Goal: Task Accomplishment & Management: Manage account settings

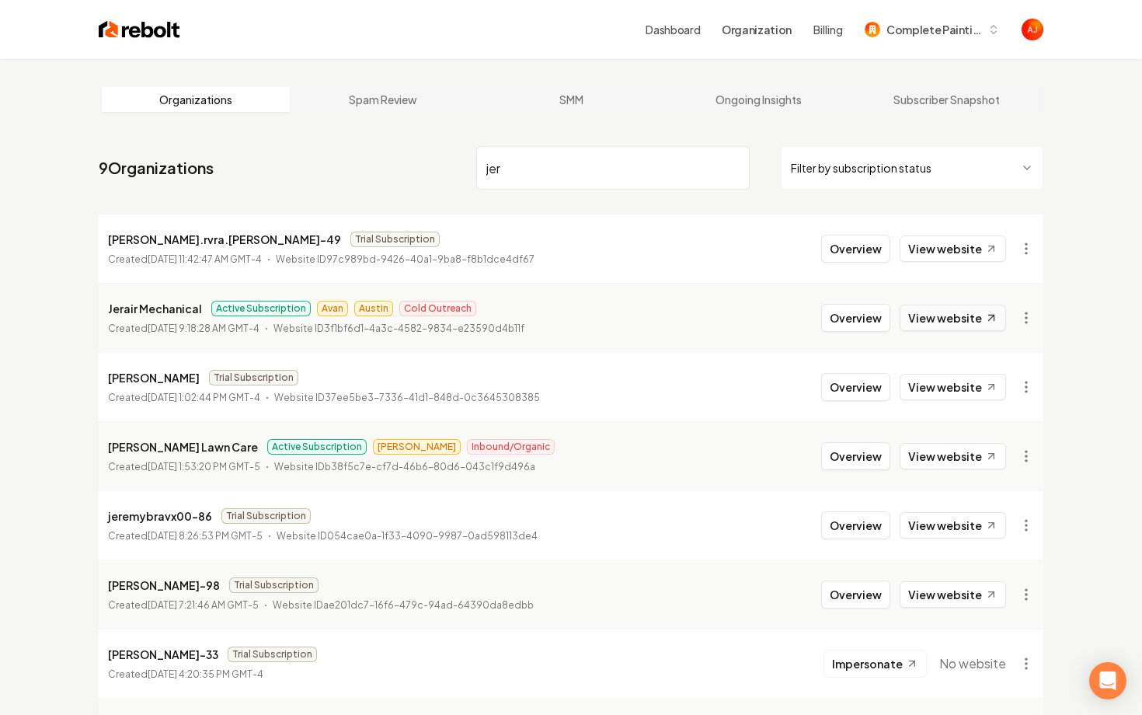
click at [947, 324] on link "View website" at bounding box center [952, 317] width 106 height 26
drag, startPoint x: 486, startPoint y: 169, endPoint x: 412, endPoint y: 169, distance: 73.8
click at [442, 169] on nav "9 Organizations jer Filter by subscription status" at bounding box center [571, 174] width 944 height 68
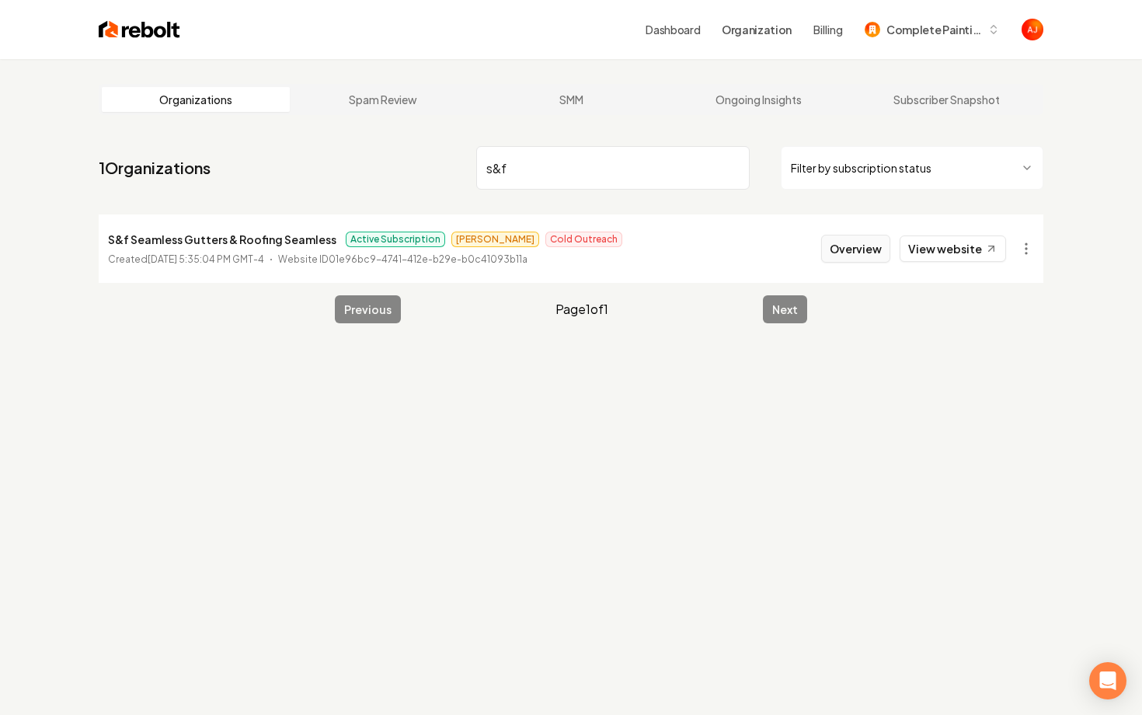
type input "s&f"
click at [849, 247] on button "Overview" at bounding box center [855, 249] width 69 height 28
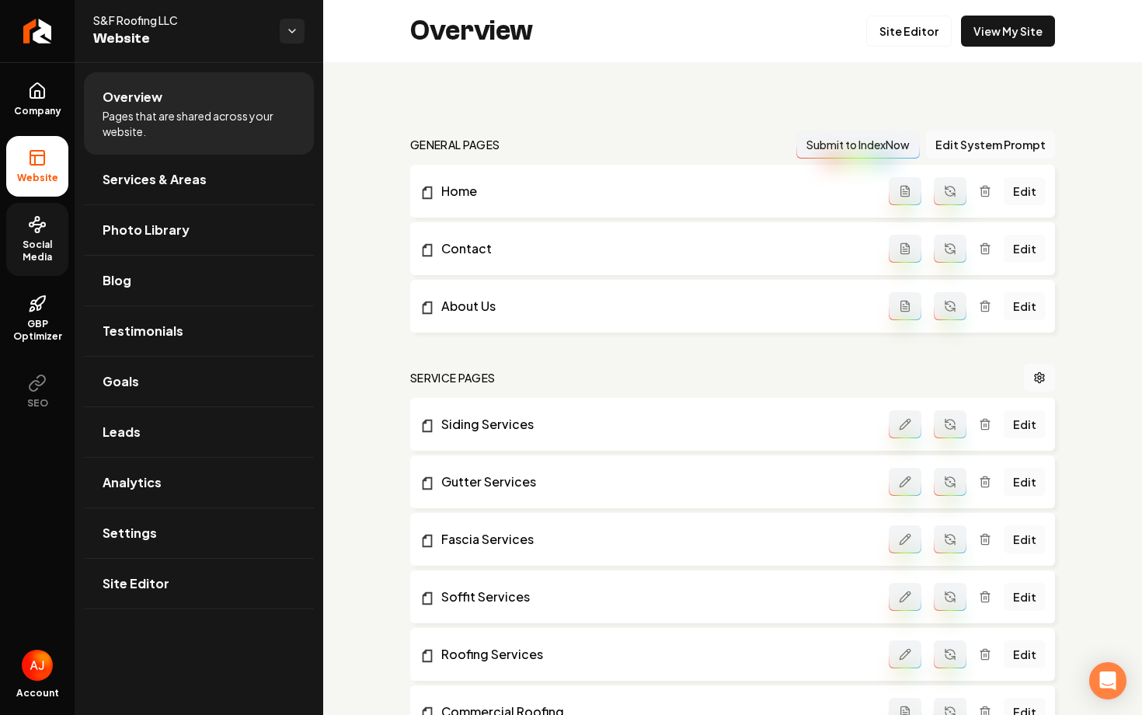
click at [51, 240] on span "Social Media" at bounding box center [37, 250] width 62 height 25
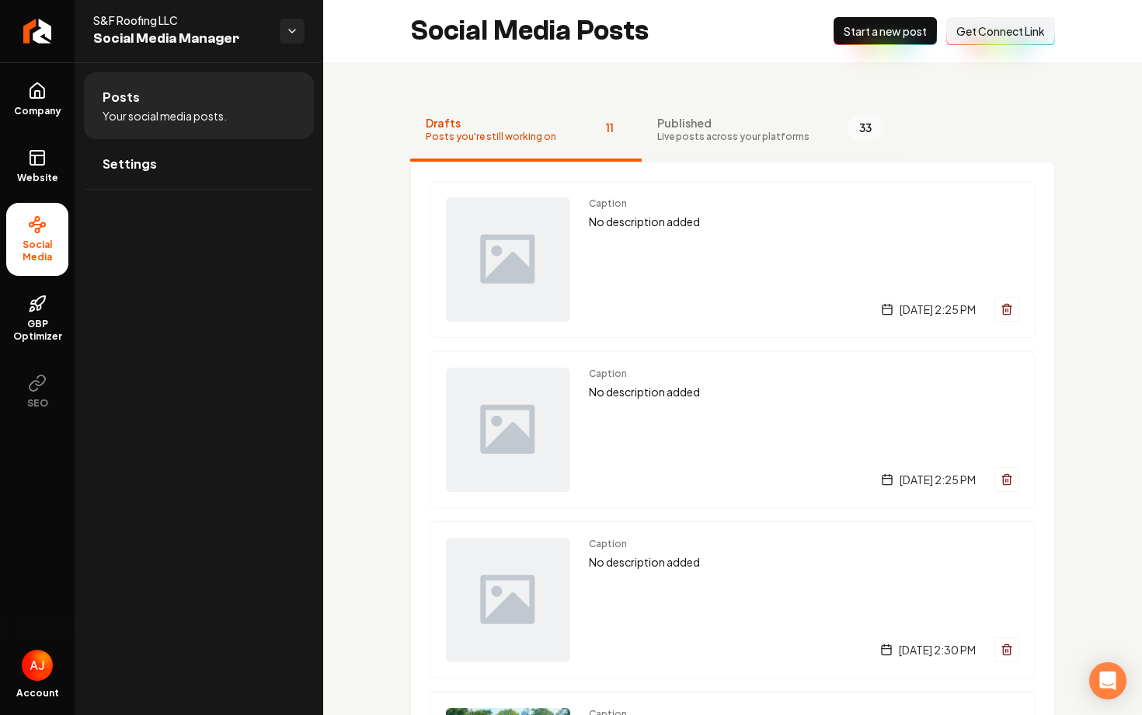
click at [680, 134] on span "Live posts across your platforms" at bounding box center [733, 136] width 152 height 12
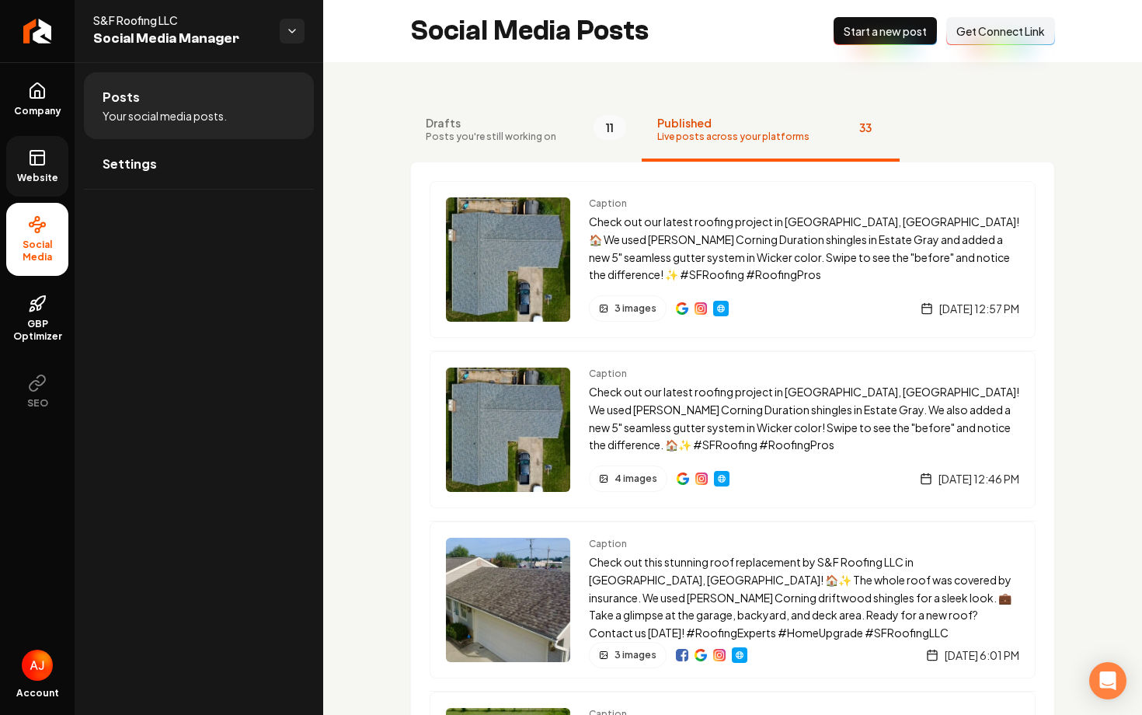
click at [37, 176] on span "Website" at bounding box center [38, 178] width 54 height 12
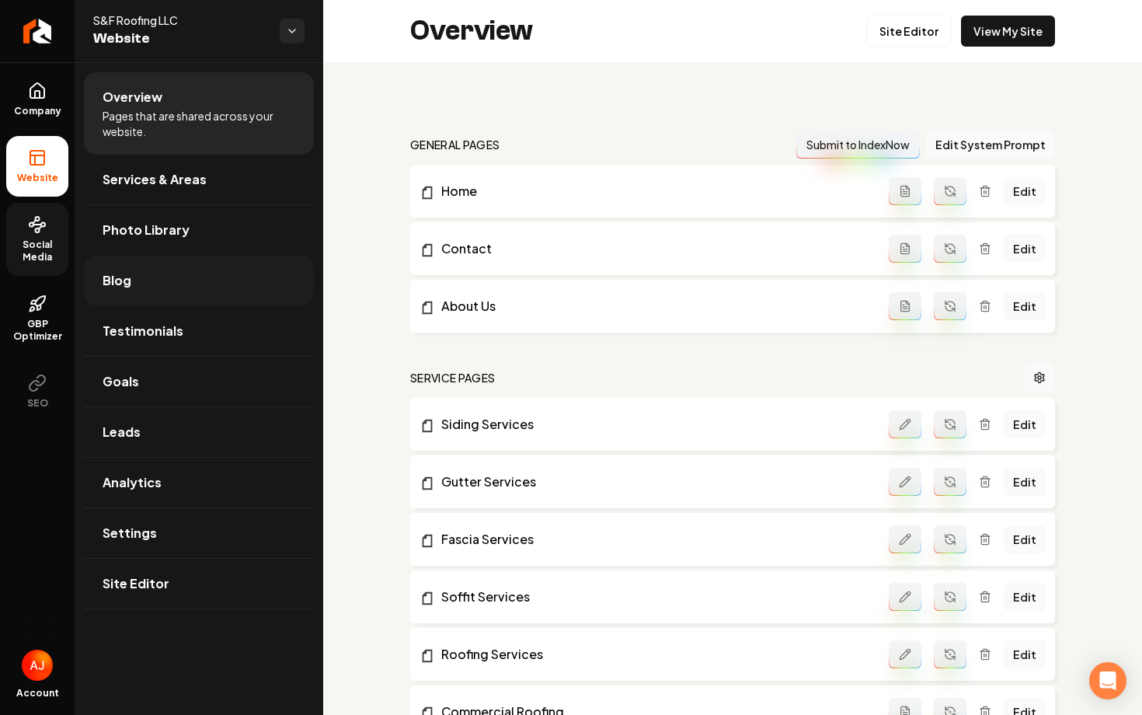
click at [121, 268] on link "Blog" at bounding box center [199, 281] width 230 height 50
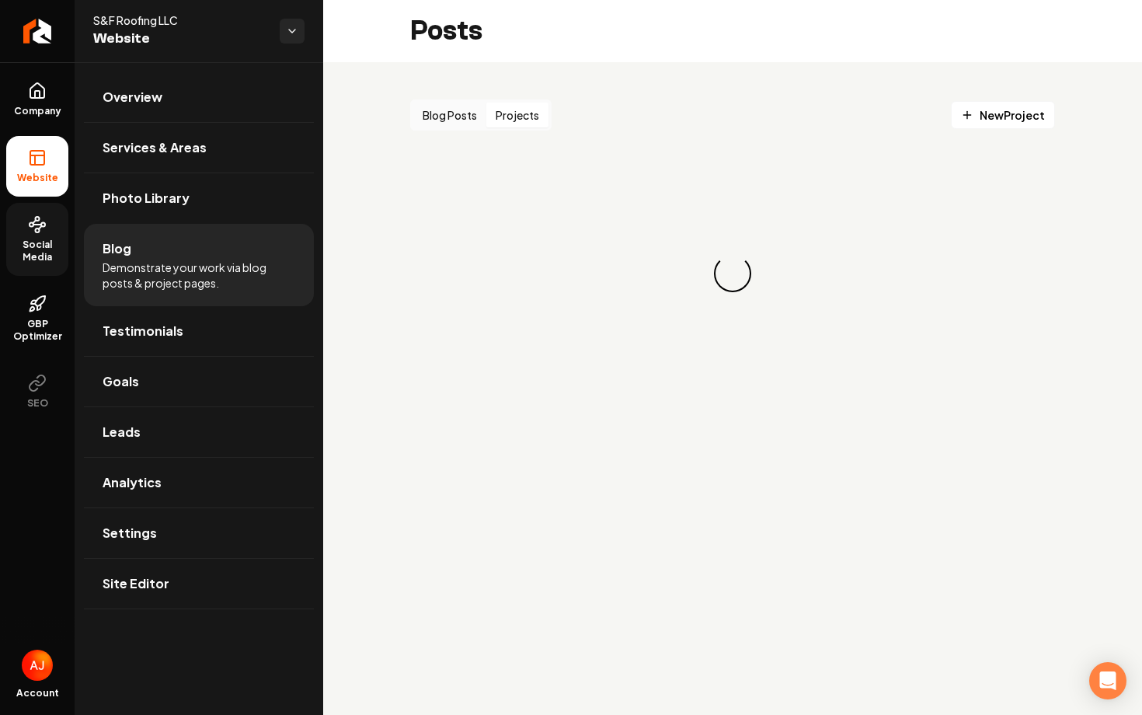
click at [506, 120] on button "Projects" at bounding box center [517, 115] width 62 height 25
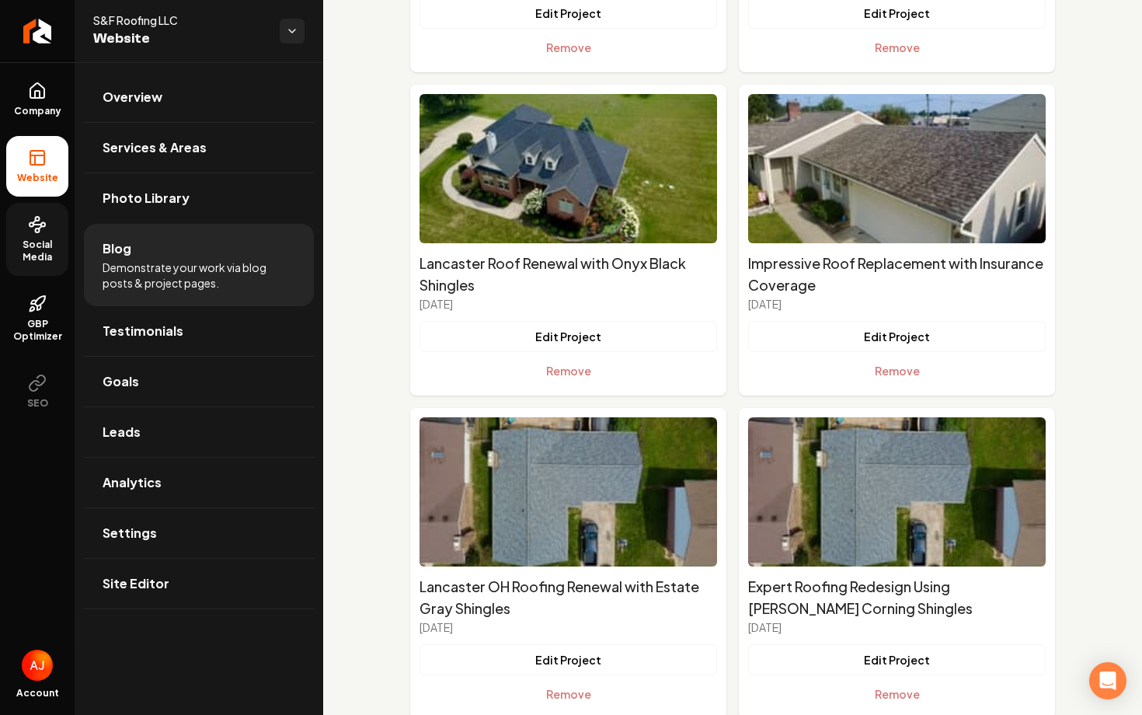
scroll to position [4930, 0]
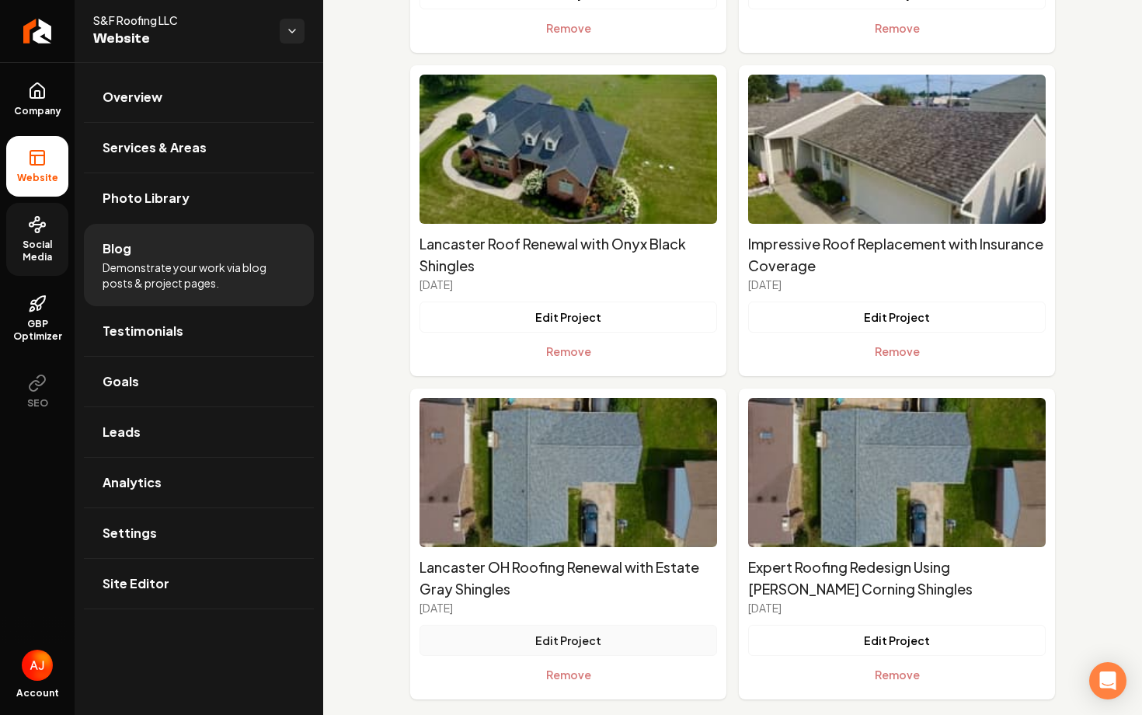
click at [571, 627] on button "Edit Project" at bounding box center [567, 639] width 297 height 31
click at [569, 659] on button "Remove" at bounding box center [567, 674] width 297 height 31
click at [558, 659] on button "Remove" at bounding box center [567, 674] width 297 height 31
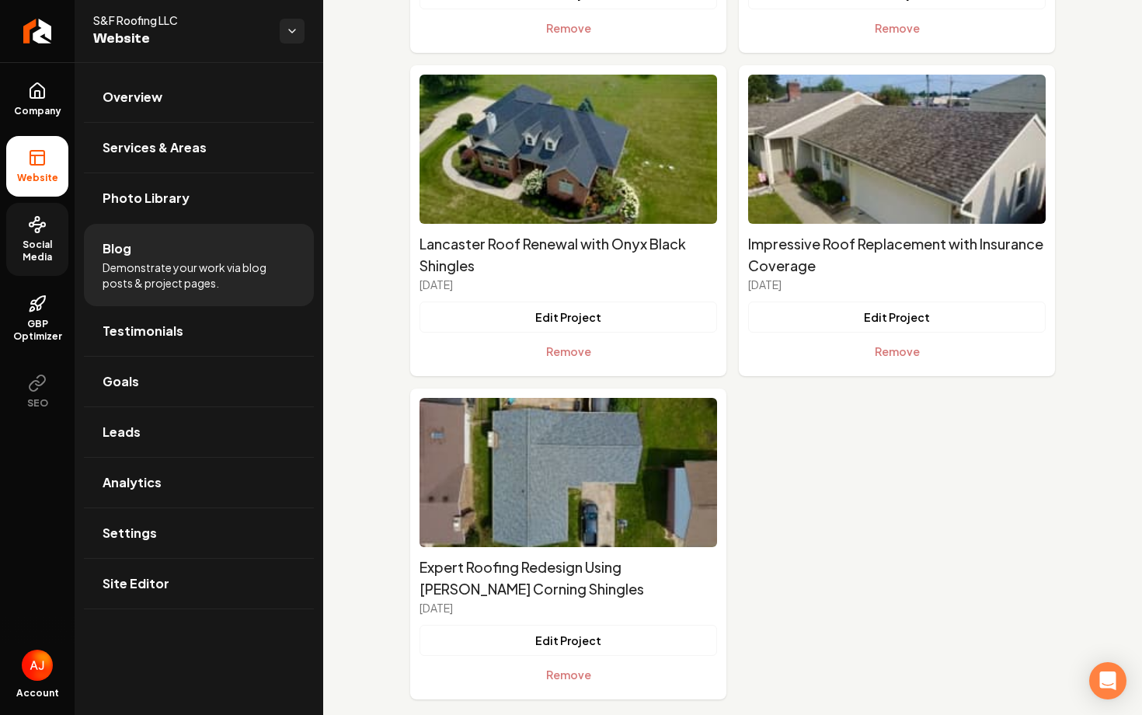
click at [36, 234] on link "Social Media" at bounding box center [37, 239] width 62 height 73
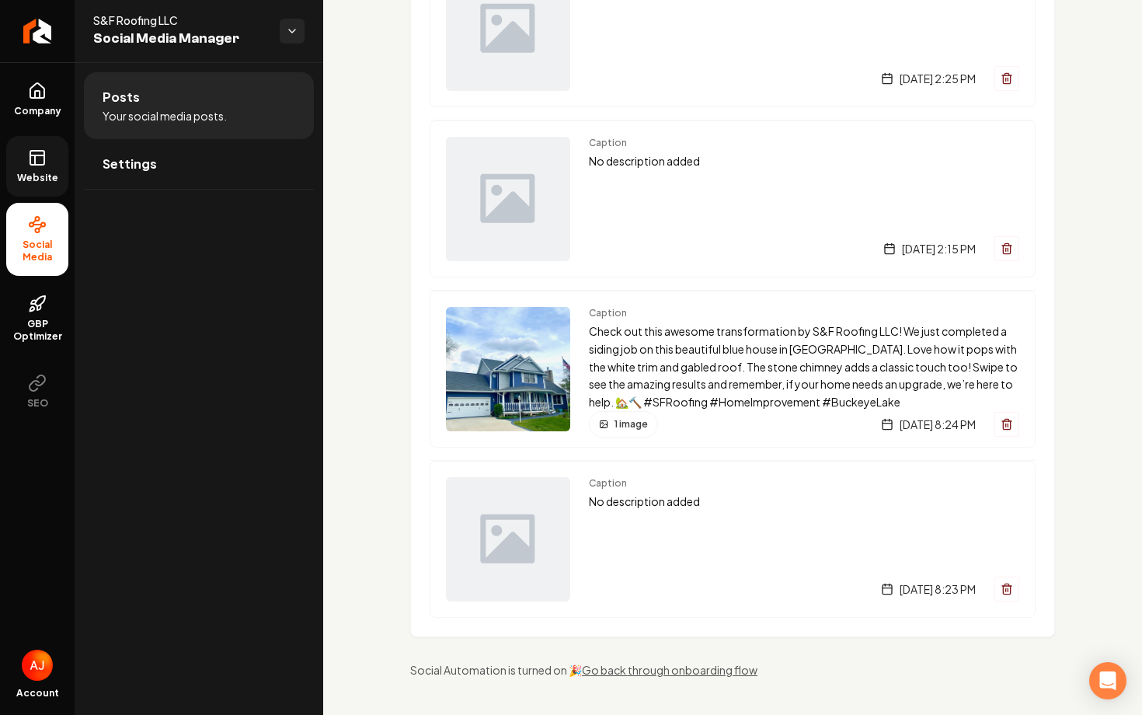
click at [38, 168] on link "Website" at bounding box center [37, 166] width 62 height 61
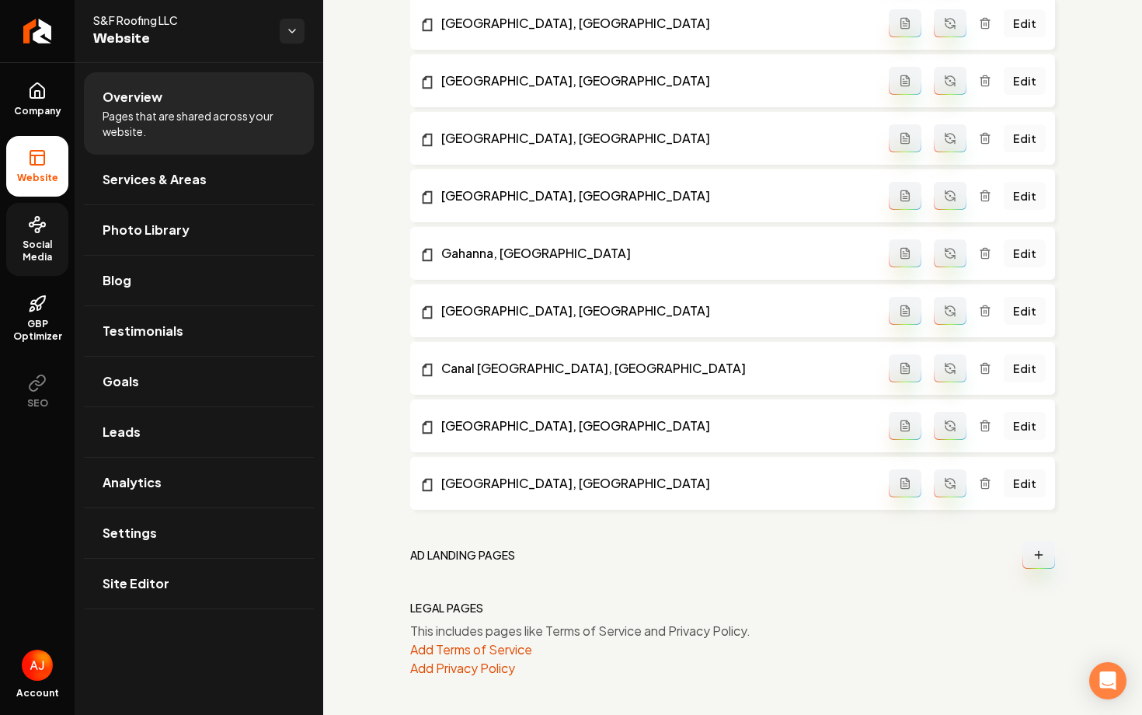
click at [39, 246] on span "Social Media" at bounding box center [37, 250] width 62 height 25
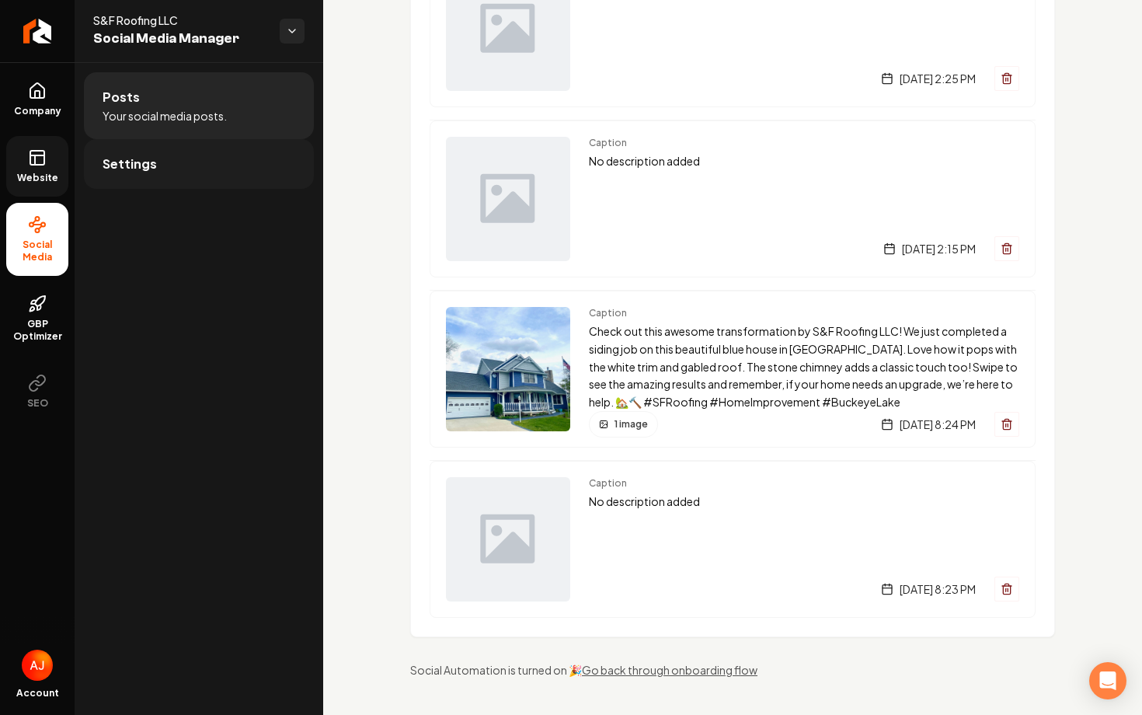
click at [168, 169] on link "Settings" at bounding box center [199, 164] width 230 height 50
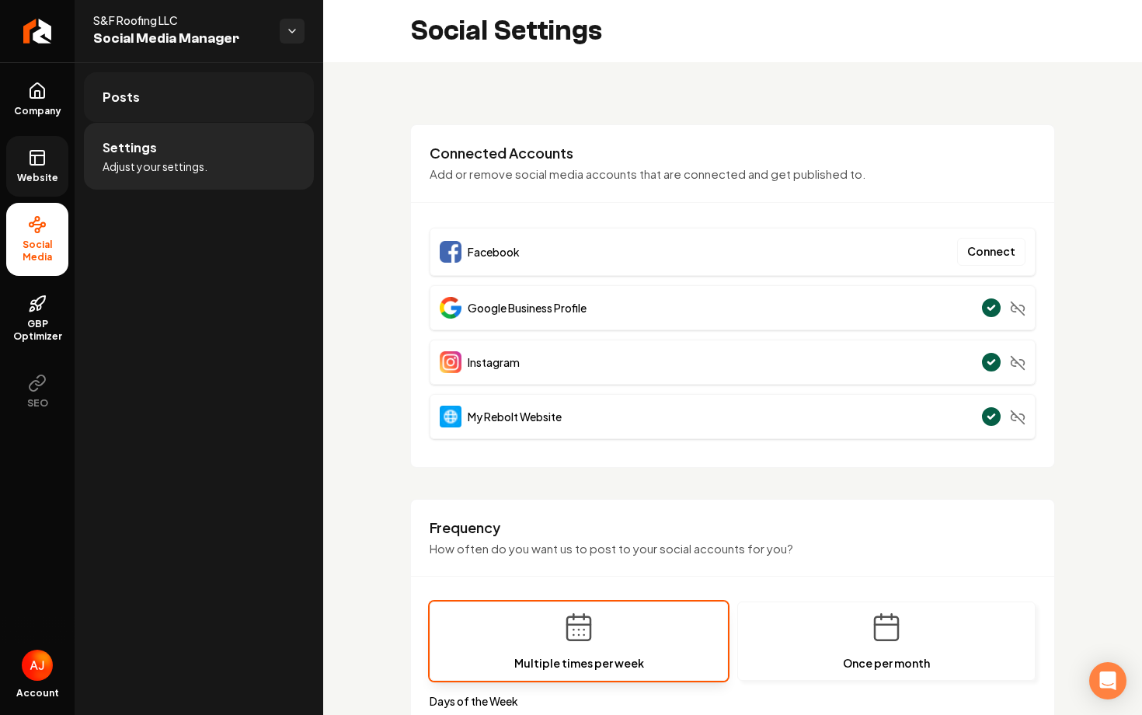
click at [210, 100] on link "Posts" at bounding box center [199, 97] width 230 height 50
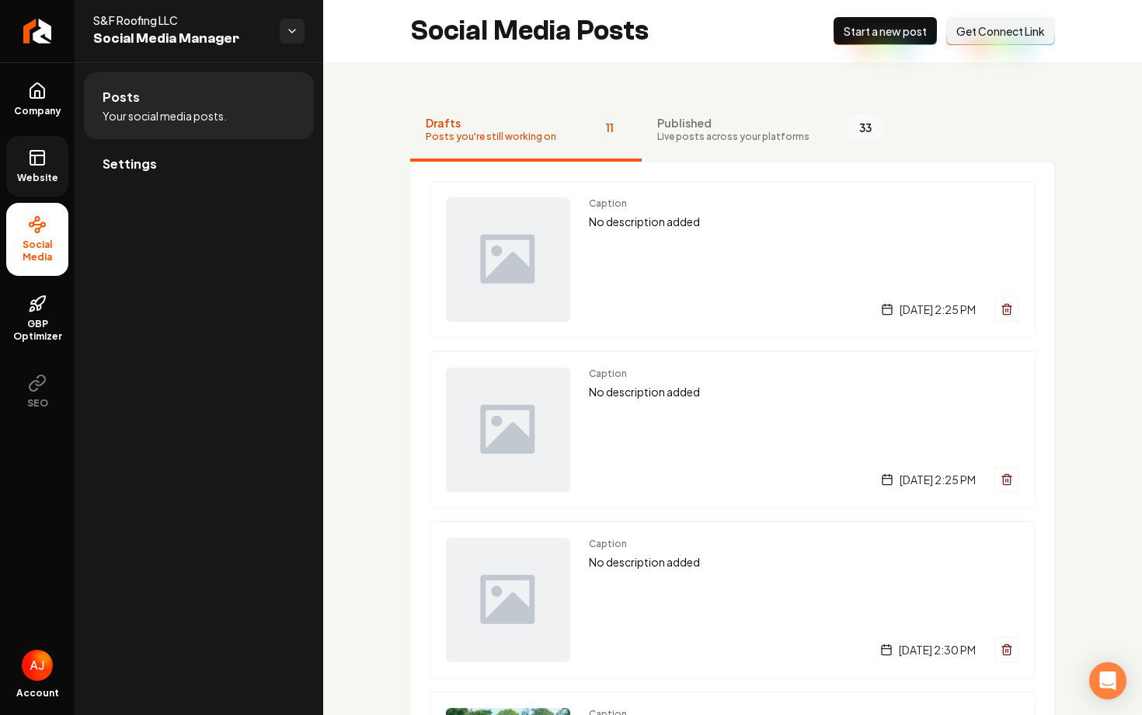
click at [1003, 40] on button "Connect Link Get Connect Link" at bounding box center [1000, 31] width 109 height 28
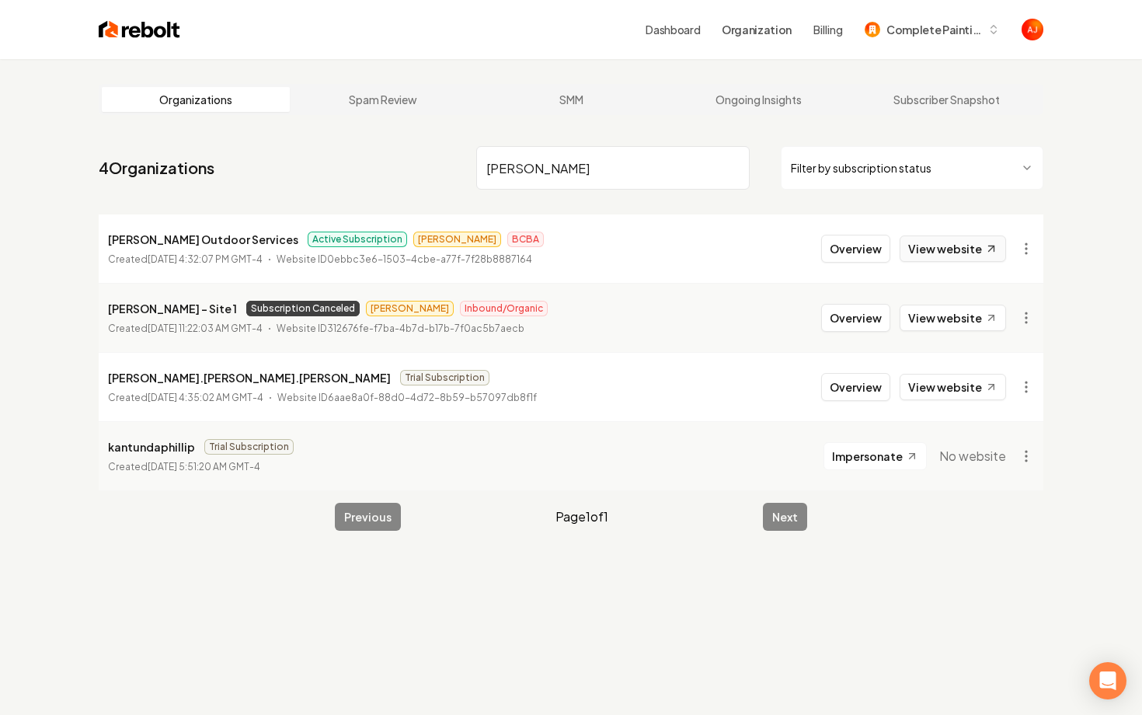
type input "phillip"
click at [942, 247] on link "View website" at bounding box center [952, 248] width 106 height 26
click at [850, 261] on button "Overview" at bounding box center [855, 249] width 69 height 28
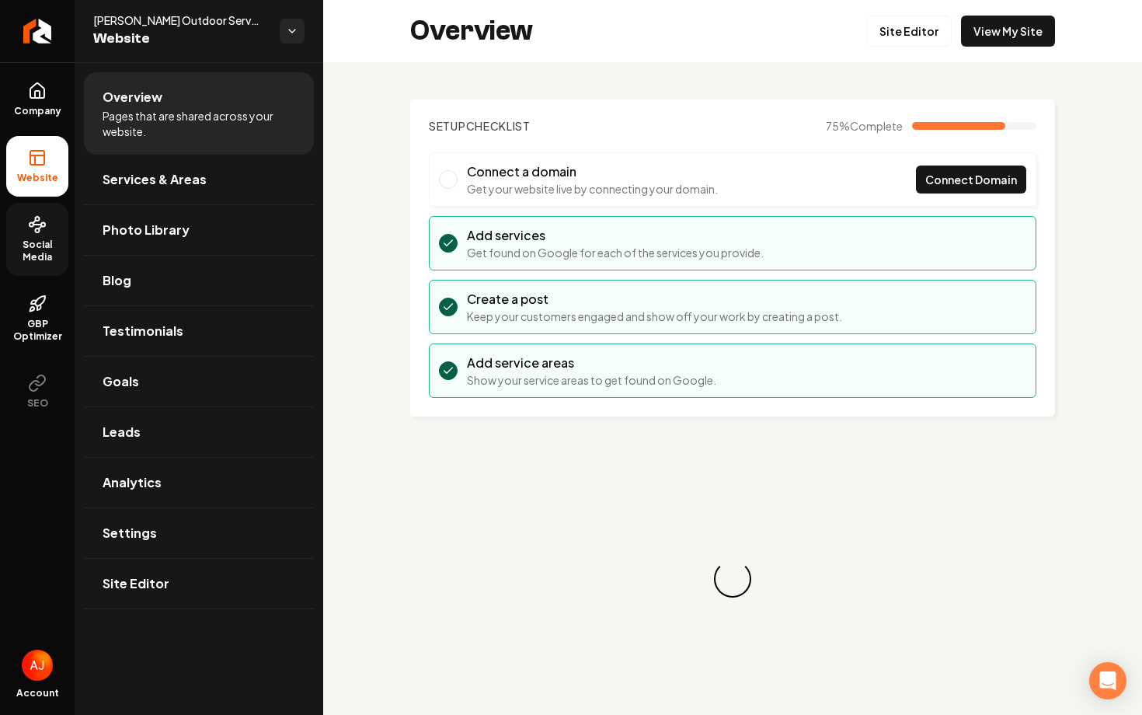
click at [18, 259] on span "Social Media" at bounding box center [37, 250] width 62 height 25
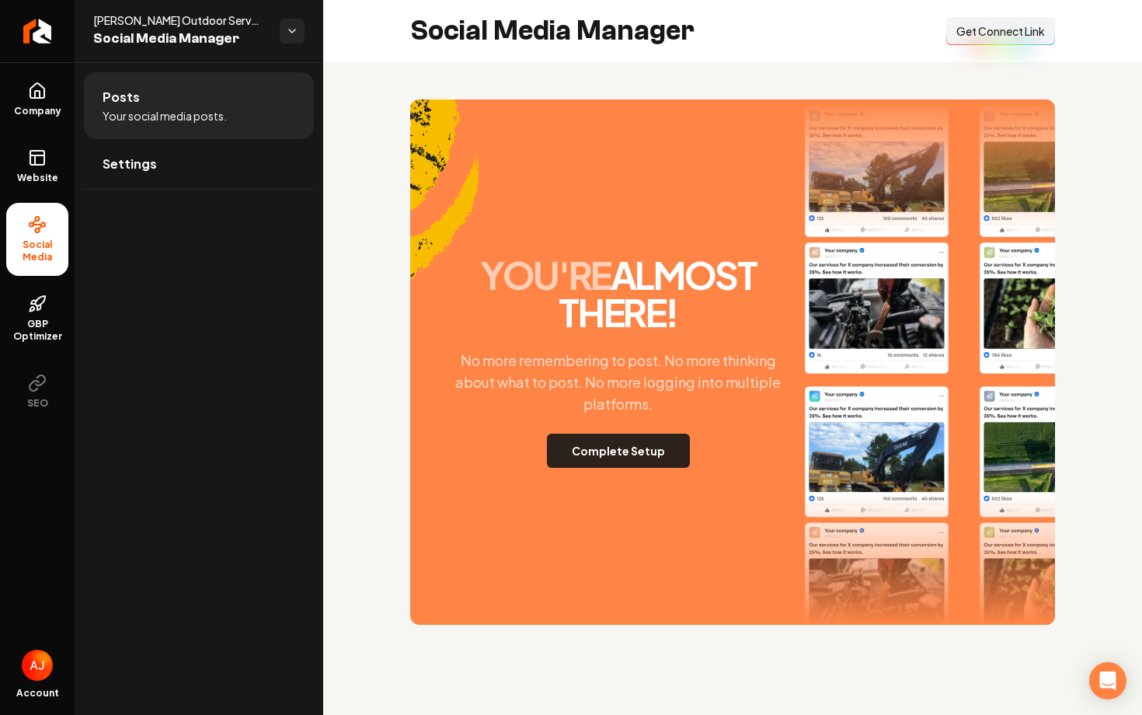
click at [610, 449] on button "Complete Setup" at bounding box center [618, 450] width 143 height 34
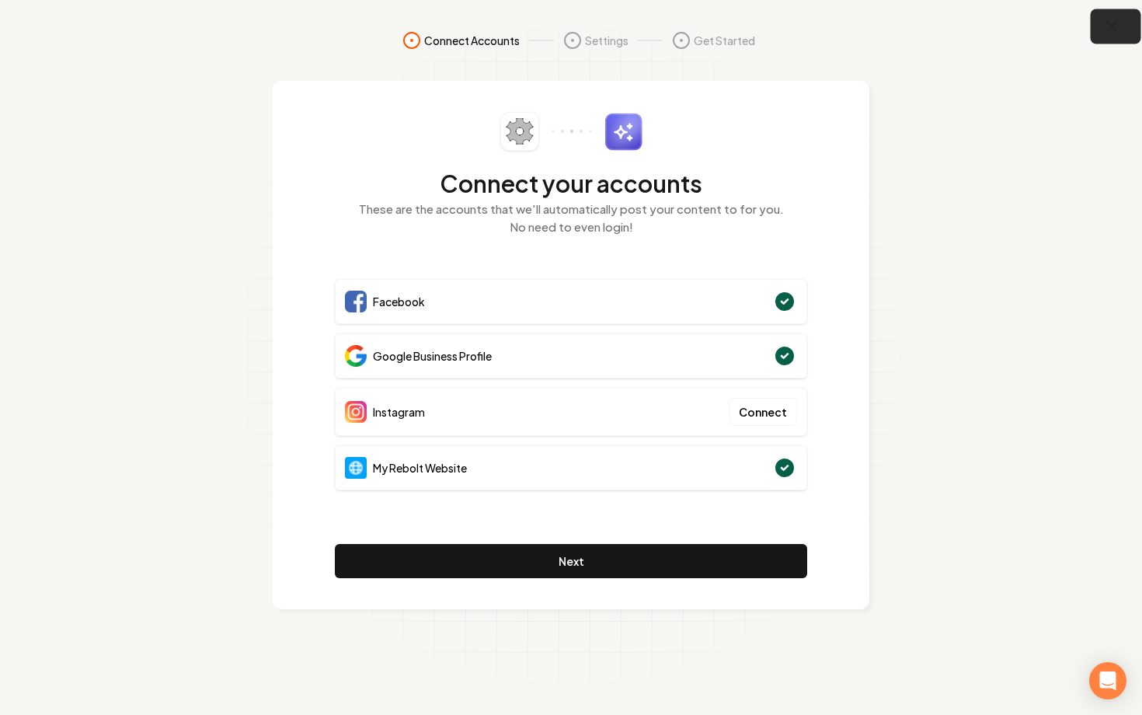
click at [1108, 34] on icon "button" at bounding box center [1111, 26] width 19 height 19
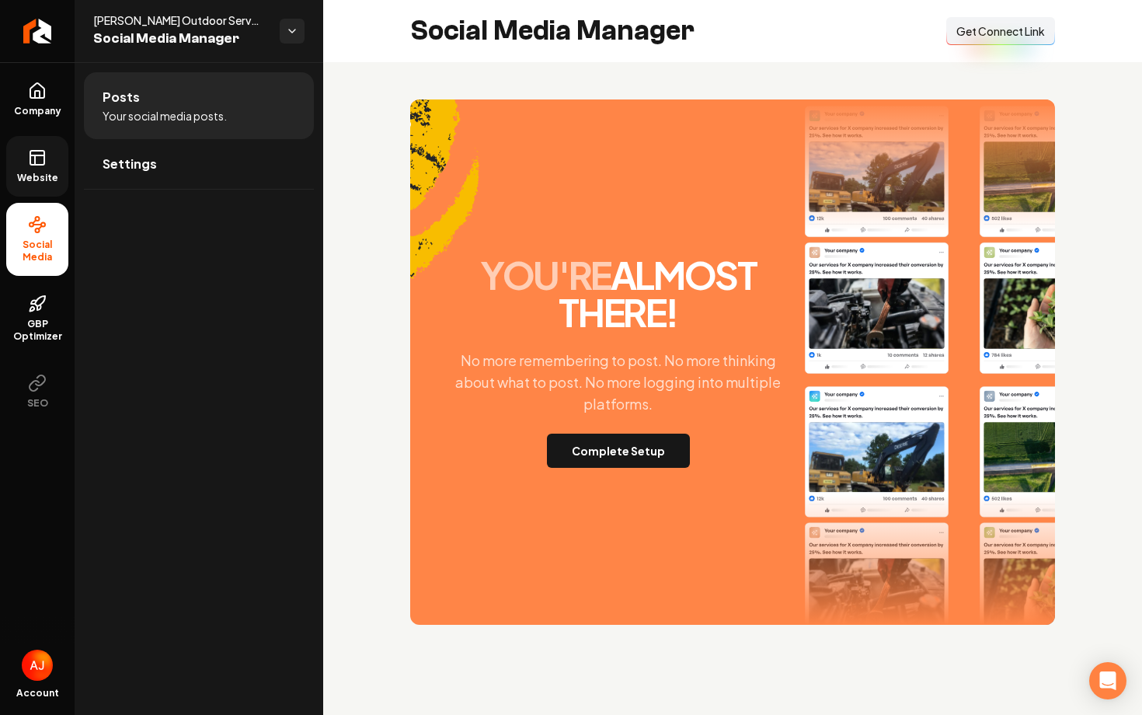
click at [42, 169] on link "Website" at bounding box center [37, 166] width 62 height 61
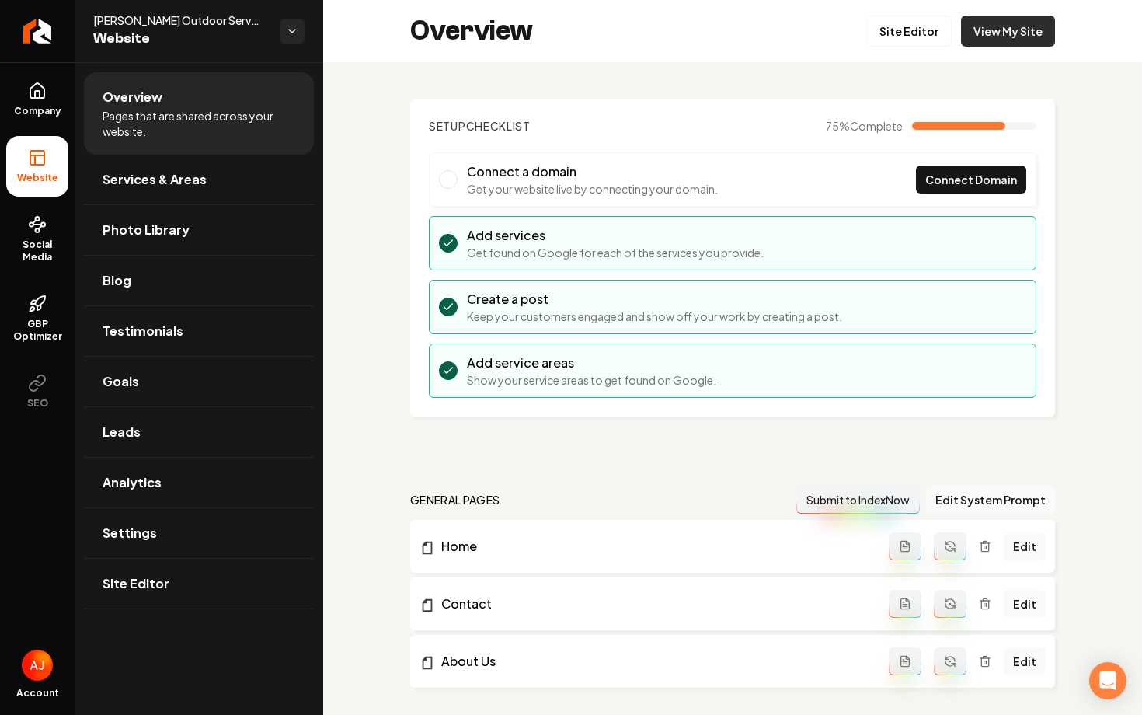
click at [1012, 44] on link "View My Site" at bounding box center [1008, 31] width 94 height 31
click at [132, 231] on span "Photo Library" at bounding box center [146, 230] width 87 height 19
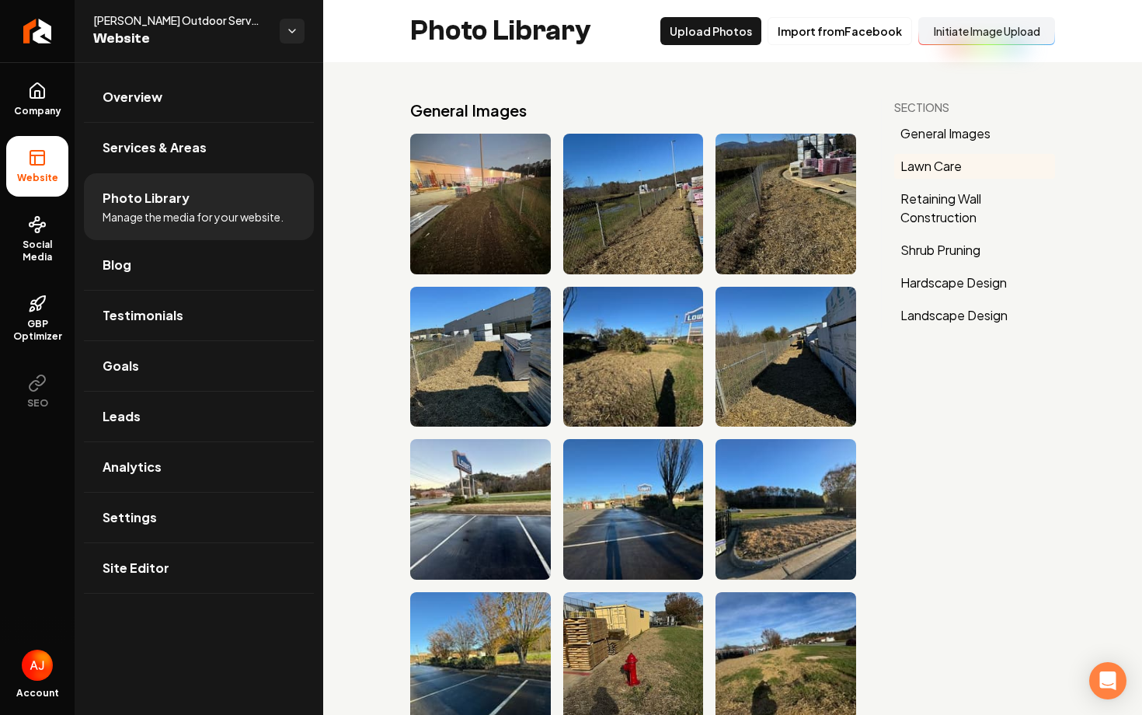
click at [923, 172] on button "Lawn Care" at bounding box center [974, 166] width 161 height 25
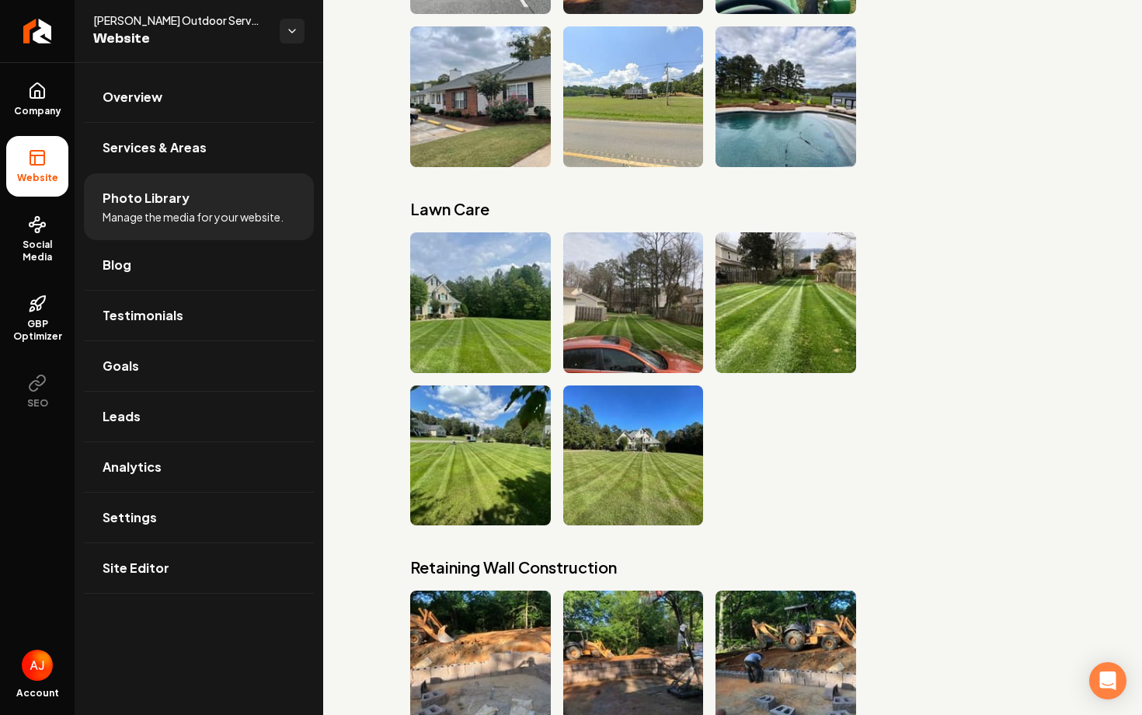
scroll to position [9270, 0]
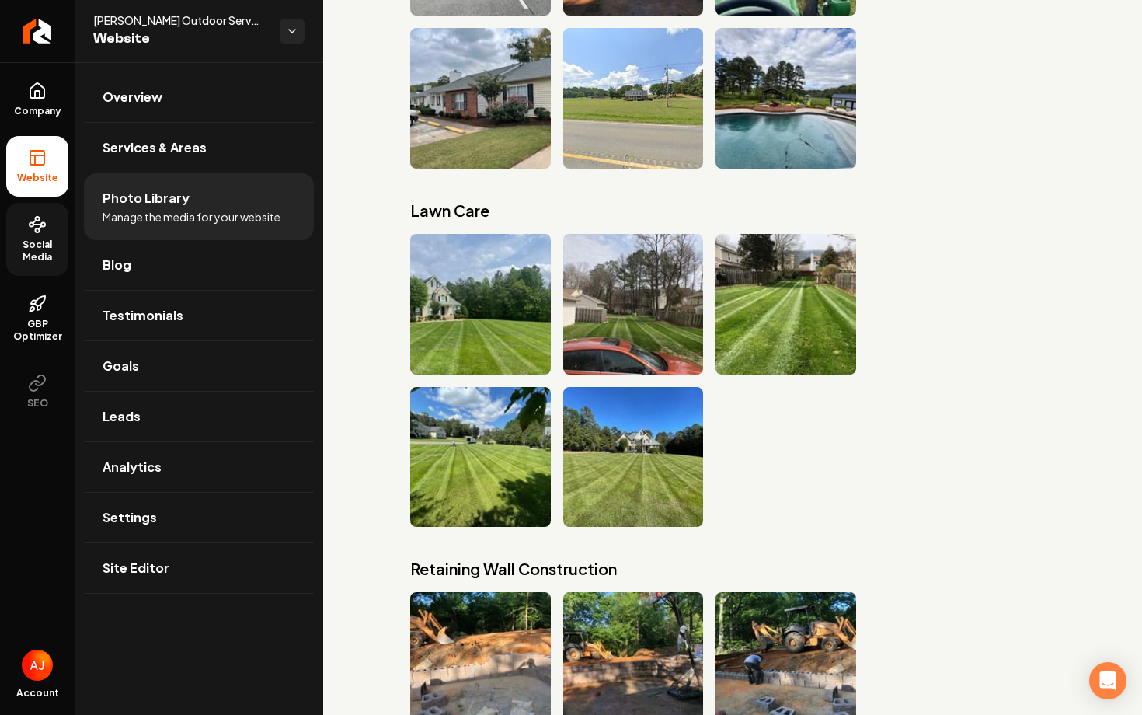
click at [26, 231] on link "Social Media" at bounding box center [37, 239] width 62 height 73
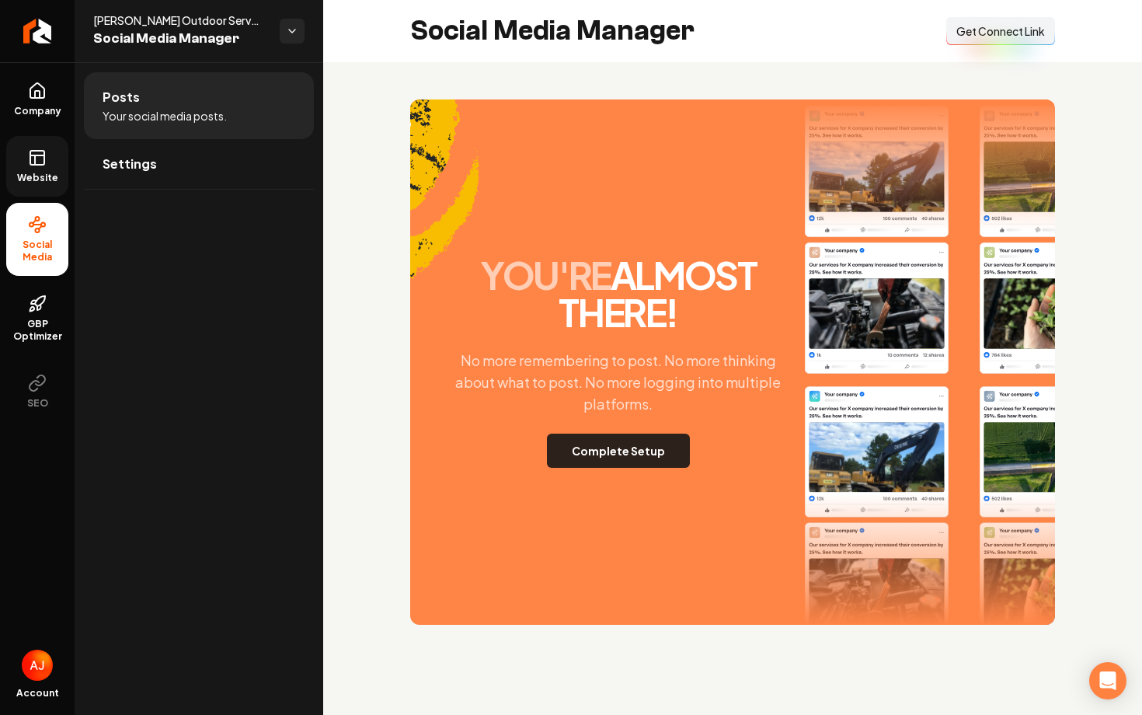
click at [633, 436] on button "Complete Setup" at bounding box center [618, 450] width 143 height 34
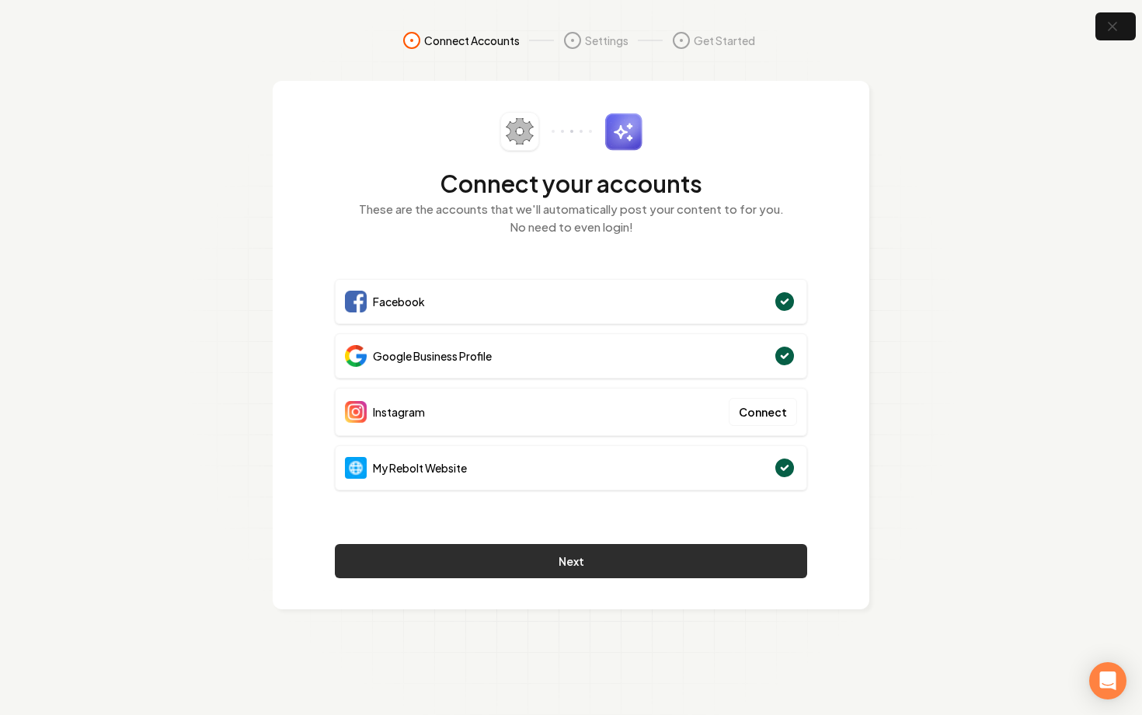
click at [634, 555] on button "Next" at bounding box center [571, 561] width 472 height 34
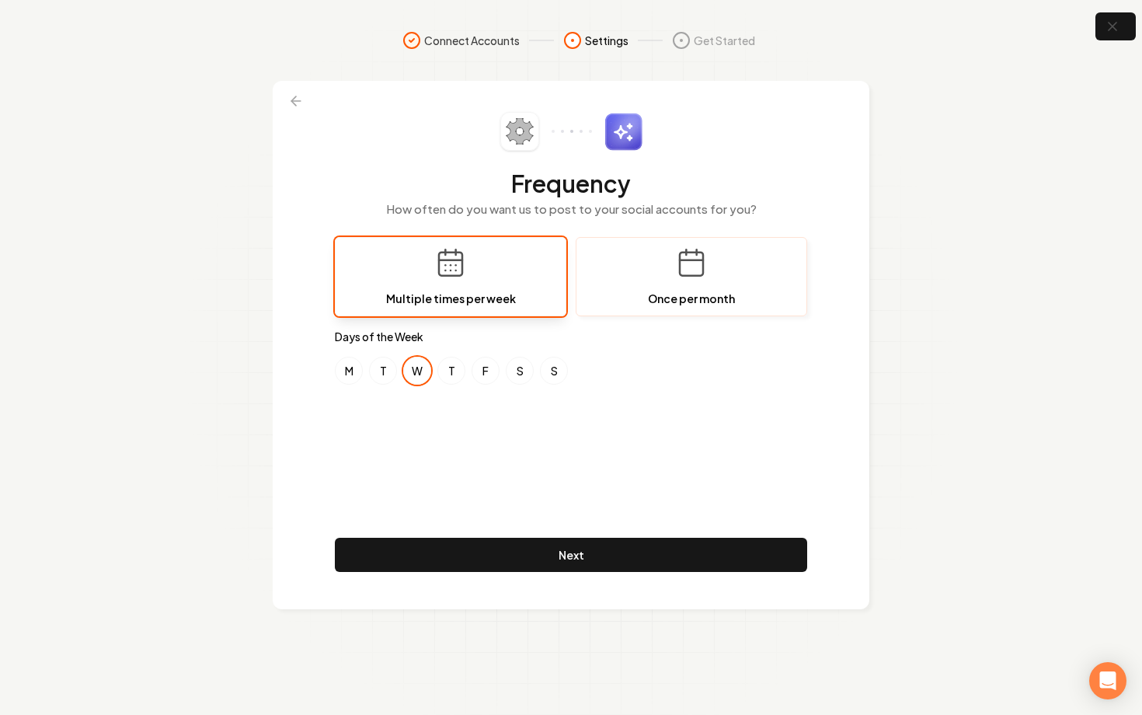
click at [616, 252] on button "Once per month" at bounding box center [691, 276] width 231 height 79
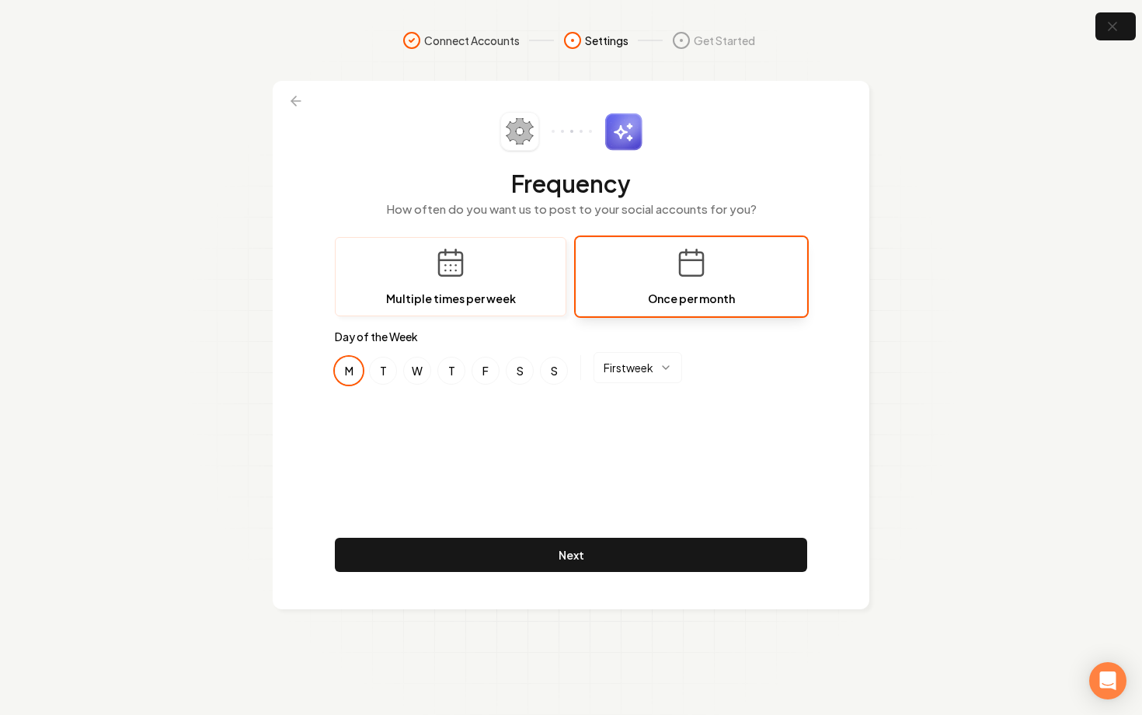
click at [455, 275] on rect at bounding box center [450, 263] width 23 height 23
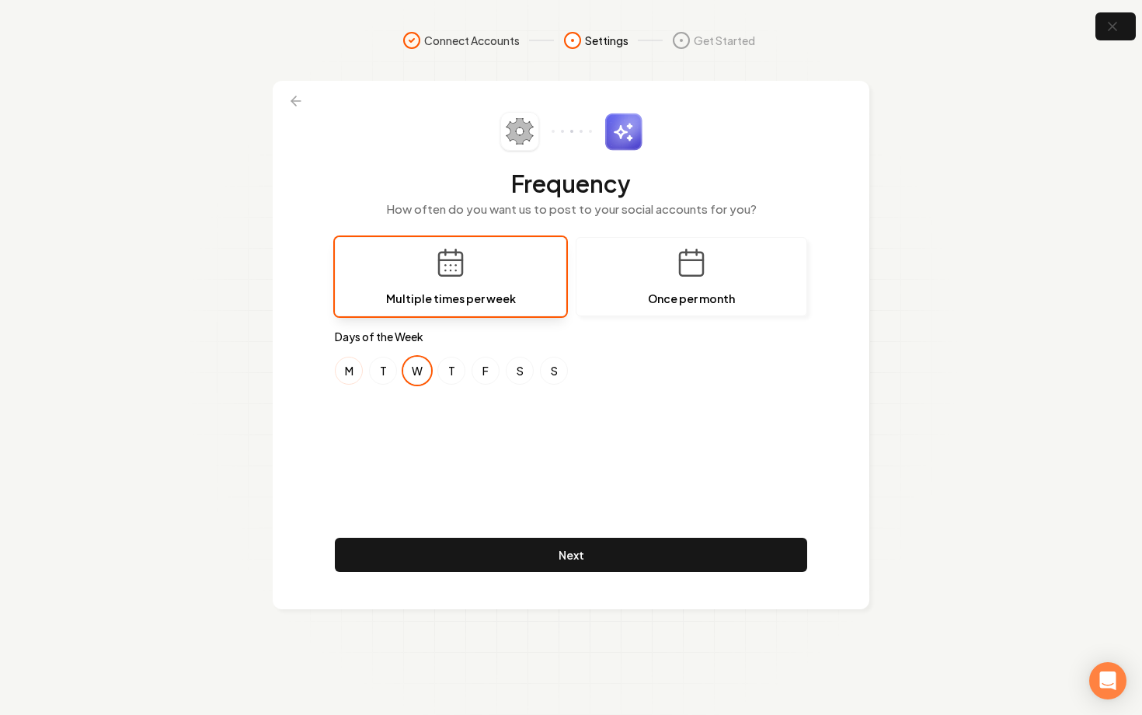
click at [352, 367] on button "M" at bounding box center [349, 370] width 28 height 28
click at [521, 371] on button "S" at bounding box center [520, 370] width 28 height 28
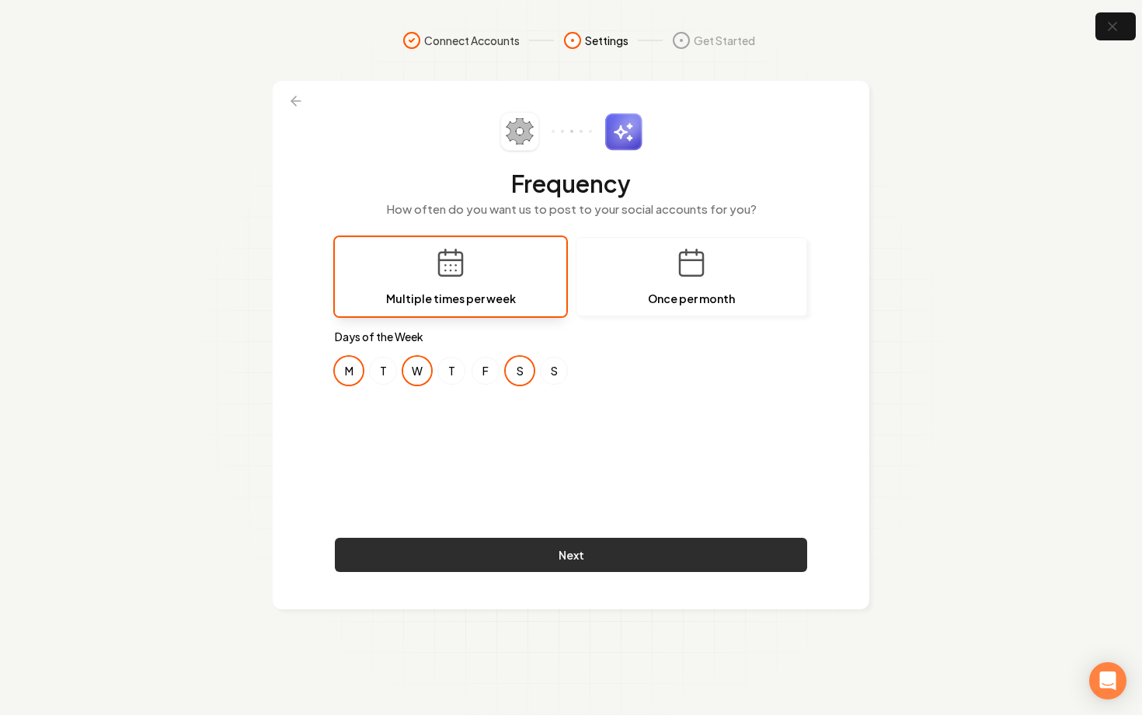
click at [577, 555] on button "Next" at bounding box center [571, 554] width 472 height 34
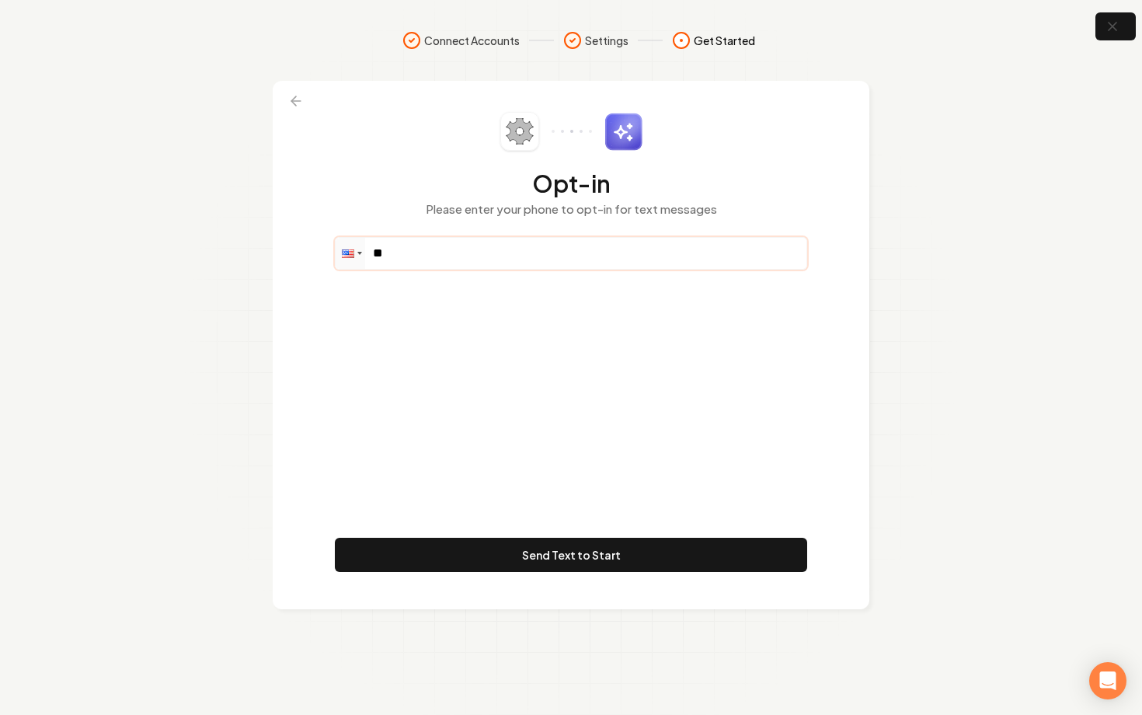
click at [427, 252] on input "**" at bounding box center [571, 253] width 471 height 31
paste input "**********"
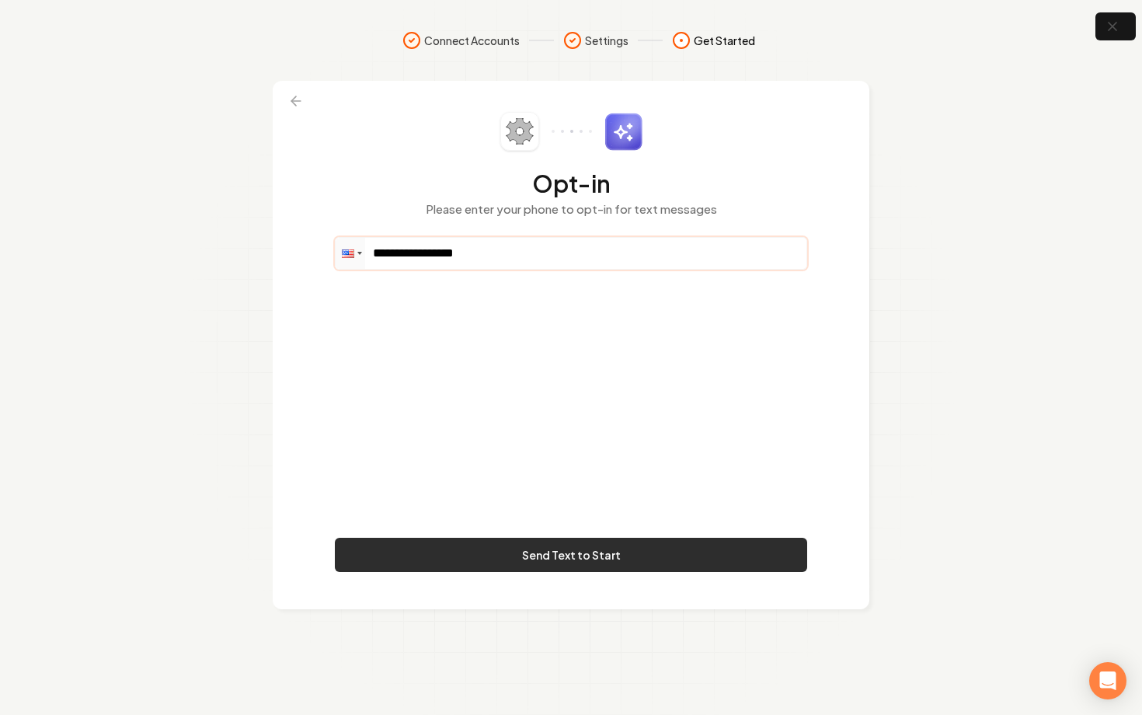
type input "**********"
click at [542, 548] on button "Send Text to Start" at bounding box center [571, 554] width 472 height 34
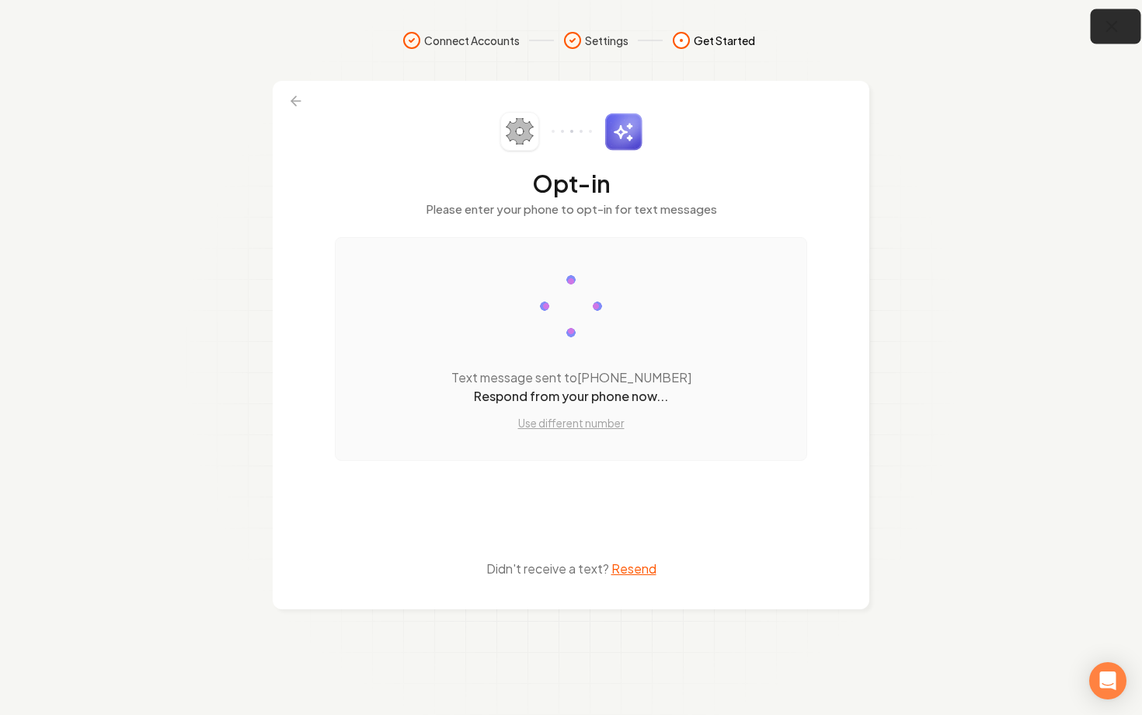
click at [1122, 27] on button "button" at bounding box center [1115, 26] width 50 height 35
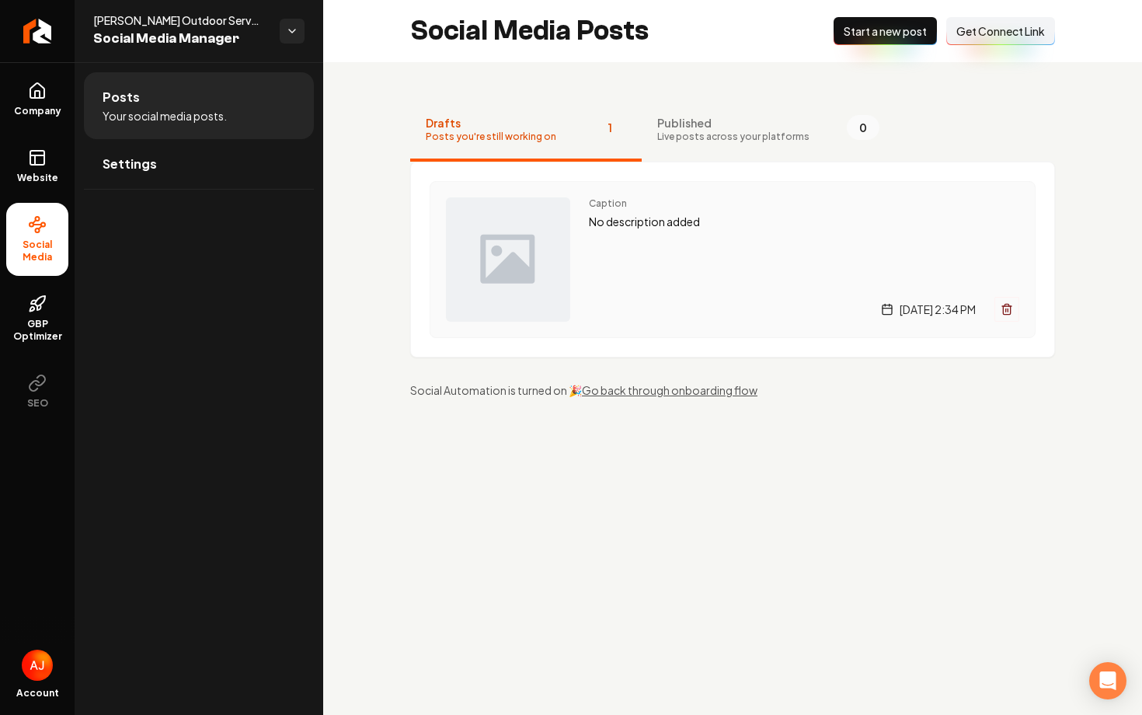
click at [678, 273] on div "Caption No description added Wednesday, August 13, 2025 | 2:34 PM" at bounding box center [804, 259] width 430 height 124
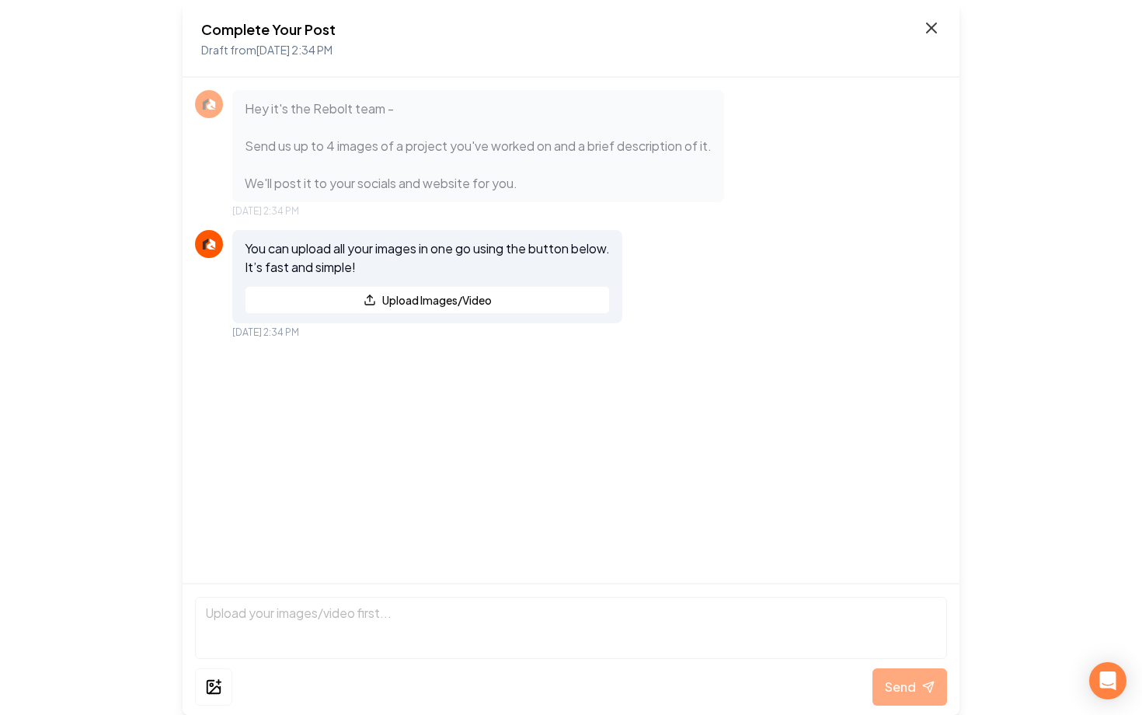
click at [931, 34] on icon at bounding box center [931, 28] width 19 height 19
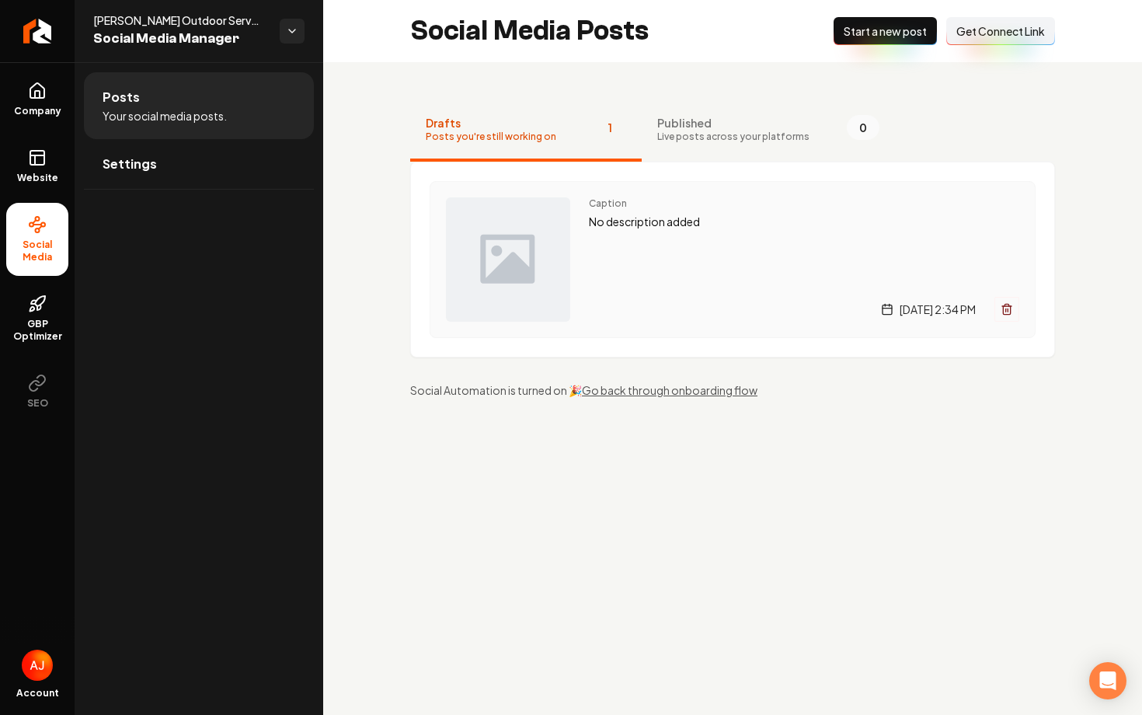
click at [645, 249] on div "Caption No description added Wednesday, August 13, 2025 | 2:34 PM" at bounding box center [804, 259] width 430 height 124
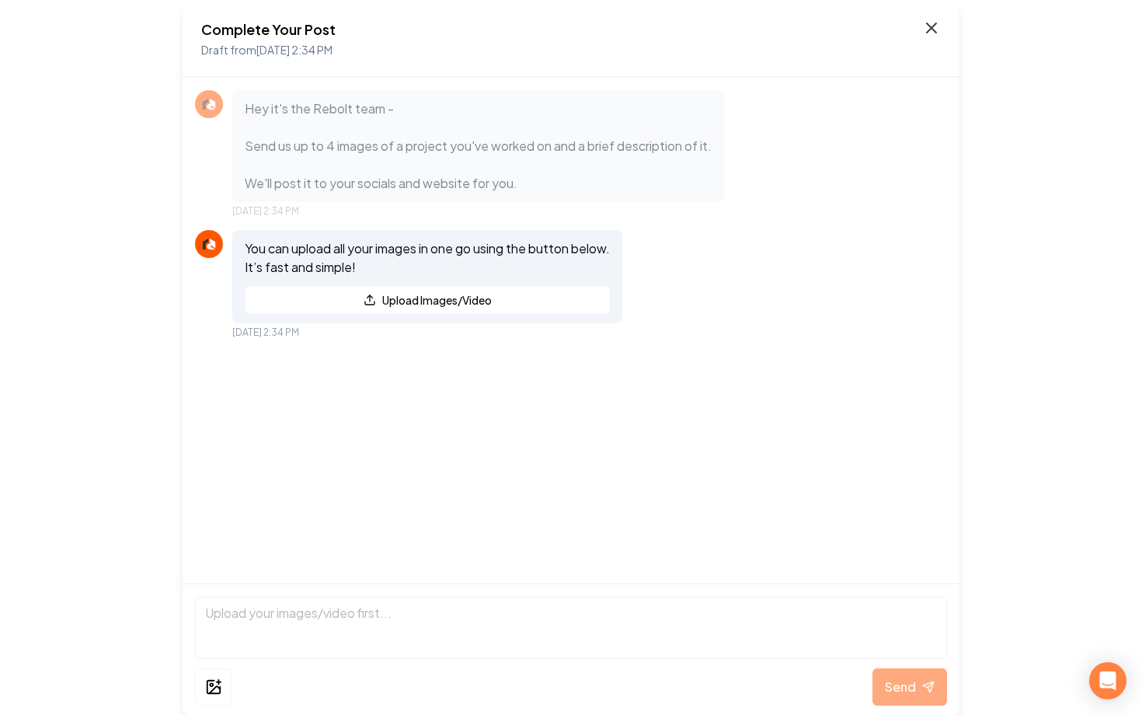
click at [923, 31] on icon at bounding box center [931, 28] width 19 height 19
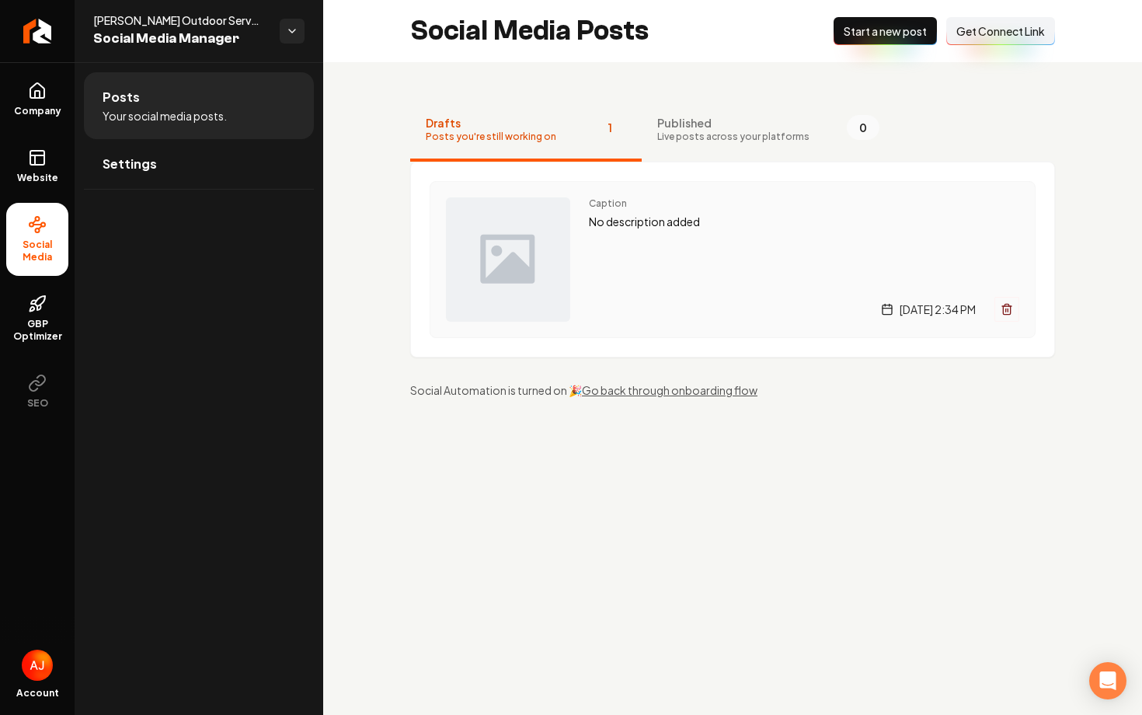
click at [626, 274] on div "Caption No description added Wednesday, August 13, 2025 | 2:34 PM" at bounding box center [804, 259] width 430 height 124
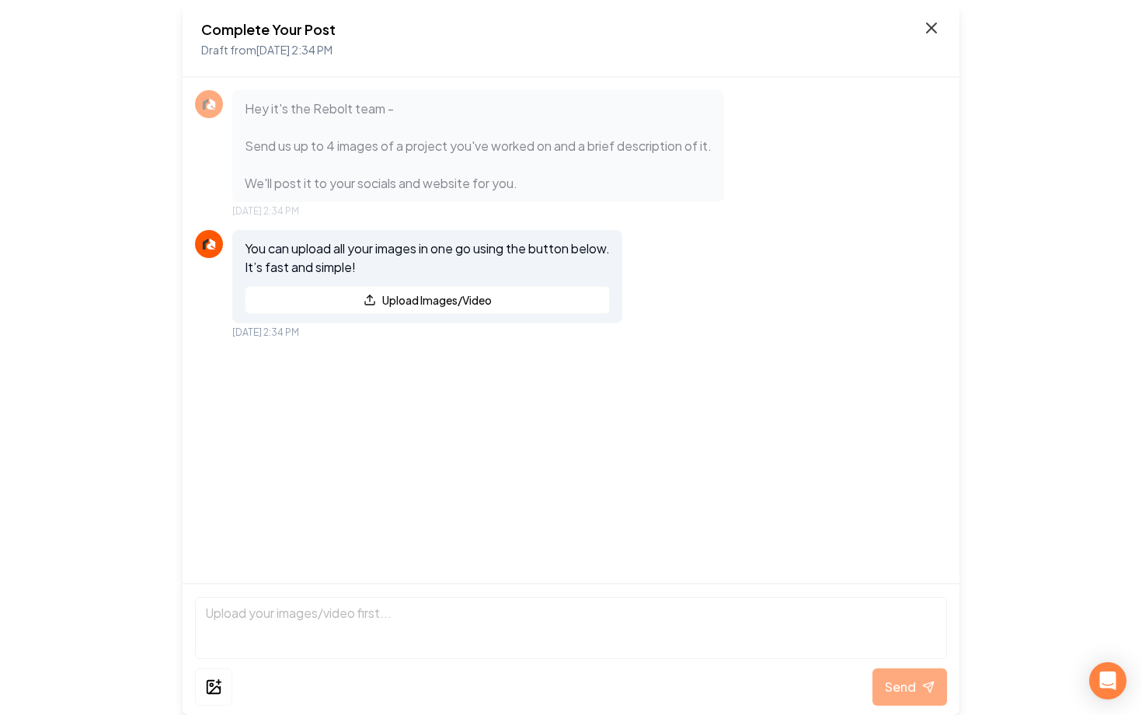
click at [927, 22] on icon at bounding box center [931, 28] width 19 height 19
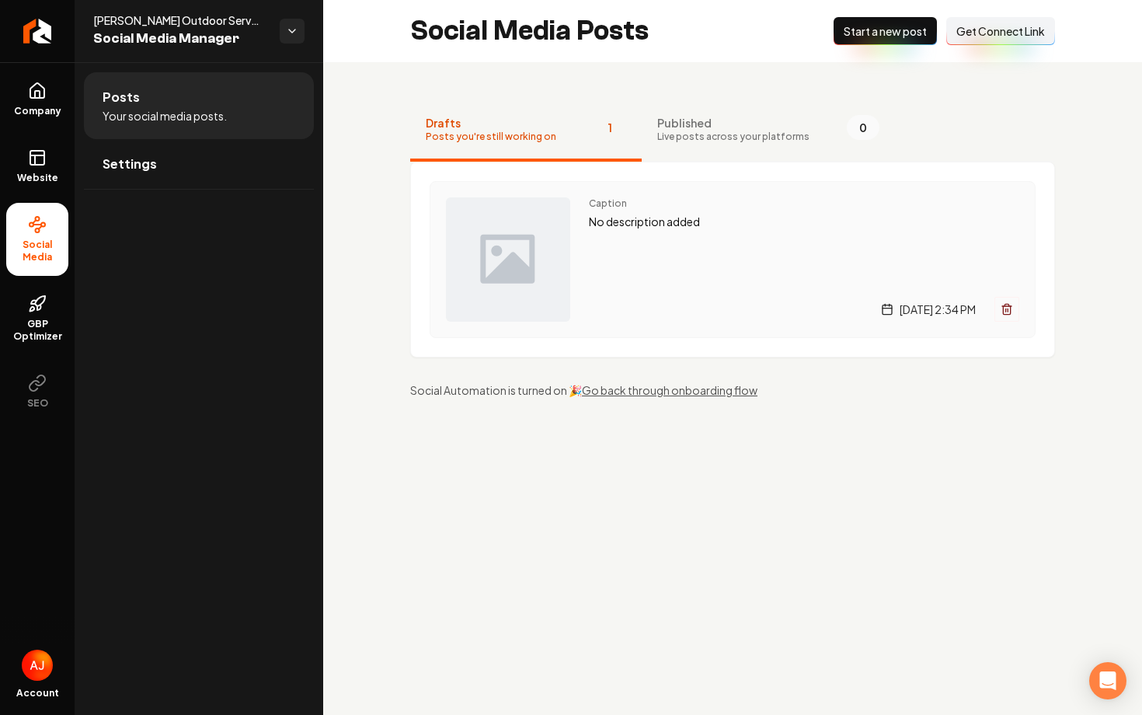
click at [698, 230] on p "No description added" at bounding box center [804, 222] width 430 height 18
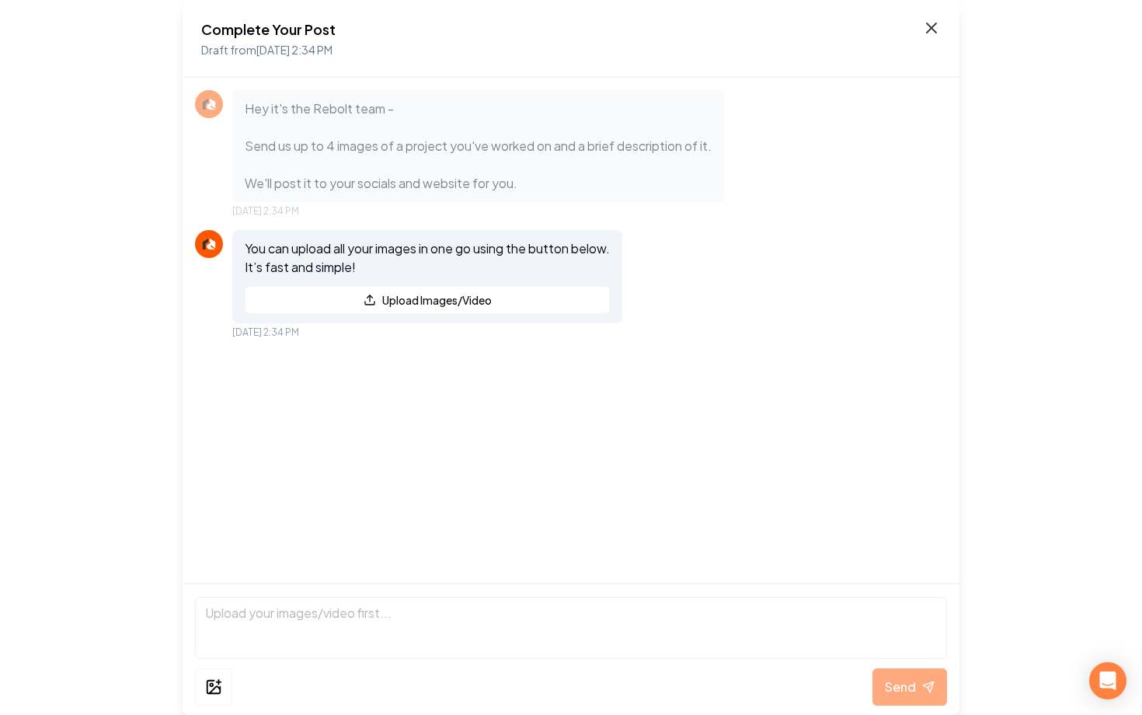
click at [924, 37] on icon at bounding box center [931, 28] width 19 height 19
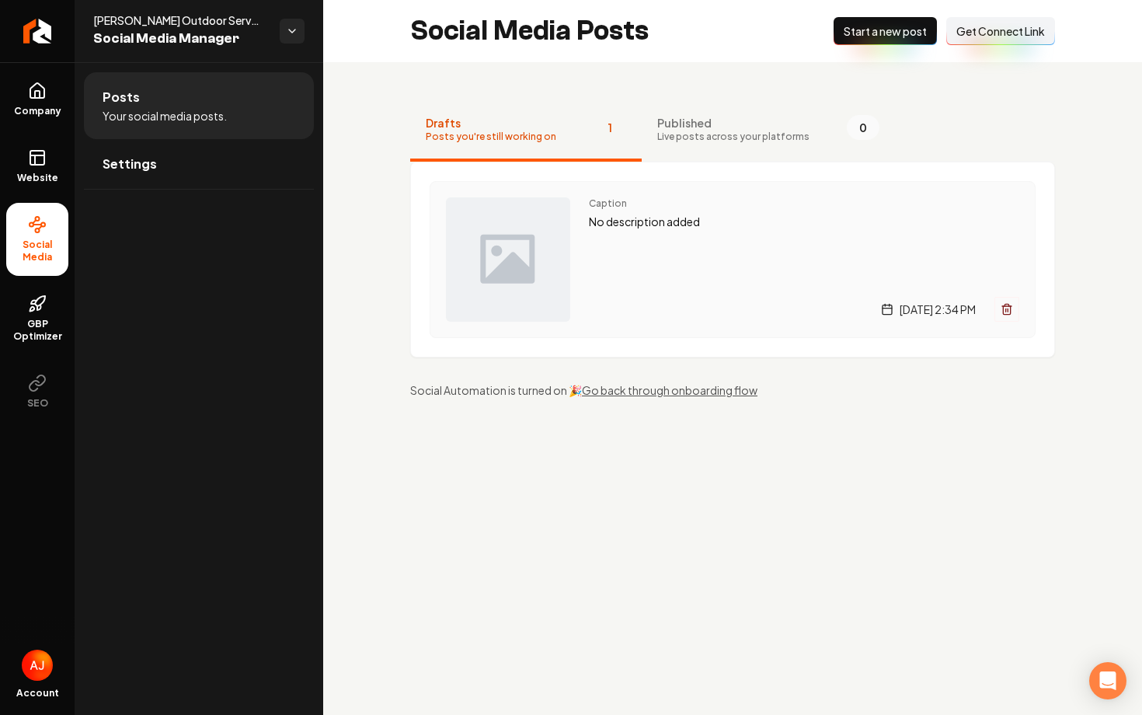
click at [818, 215] on p "No description added" at bounding box center [804, 222] width 430 height 18
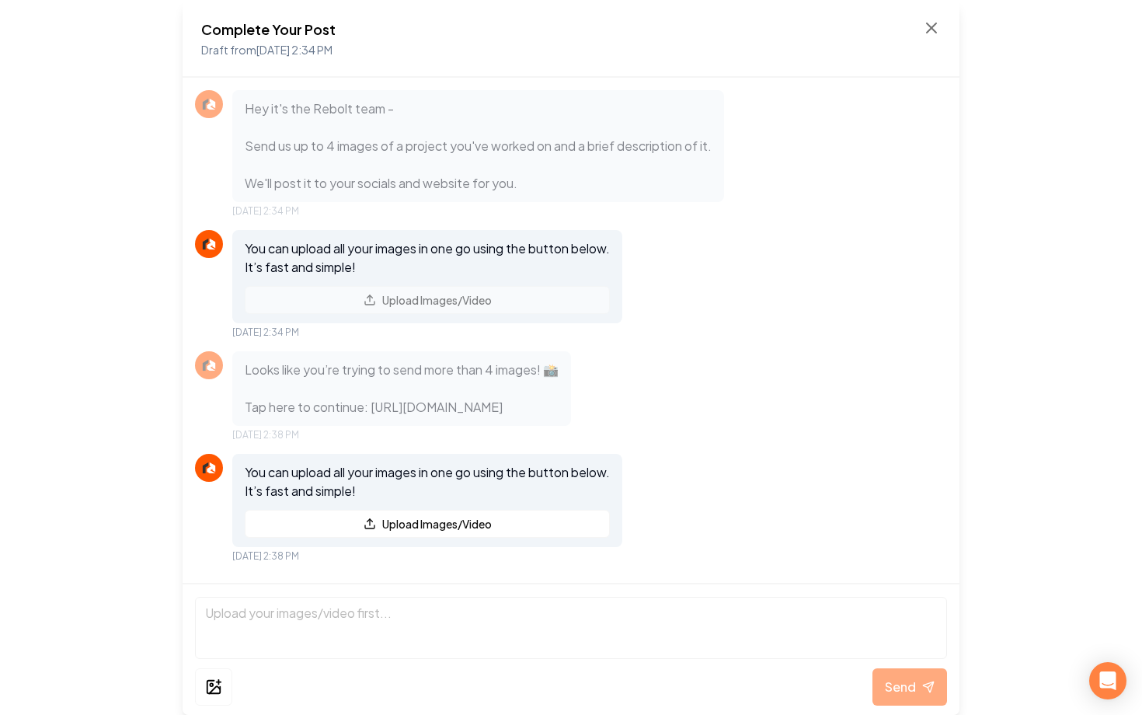
scroll to position [30, 0]
click at [929, 31] on icon at bounding box center [931, 28] width 19 height 19
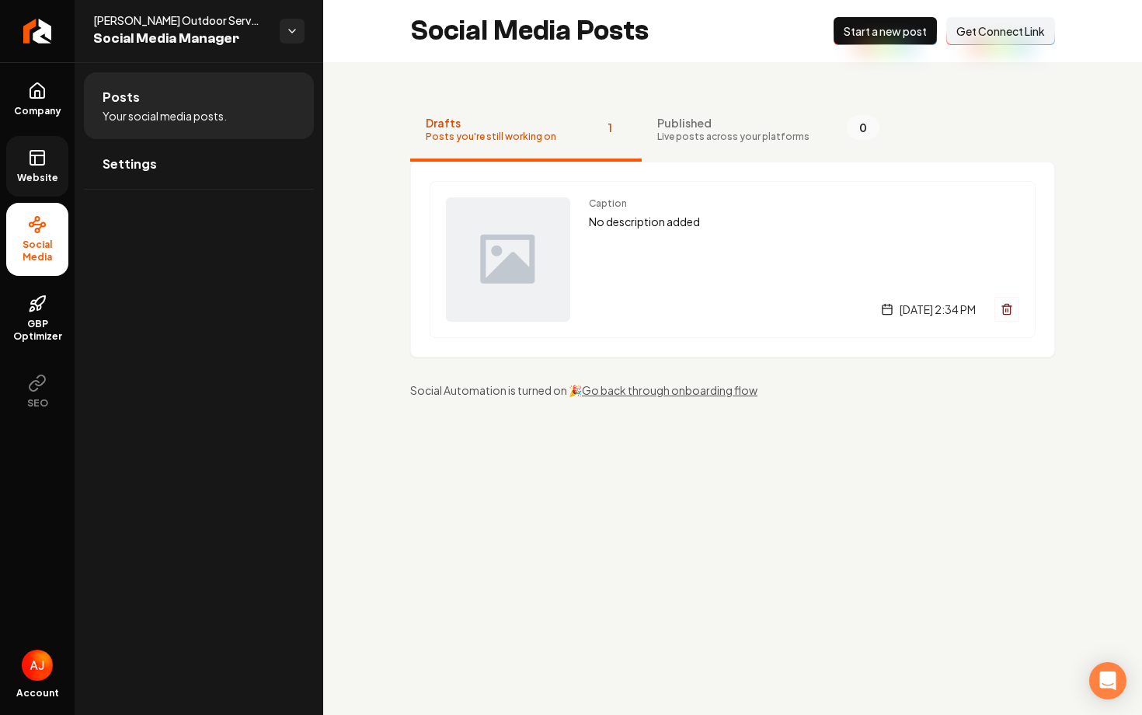
click at [57, 160] on link "Website" at bounding box center [37, 166] width 62 height 61
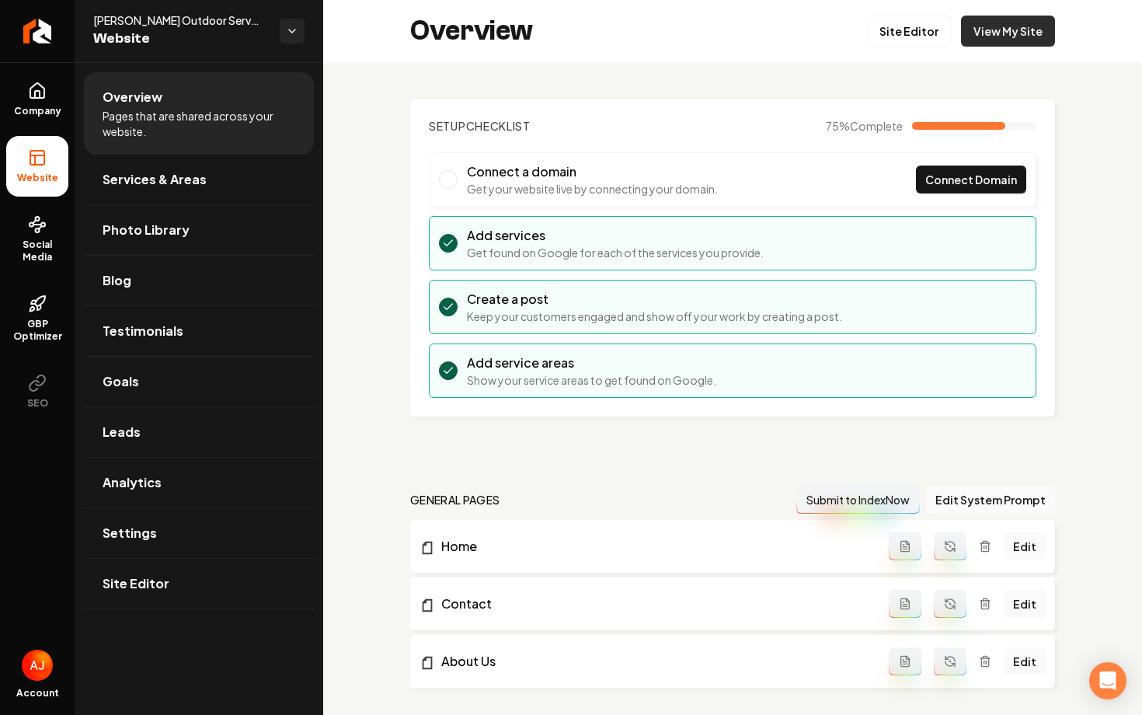
click at [1001, 39] on link "View My Site" at bounding box center [1008, 31] width 94 height 31
click at [123, 284] on span "Blog" at bounding box center [117, 280] width 29 height 19
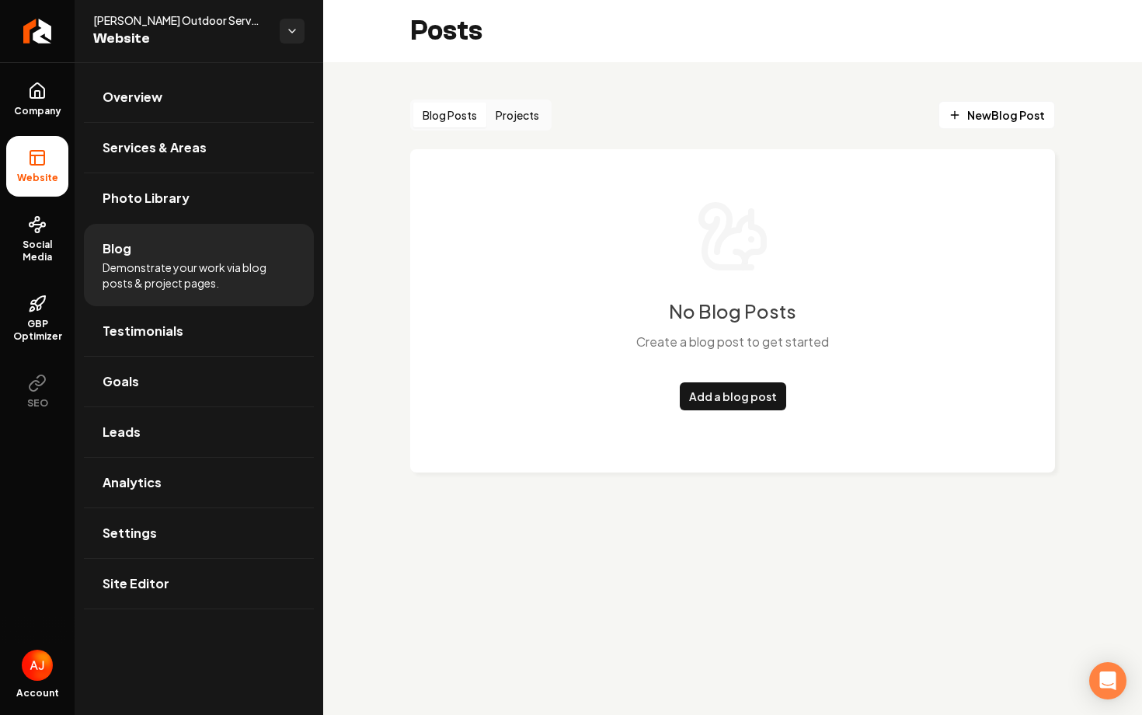
click at [498, 116] on button "Projects" at bounding box center [517, 115] width 62 height 25
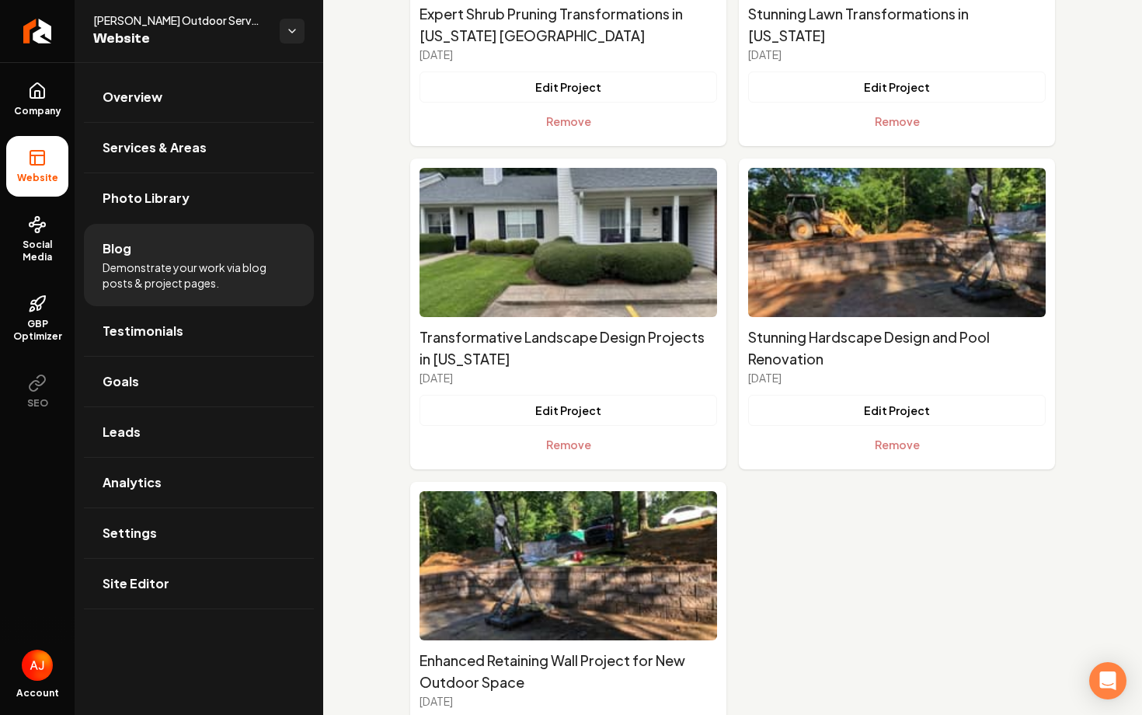
scroll to position [429, 0]
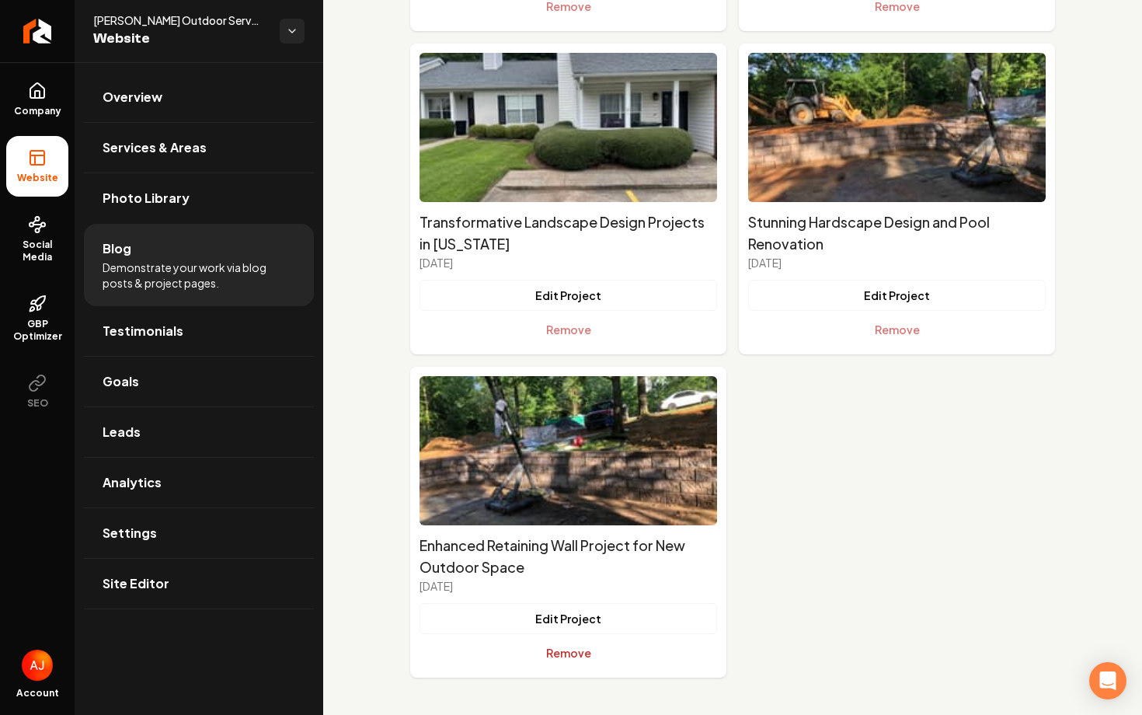
click at [556, 654] on button "Remove" at bounding box center [567, 652] width 297 height 31
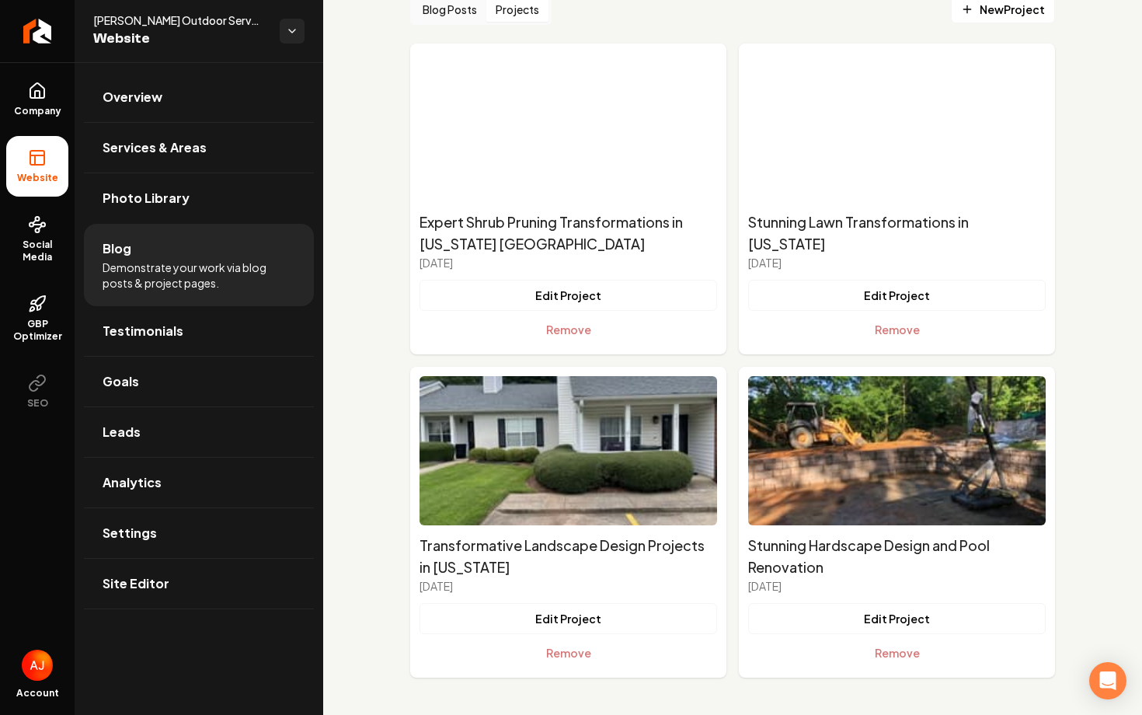
scroll to position [106, 0]
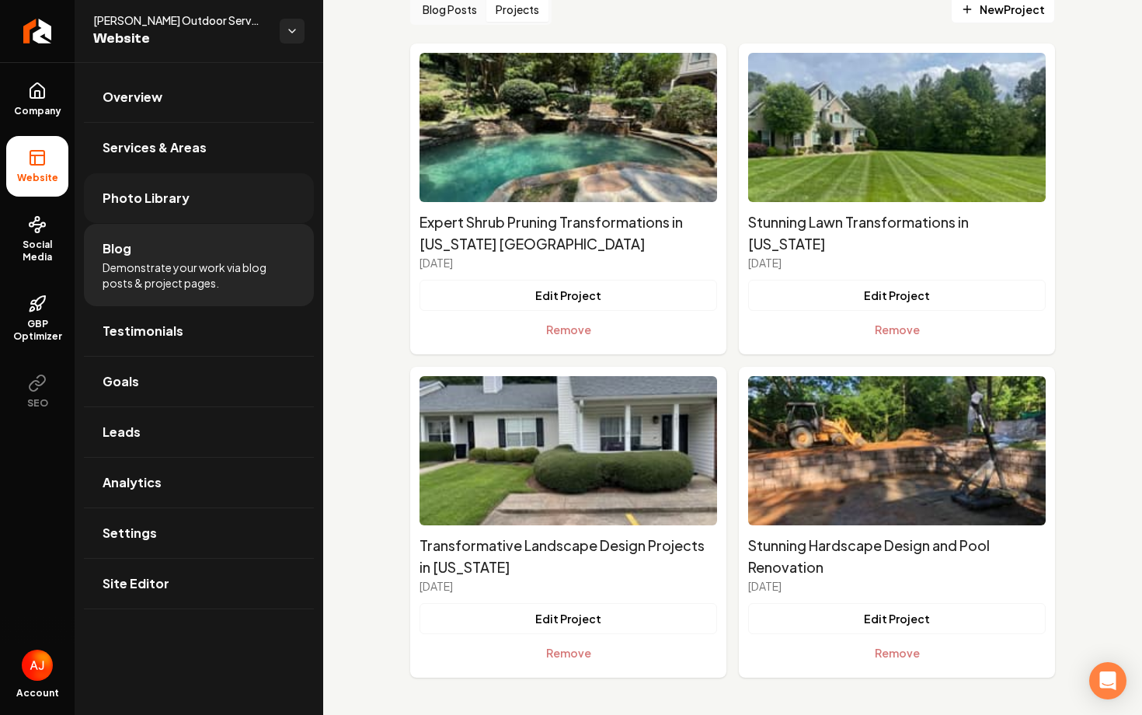
click at [175, 210] on link "Photo Library" at bounding box center [199, 198] width 230 height 50
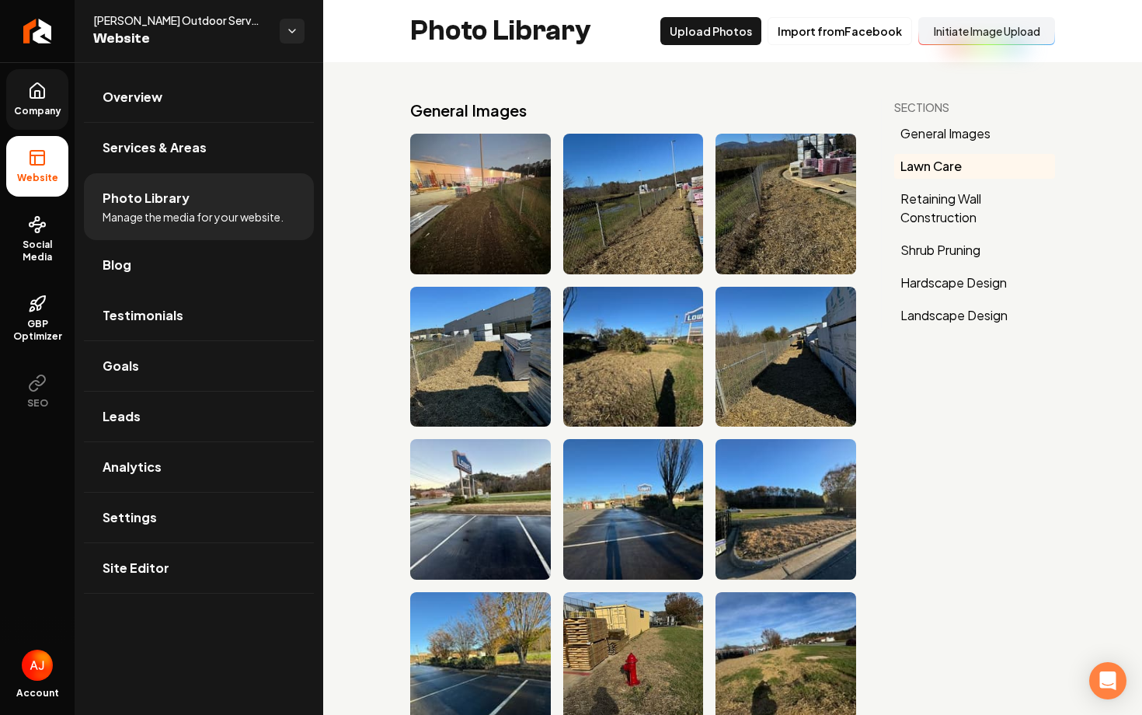
click at [40, 118] on link "Company" at bounding box center [37, 99] width 62 height 61
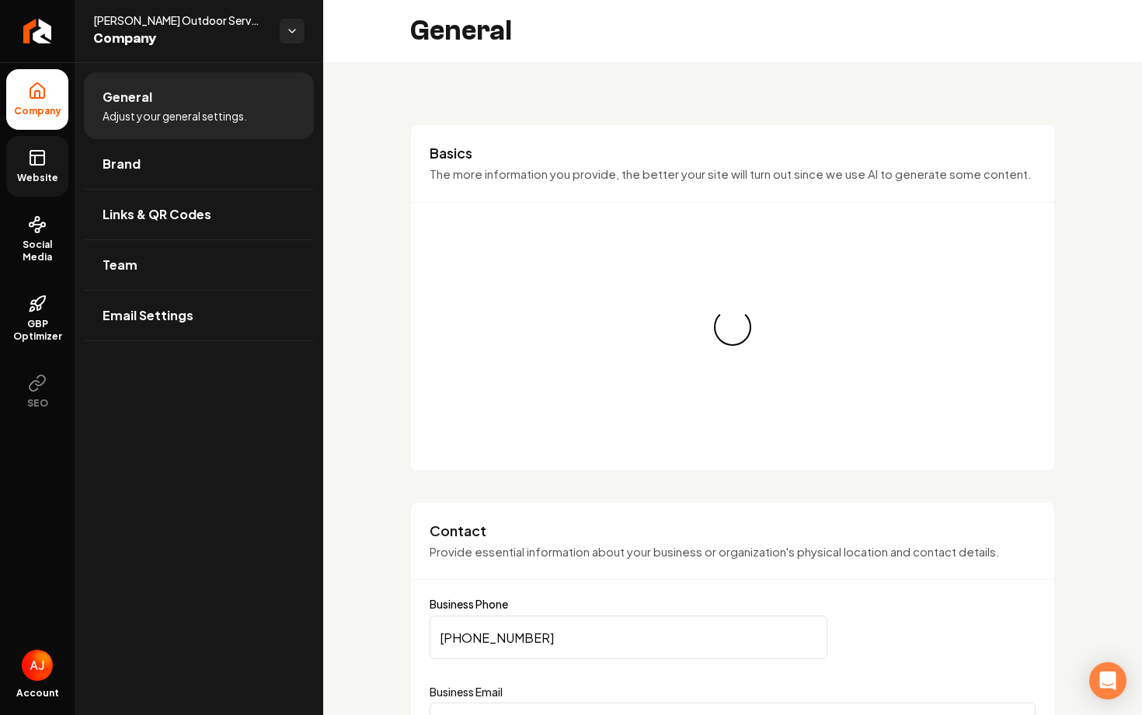
click at [15, 184] on link "Website" at bounding box center [37, 166] width 62 height 61
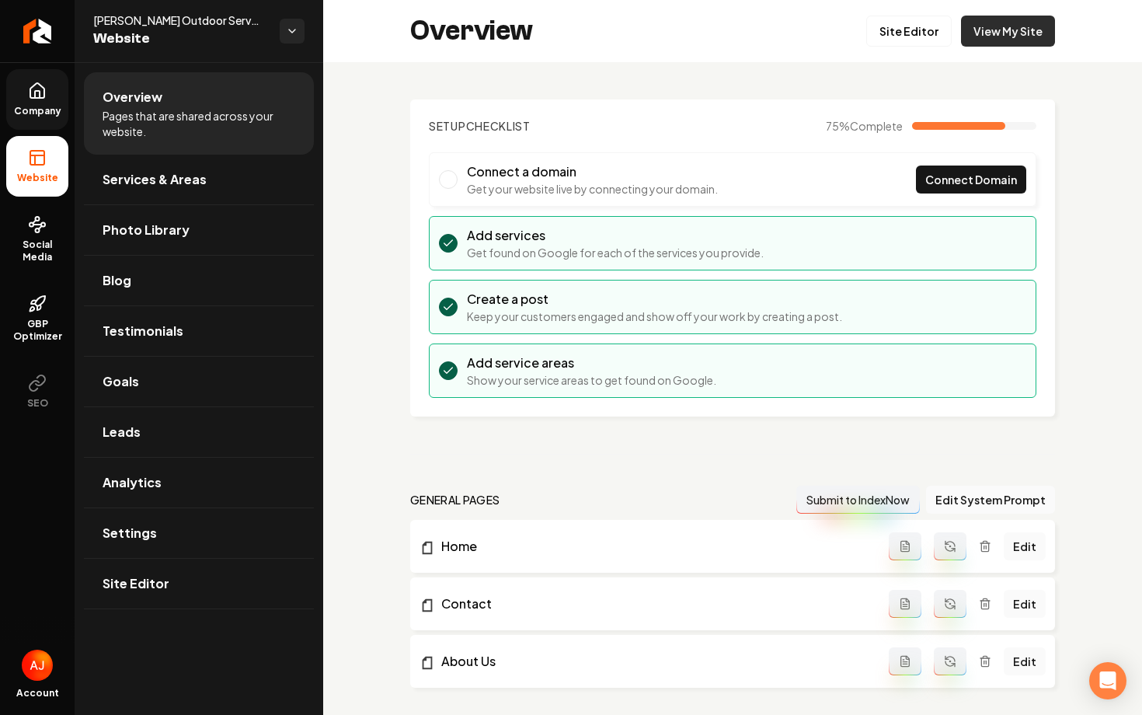
click at [1021, 40] on link "View My Site" at bounding box center [1008, 31] width 94 height 31
click at [984, 37] on link "View My Site" at bounding box center [1008, 31] width 94 height 31
click at [47, 112] on span "Company" at bounding box center [38, 111] width 60 height 12
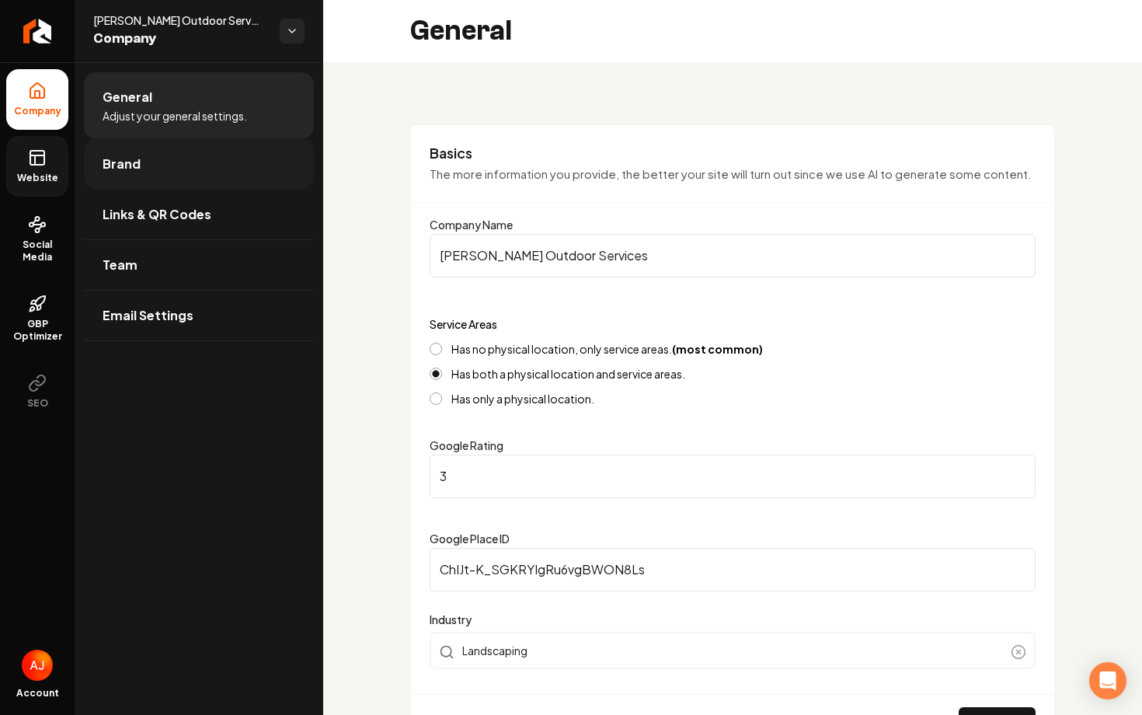
click at [175, 161] on link "Brand" at bounding box center [199, 164] width 230 height 50
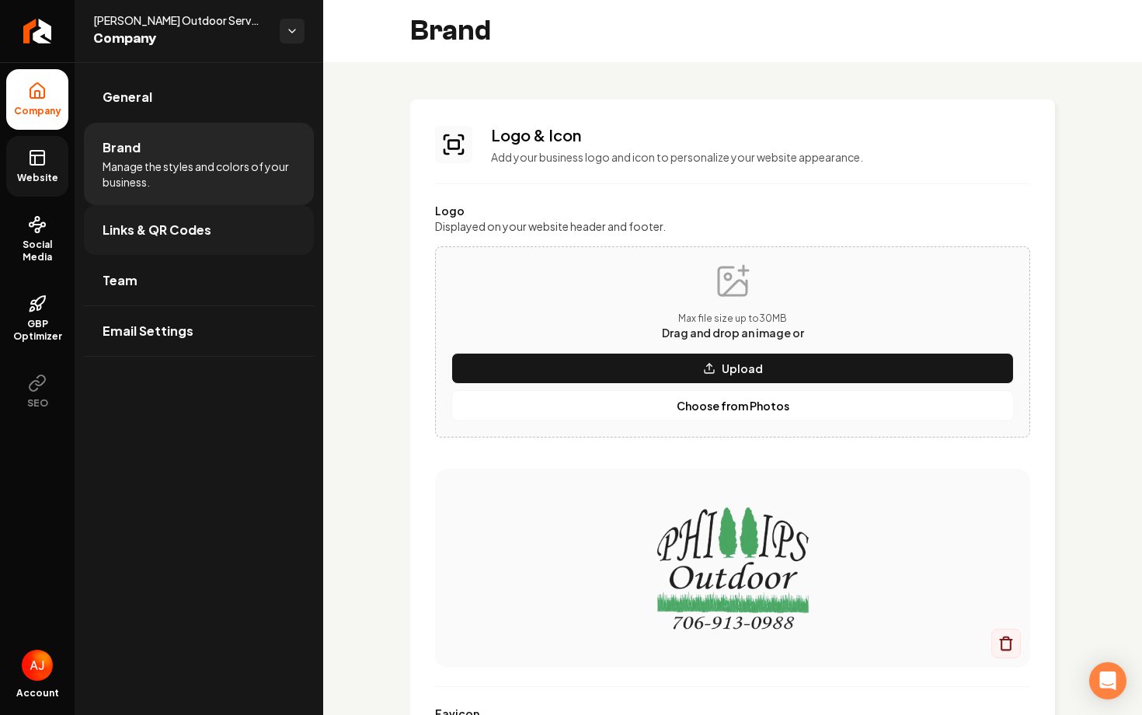
click at [164, 241] on link "Links & QR Codes" at bounding box center [199, 230] width 230 height 50
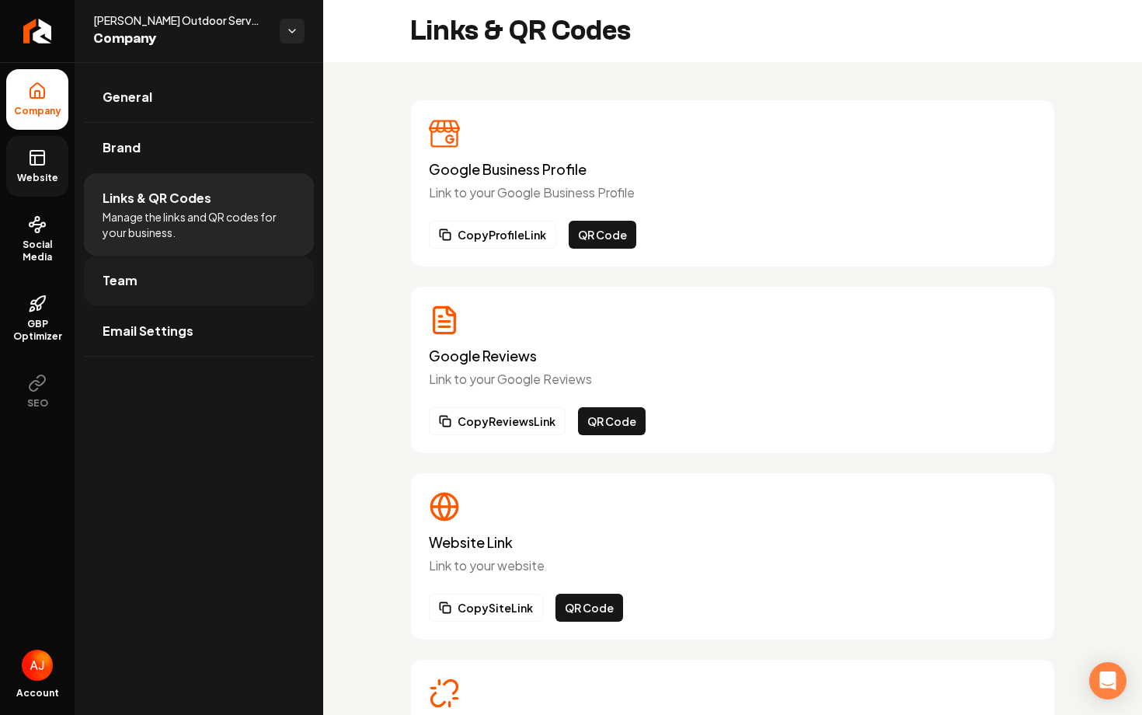
click at [154, 297] on link "Team" at bounding box center [199, 281] width 230 height 50
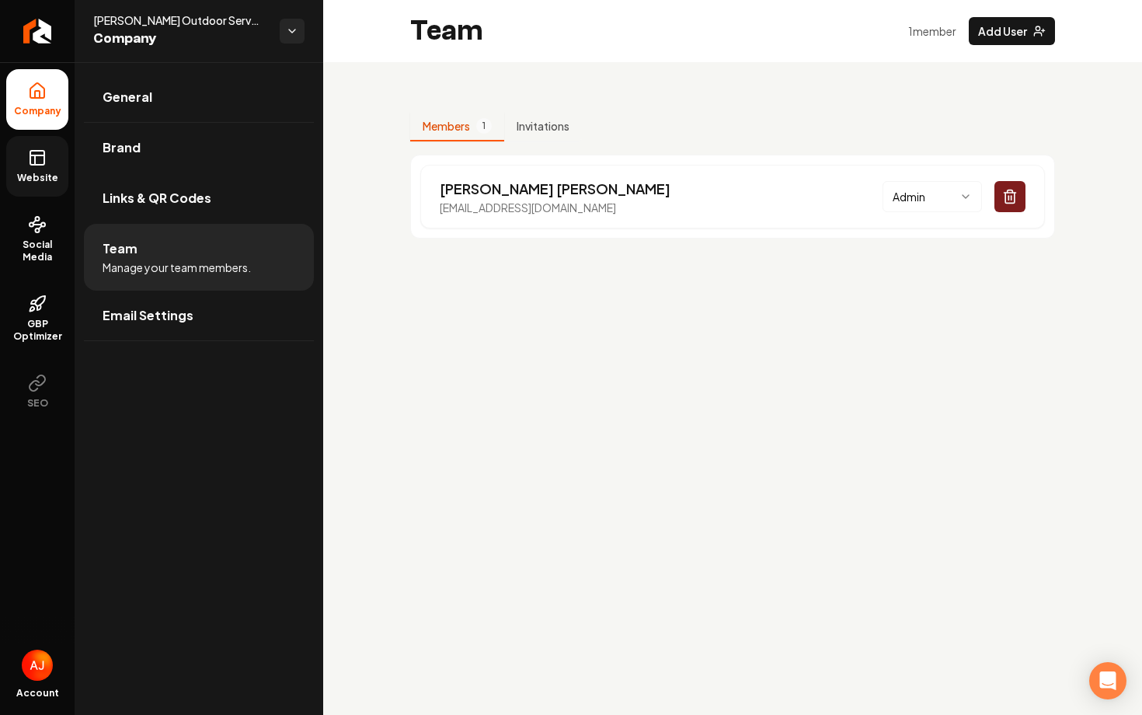
click at [55, 158] on link "Website" at bounding box center [37, 166] width 62 height 61
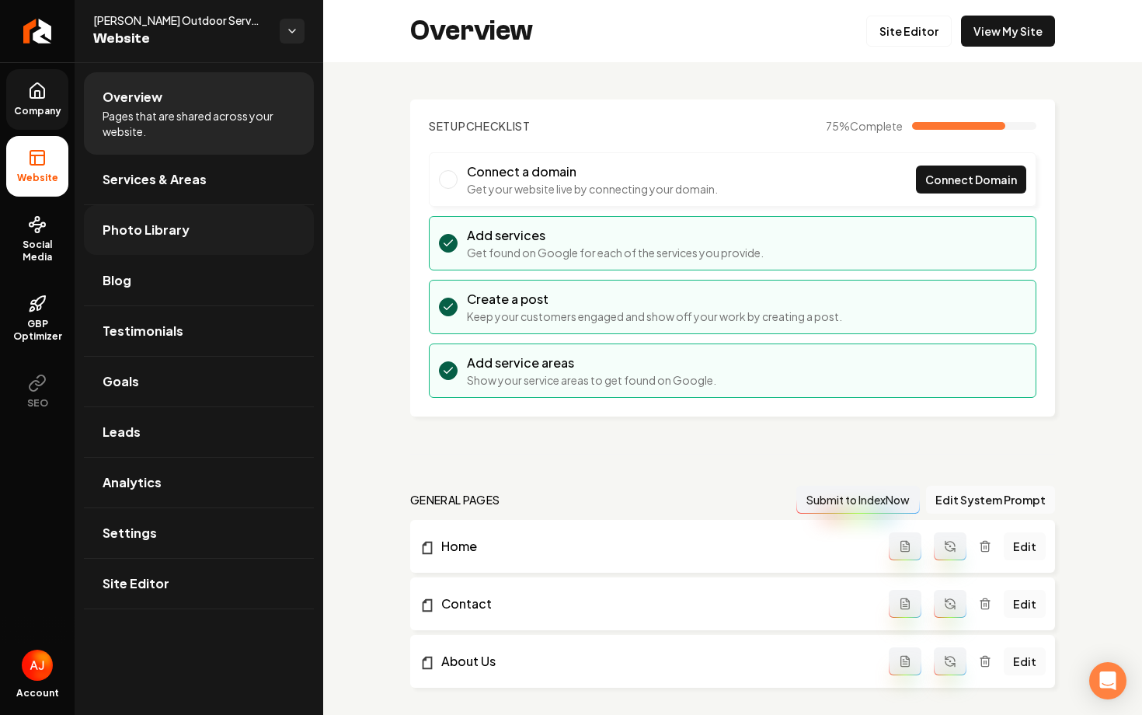
click at [130, 248] on link "Photo Library" at bounding box center [199, 230] width 230 height 50
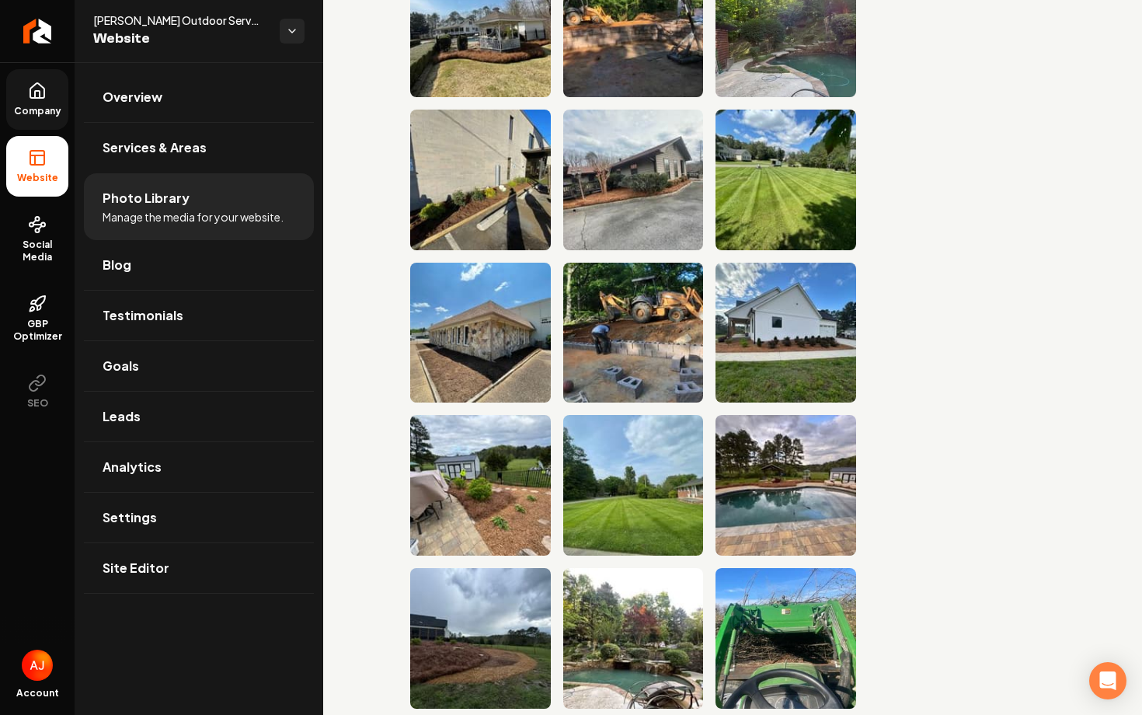
scroll to position [7503, 0]
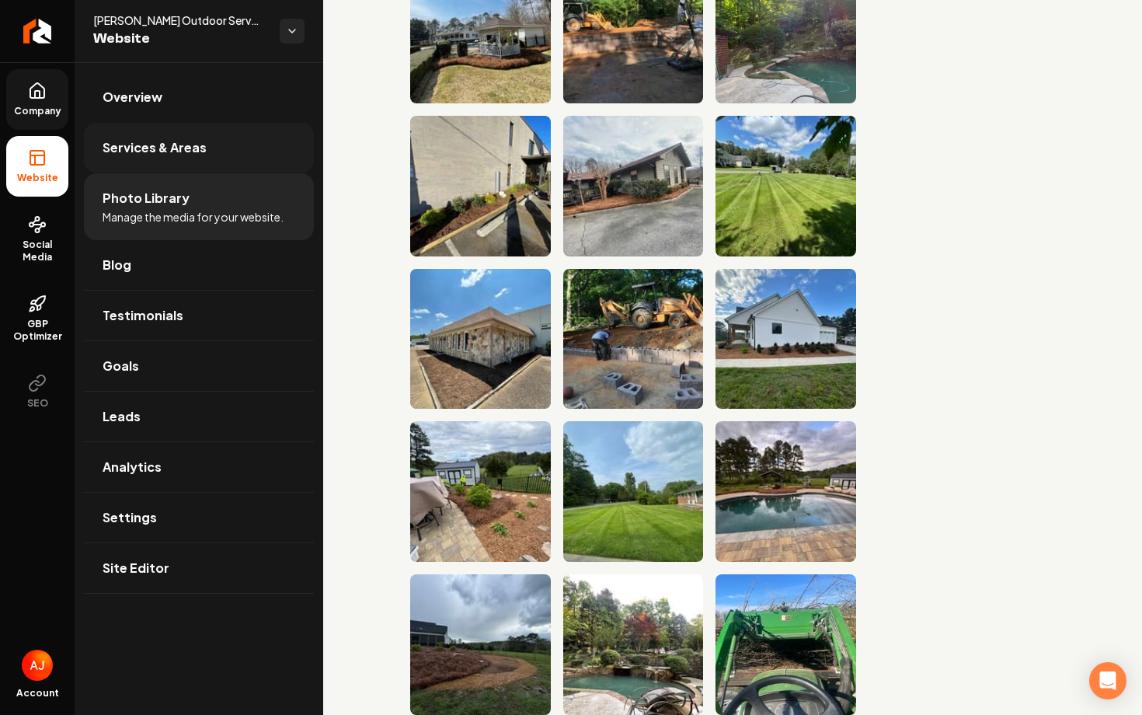
click at [165, 137] on link "Services & Areas" at bounding box center [199, 148] width 230 height 50
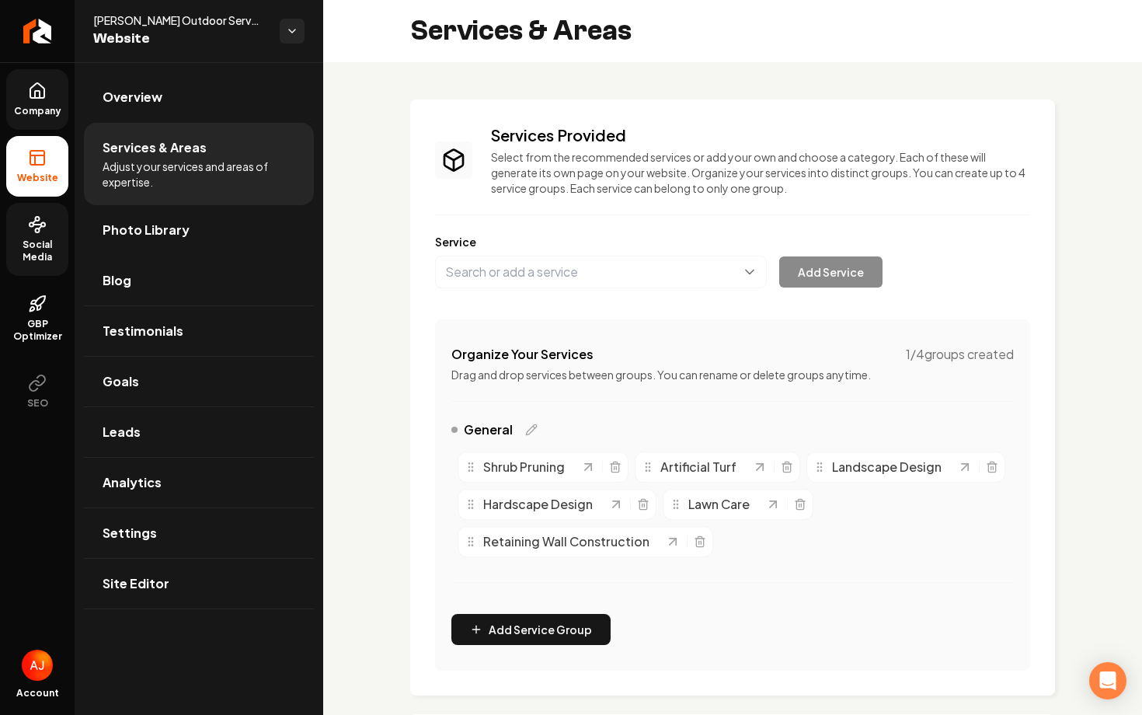
click at [32, 247] on span "Social Media" at bounding box center [37, 250] width 62 height 25
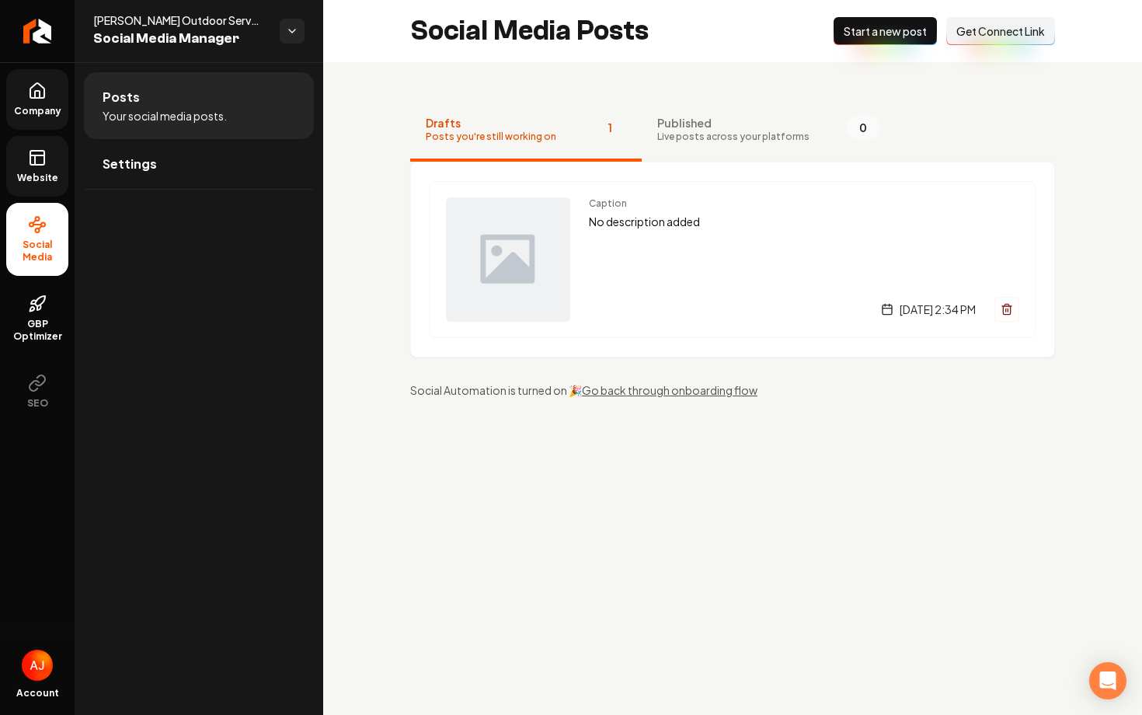
click at [44, 171] on link "Website" at bounding box center [37, 166] width 62 height 61
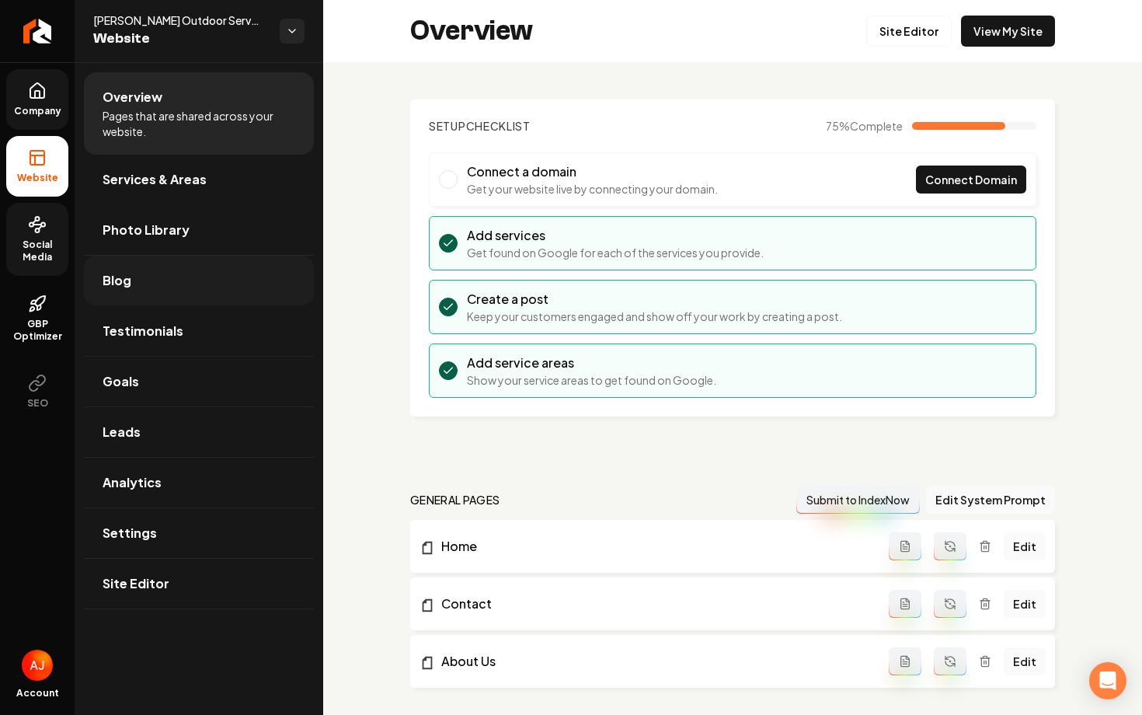
click at [175, 278] on link "Blog" at bounding box center [199, 281] width 230 height 50
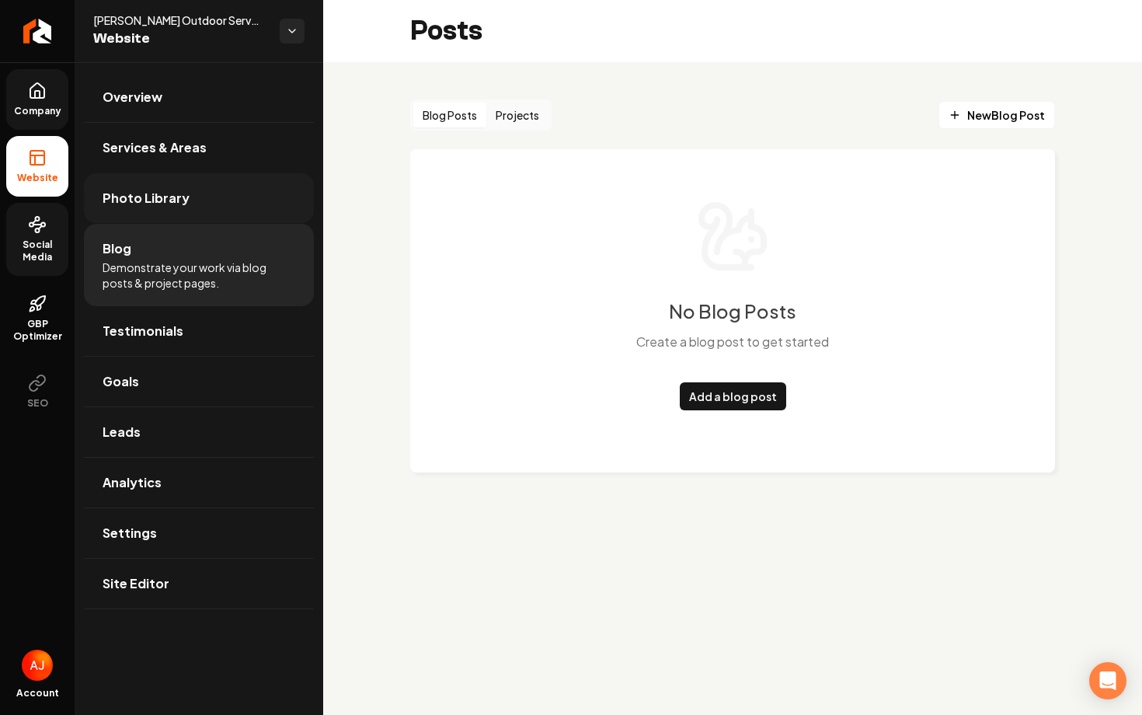
click at [174, 204] on span "Photo Library" at bounding box center [146, 198] width 87 height 19
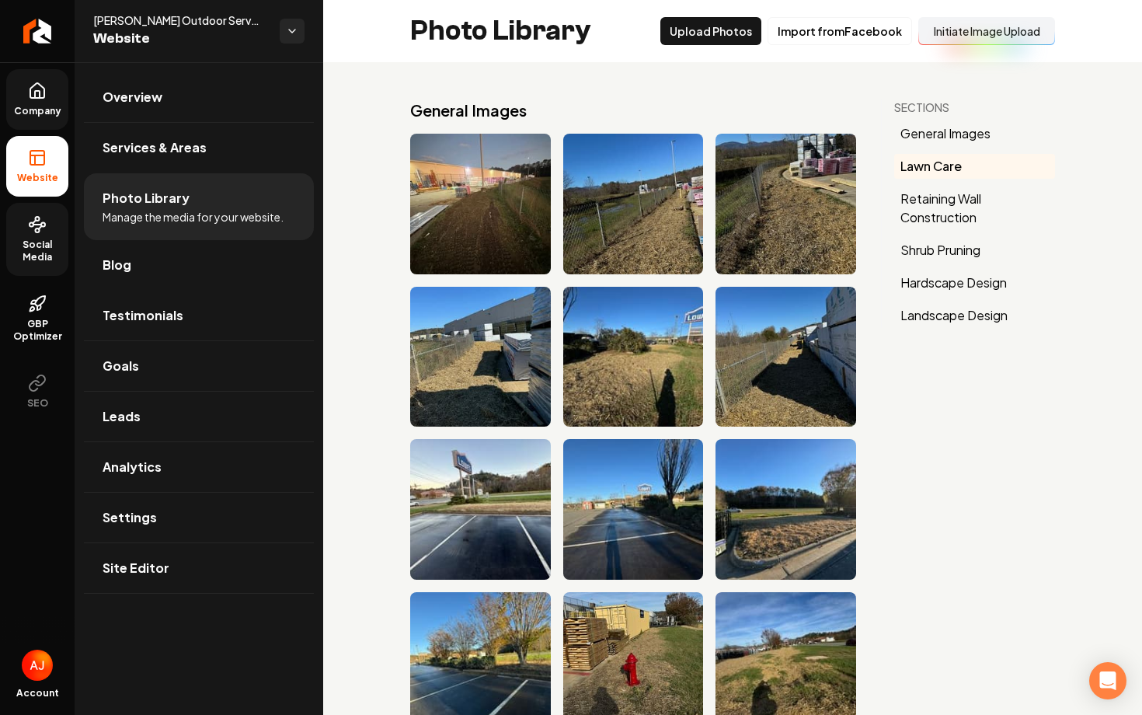
click at [35, 108] on span "Company" at bounding box center [38, 111] width 60 height 12
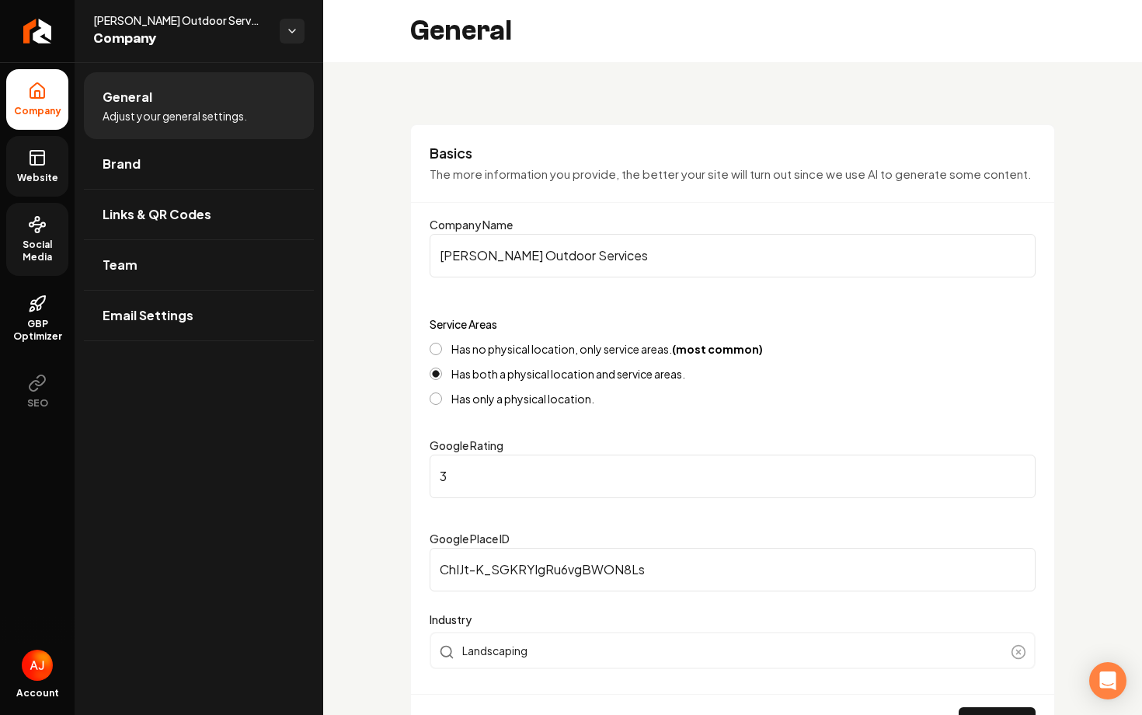
click at [22, 159] on link "Website" at bounding box center [37, 166] width 62 height 61
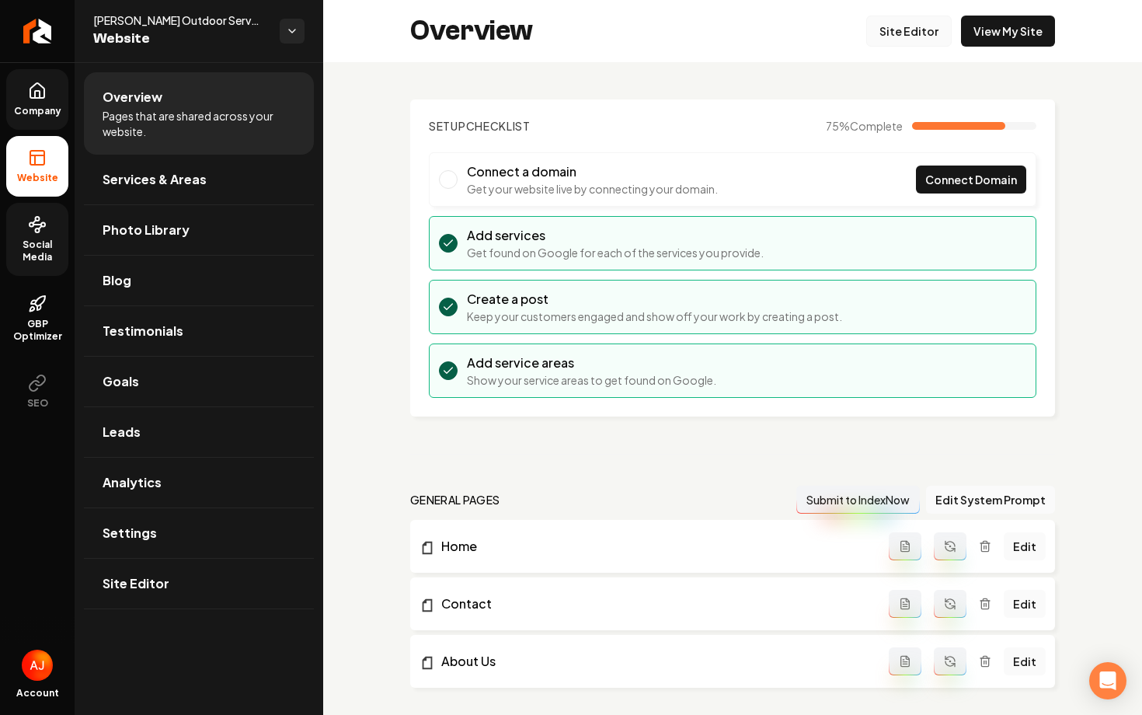
click at [899, 39] on link "Site Editor" at bounding box center [908, 31] width 85 height 31
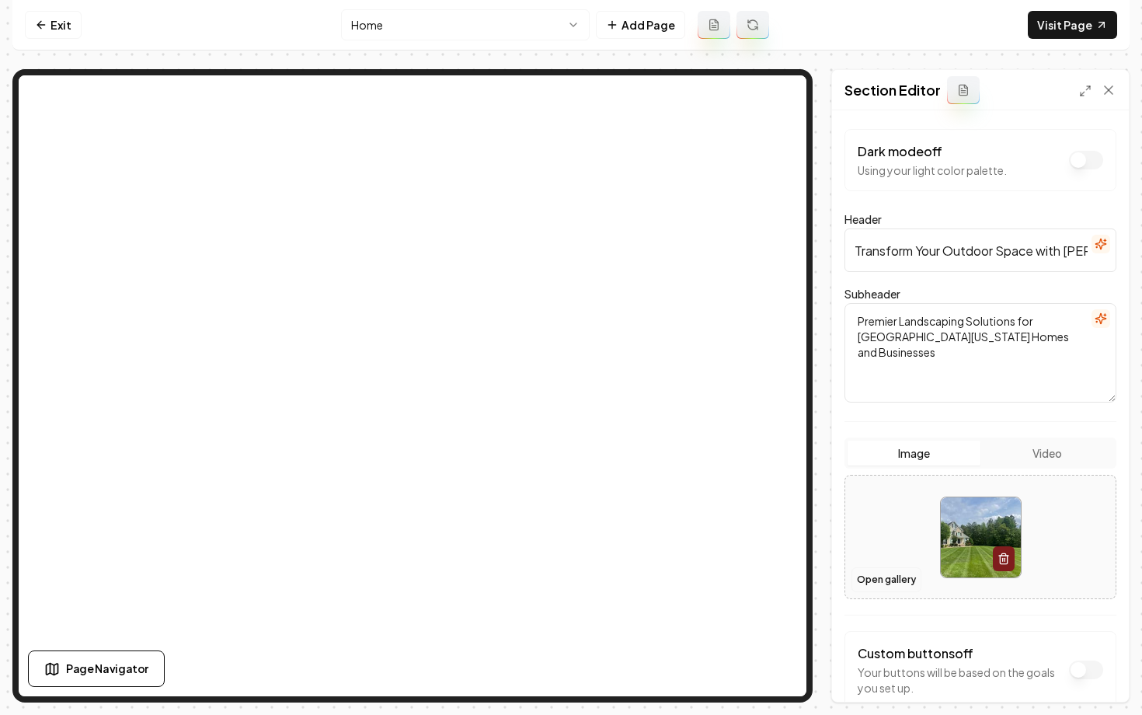
click at [873, 573] on button "Open gallery" at bounding box center [886, 579] width 70 height 25
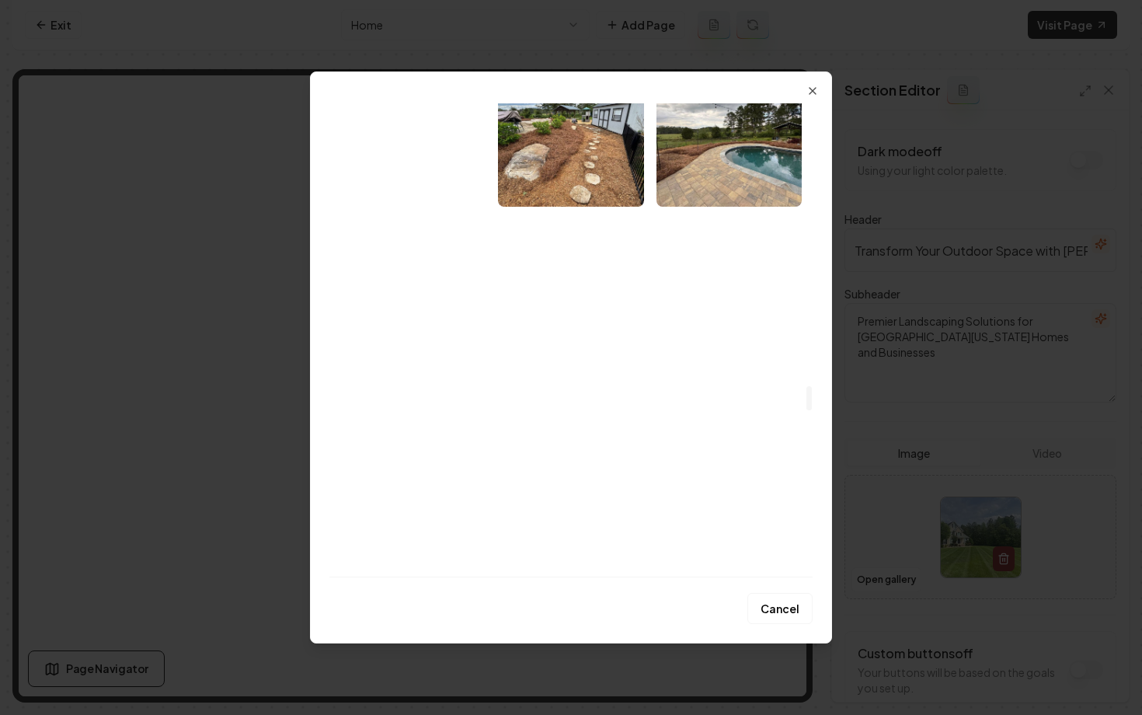
scroll to position [5491, 0]
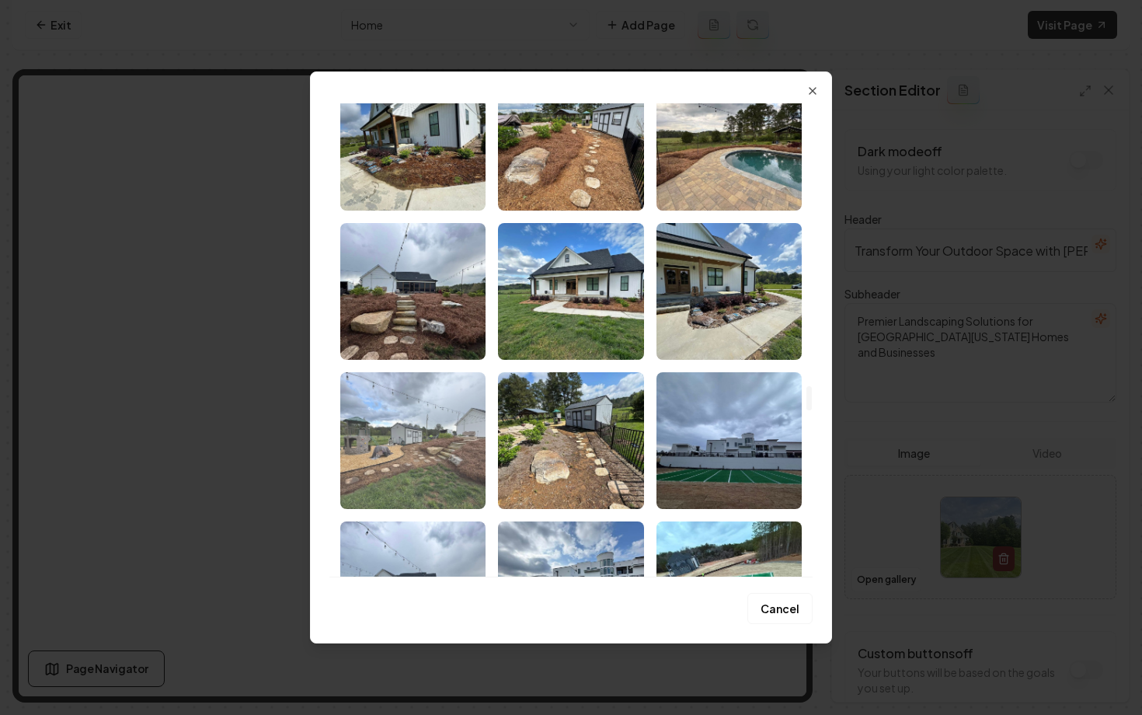
click at [384, 443] on img "Select image image_6896310f5c7cd75eb86005dd.jpeg" at bounding box center [412, 440] width 145 height 137
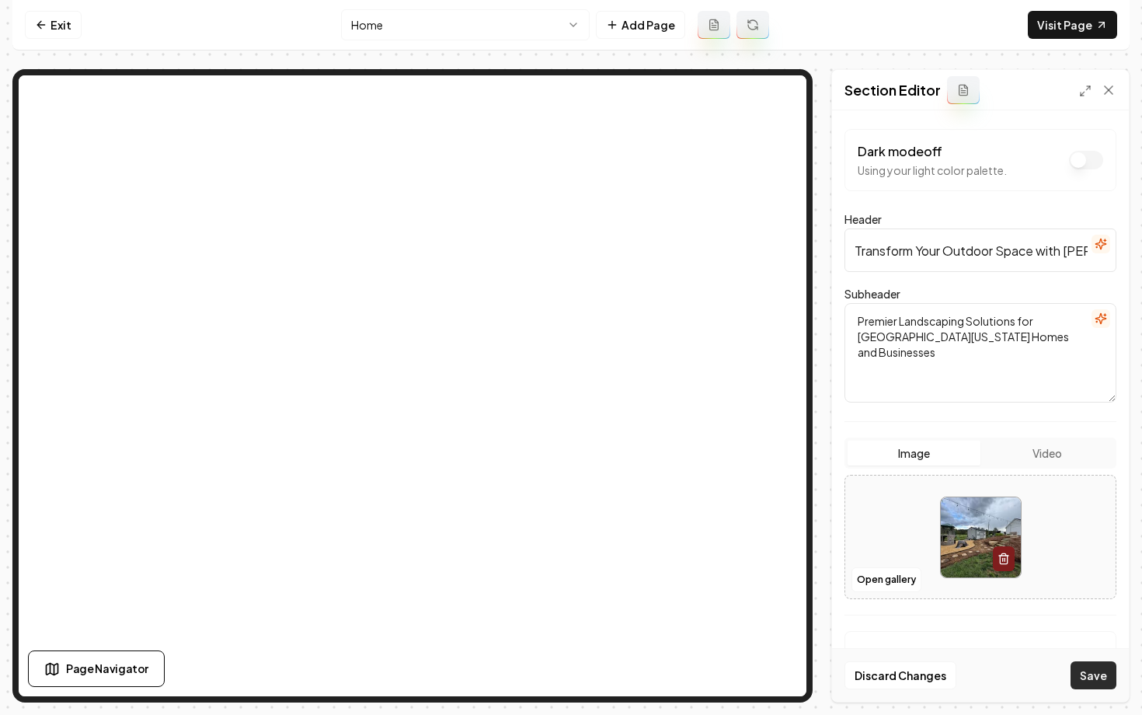
click at [1093, 677] on button "Save" at bounding box center [1093, 675] width 46 height 28
click at [462, 33] on html "Computer Required This feature is only available on a computer. Please switch t…" at bounding box center [571, 357] width 1142 height 715
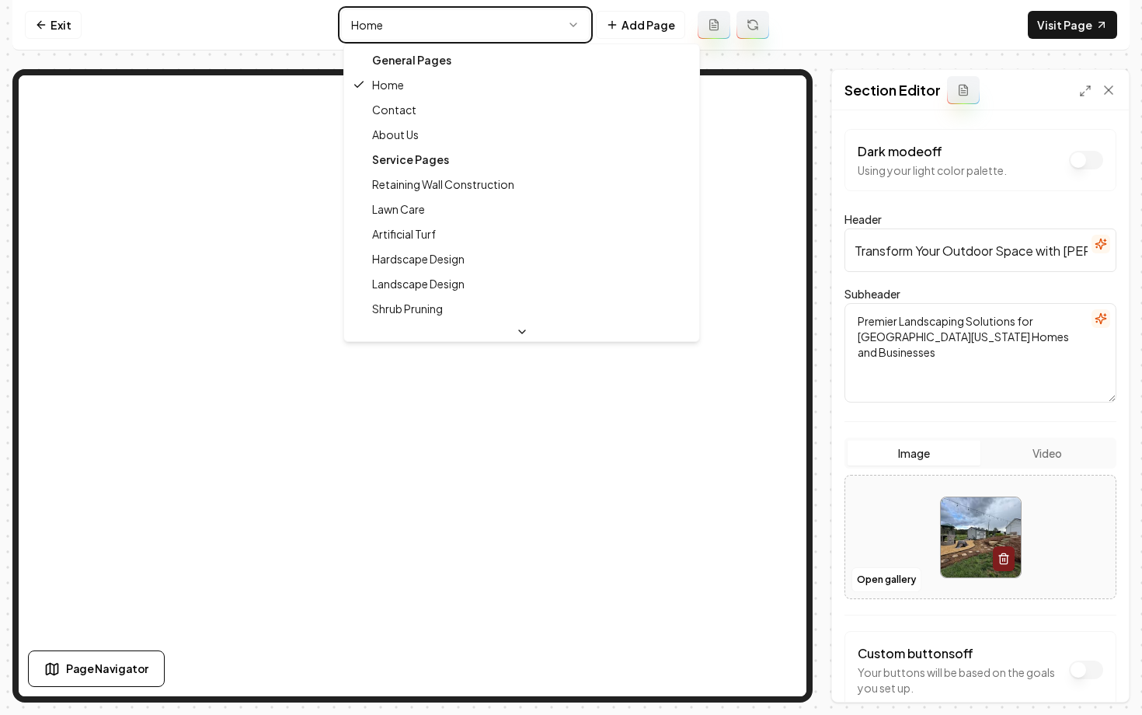
click at [297, 28] on html "Computer Required This feature is only available on a computer. Please switch t…" at bounding box center [571, 357] width 1142 height 715
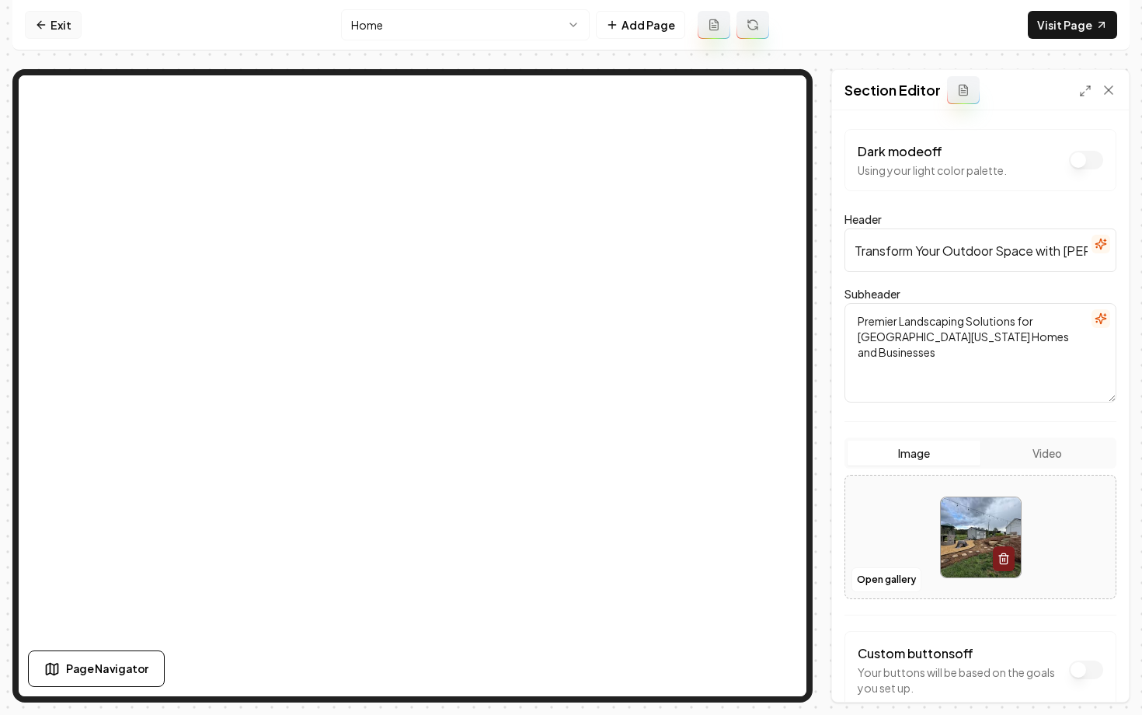
click at [33, 29] on link "Exit" at bounding box center [53, 25] width 57 height 28
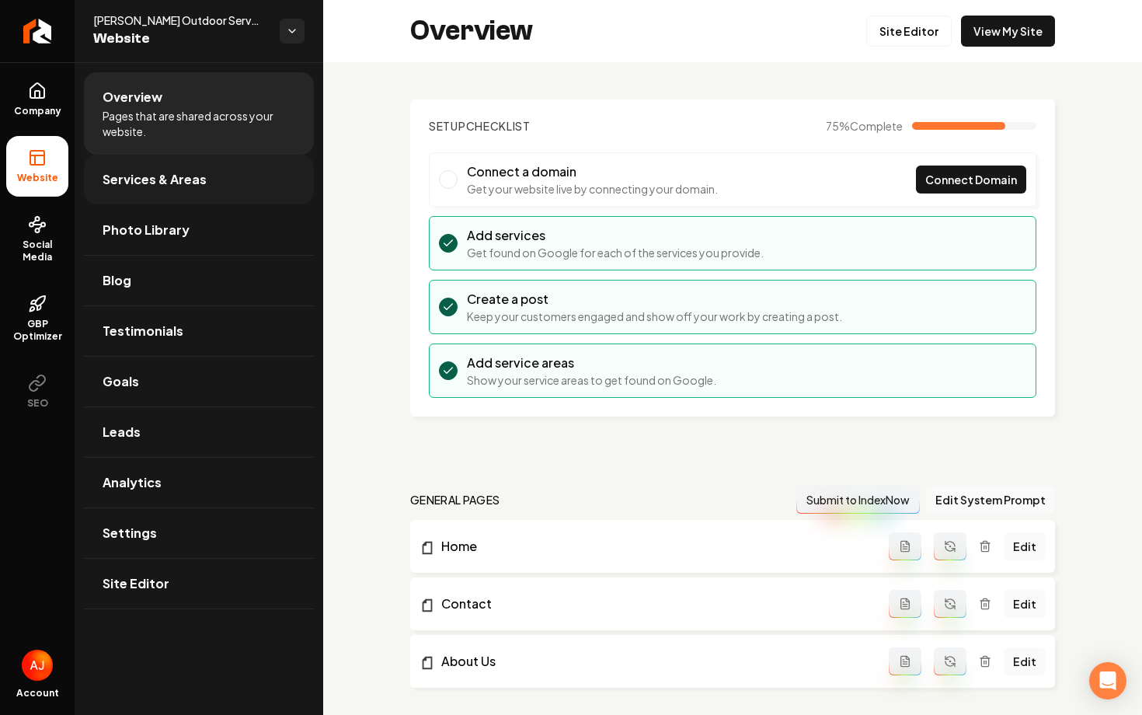
click at [155, 180] on span "Services & Areas" at bounding box center [155, 179] width 104 height 19
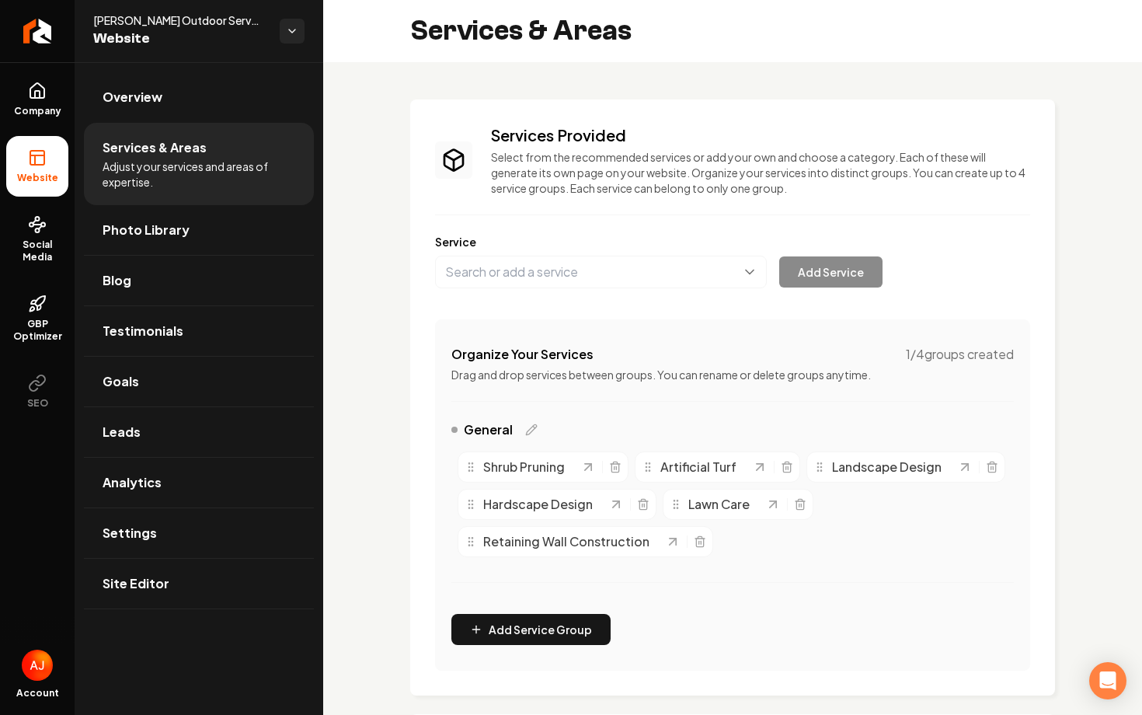
scroll to position [433, 0]
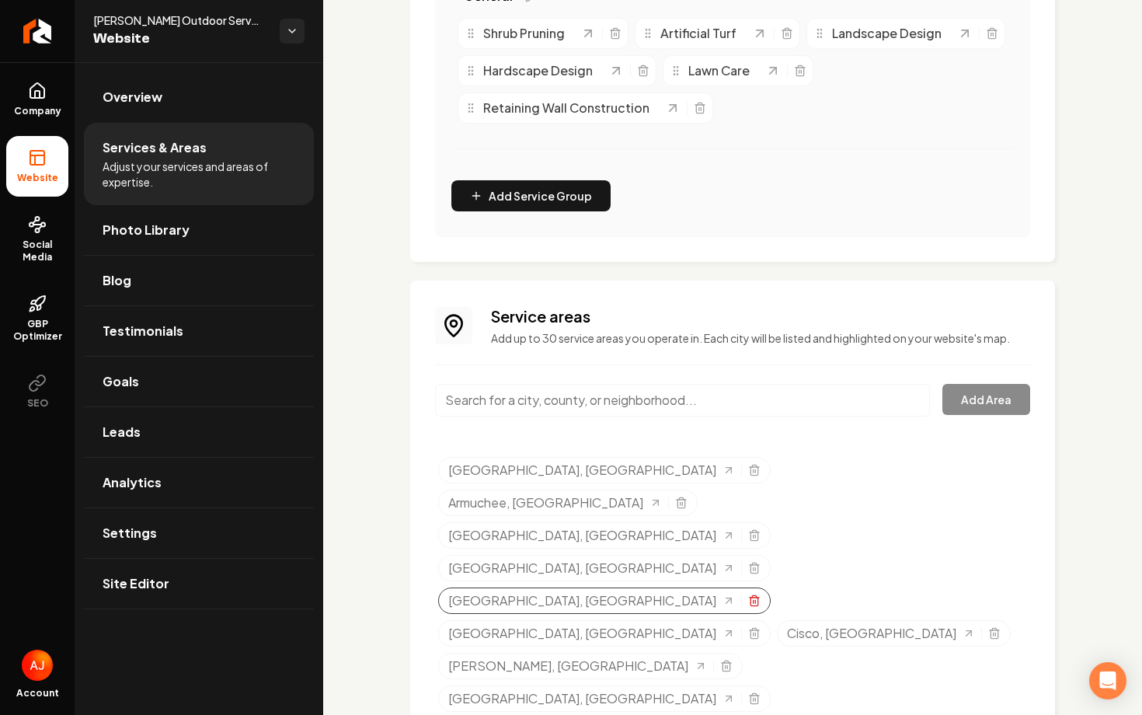
click at [748, 594] on icon "Selected tags" at bounding box center [754, 600] width 12 height 12
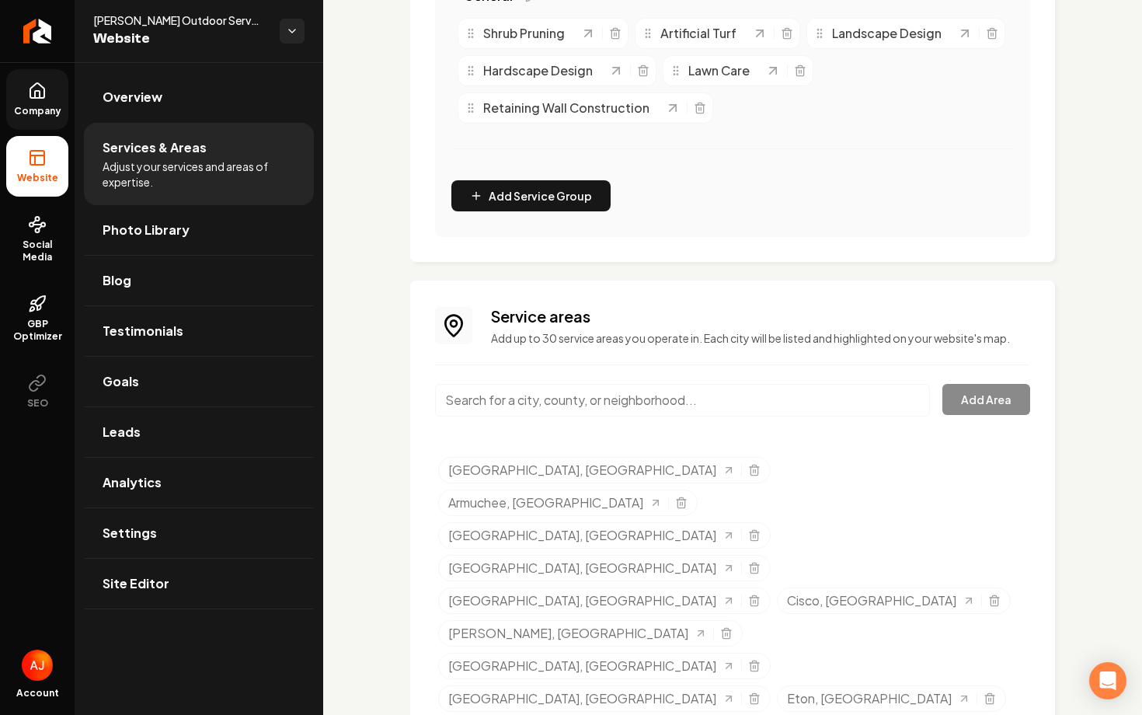
click at [49, 113] on span "Company" at bounding box center [38, 111] width 60 height 12
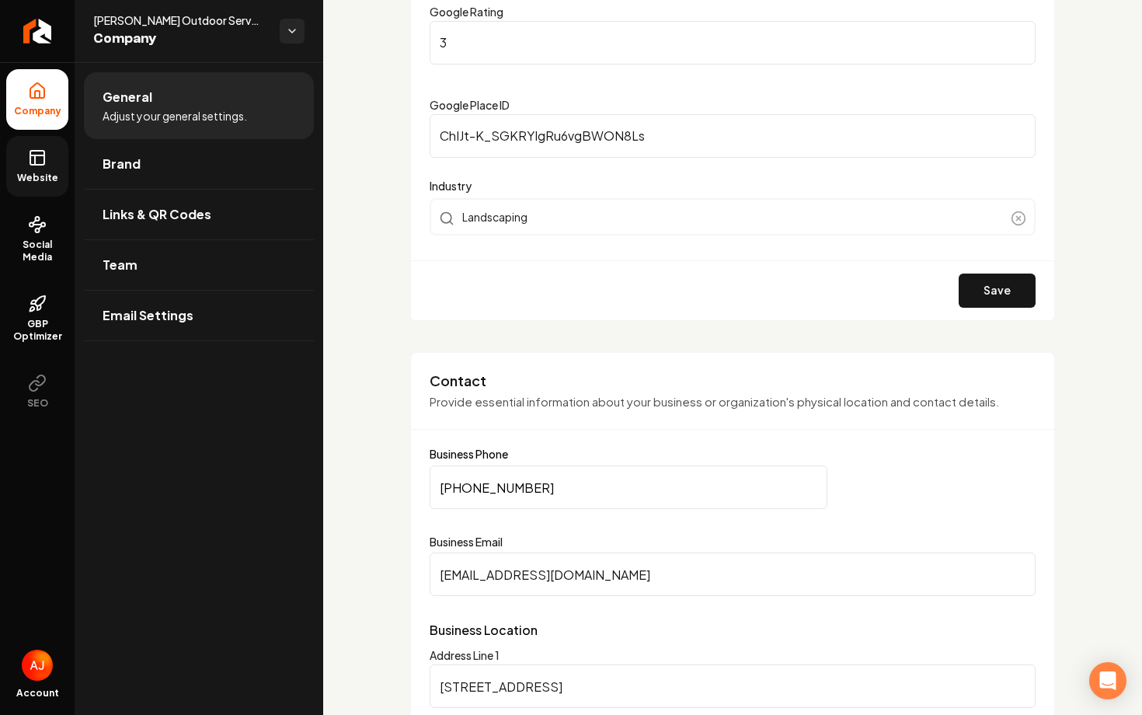
click at [46, 179] on span "Website" at bounding box center [38, 178] width 54 height 12
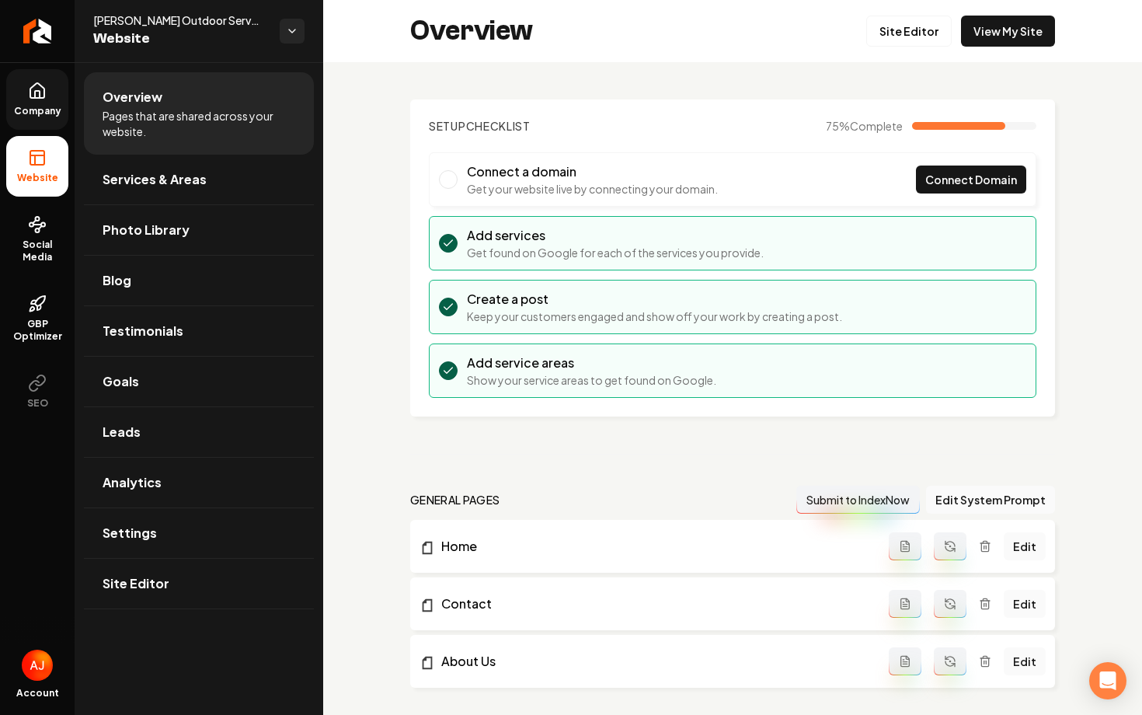
click at [1016, 12] on div "Overview Site Editor View My Site" at bounding box center [732, 31] width 819 height 62
click at [1015, 23] on link "View My Site" at bounding box center [1008, 31] width 94 height 31
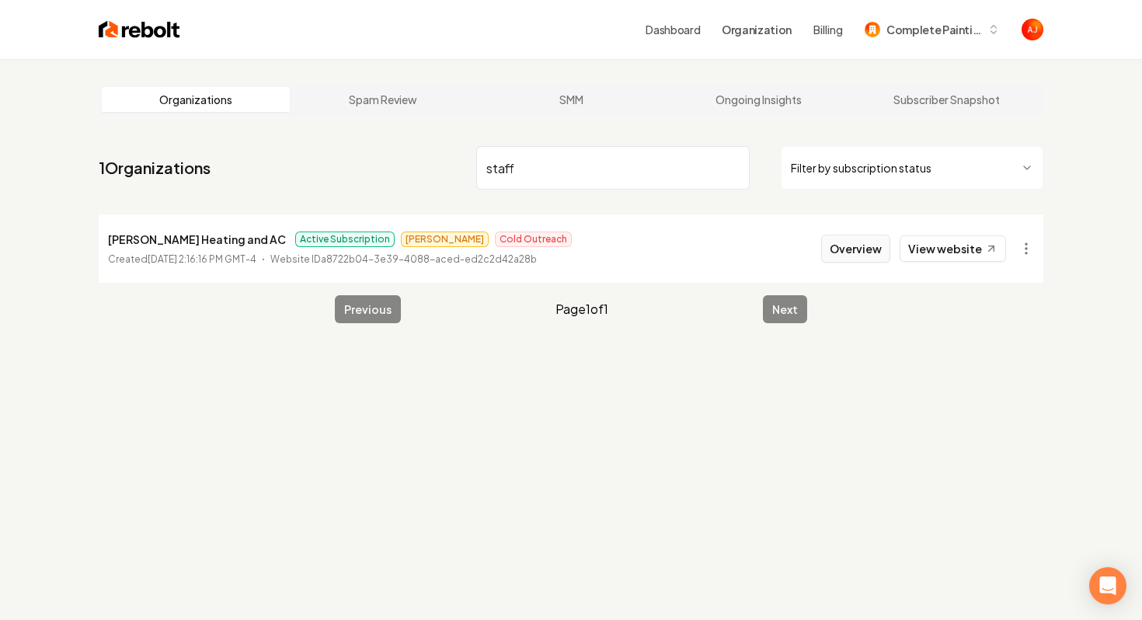
type input "staff"
click at [851, 255] on button "Overview" at bounding box center [855, 249] width 69 height 28
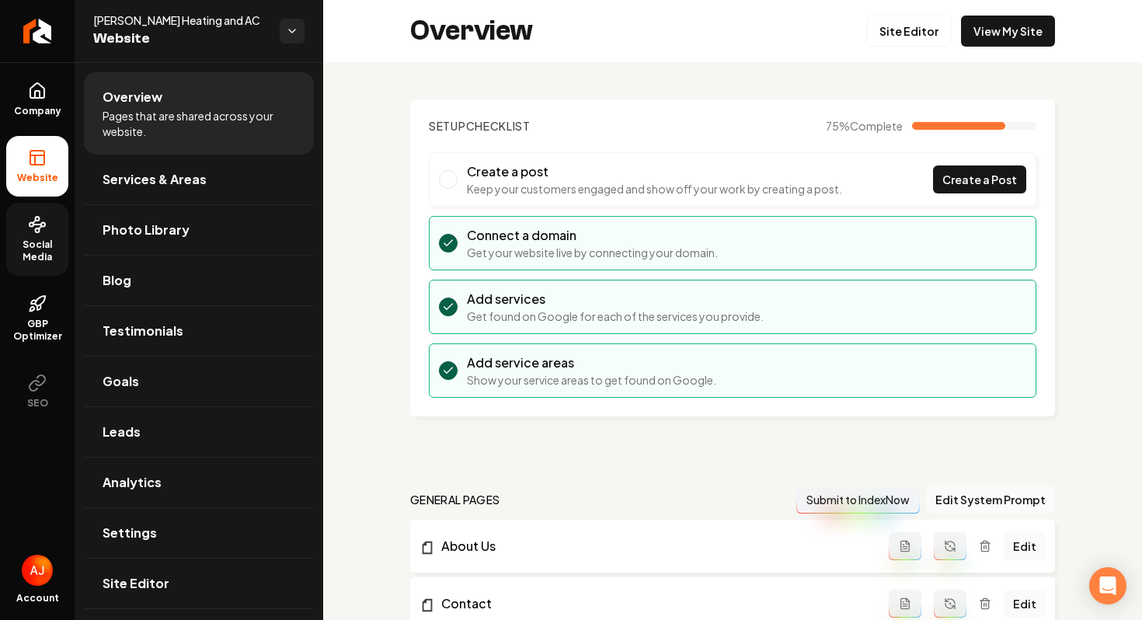
click at [26, 249] on span "Social Media" at bounding box center [37, 250] width 62 height 25
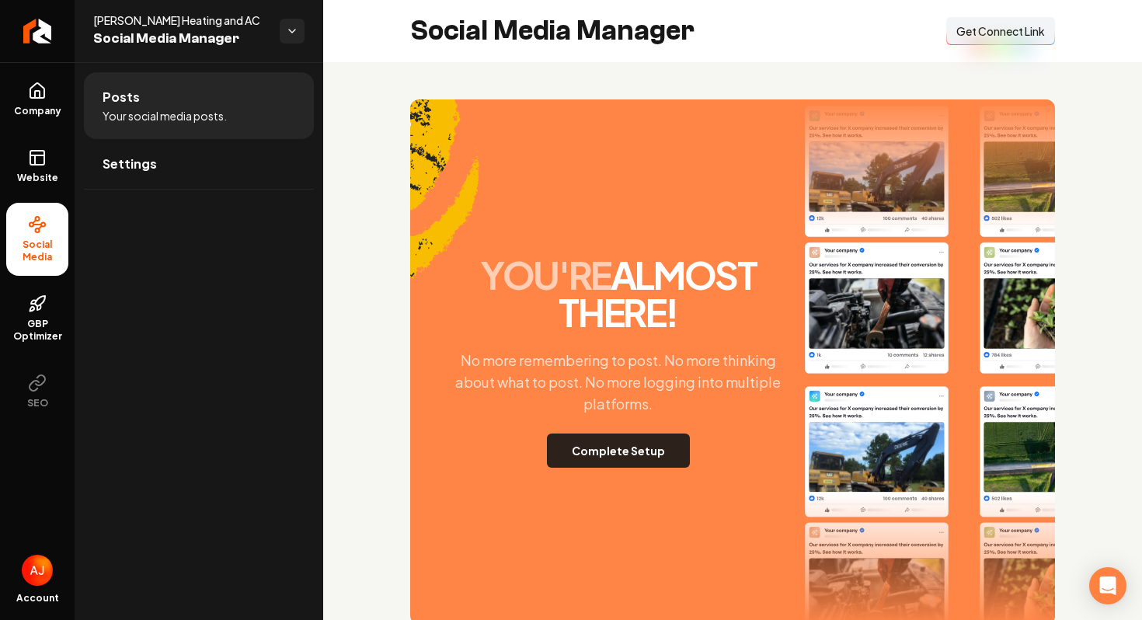
click at [596, 452] on button "Complete Setup" at bounding box center [618, 450] width 143 height 34
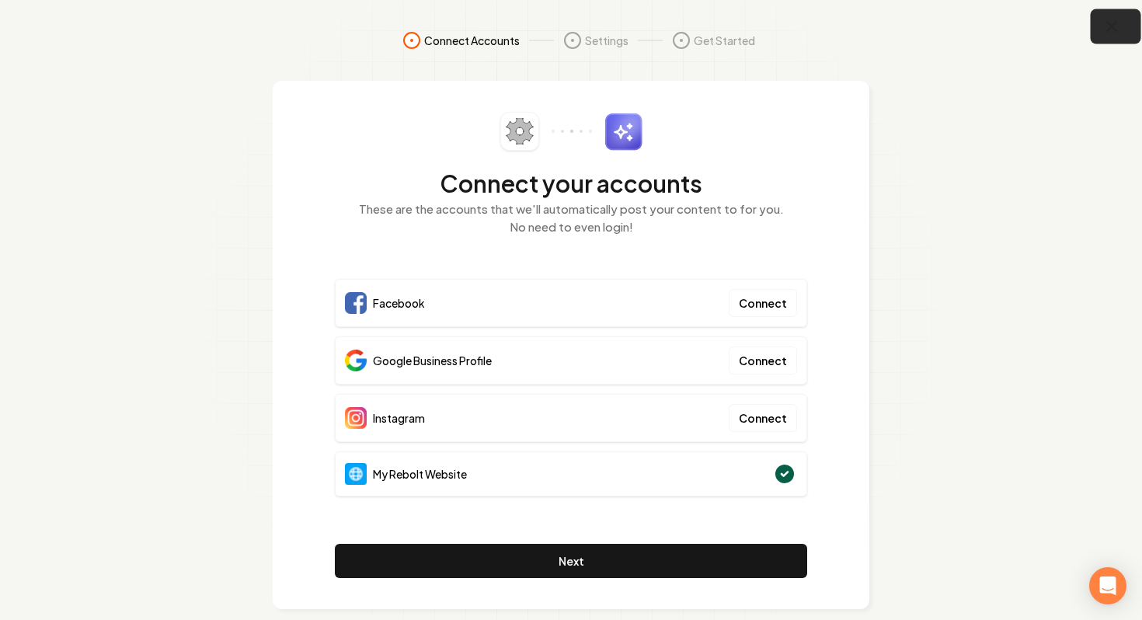
click at [1117, 30] on icon "button" at bounding box center [1111, 26] width 19 height 19
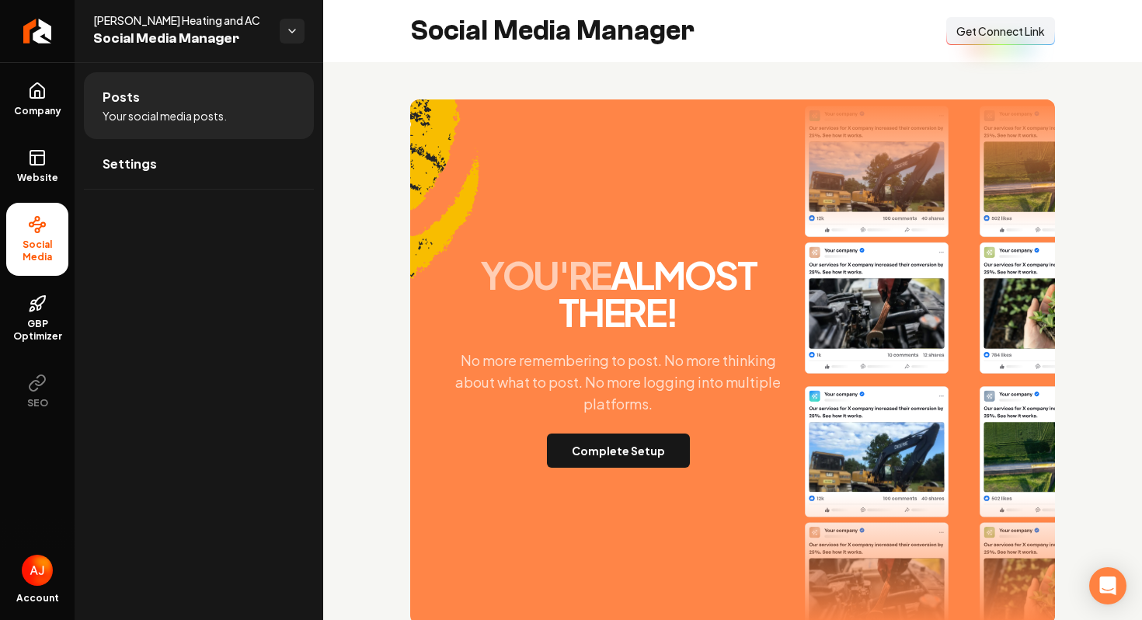
click at [966, 43] on button "Connect Link Get Connect Link" at bounding box center [1000, 31] width 109 height 28
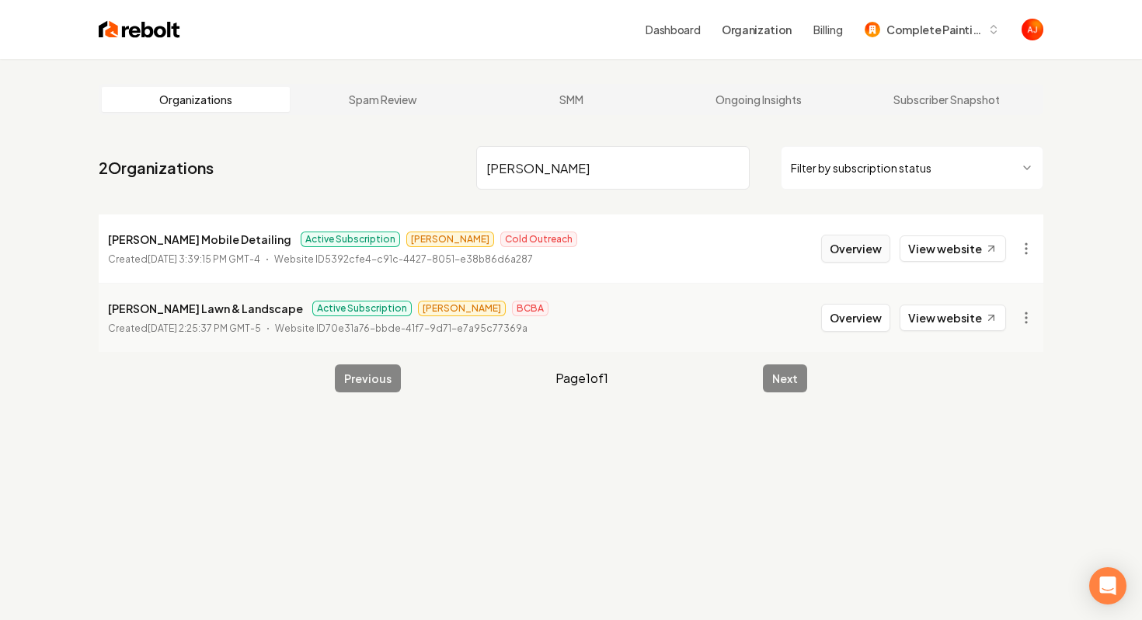
type input "holmes"
click at [842, 250] on button "Overview" at bounding box center [855, 249] width 69 height 28
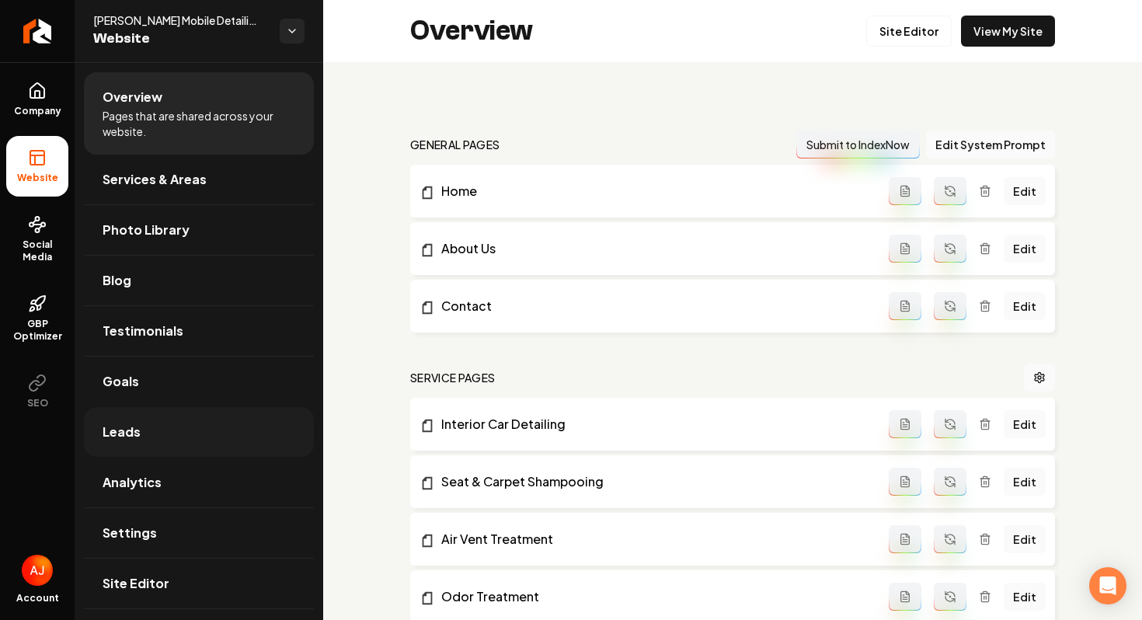
click at [187, 419] on link "Leads" at bounding box center [199, 432] width 230 height 50
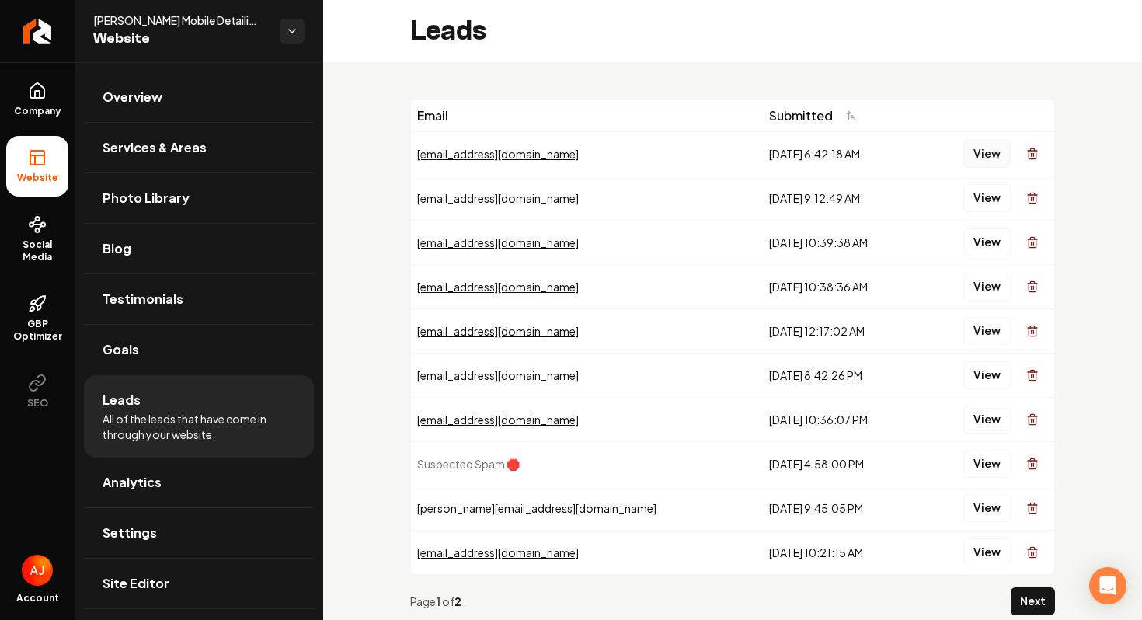
click at [983, 155] on button "View" at bounding box center [986, 154] width 47 height 28
click at [43, 91] on icon at bounding box center [37, 90] width 14 height 15
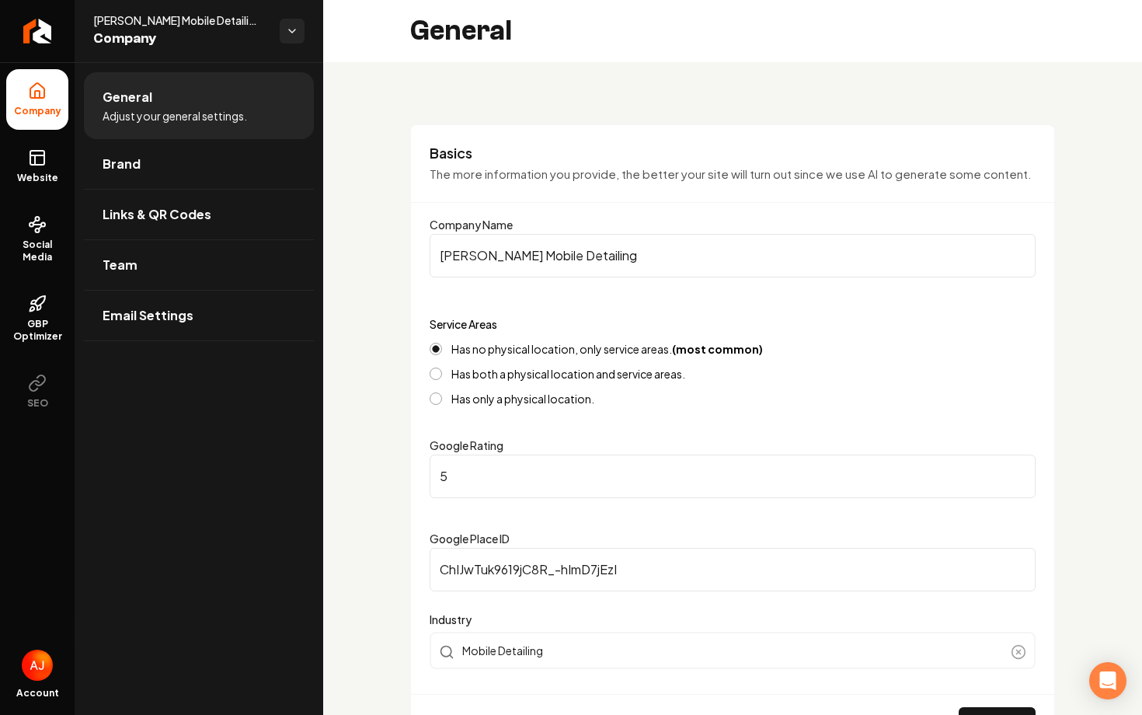
click at [214, 27] on span "Holmes Mobile Detailing" at bounding box center [180, 20] width 174 height 16
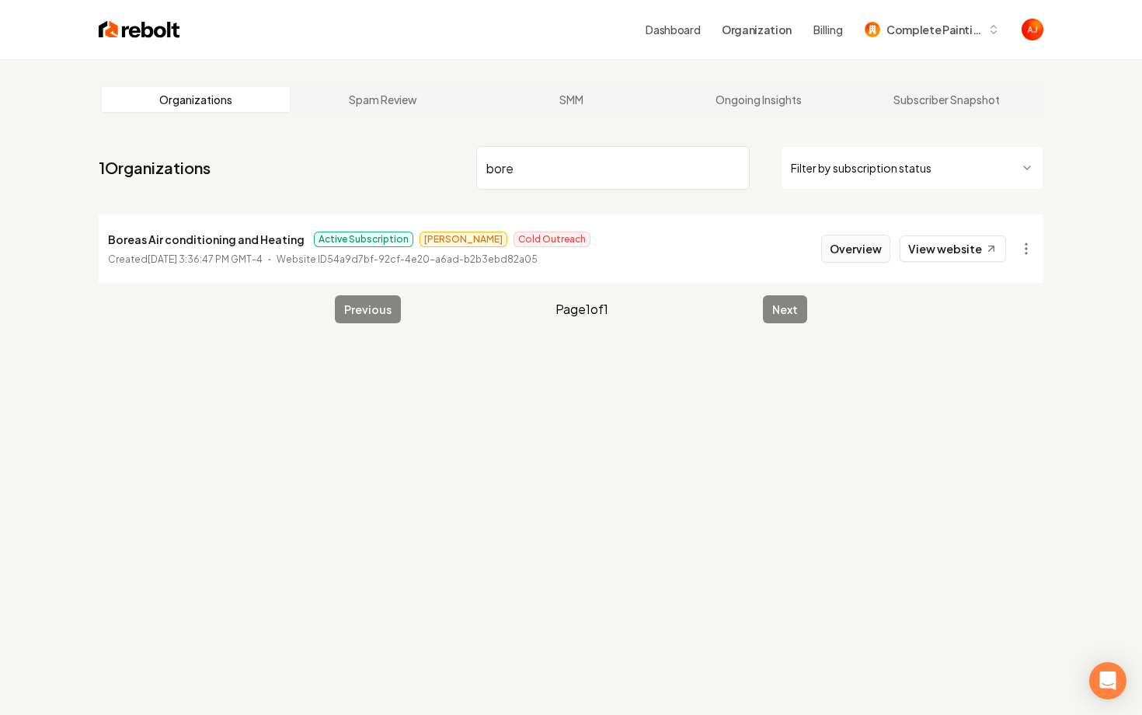
type input "bore"
click at [884, 245] on button "Overview" at bounding box center [855, 249] width 69 height 28
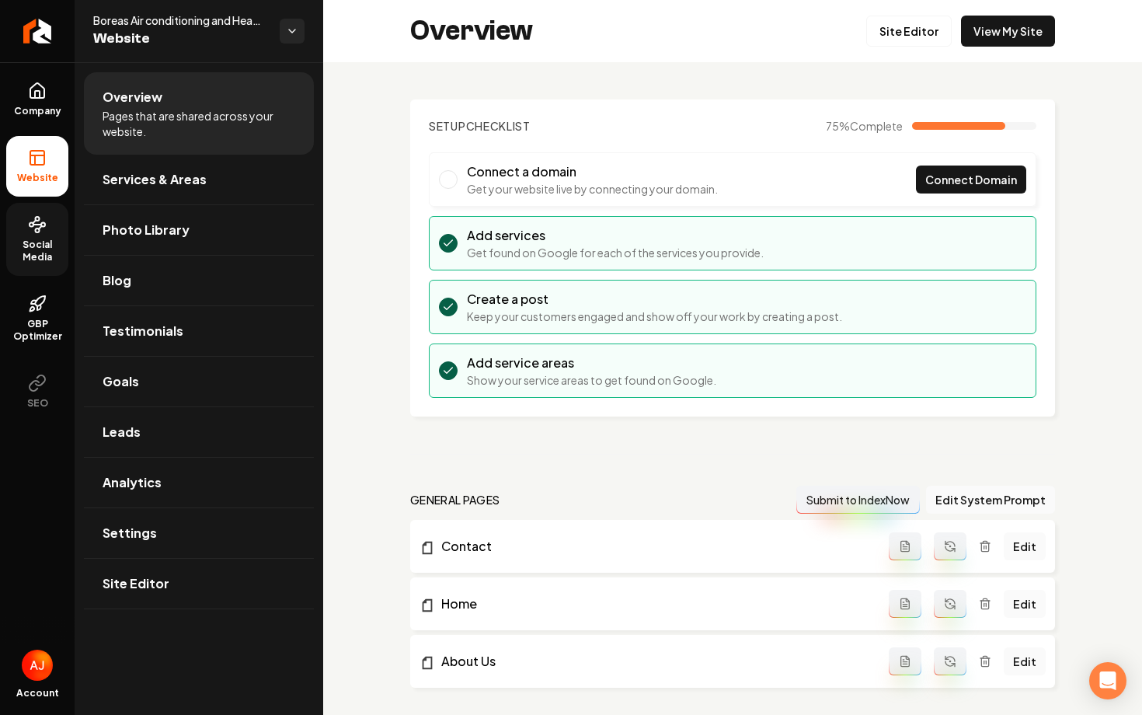
click at [27, 245] on span "Social Media" at bounding box center [37, 250] width 62 height 25
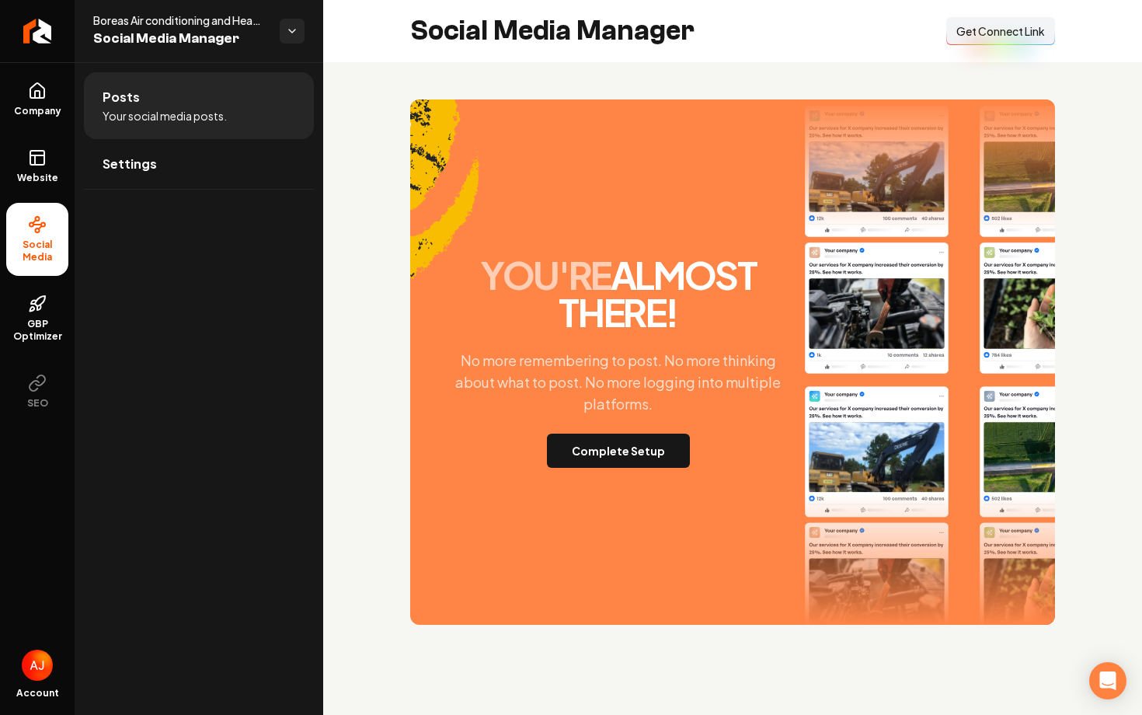
click at [608, 468] on div "you're almost there! No more remembering to post. No more thinking about what t…" at bounding box center [732, 361] width 645 height 525
click at [608, 451] on button "Complete Setup" at bounding box center [618, 450] width 143 height 34
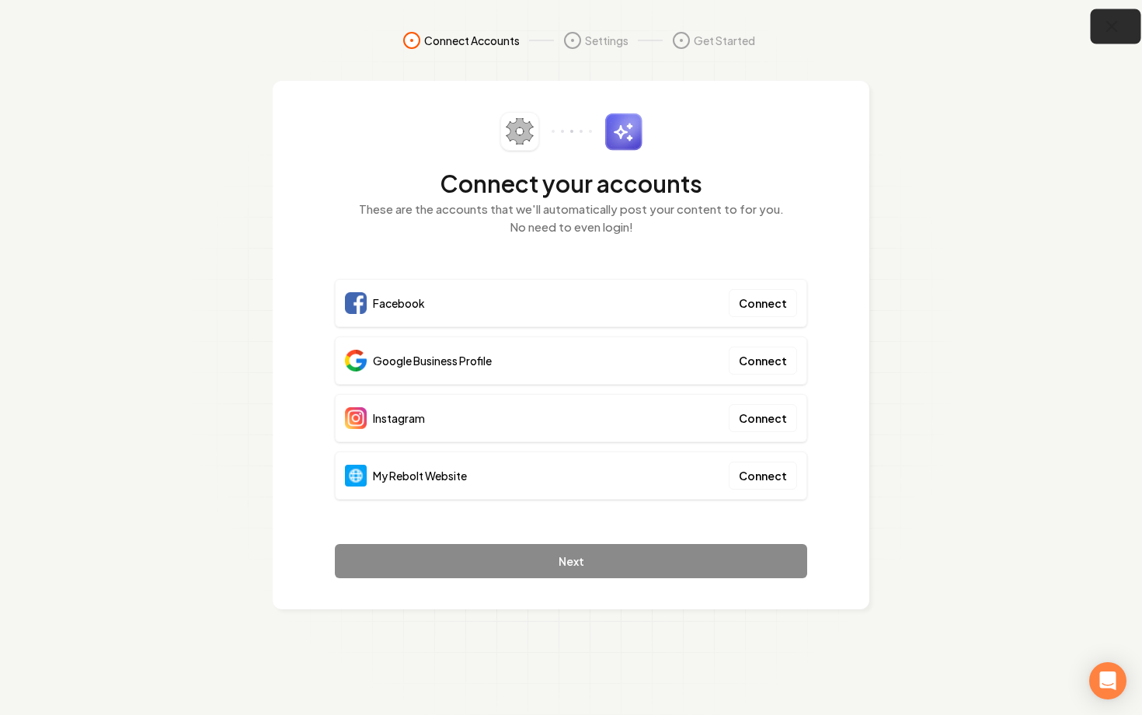
click at [1118, 33] on icon "button" at bounding box center [1111, 26] width 19 height 19
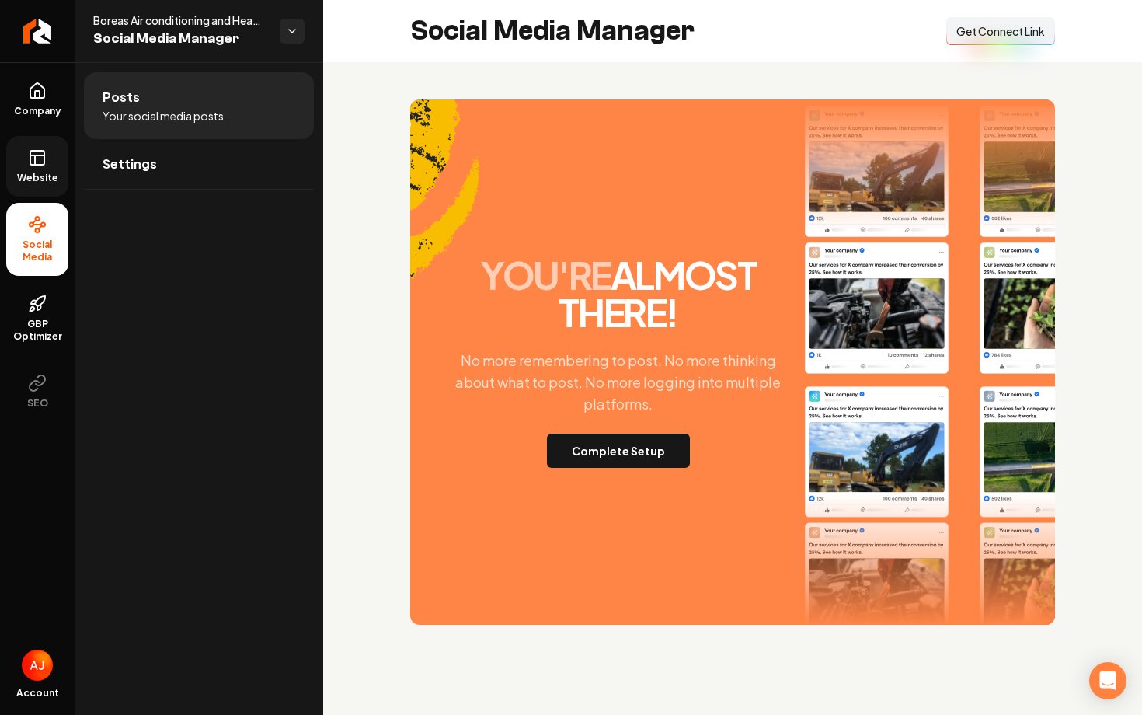
click at [52, 157] on link "Website" at bounding box center [37, 166] width 62 height 61
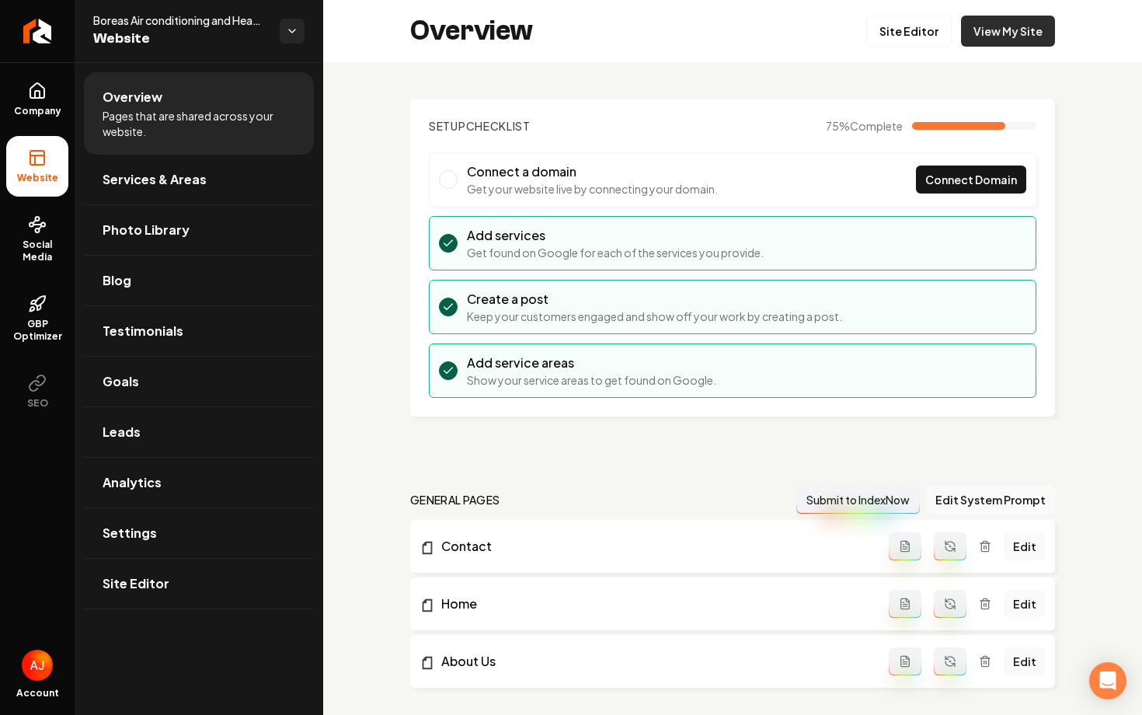
click at [1011, 37] on link "View My Site" at bounding box center [1008, 31] width 94 height 31
click at [54, 242] on span "Social Media" at bounding box center [37, 250] width 62 height 25
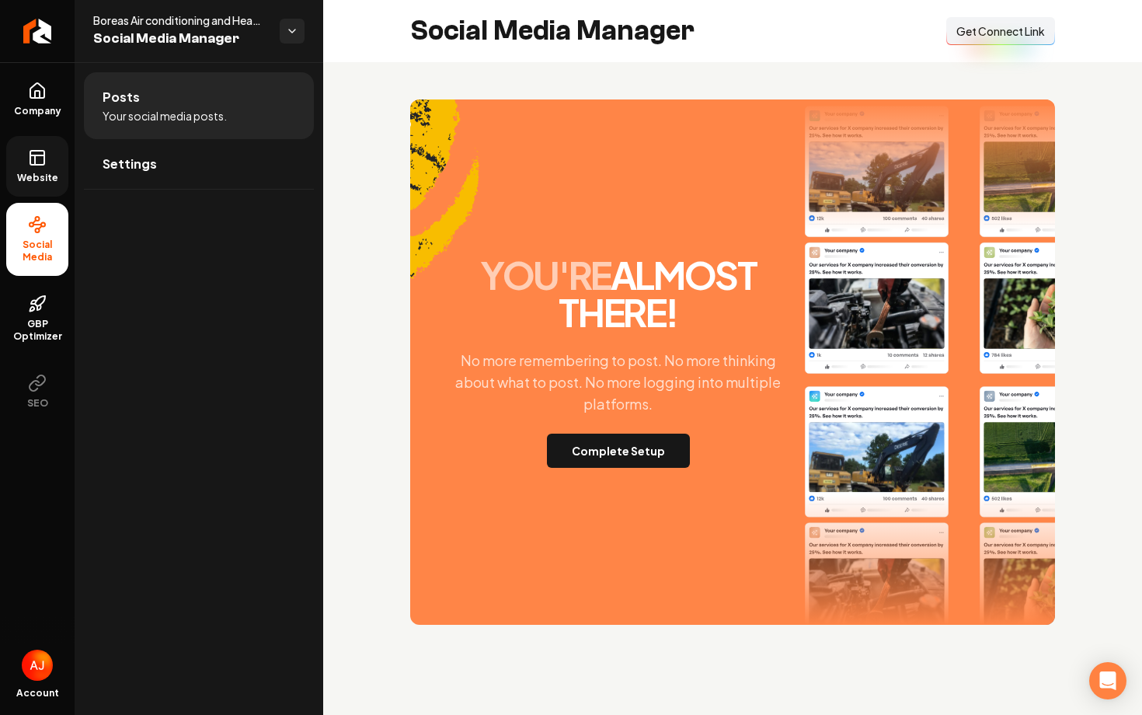
click at [56, 196] on link "Website" at bounding box center [37, 166] width 62 height 61
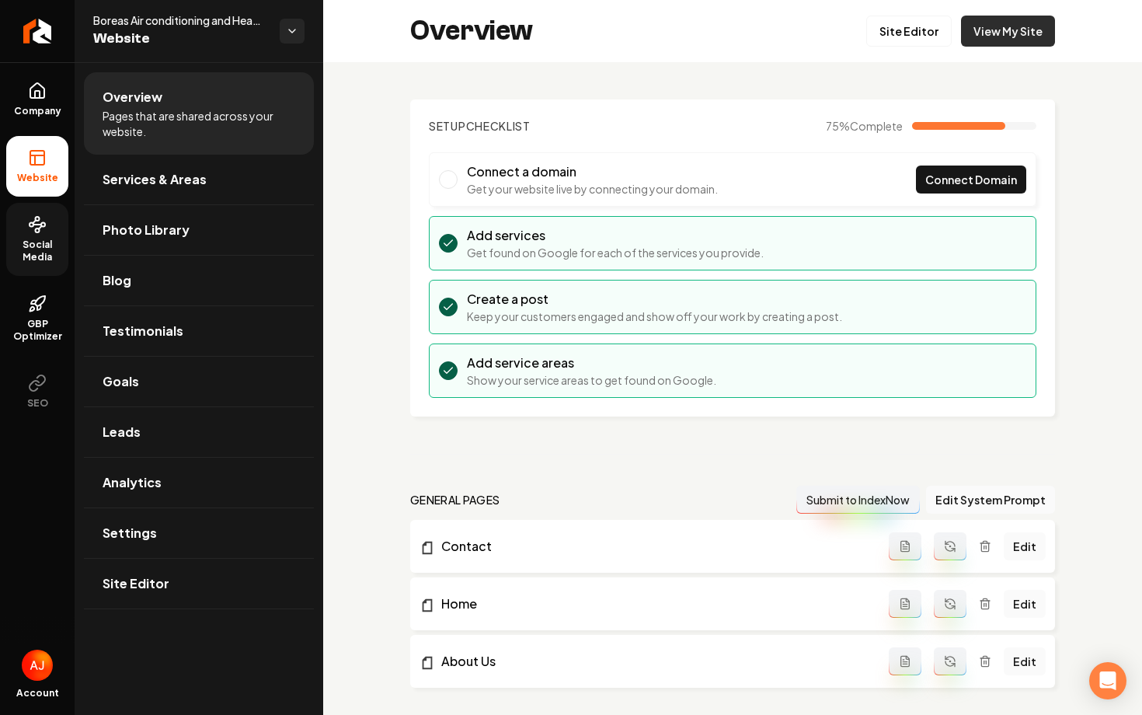
click at [999, 37] on link "View My Site" at bounding box center [1008, 31] width 94 height 31
click at [37, 236] on link "Social Media" at bounding box center [37, 239] width 62 height 73
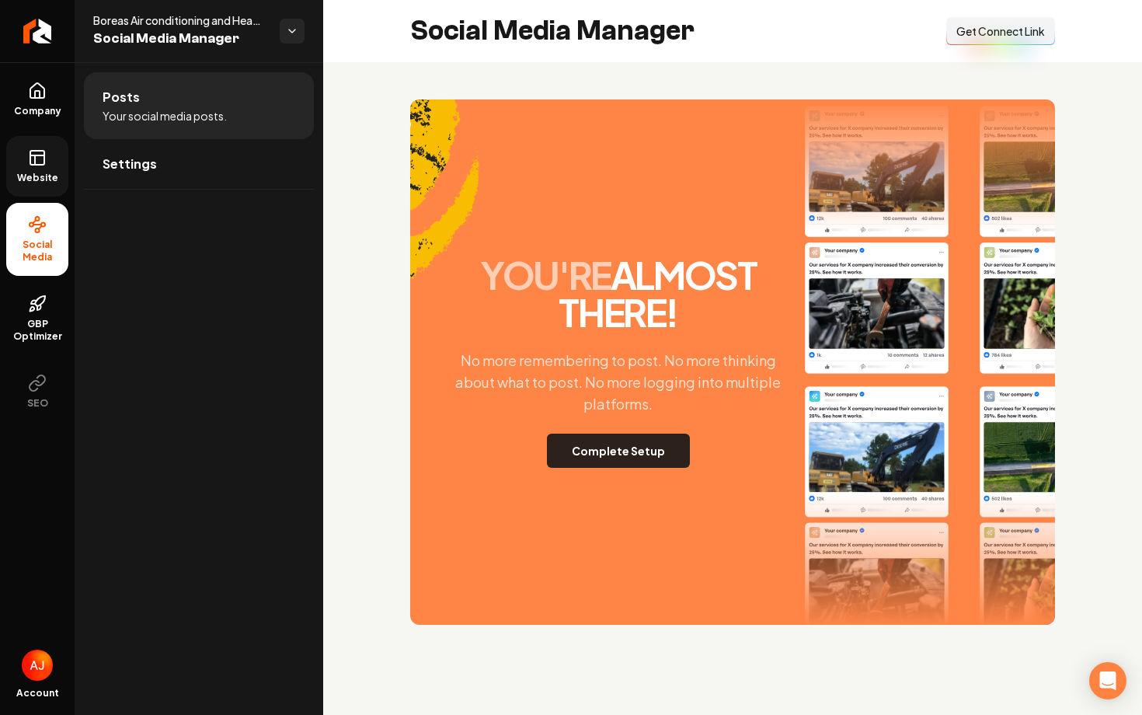
click at [565, 450] on button "Complete Setup" at bounding box center [618, 450] width 143 height 34
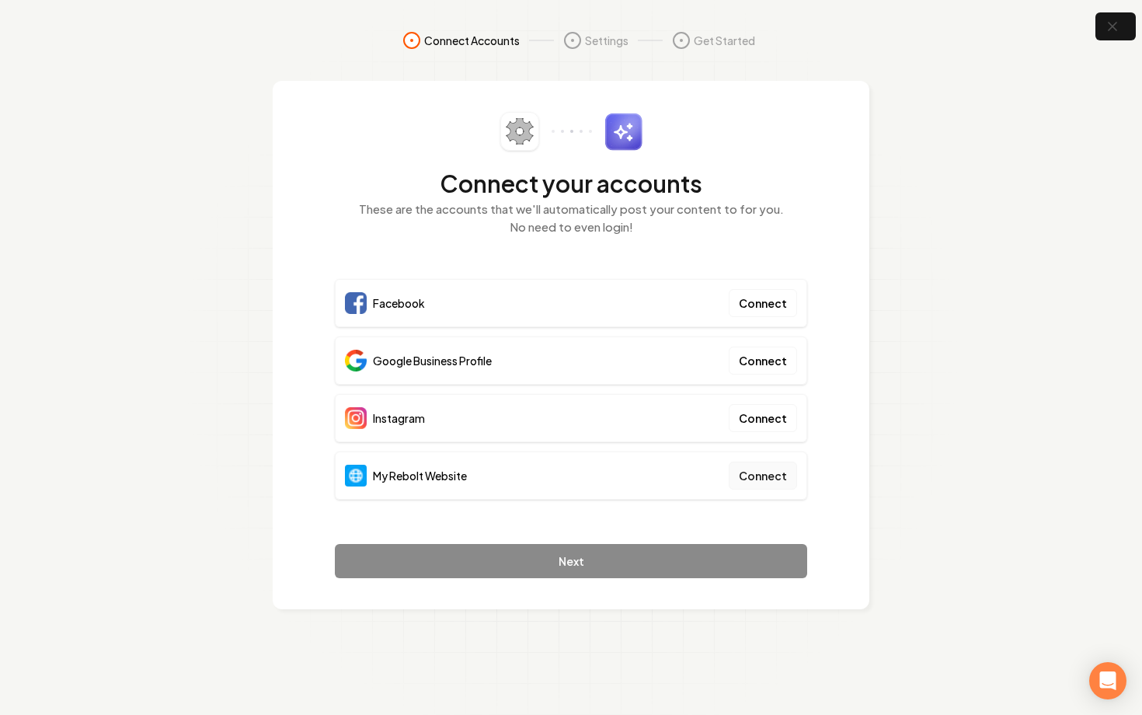
click at [743, 470] on button "Connect" at bounding box center [763, 475] width 68 height 28
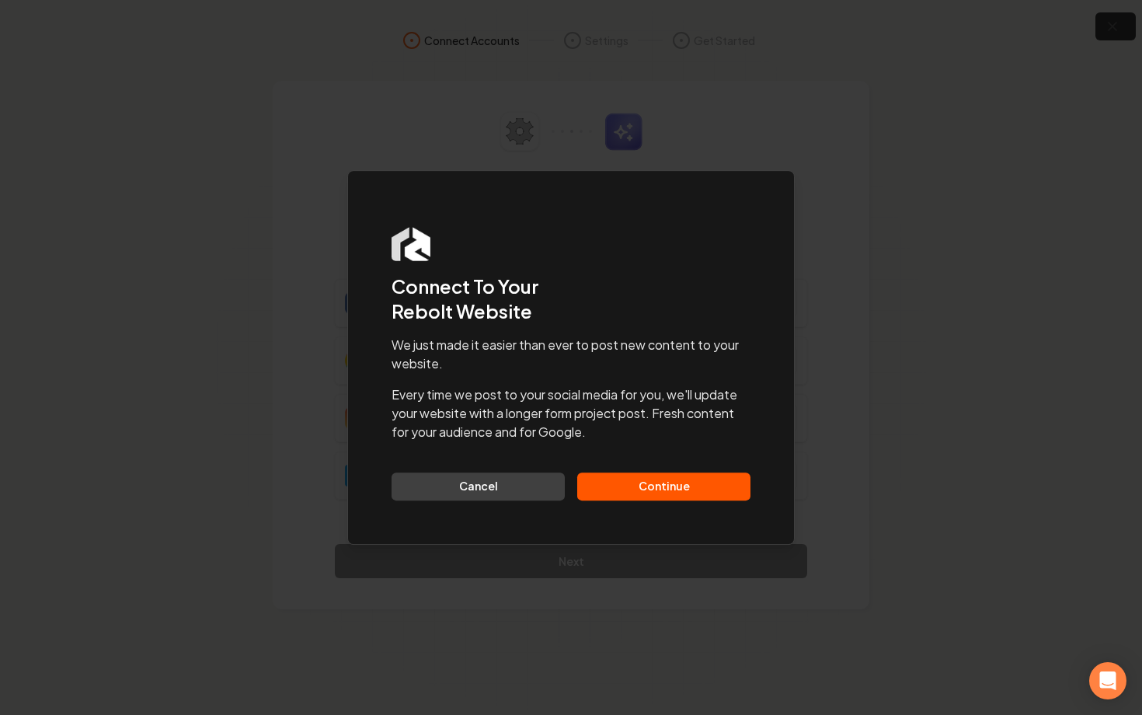
click at [679, 488] on button "Continue" at bounding box center [663, 486] width 173 height 28
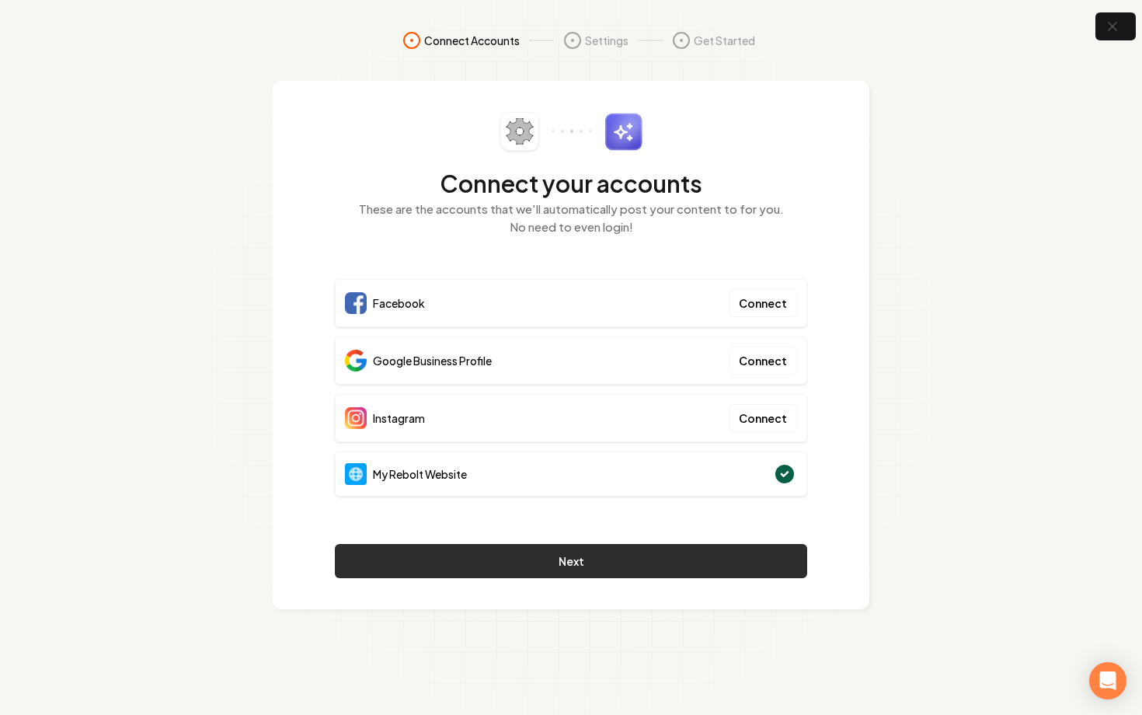
click at [534, 555] on button "Next" at bounding box center [571, 561] width 472 height 34
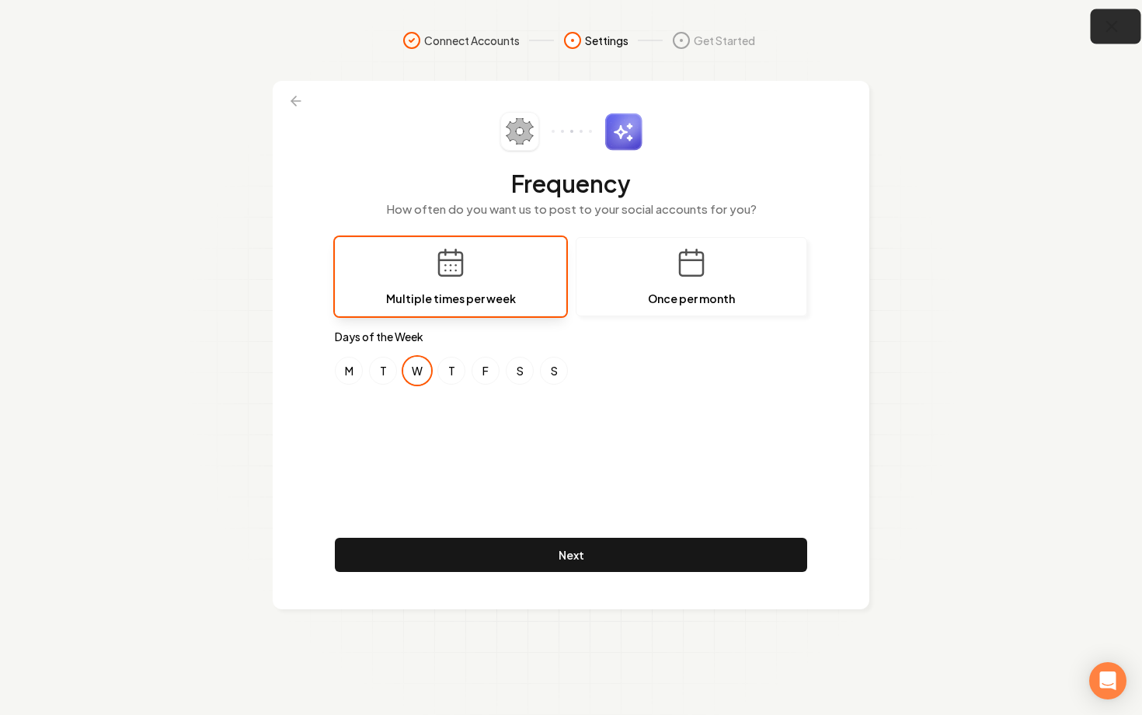
click at [1109, 26] on icon "button" at bounding box center [1112, 27] width 10 height 10
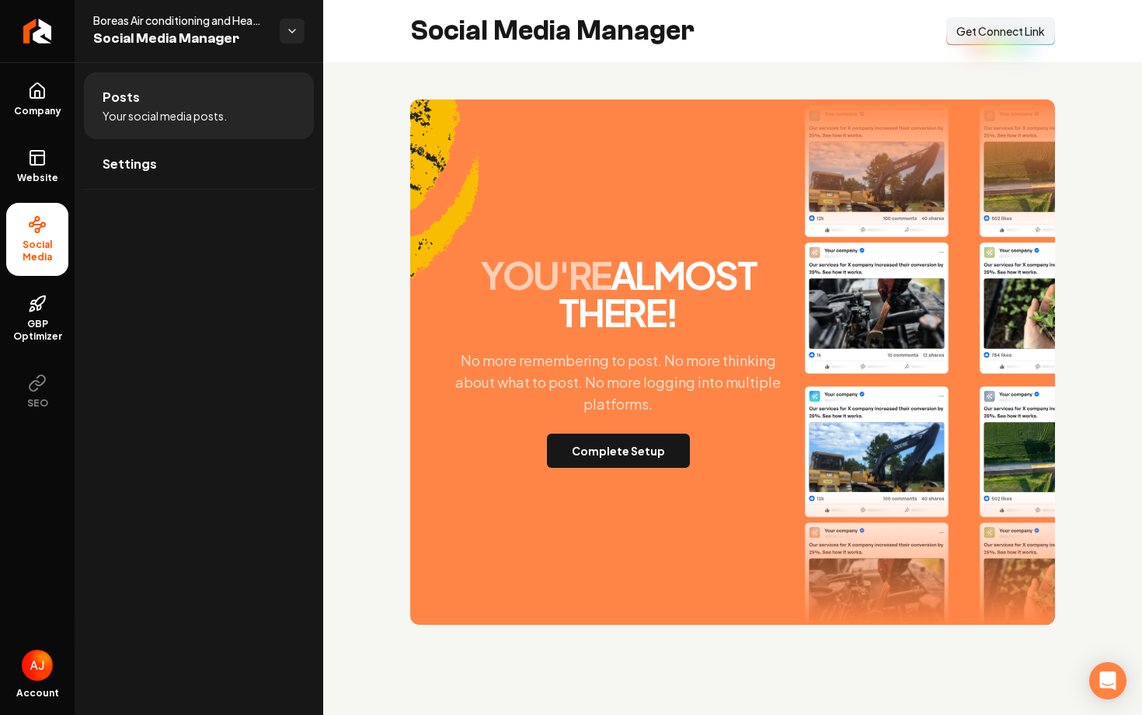
click at [989, 41] on button "Connect Link Get Connect Link" at bounding box center [1000, 31] width 109 height 28
click at [588, 462] on button "Complete Setup" at bounding box center [618, 450] width 143 height 34
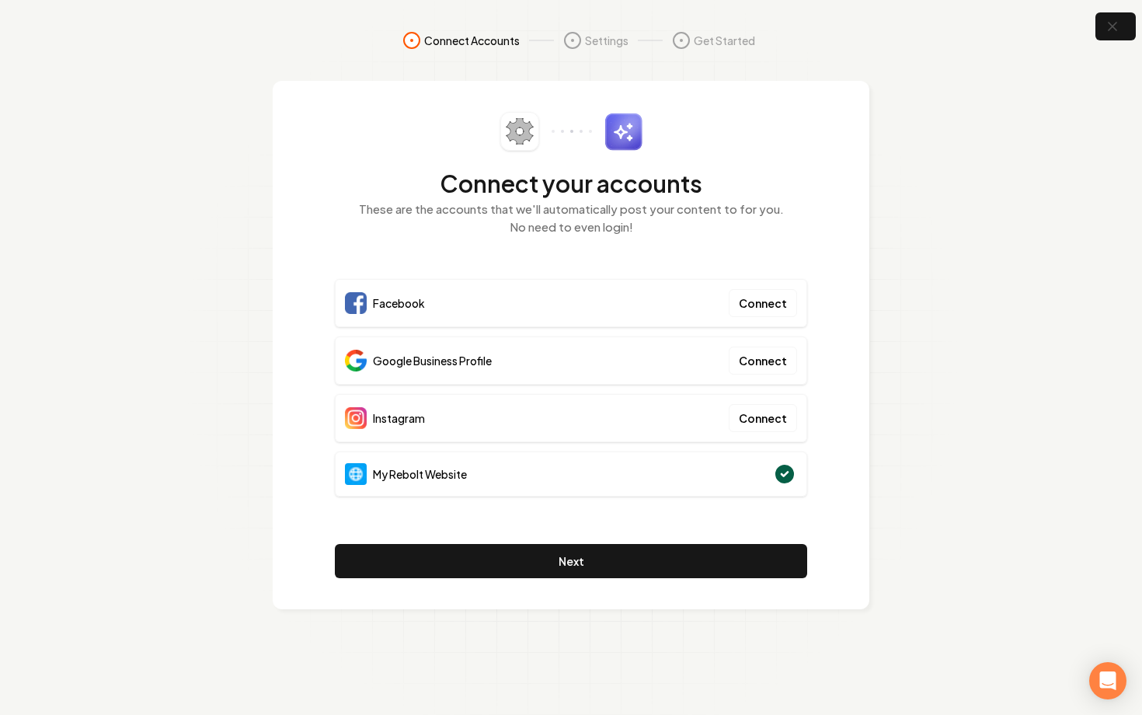
click at [299, 427] on div "Connect your accounts These are the accounts that we'll automatically post your…" at bounding box center [571, 345] width 596 height 528
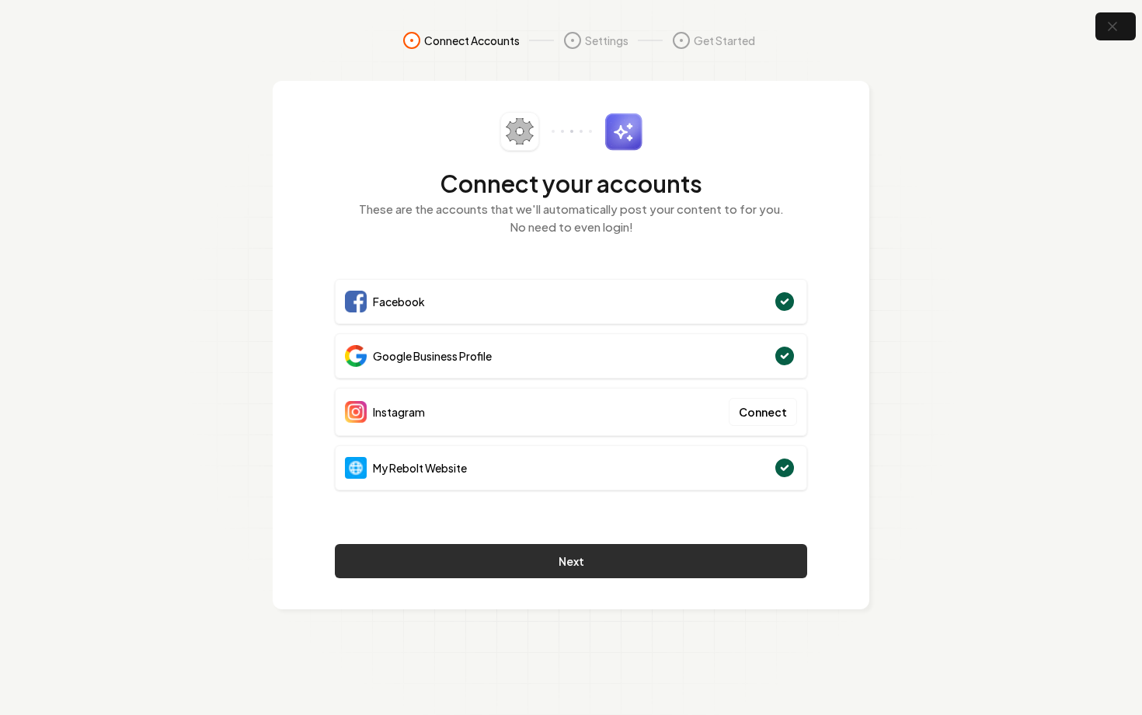
click at [701, 560] on button "Next" at bounding box center [571, 561] width 472 height 34
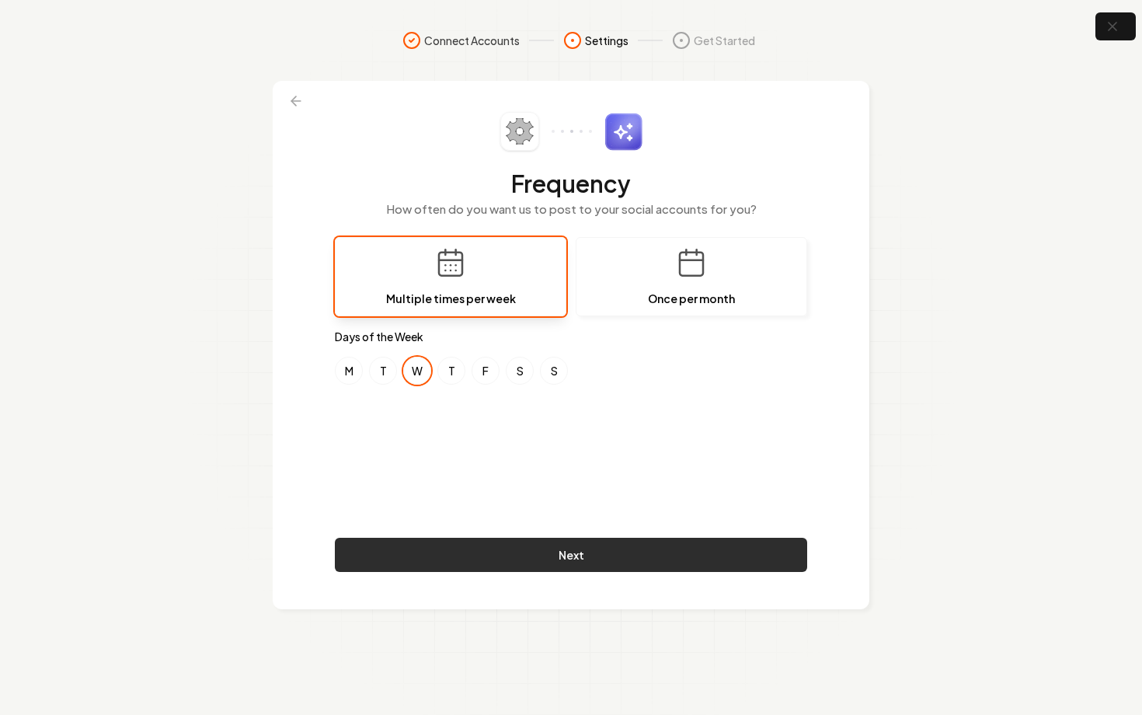
click at [543, 558] on button "Next" at bounding box center [571, 554] width 472 height 34
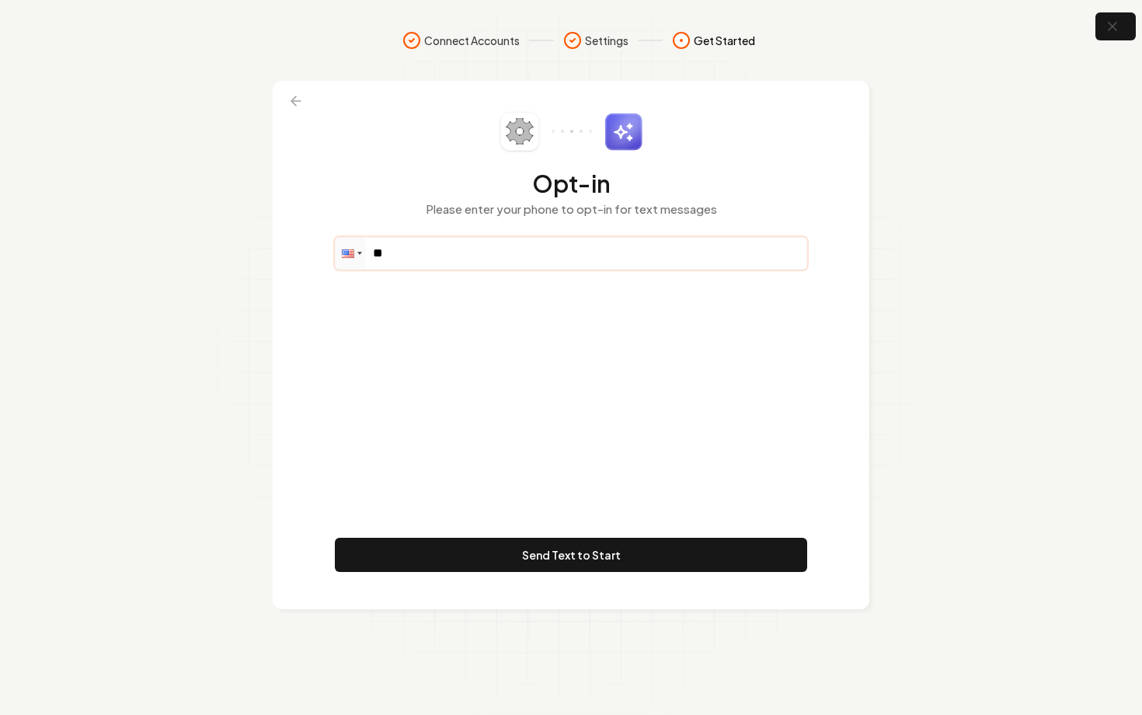
click at [428, 247] on input "**" at bounding box center [571, 253] width 471 height 31
paste input "**********"
type input "**********"
click at [291, 93] on icon at bounding box center [296, 101] width 16 height 16
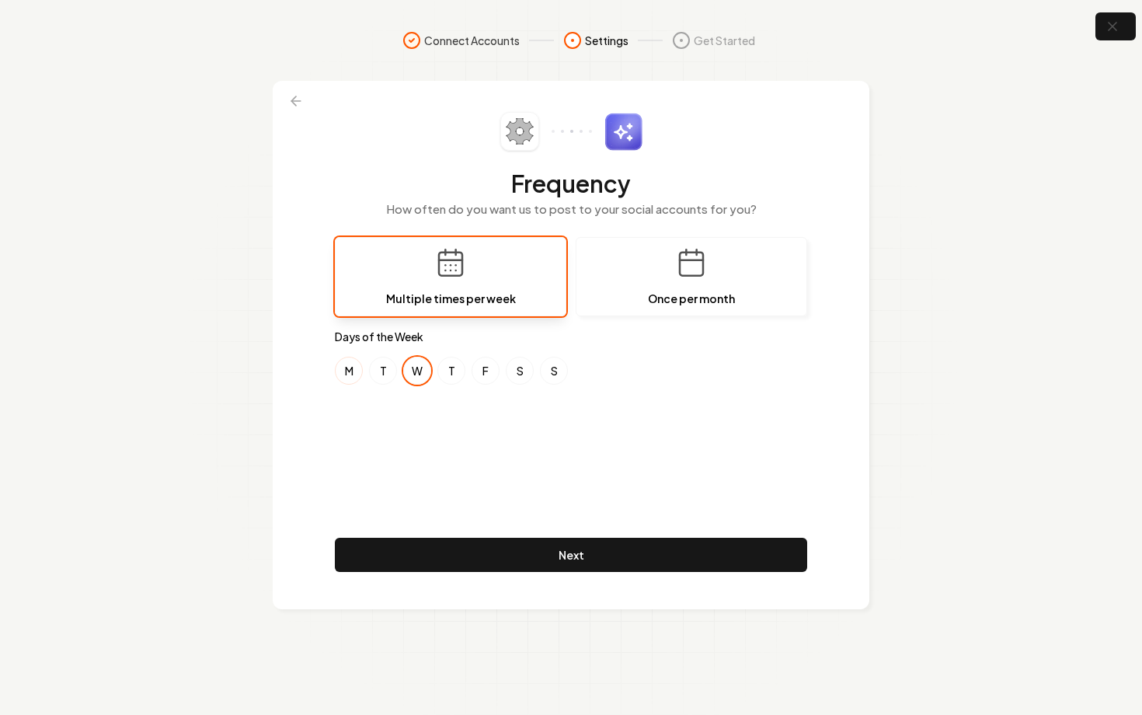
click at [346, 368] on button "M" at bounding box center [349, 370] width 28 height 28
click at [516, 369] on button "S" at bounding box center [520, 370] width 28 height 28
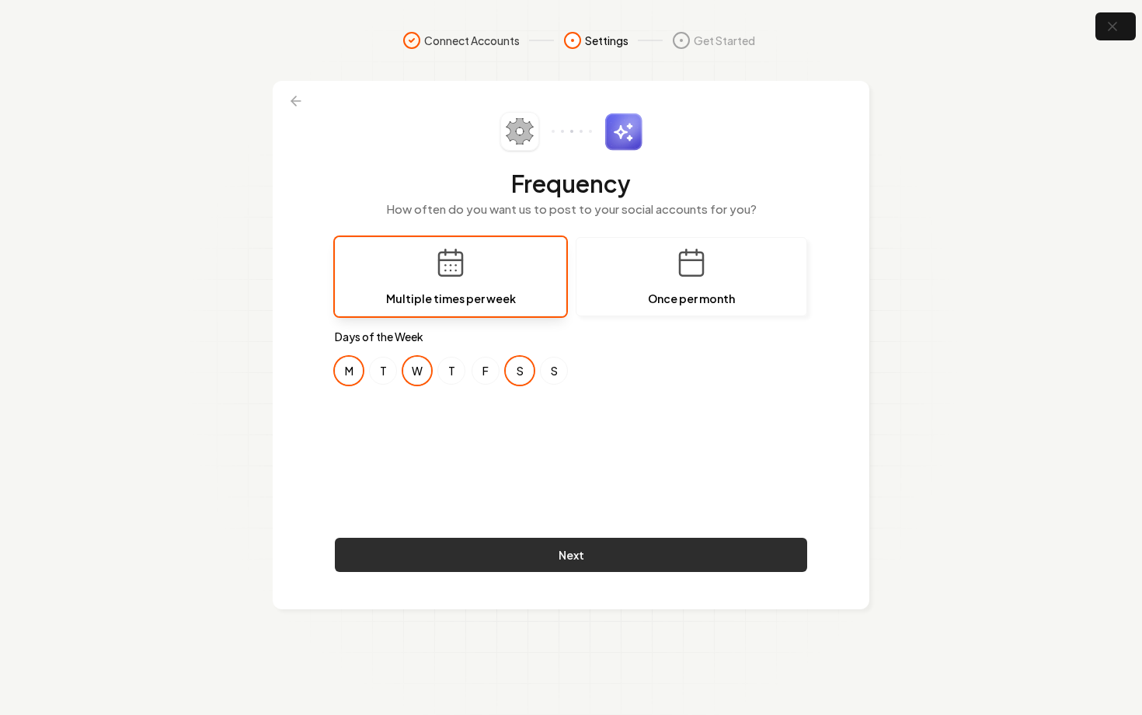
click at [498, 548] on button "Next" at bounding box center [571, 554] width 472 height 34
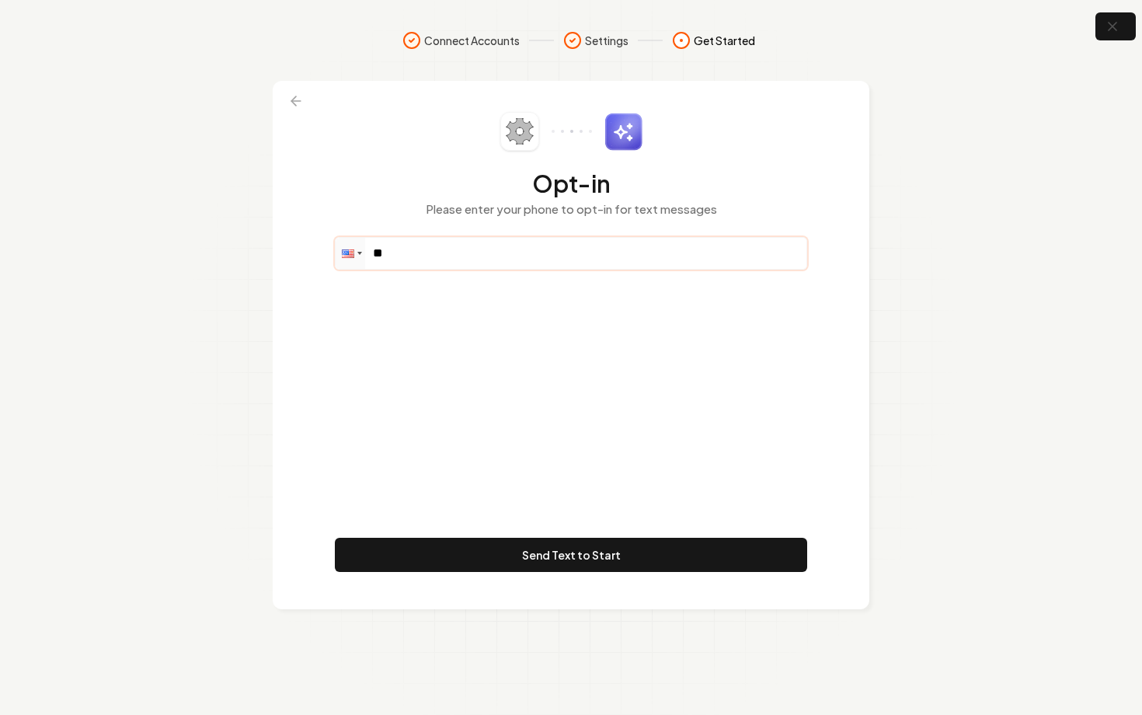
click at [485, 247] on input "**" at bounding box center [571, 253] width 471 height 31
paste input "**********"
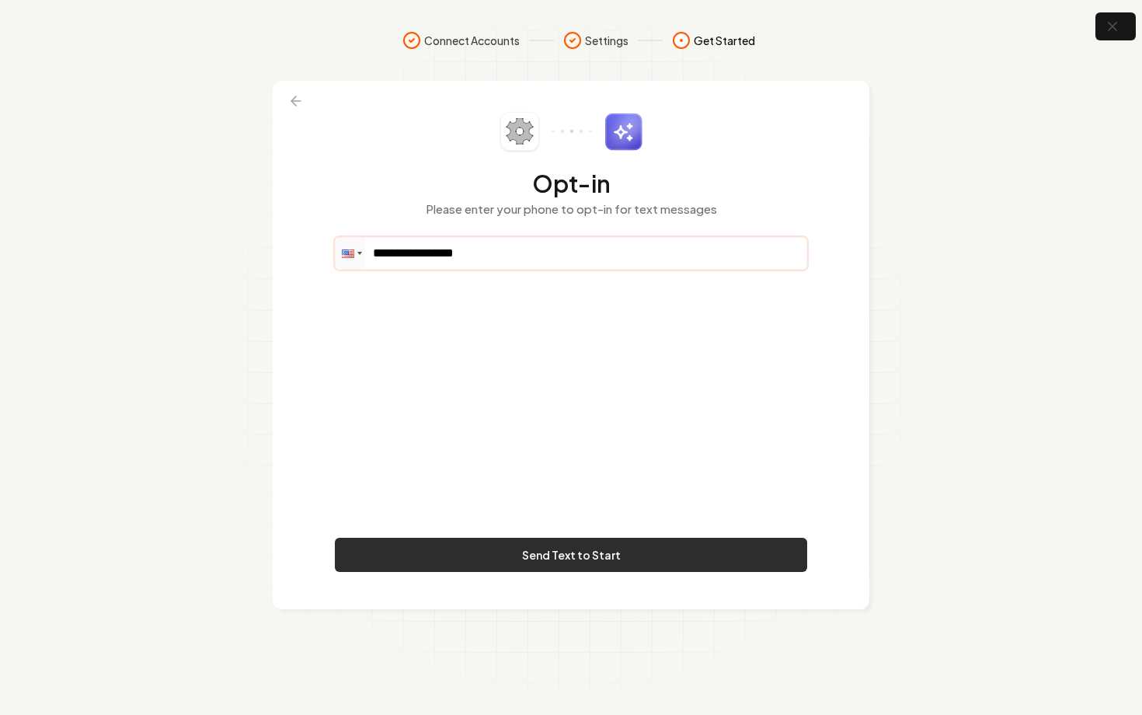
type input "**********"
click at [650, 557] on button "Send Text to Start" at bounding box center [571, 554] width 472 height 34
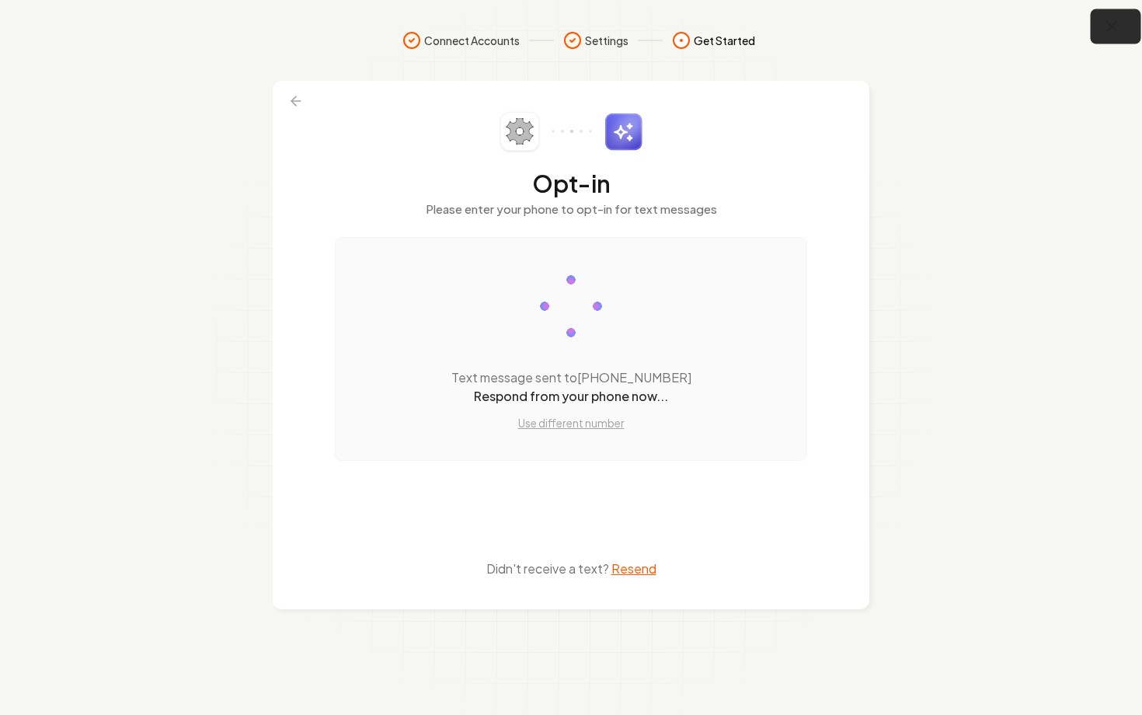
click at [1112, 35] on icon "button" at bounding box center [1111, 26] width 19 height 19
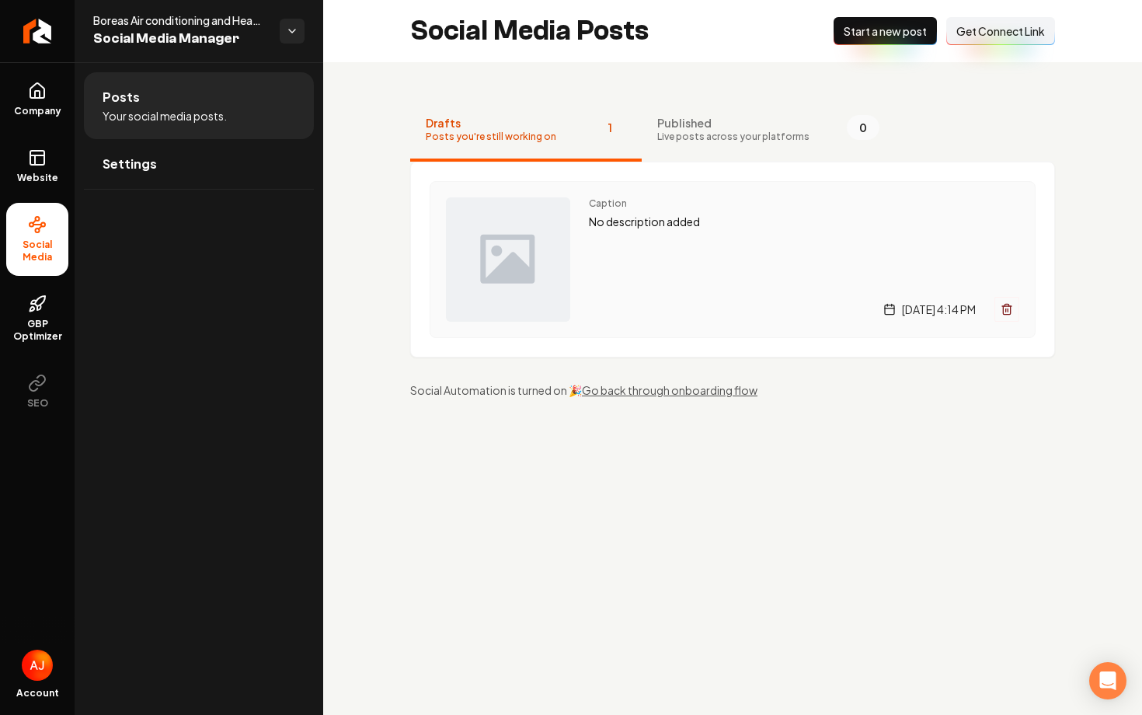
click at [604, 309] on div "Wednesday, August 13, 2025 | 4:14 PM" at bounding box center [804, 309] width 430 height 25
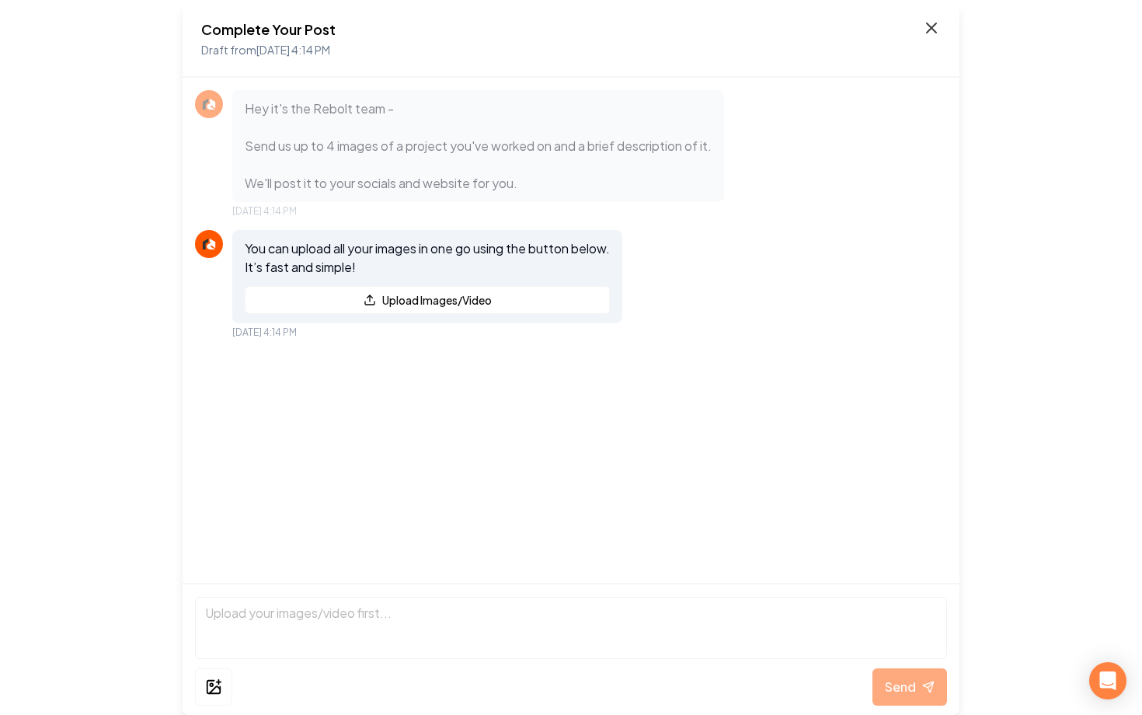
click at [926, 28] on icon at bounding box center [931, 28] width 19 height 19
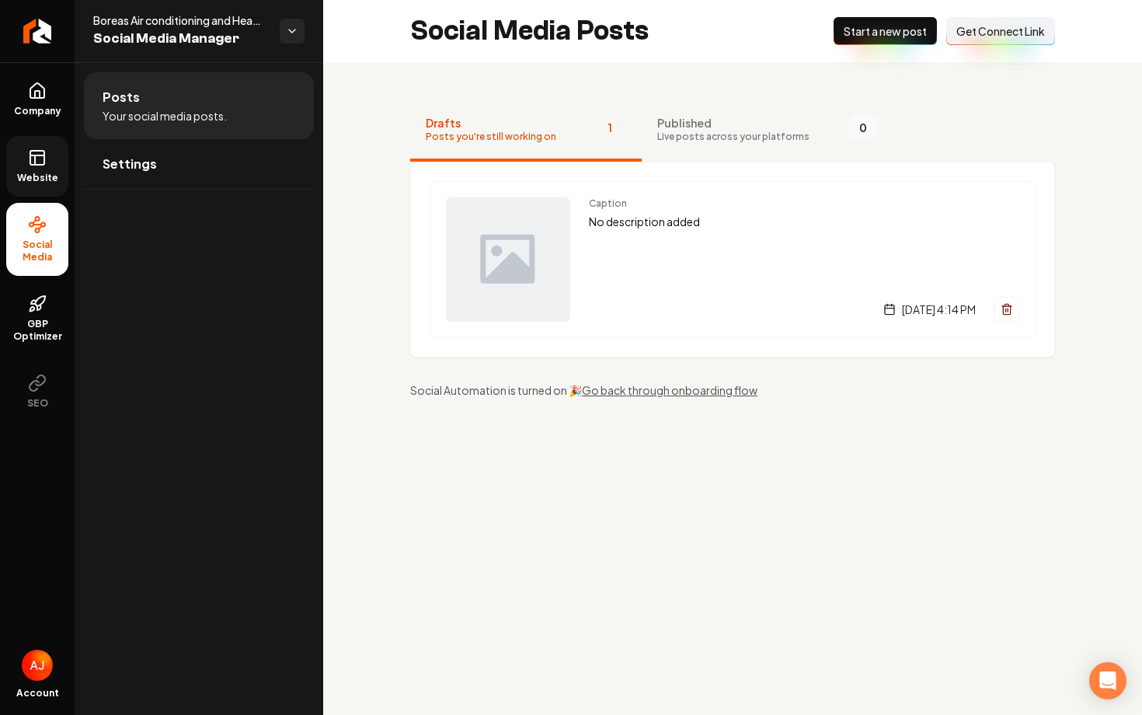
click at [27, 176] on span "Website" at bounding box center [38, 178] width 54 height 12
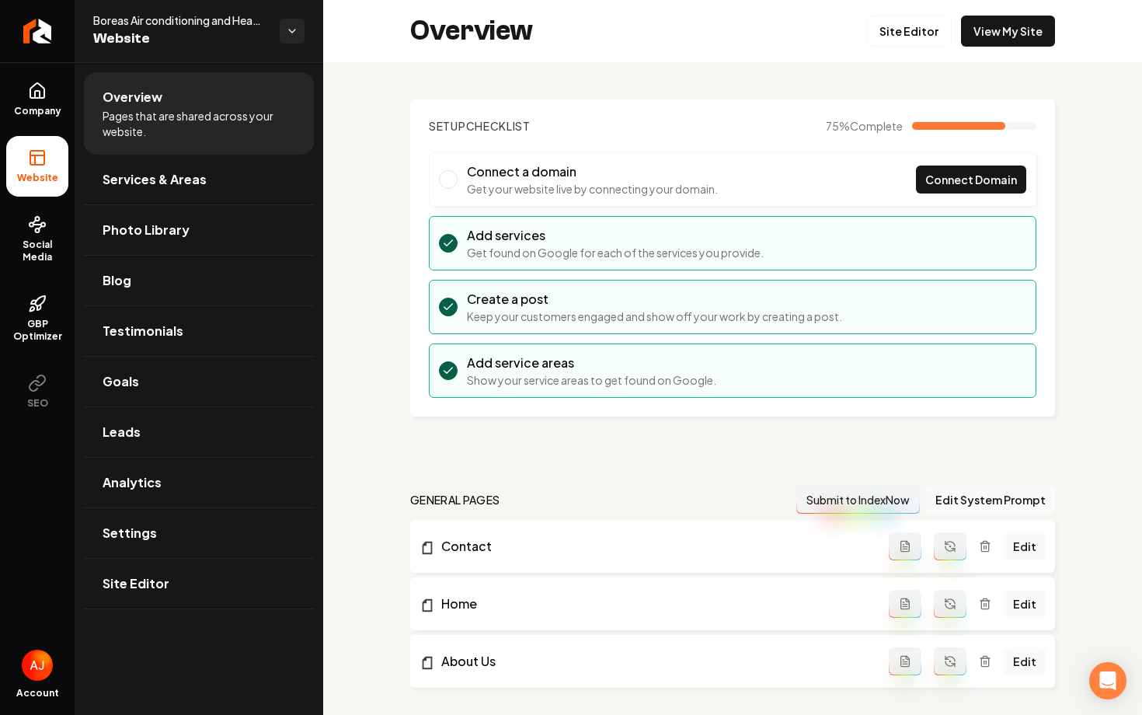
click at [902, 47] on div "Overview Site Editor View My Site" at bounding box center [732, 31] width 819 height 62
click at [902, 38] on link "Site Editor" at bounding box center [908, 31] width 85 height 31
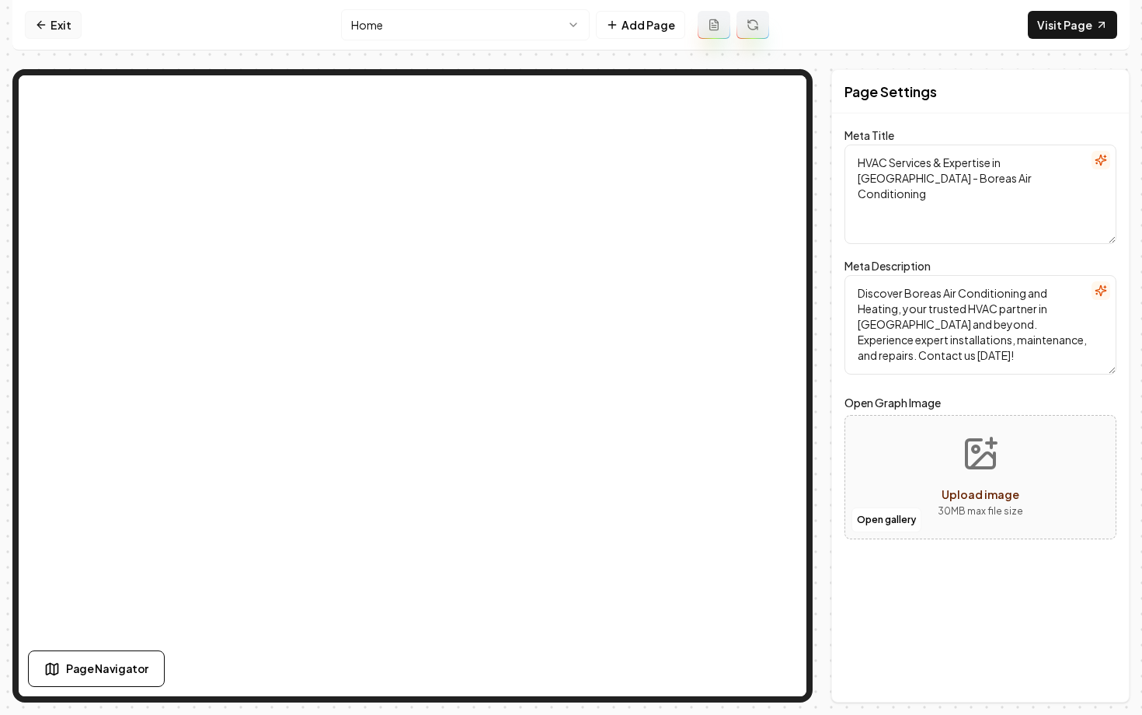
click at [57, 26] on link "Exit" at bounding box center [53, 25] width 57 height 28
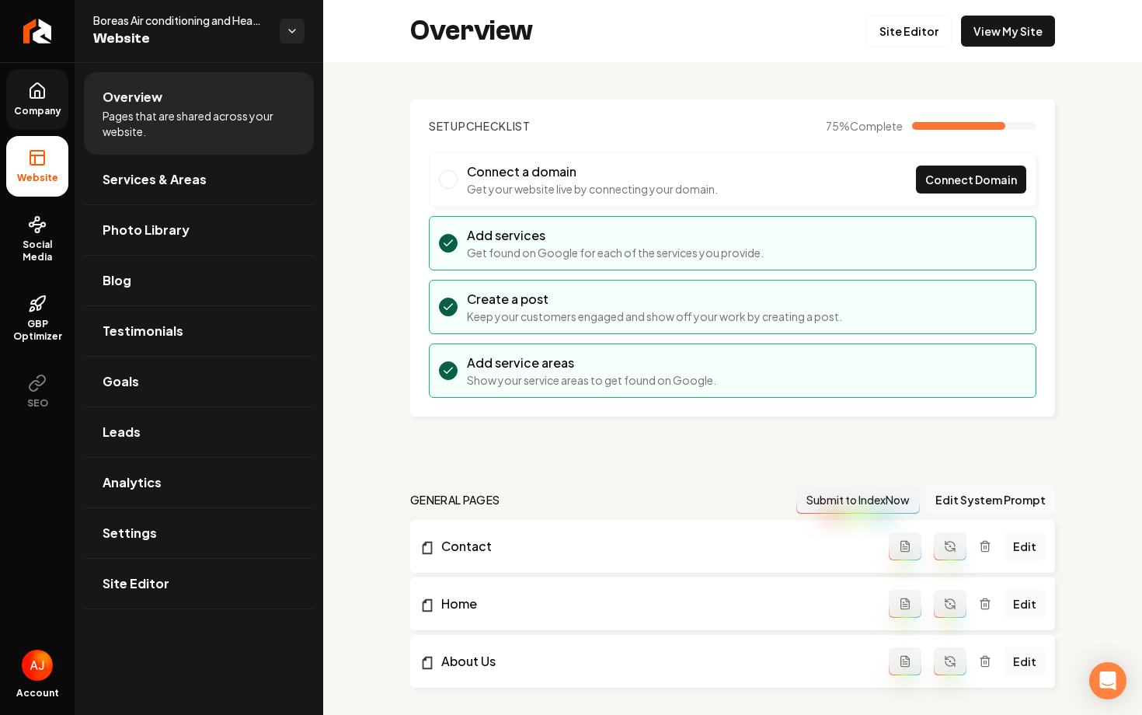
click at [39, 92] on icon at bounding box center [37, 94] width 5 height 7
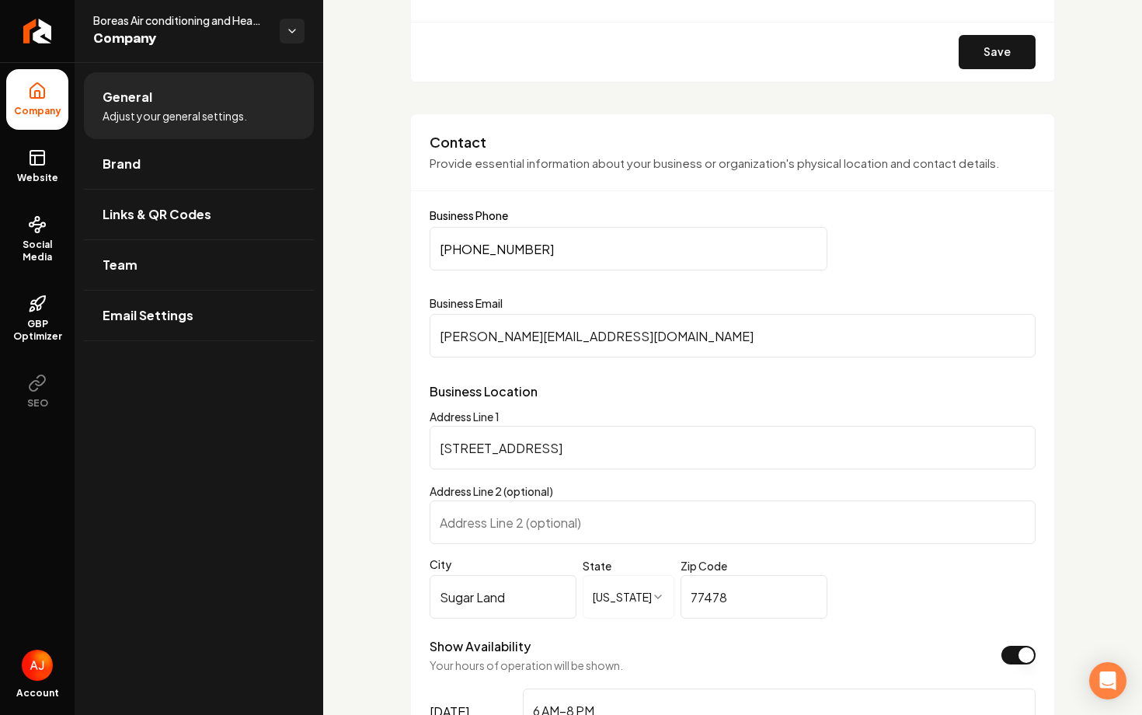
scroll to position [697, 0]
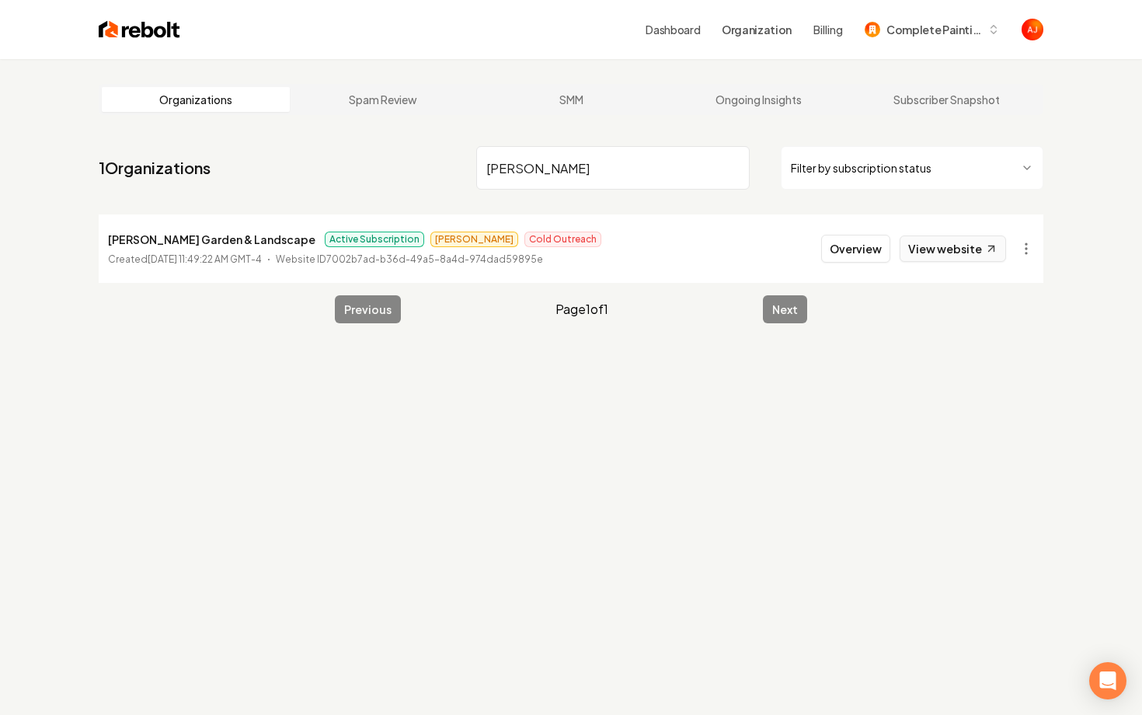
click at [949, 255] on link "View website" at bounding box center [952, 248] width 106 height 26
drag, startPoint x: 556, startPoint y: 165, endPoint x: 395, endPoint y: 164, distance: 161.6
click at [407, 165] on nav "1 Organizations fisher Filter by subscription status" at bounding box center [571, 174] width 944 height 68
type input "neil and"
click at [941, 249] on link "View website" at bounding box center [952, 248] width 106 height 26
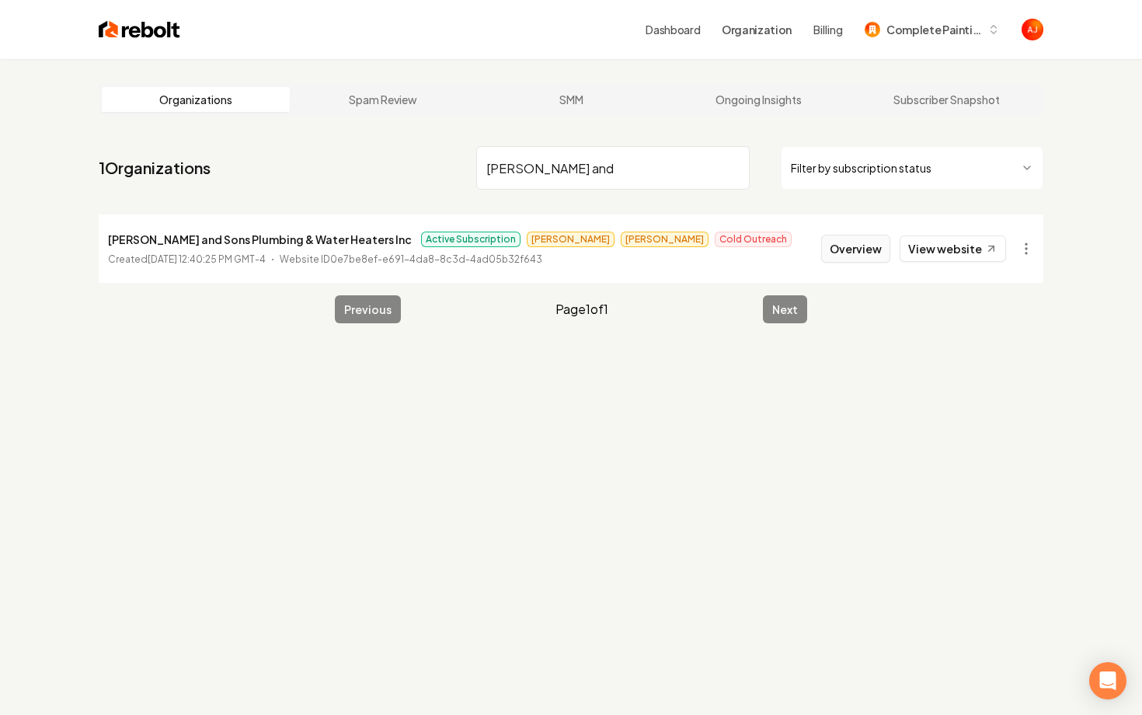
click at [829, 254] on button "Overview" at bounding box center [855, 249] width 69 height 28
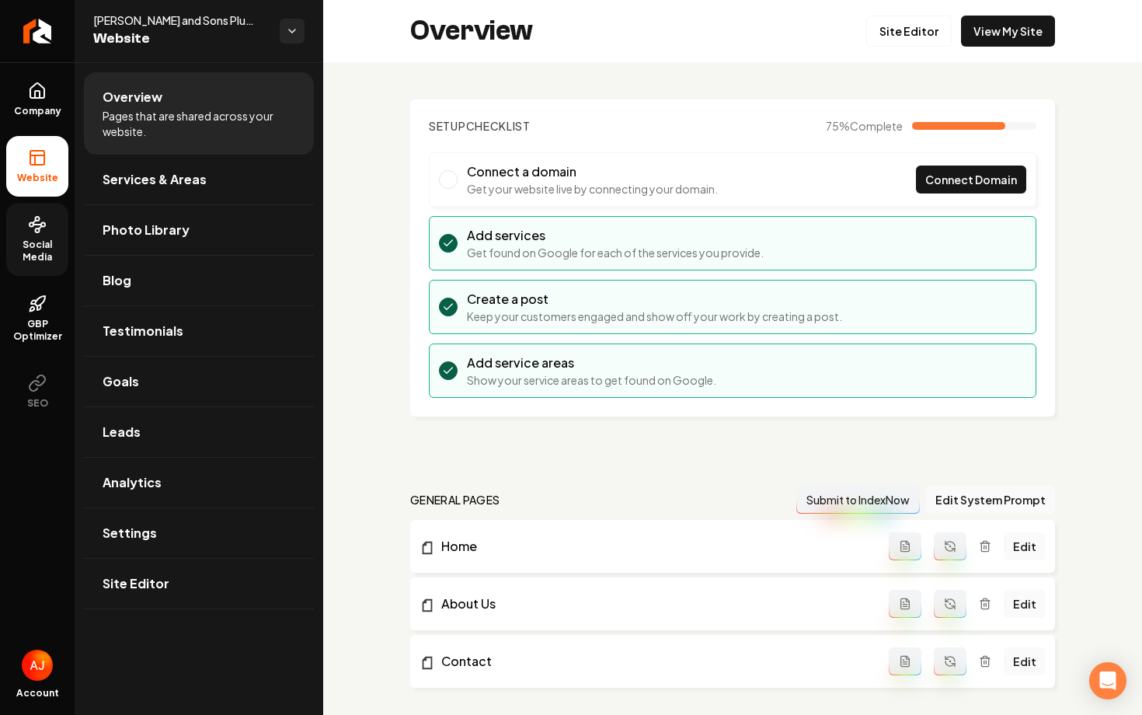
click at [52, 251] on span "Social Media" at bounding box center [37, 250] width 62 height 25
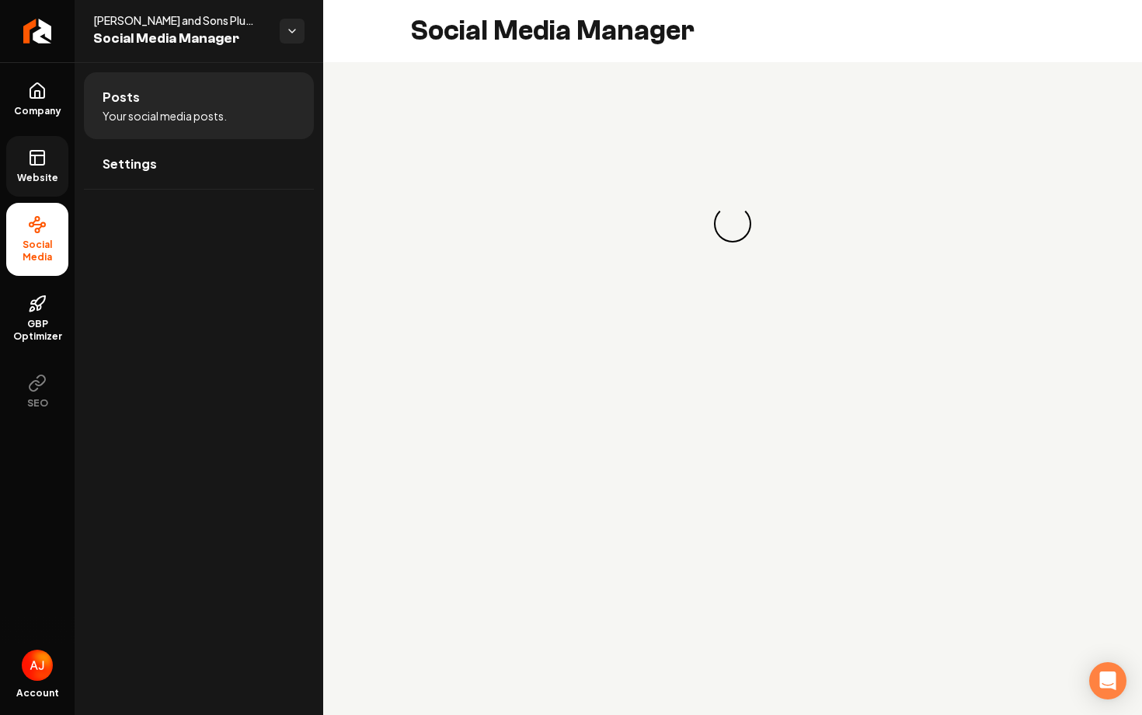
click at [49, 181] on span "Website" at bounding box center [38, 178] width 54 height 12
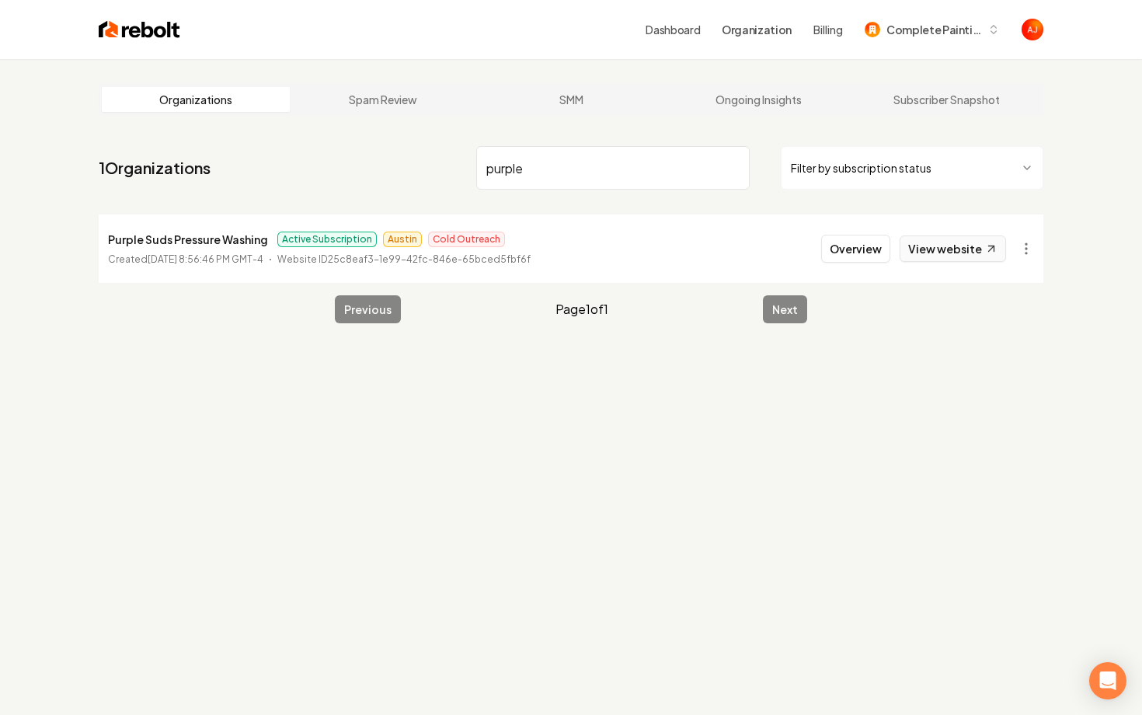
click at [935, 259] on link "View website" at bounding box center [952, 248] width 106 height 26
drag, startPoint x: 531, startPoint y: 182, endPoint x: 489, endPoint y: 173, distance: 43.6
click at [489, 173] on input "purple" at bounding box center [612, 167] width 273 height 43
click at [936, 244] on link "View website" at bounding box center [952, 248] width 106 height 26
drag, startPoint x: 528, startPoint y: 171, endPoint x: 458, endPoint y: 171, distance: 69.9
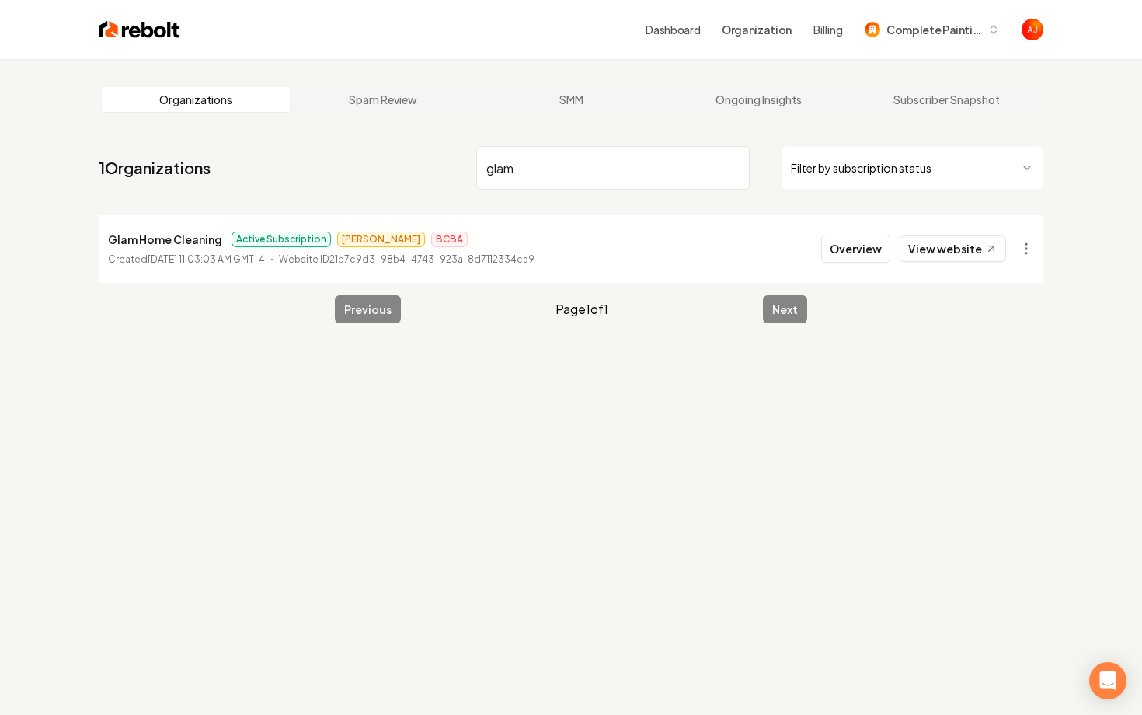
click at [464, 171] on nav "1 Organizations glam Filter by subscription status" at bounding box center [571, 174] width 944 height 68
click at [921, 241] on link "View website" at bounding box center [952, 248] width 106 height 26
drag, startPoint x: 544, startPoint y: 175, endPoint x: 456, endPoint y: 168, distance: 88.8
click at [456, 168] on nav "1 Organizations living spa Filter by subscription status" at bounding box center [571, 174] width 944 height 68
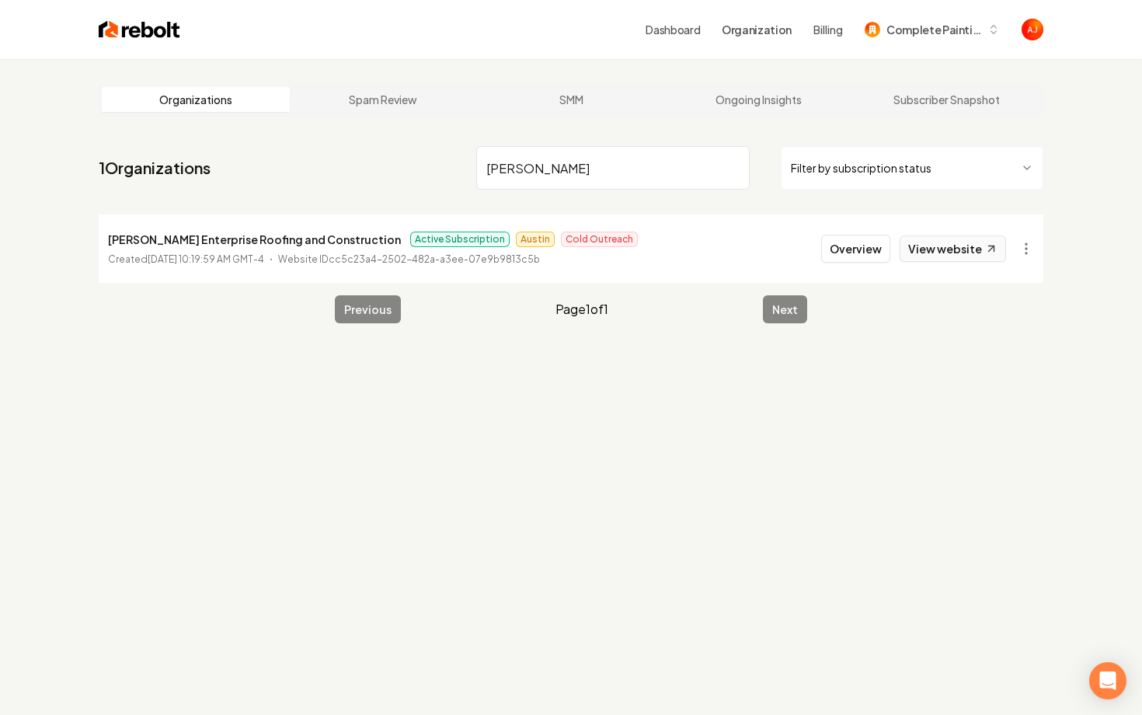
type input "nguyen"
click at [948, 255] on link "View website" at bounding box center [952, 248] width 106 height 26
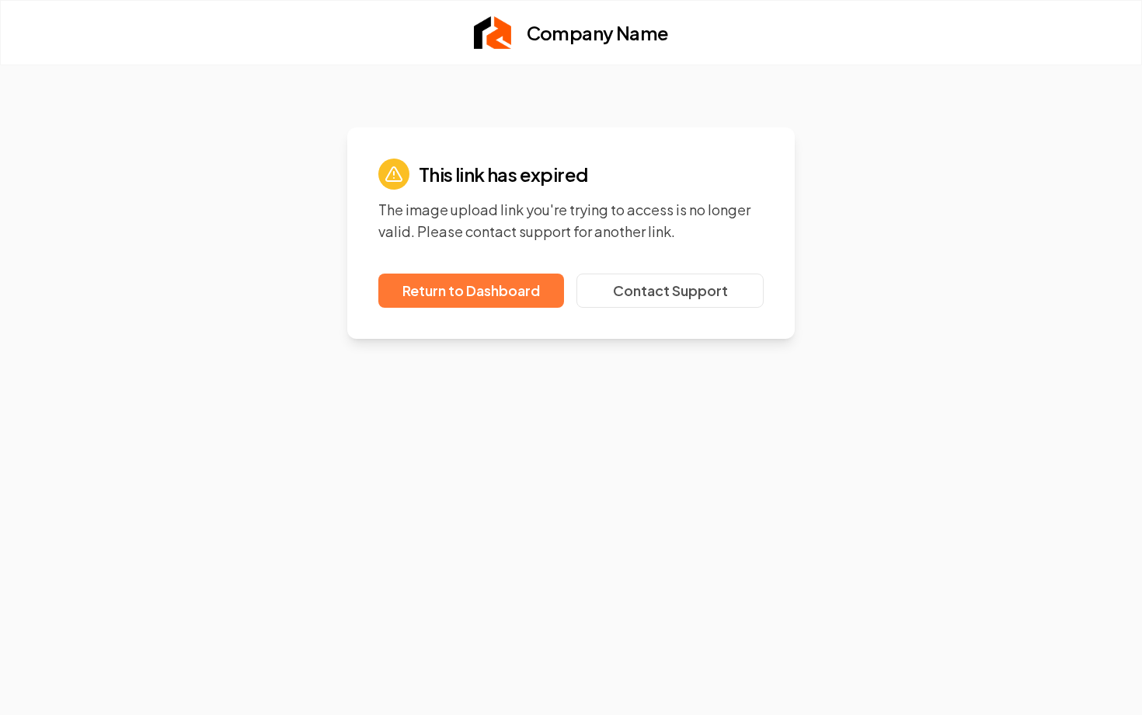
click at [471, 290] on link "Return to Dashboard" at bounding box center [471, 290] width 186 height 34
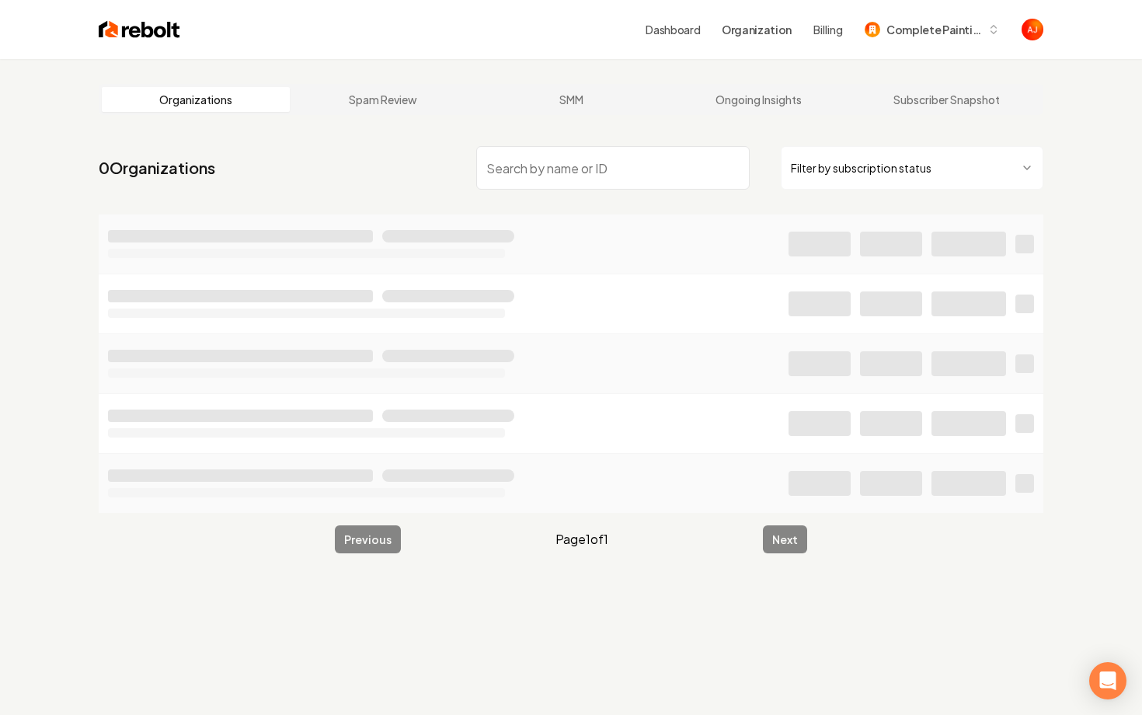
type input "b"
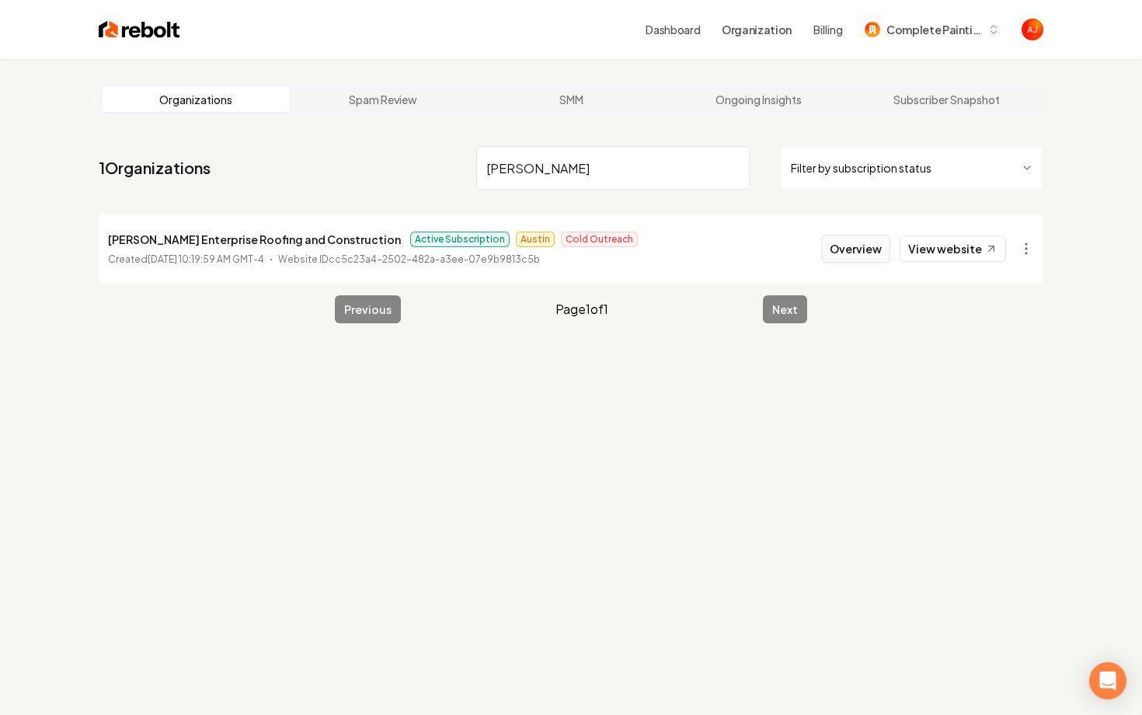
type input "nguyen"
click at [855, 257] on button "Overview" at bounding box center [855, 249] width 69 height 28
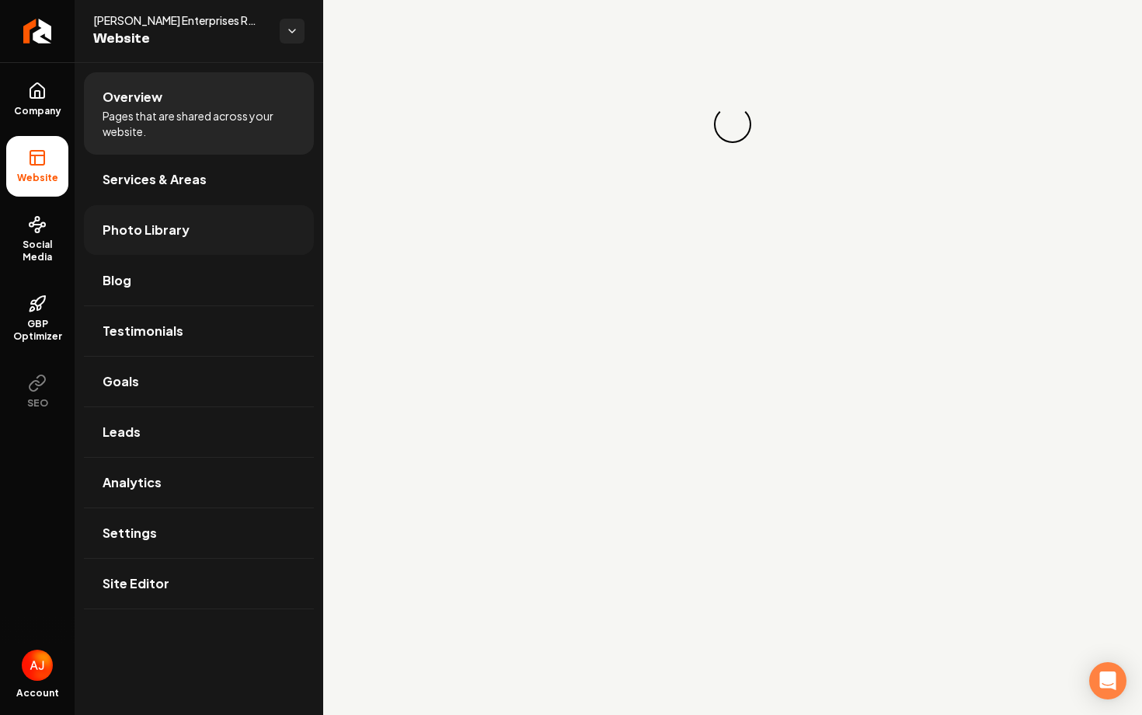
click at [138, 214] on link "Photo Library" at bounding box center [199, 230] width 230 height 50
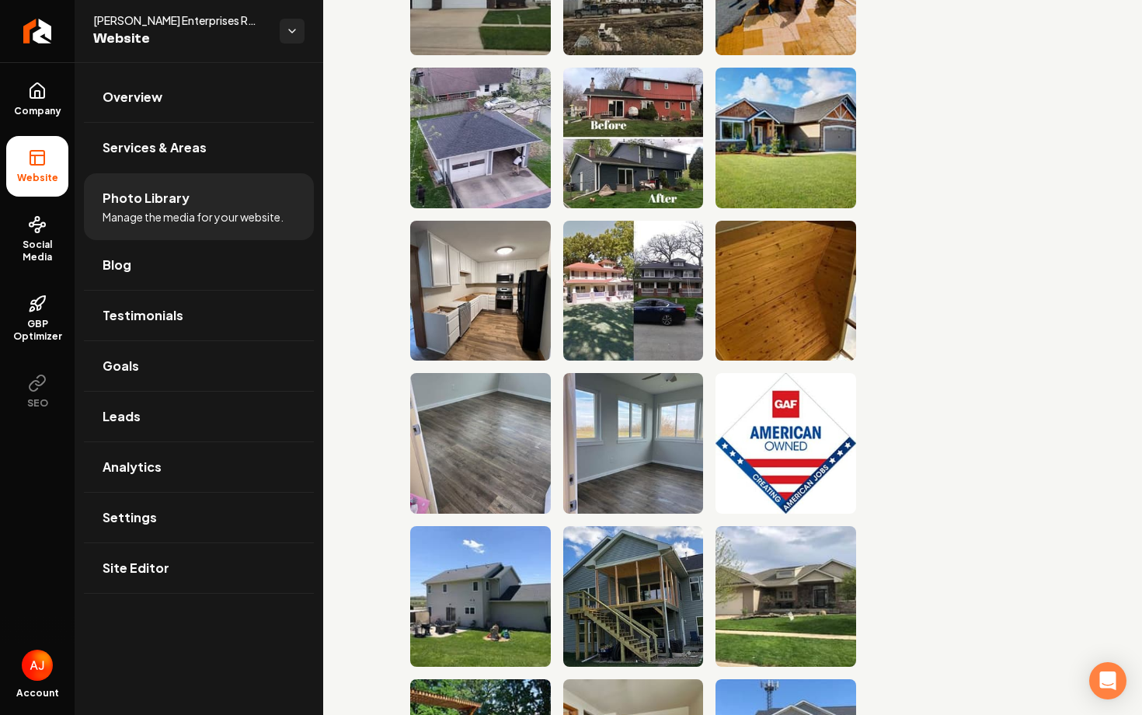
scroll to position [2399, 0]
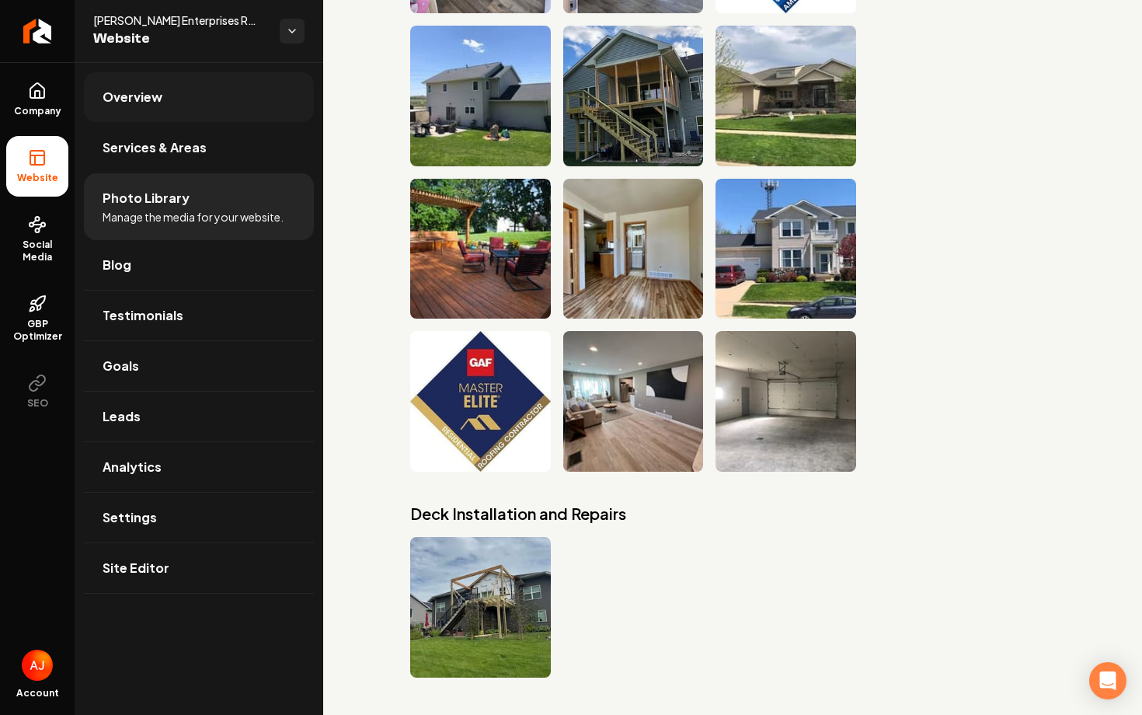
click at [178, 81] on link "Overview" at bounding box center [199, 97] width 230 height 50
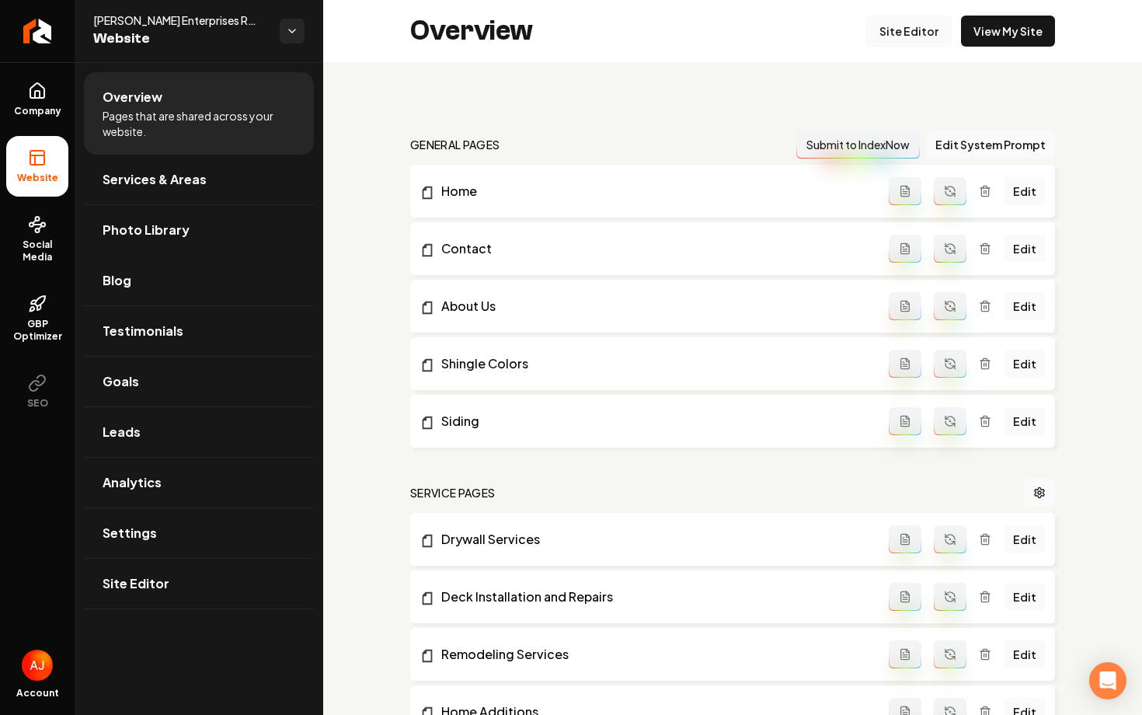
click at [898, 31] on link "Site Editor" at bounding box center [908, 31] width 85 height 31
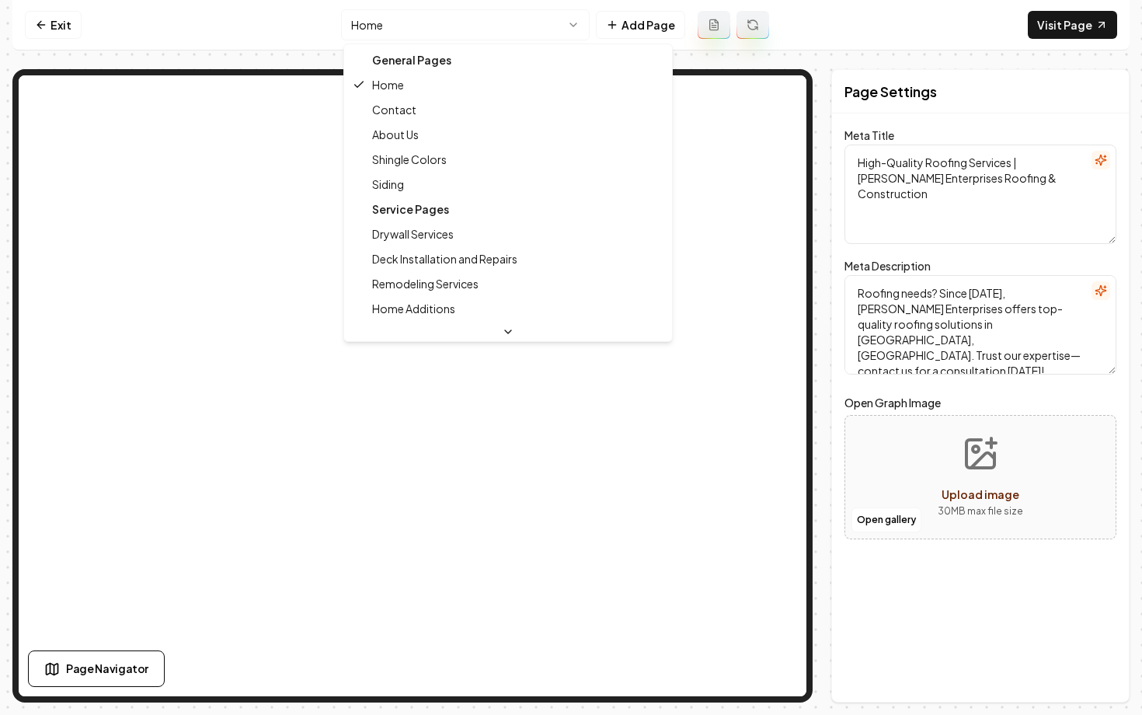
click at [532, 35] on html "Computer Required This feature is only available on a computer. Please switch t…" at bounding box center [571, 357] width 1142 height 715
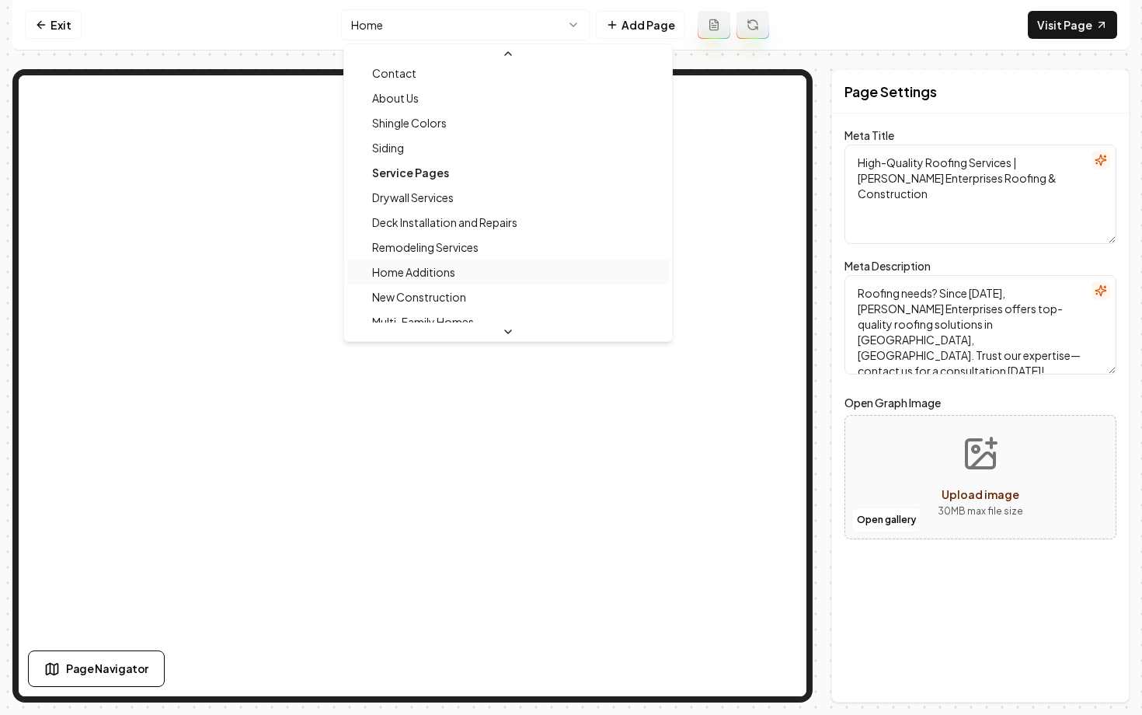
scroll to position [60, 0]
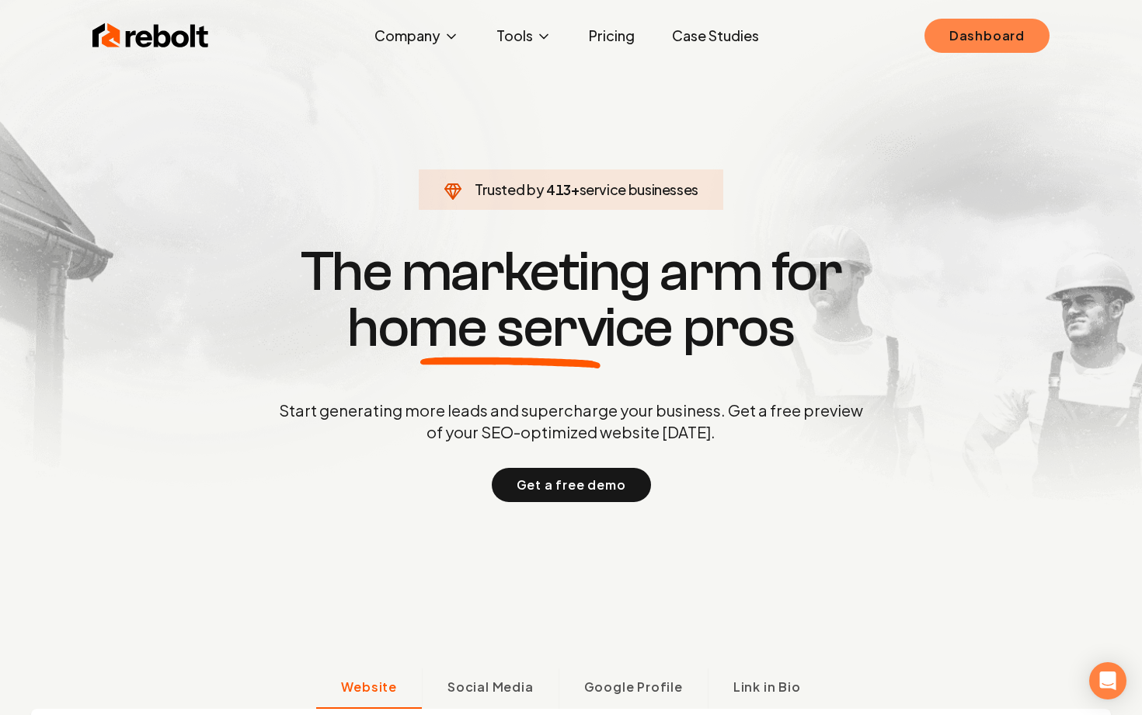
click at [980, 30] on link "Dashboard" at bounding box center [986, 36] width 125 height 34
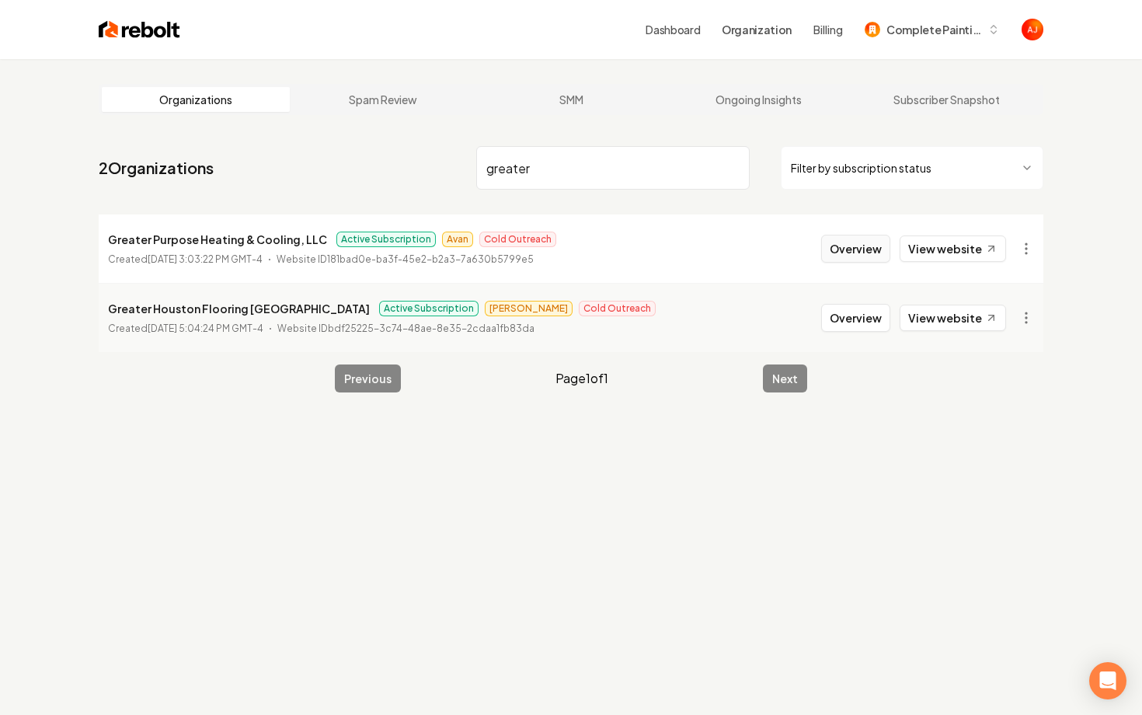
type input "greater"
click at [876, 251] on button "Overview" at bounding box center [855, 249] width 69 height 28
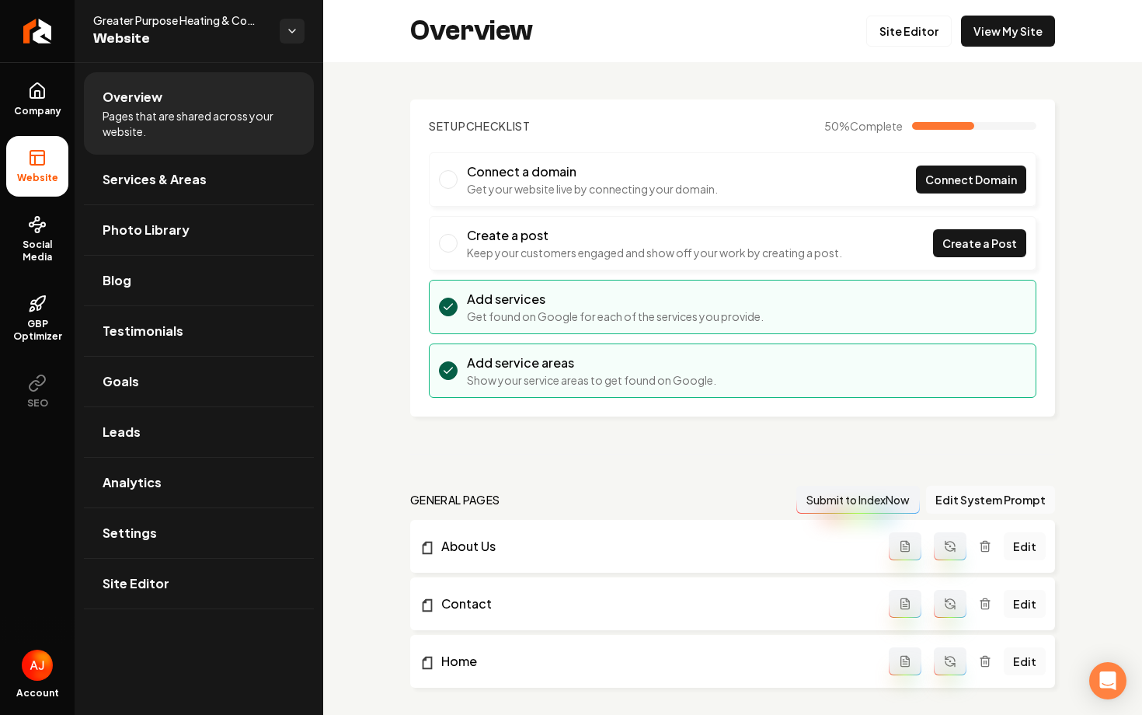
click at [1012, 47] on div "Overview Site Editor View My Site" at bounding box center [732, 31] width 819 height 62
click at [1012, 30] on link "View My Site" at bounding box center [1008, 31] width 94 height 31
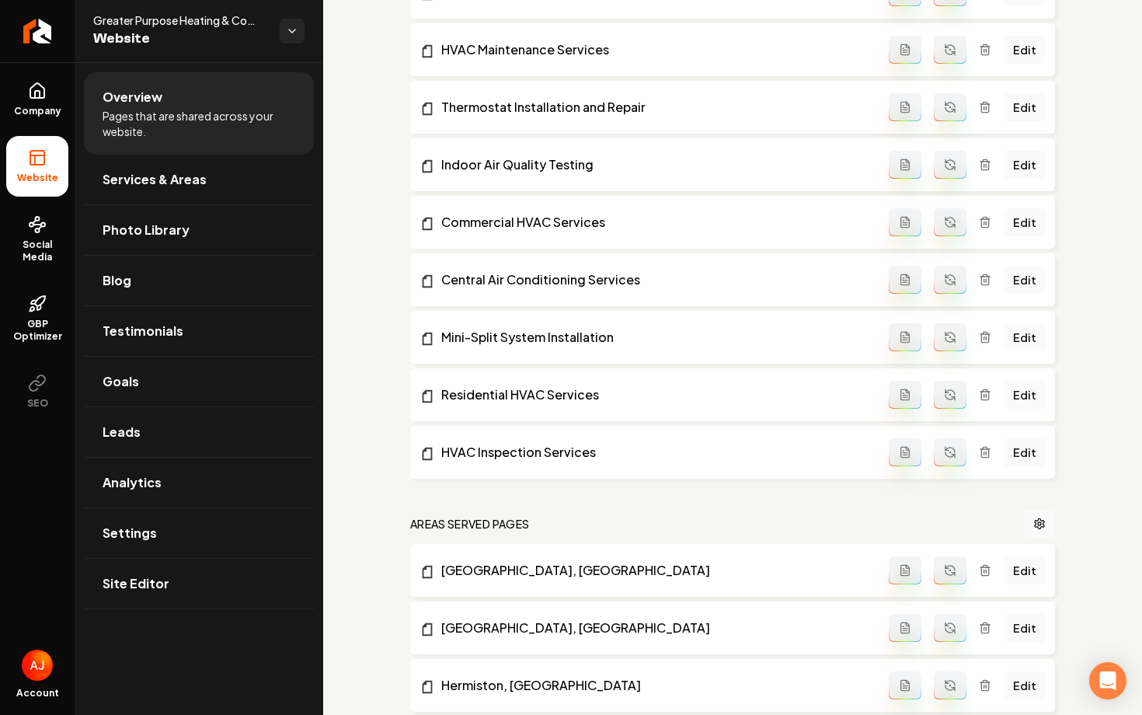
scroll to position [1348, 0]
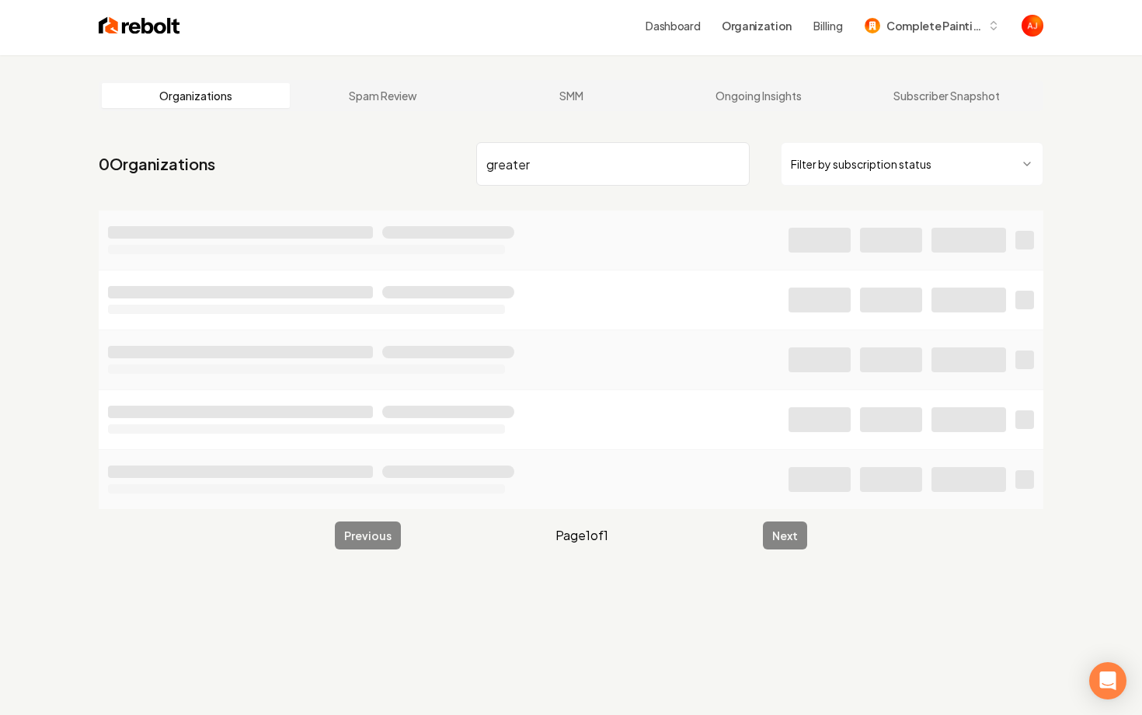
scroll to position [4, 0]
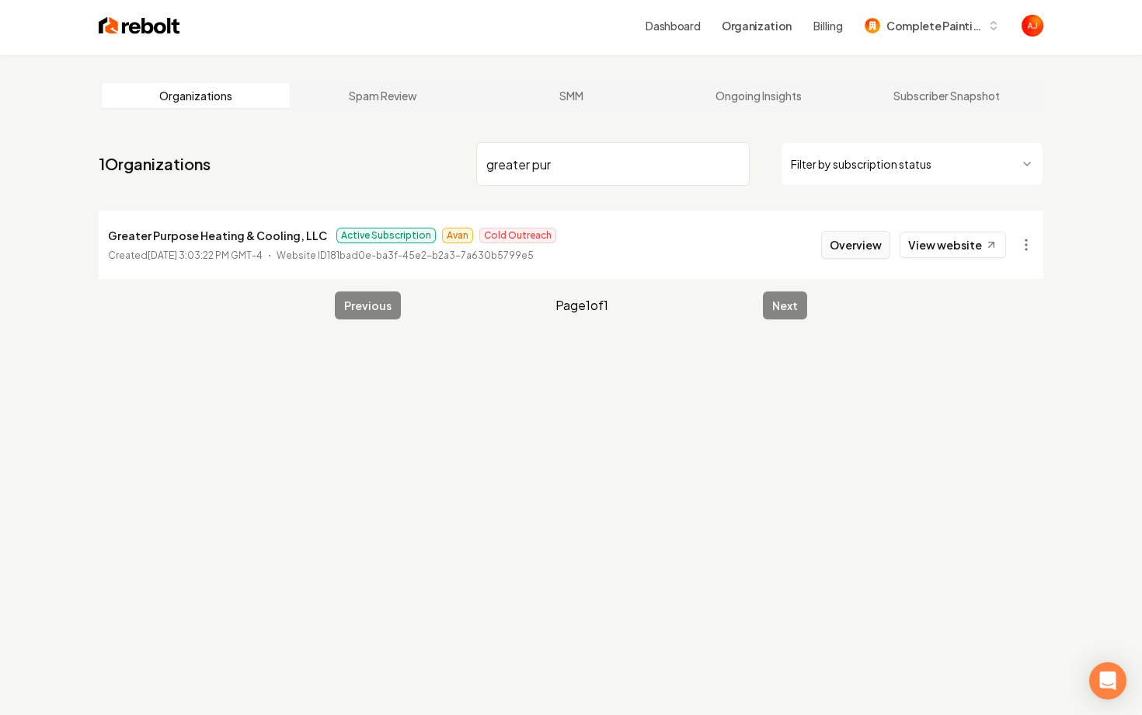
type input "greater pur"
click at [861, 252] on button "Overview" at bounding box center [855, 245] width 69 height 28
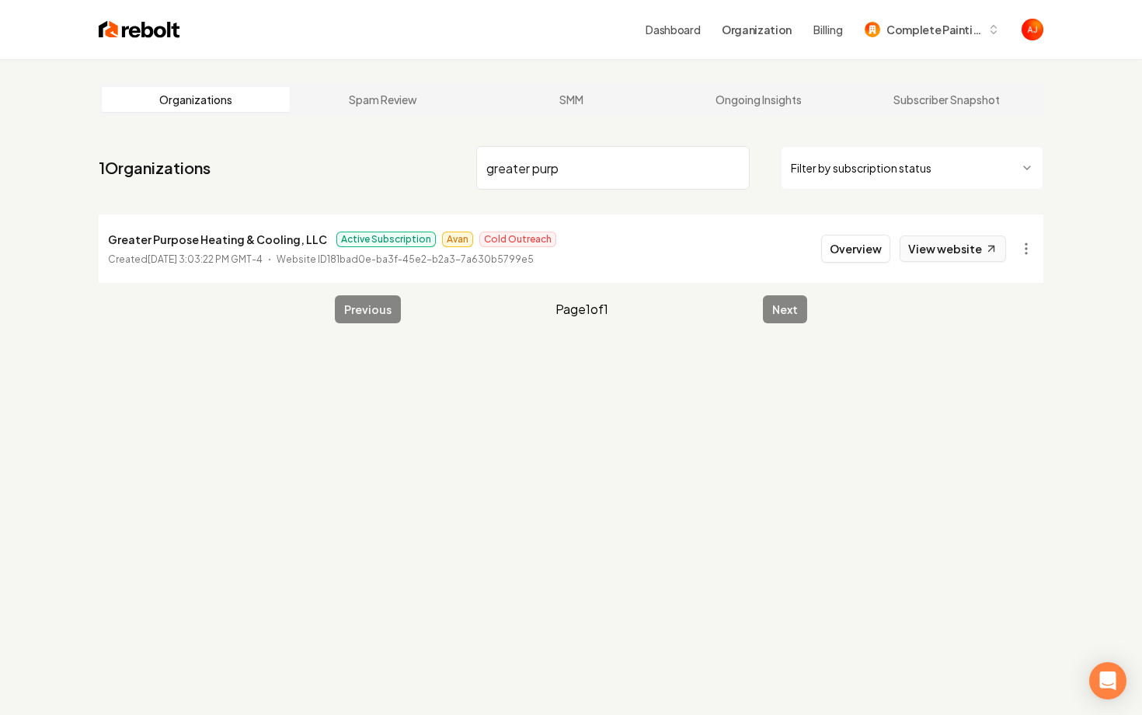
type input "greater purp"
click at [914, 252] on link "View website" at bounding box center [952, 248] width 106 height 26
click at [854, 255] on button "Overview" at bounding box center [855, 249] width 69 height 28
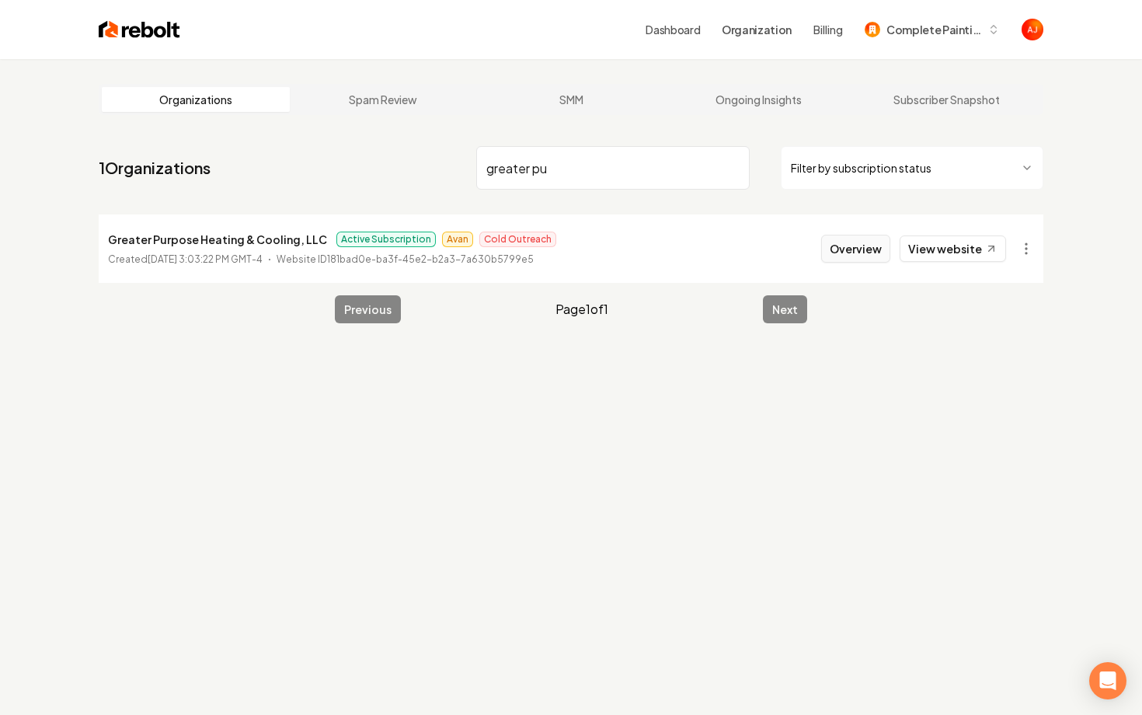
type input "greater pu"
click at [843, 259] on button "Overview" at bounding box center [855, 249] width 69 height 28
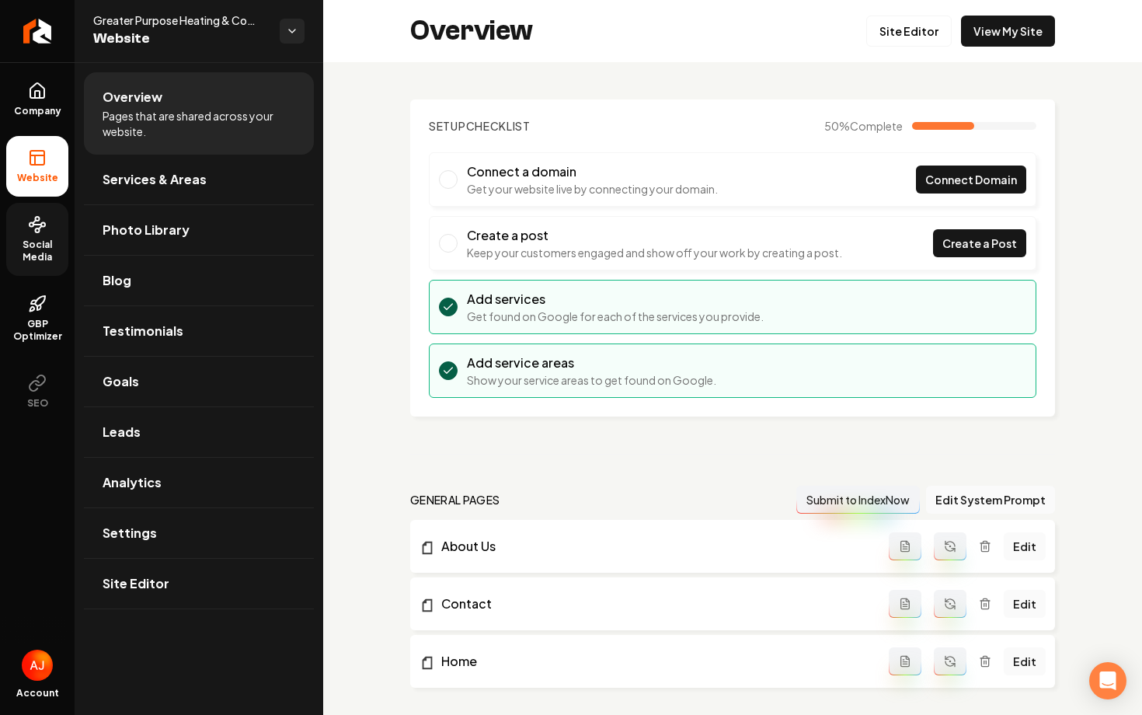
click at [16, 244] on span "Social Media" at bounding box center [37, 250] width 62 height 25
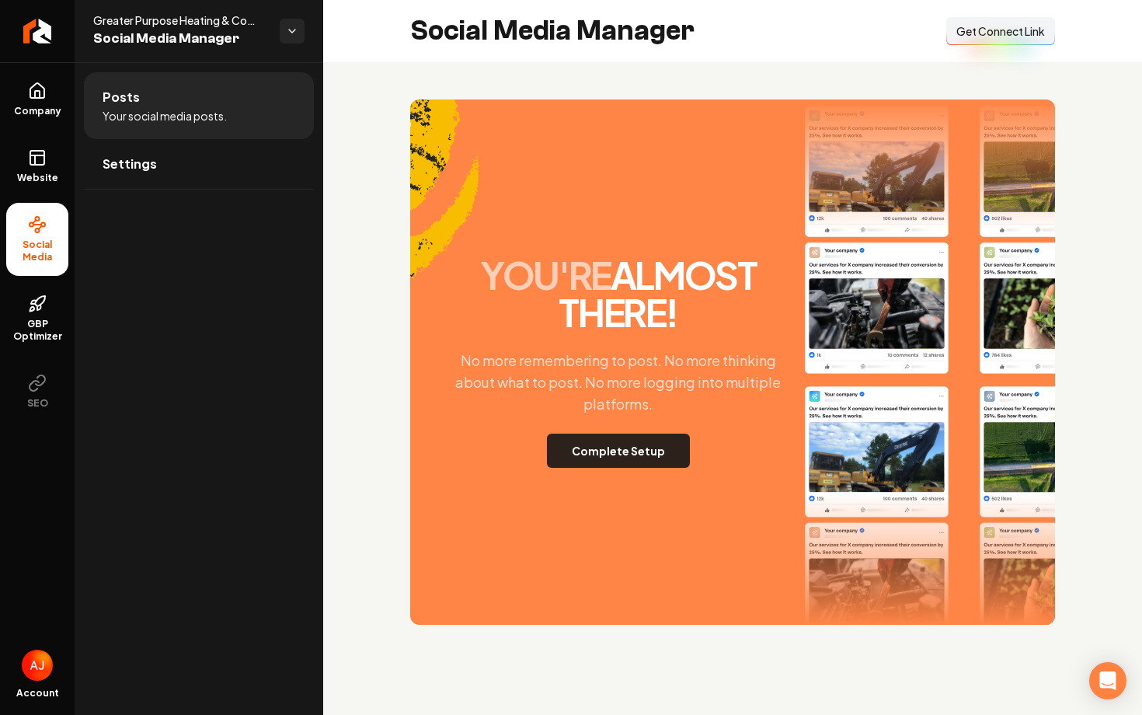
click at [585, 454] on button "Complete Setup" at bounding box center [618, 450] width 143 height 34
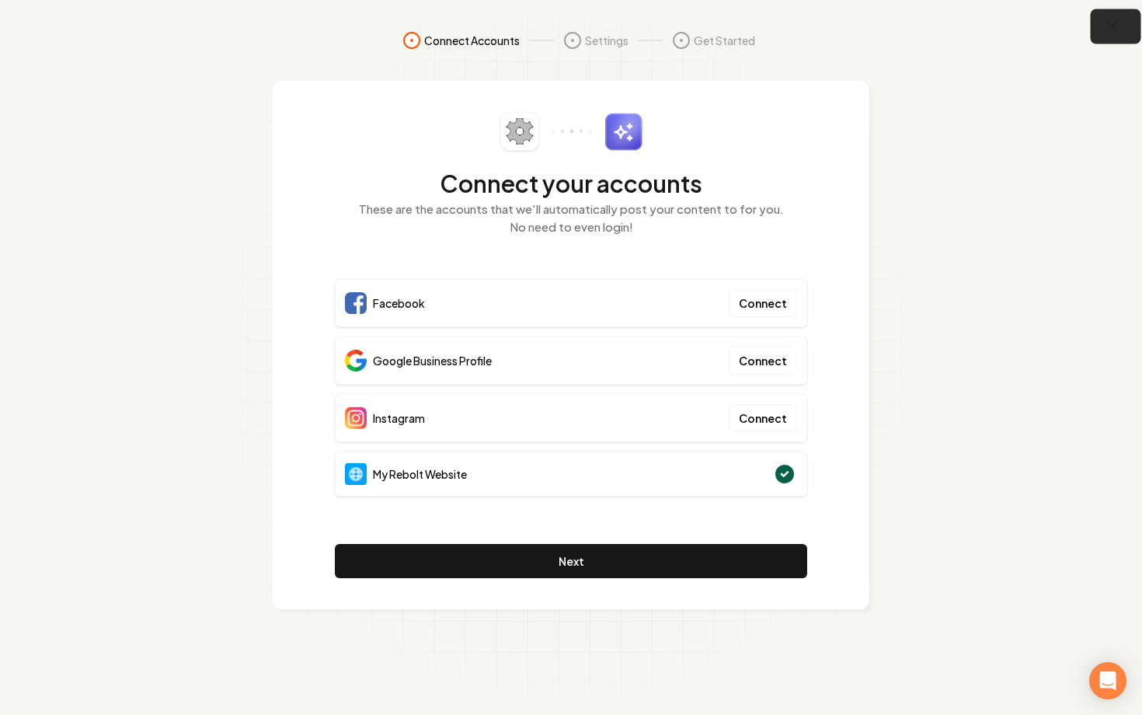
click at [1120, 15] on button "button" at bounding box center [1115, 26] width 50 height 35
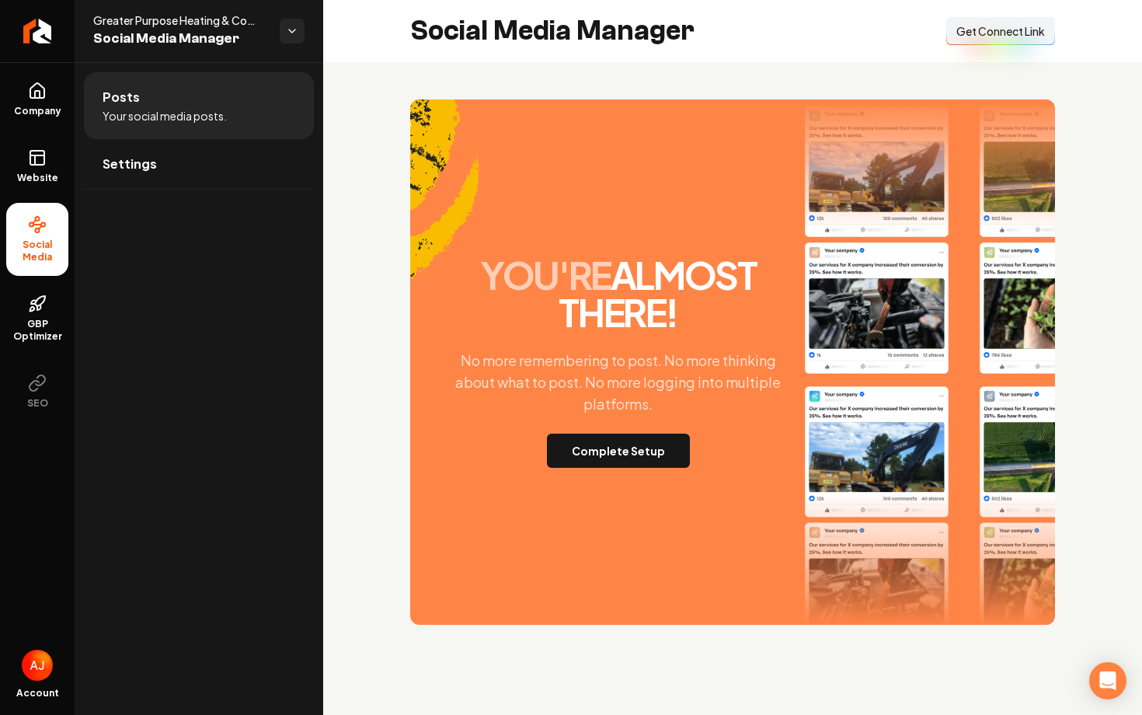
click at [957, 41] on button "Connect Link Get Connect Link" at bounding box center [1000, 31] width 109 height 28
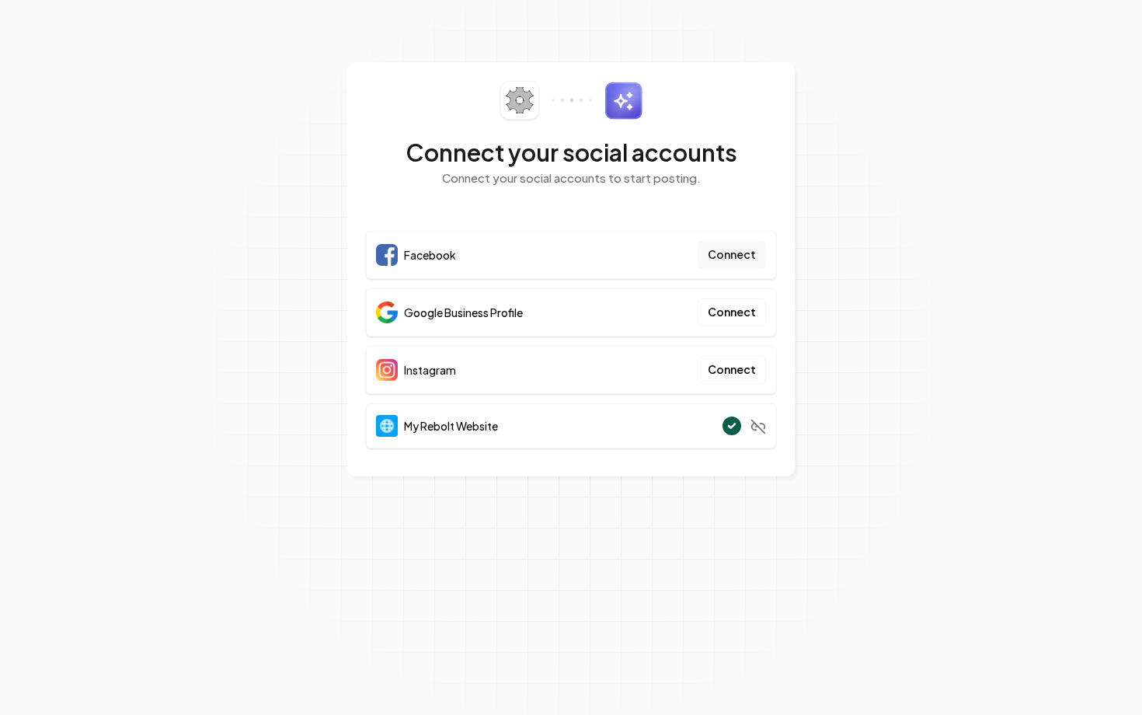
click at [716, 258] on button "Connect" at bounding box center [731, 255] width 68 height 28
click at [297, 534] on section "Connect your social accounts Connect your social accounts to start posting. Fac…" at bounding box center [571, 357] width 1142 height 715
click at [748, 318] on button "Connect" at bounding box center [731, 312] width 68 height 28
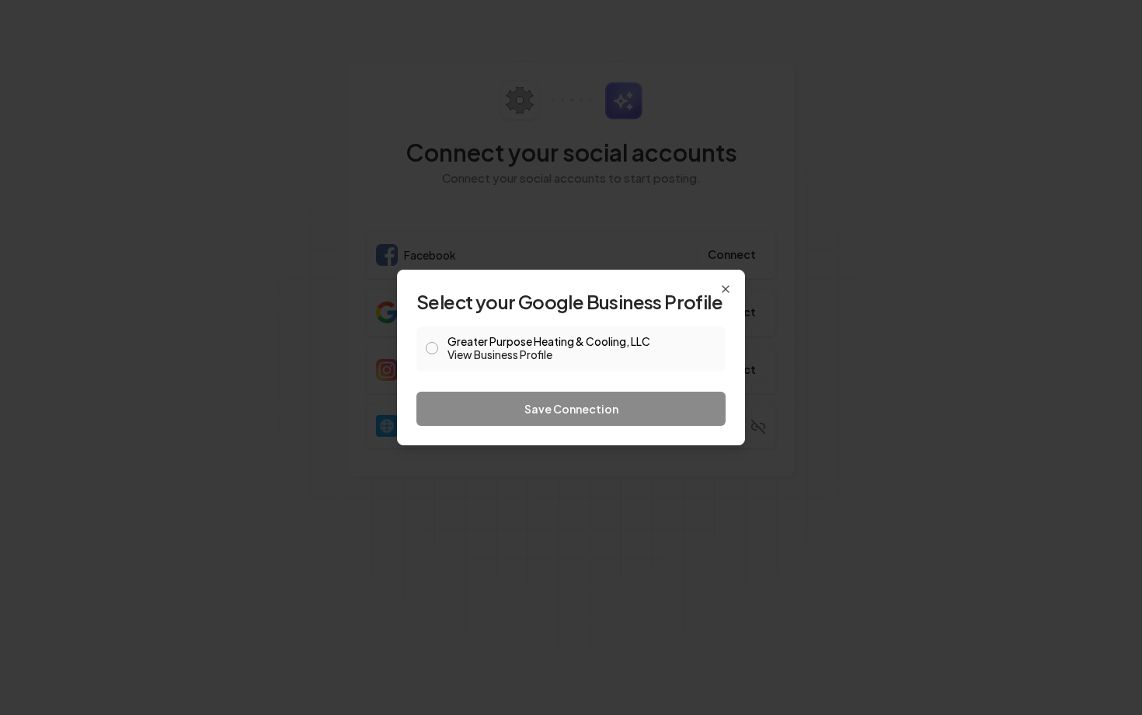
click at [436, 351] on button "Greater Purpose Heating & Cooling, LLC View Business Profile" at bounding box center [432, 348] width 12 height 12
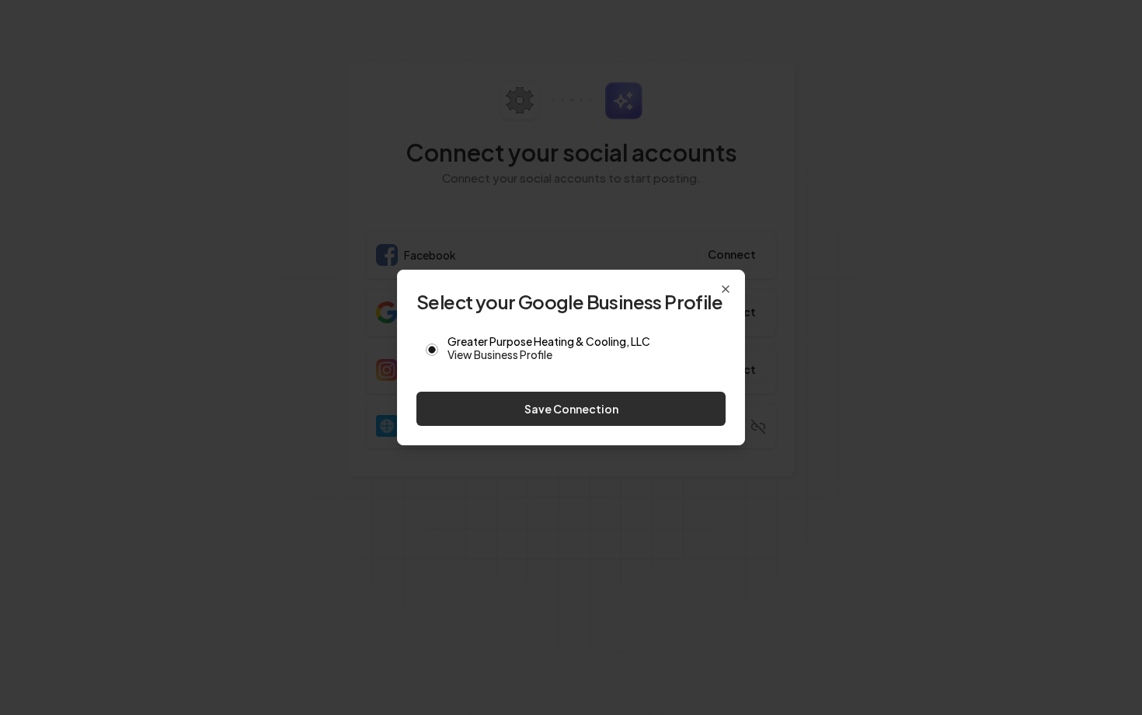
click at [541, 405] on button "Save Connection" at bounding box center [570, 408] width 309 height 34
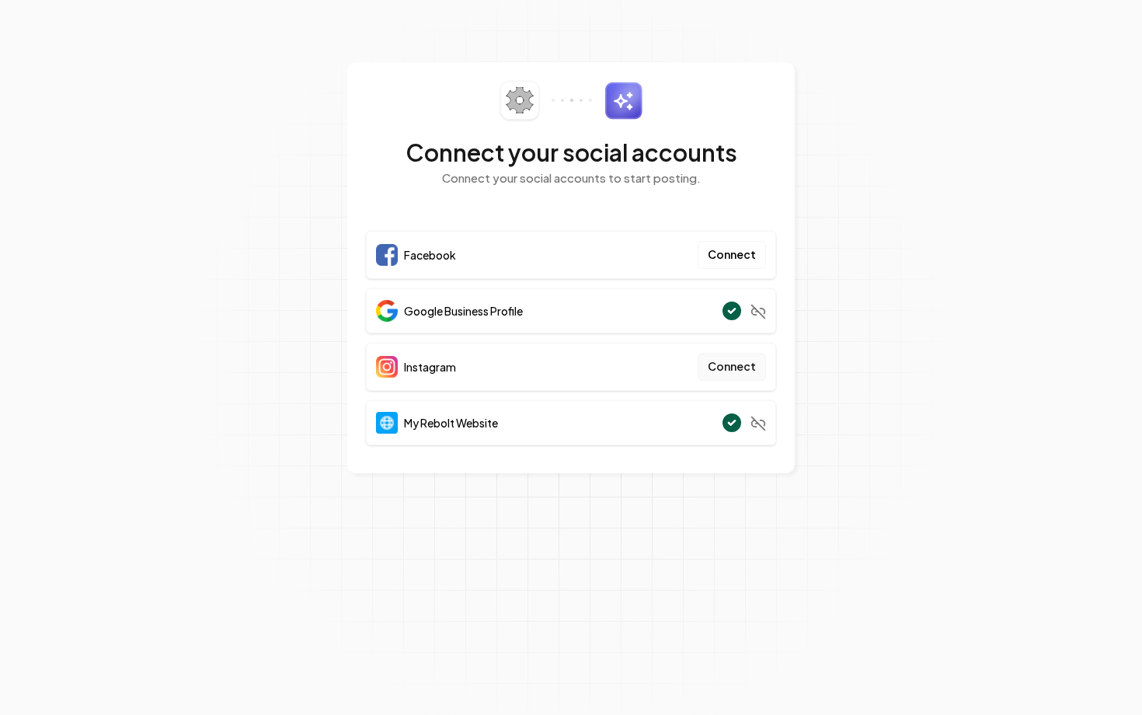
click at [719, 370] on button "Connect" at bounding box center [731, 367] width 68 height 28
click at [720, 355] on button "Connect" at bounding box center [731, 367] width 68 height 28
click at [727, 374] on button "Connect" at bounding box center [731, 367] width 68 height 28
click at [722, 367] on button "Connect" at bounding box center [731, 367] width 68 height 28
click at [714, 372] on button "Connect" at bounding box center [731, 367] width 68 height 28
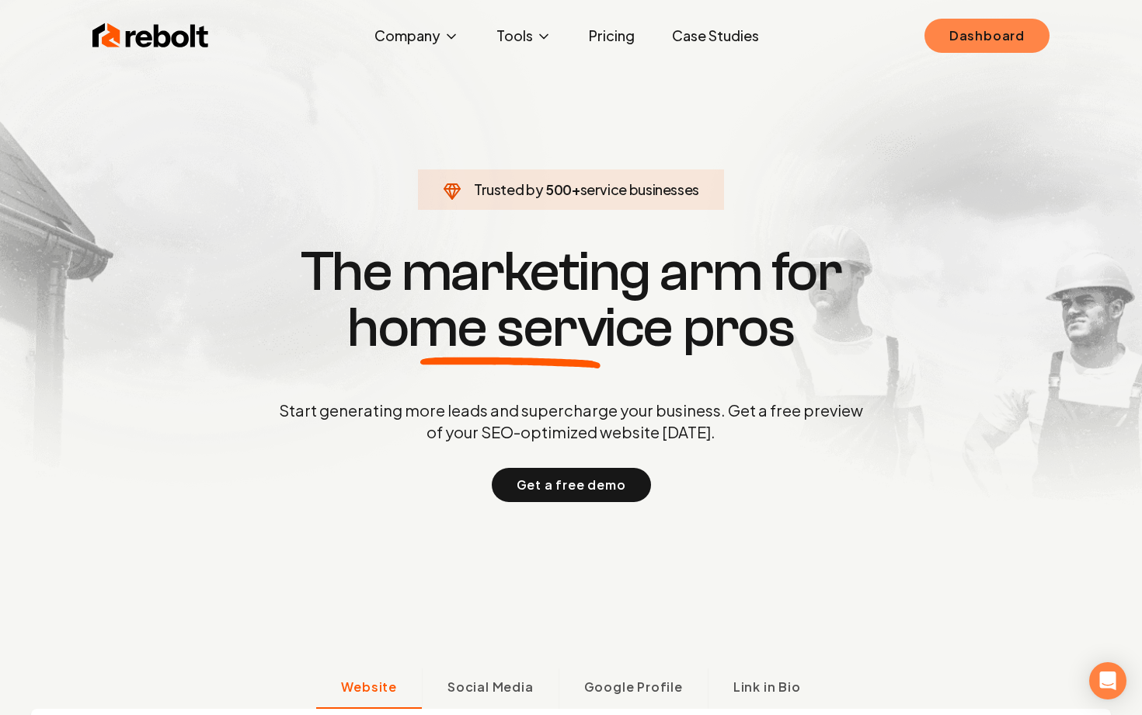
click at [953, 49] on link "Dashboard" at bounding box center [986, 36] width 125 height 34
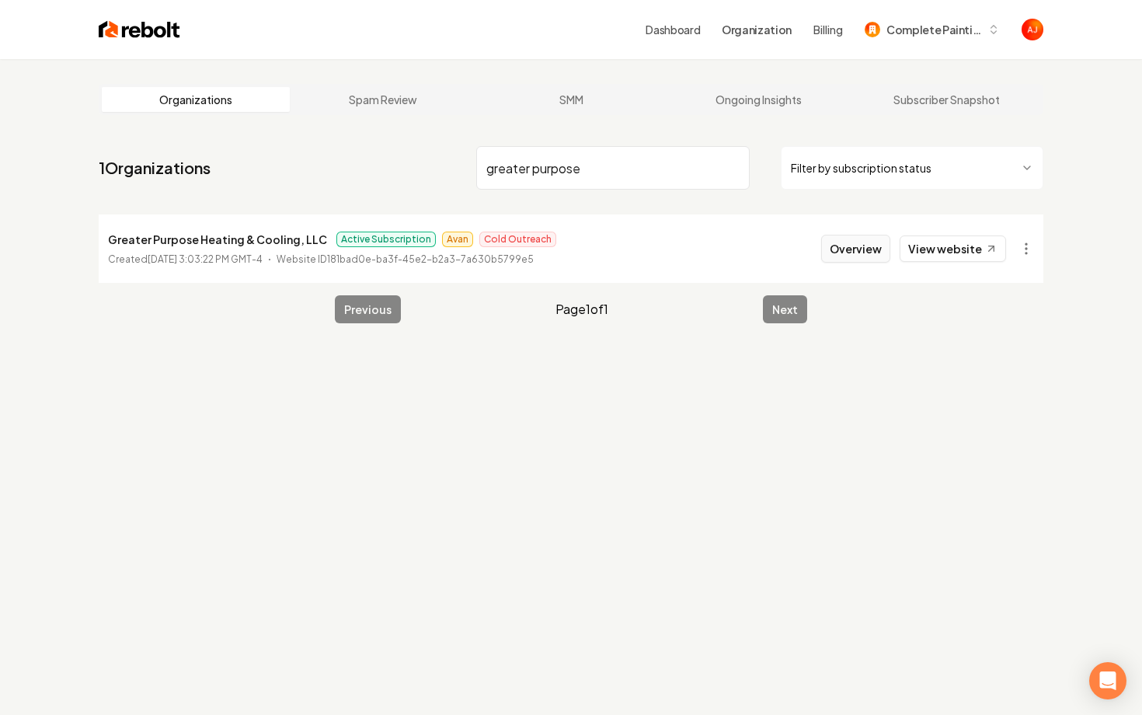
type input "greater purpose"
click at [839, 250] on button "Overview" at bounding box center [855, 249] width 69 height 28
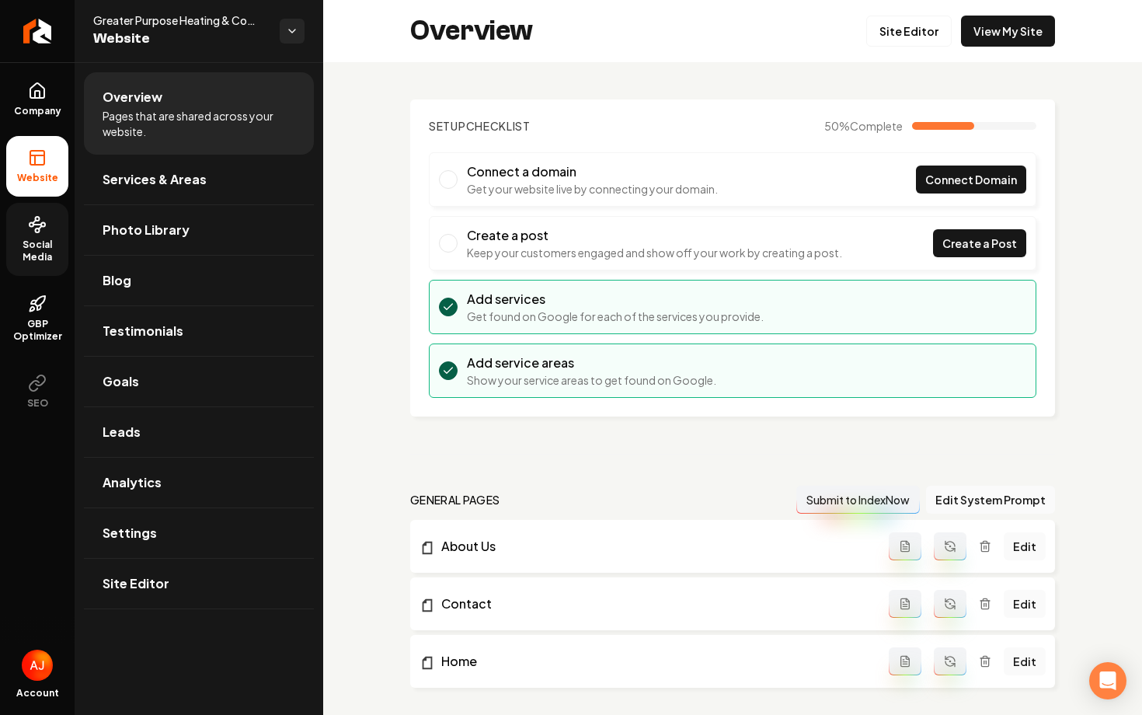
click at [19, 250] on span "Social Media" at bounding box center [37, 250] width 62 height 25
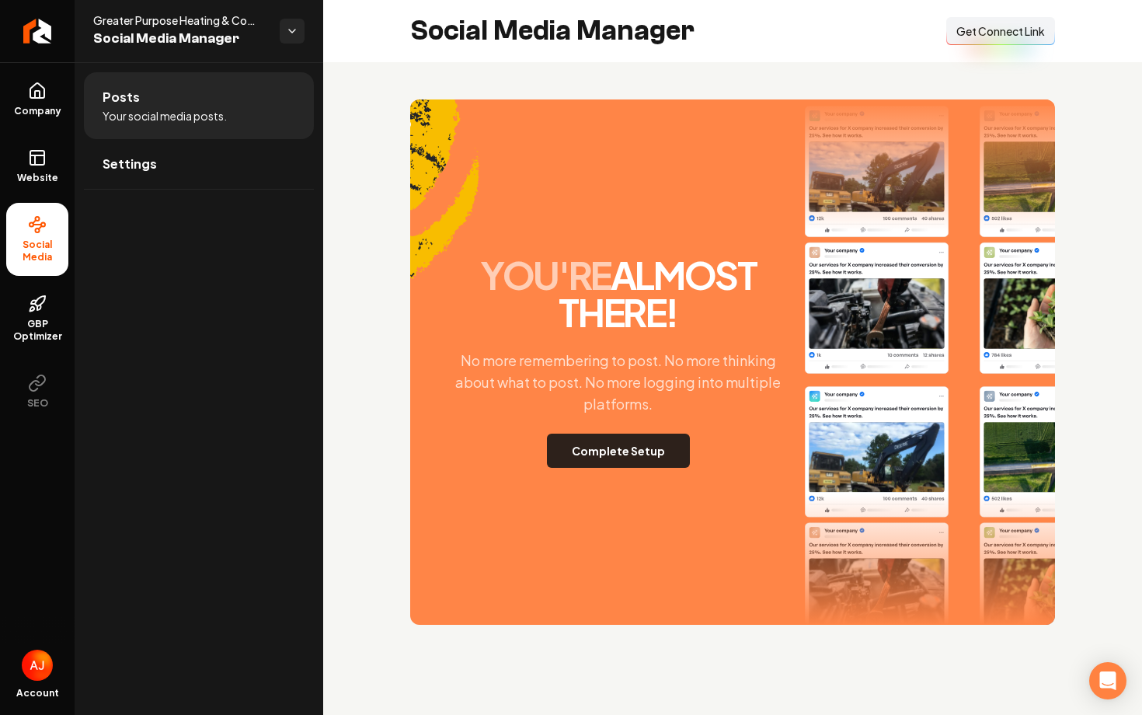
click at [632, 455] on button "Complete Setup" at bounding box center [618, 450] width 143 height 34
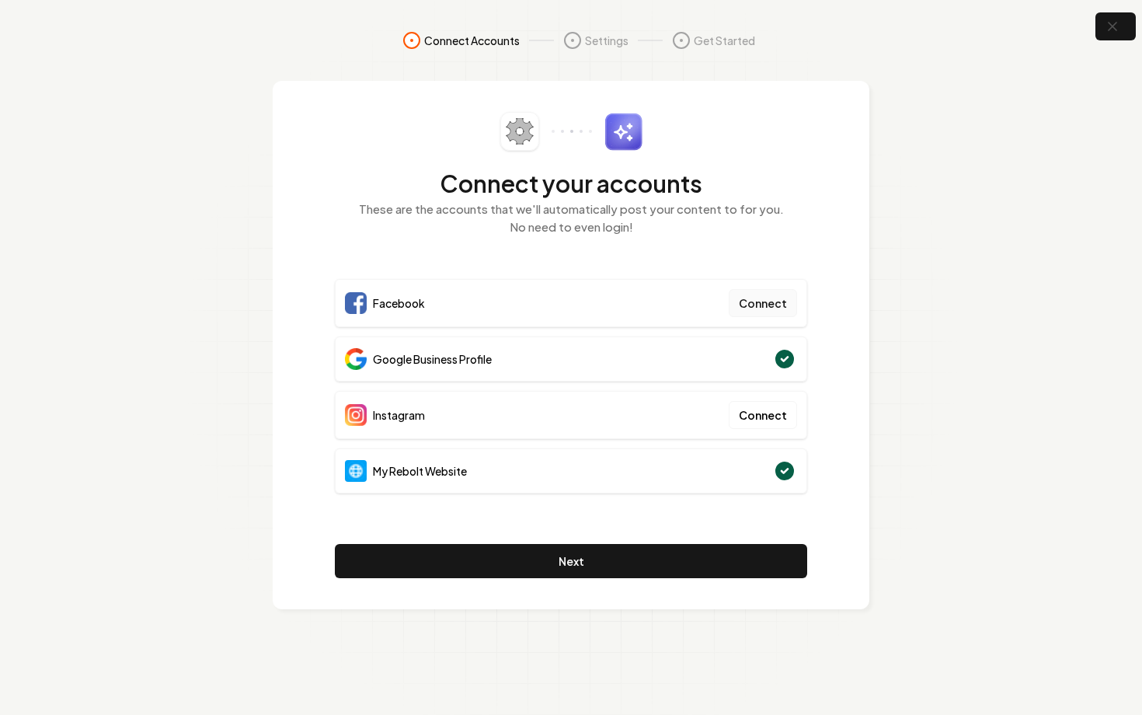
click at [754, 308] on button "Connect" at bounding box center [763, 303] width 68 height 28
click at [756, 310] on button "Connect" at bounding box center [763, 303] width 68 height 28
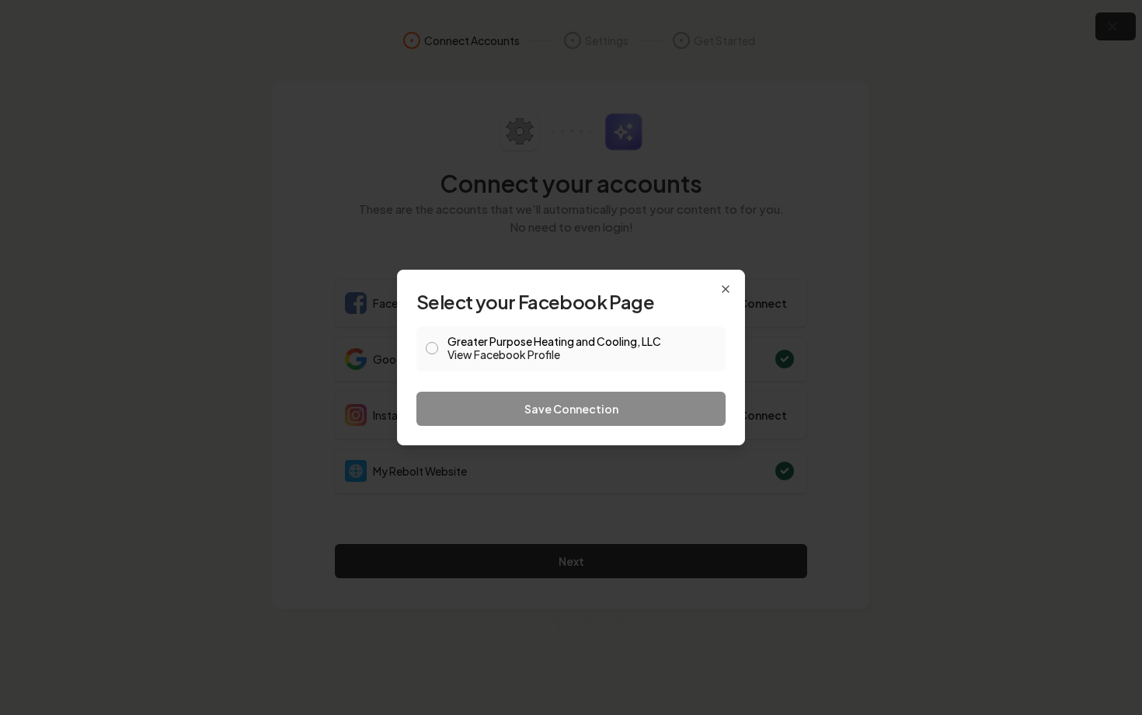
click at [439, 343] on div "Greater Purpose Heating and Cooling, LLC View Facebook Profile" at bounding box center [570, 348] width 309 height 45
click at [435, 341] on span at bounding box center [432, 348] width 12 height 19
click at [429, 352] on button "Greater Purpose Heating and Cooling, LLC View Facebook Profile" at bounding box center [432, 348] width 12 height 12
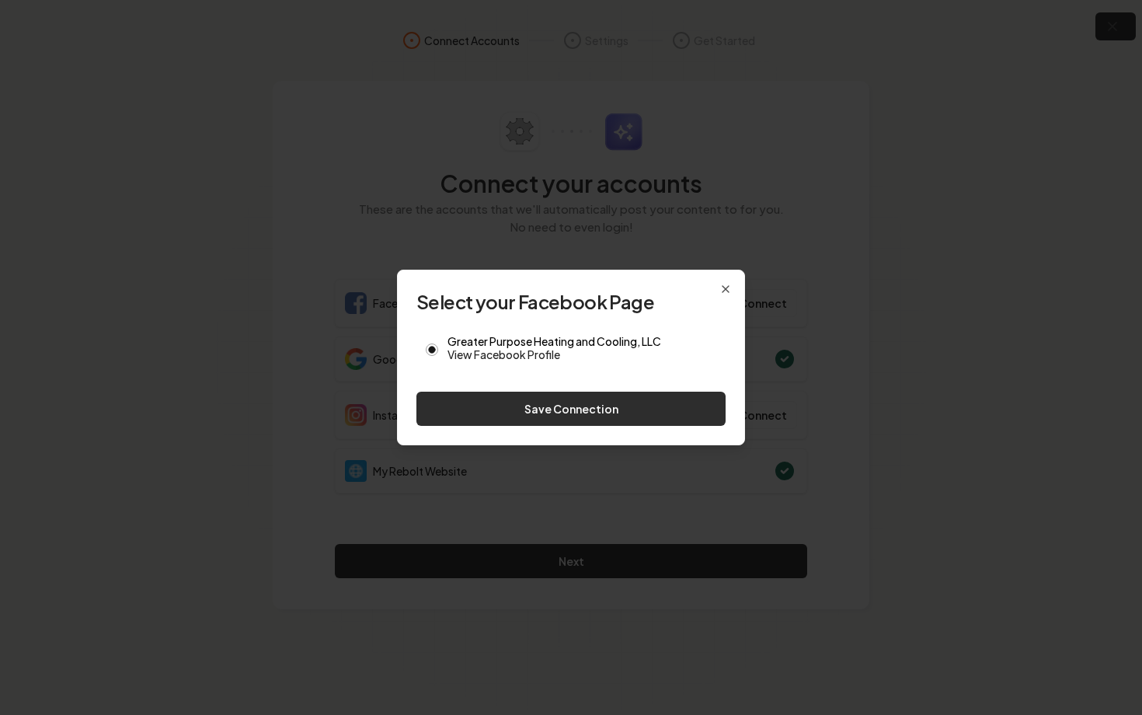
click at [504, 396] on button "Save Connection" at bounding box center [570, 408] width 309 height 34
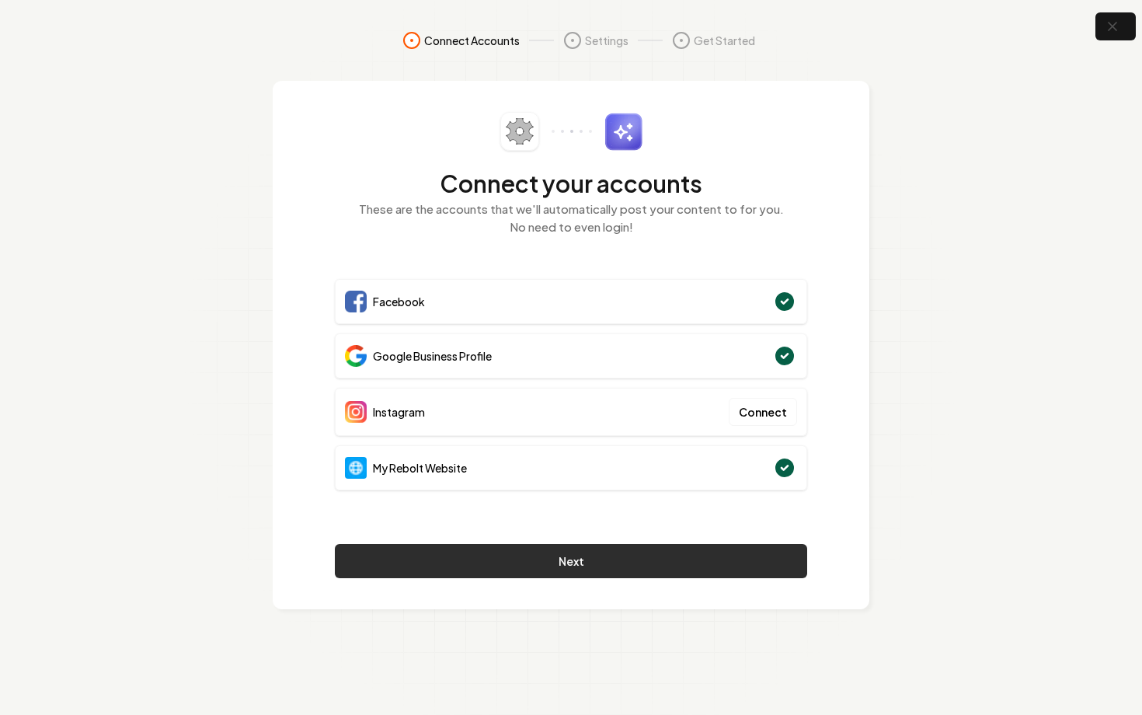
click at [694, 555] on button "Next" at bounding box center [571, 561] width 472 height 34
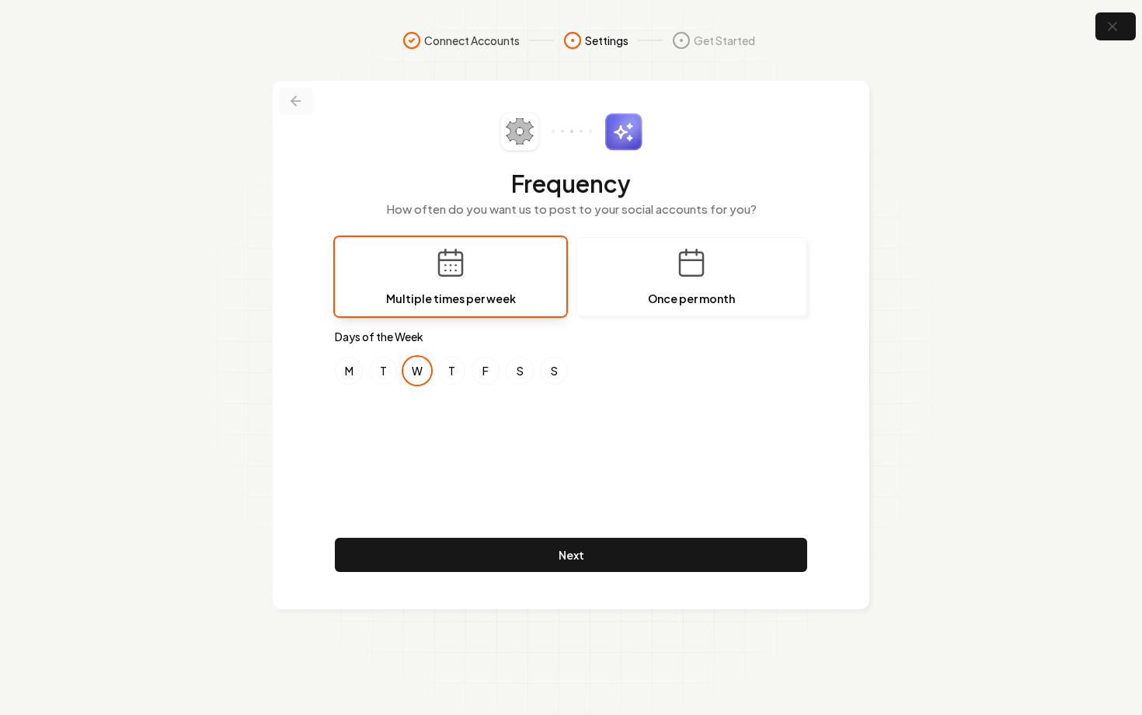
click at [287, 99] on button at bounding box center [296, 101] width 34 height 28
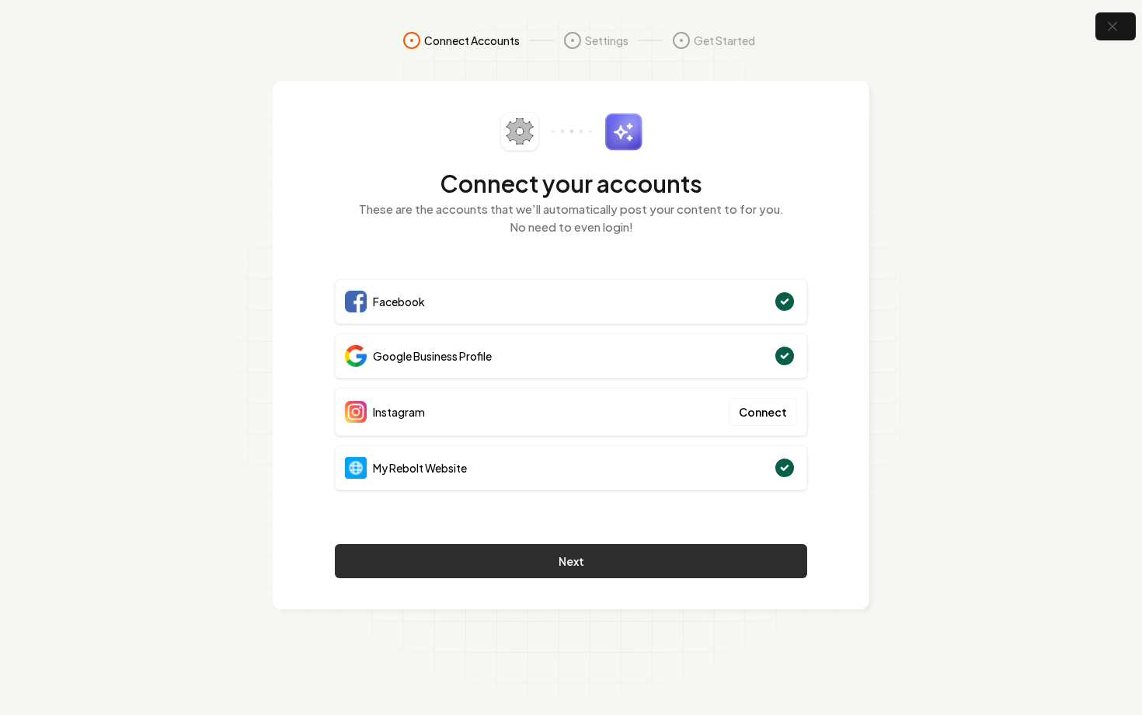
click at [523, 567] on button "Next" at bounding box center [571, 561] width 472 height 34
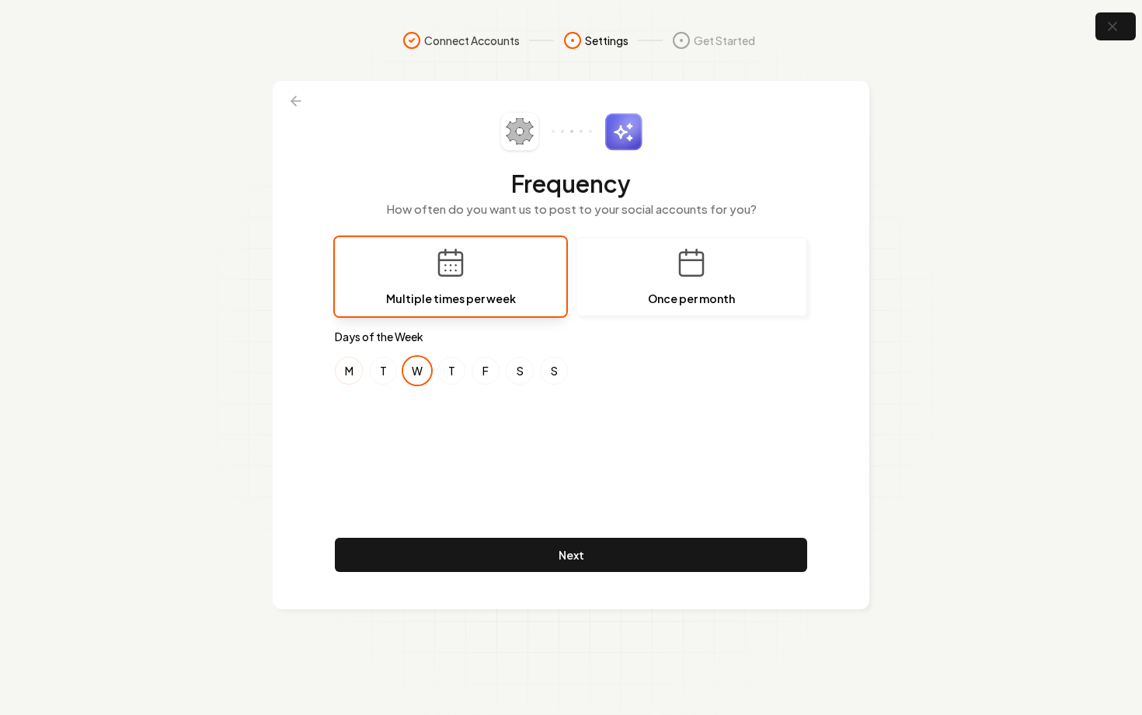
click at [341, 363] on button "M" at bounding box center [349, 370] width 28 height 28
click at [511, 377] on button "S" at bounding box center [520, 370] width 28 height 28
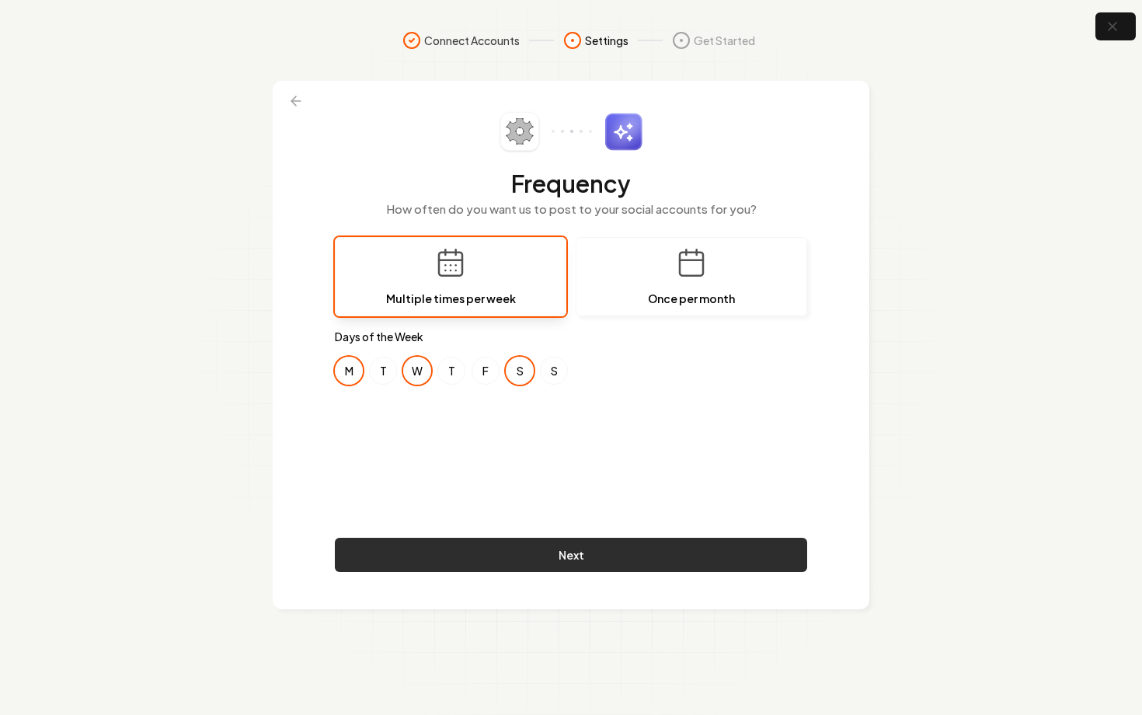
click at [596, 568] on button "Next" at bounding box center [571, 554] width 472 height 34
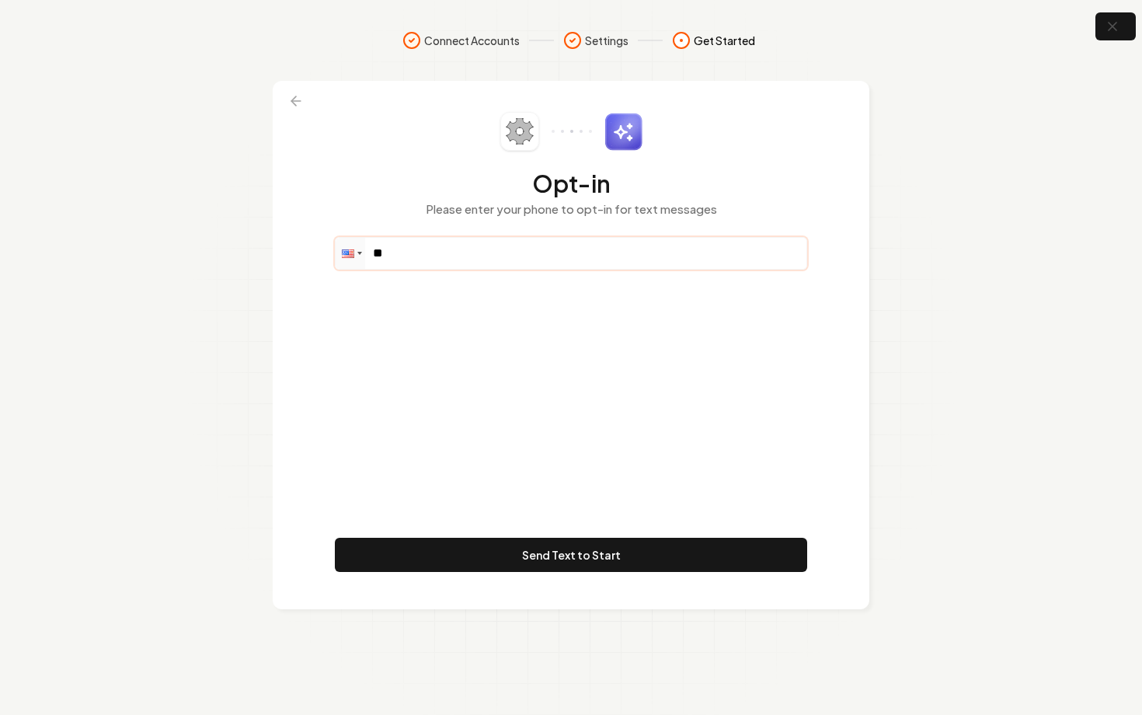
click at [454, 252] on input "**" at bounding box center [571, 253] width 471 height 31
paste input "**********"
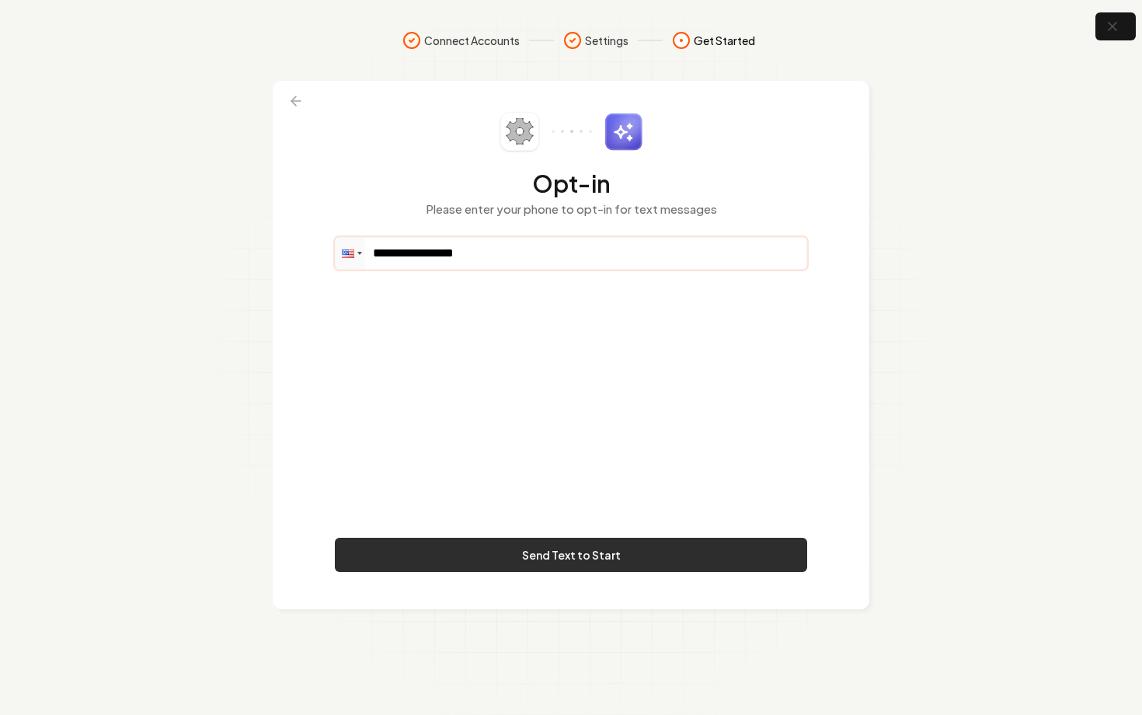
type input "**********"
click at [628, 562] on button "Send Text to Start" at bounding box center [571, 554] width 472 height 34
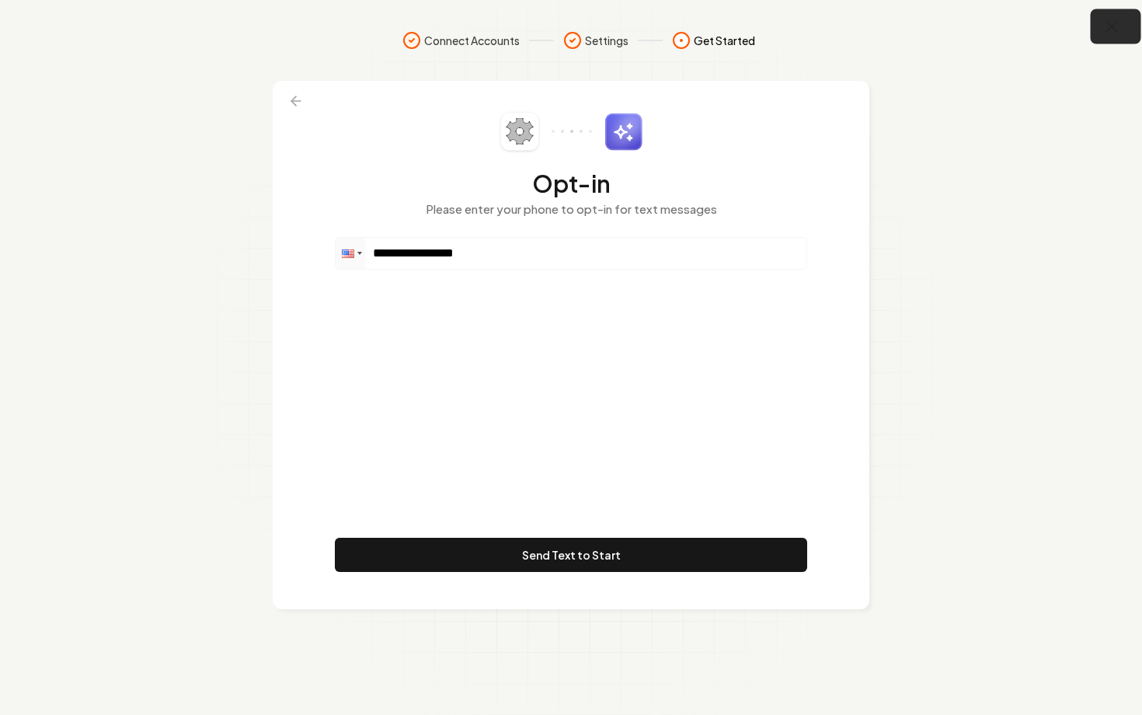
click at [1109, 34] on icon "button" at bounding box center [1111, 26] width 19 height 19
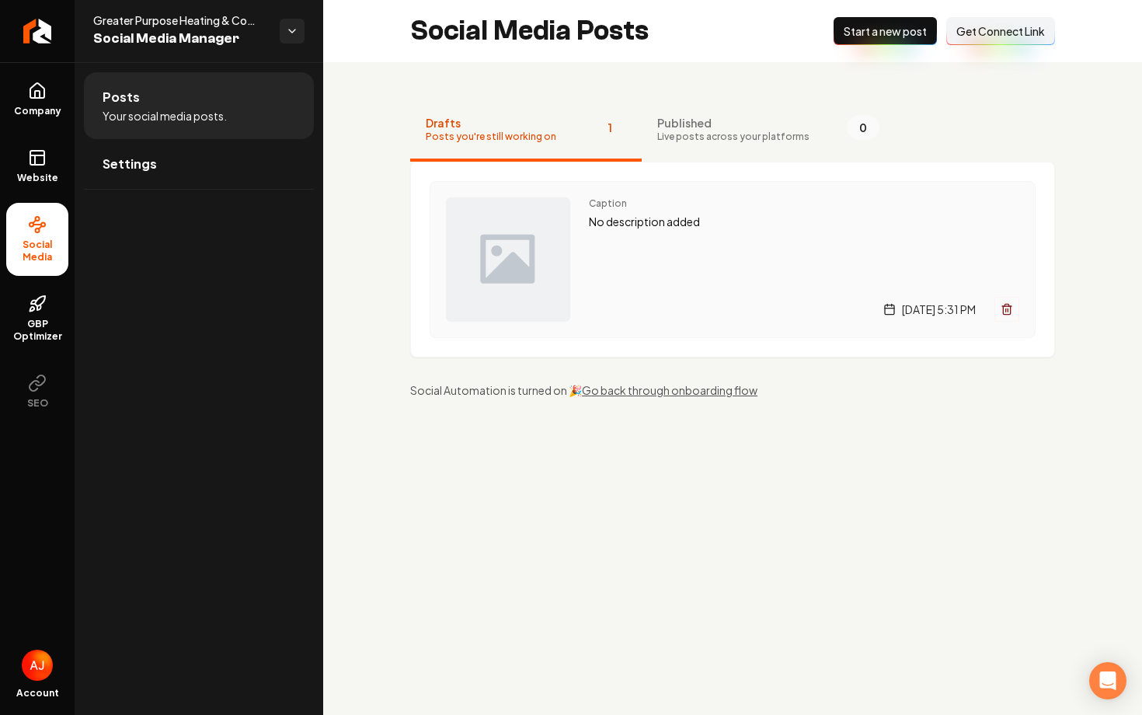
click at [663, 283] on div "Caption No description added Wednesday, August 13, 2025 | 5:31 PM" at bounding box center [804, 259] width 430 height 124
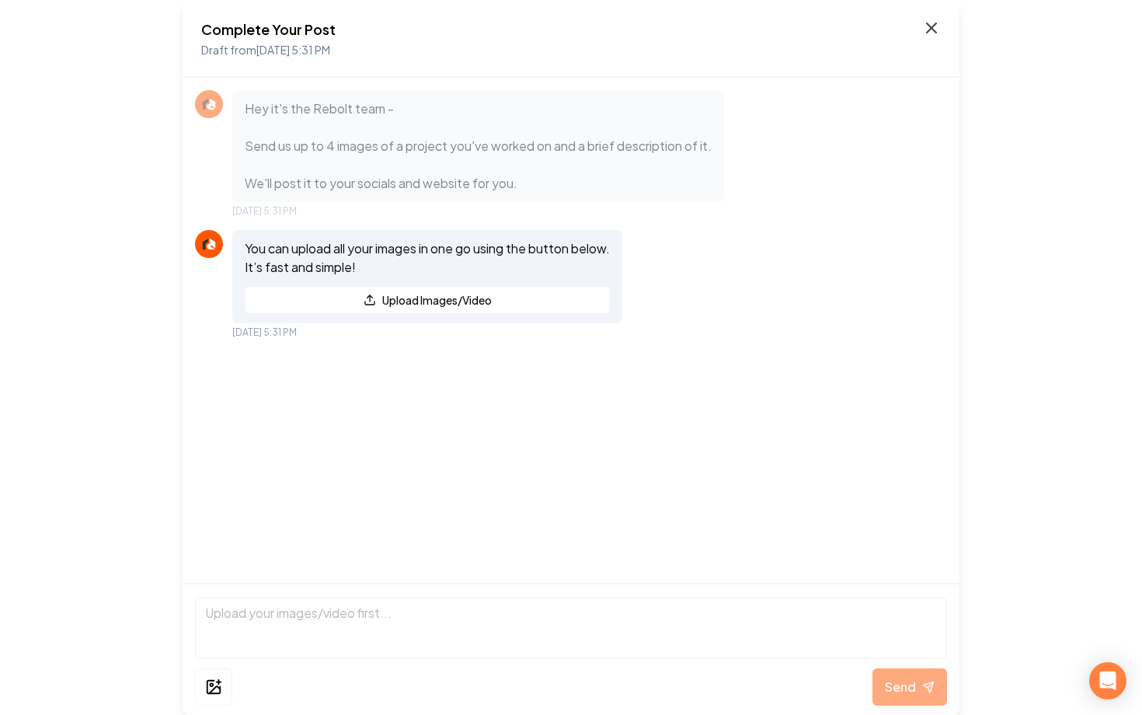
click at [935, 33] on icon at bounding box center [931, 27] width 9 height 9
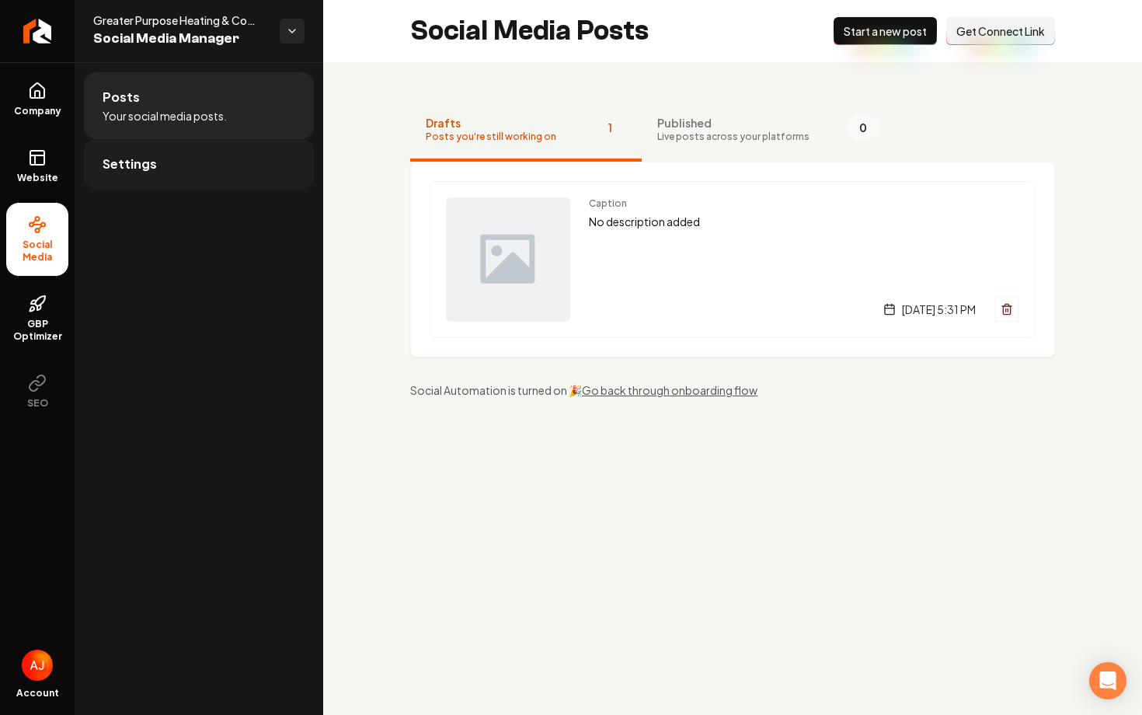
click at [289, 156] on link "Settings" at bounding box center [199, 164] width 230 height 50
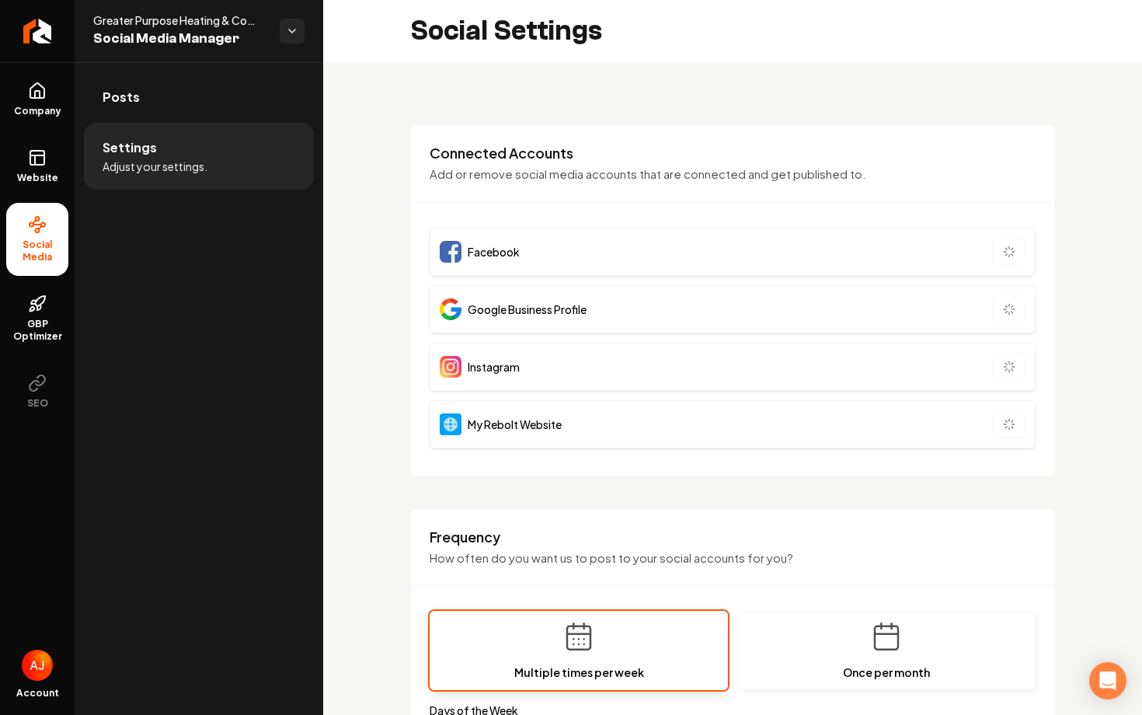
click at [165, 133] on li "Settings Adjust your settings." at bounding box center [199, 156] width 230 height 67
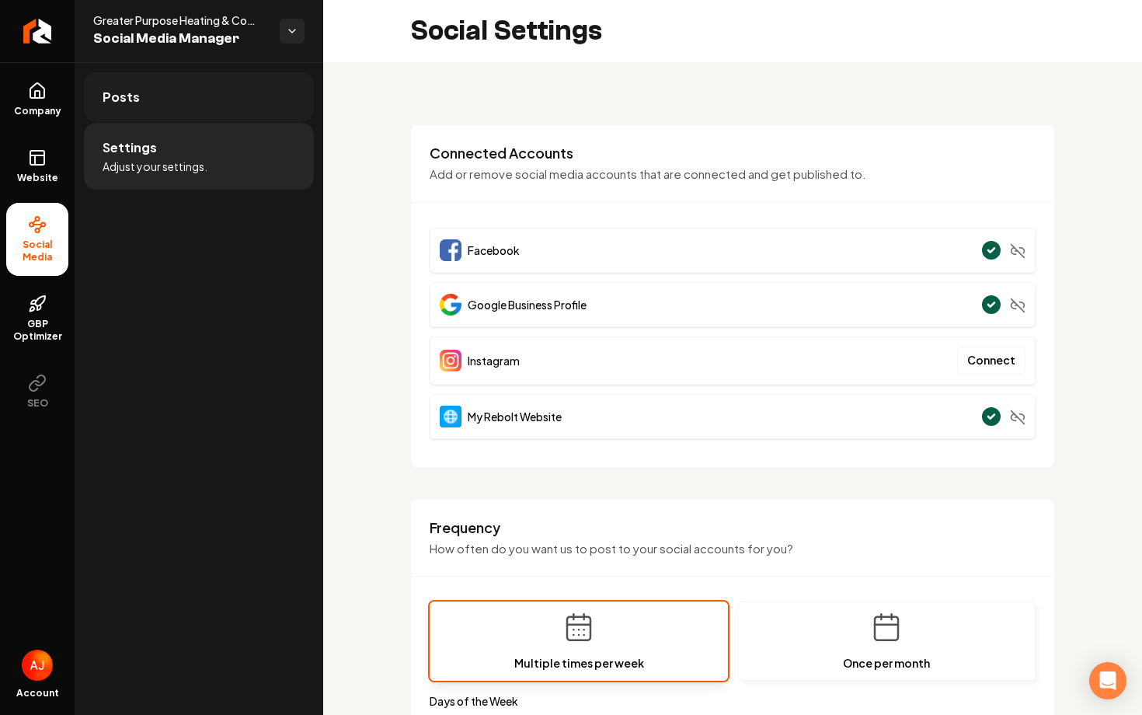
click at [172, 98] on link "Posts" at bounding box center [199, 97] width 230 height 50
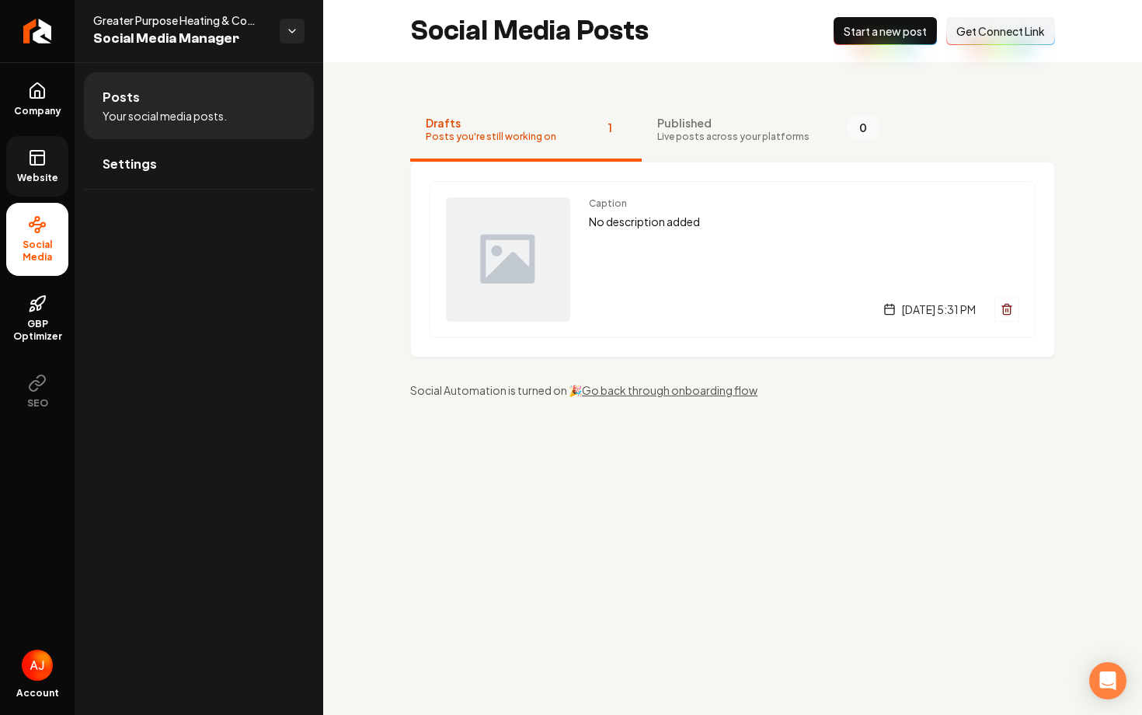
click at [27, 151] on link "Website" at bounding box center [37, 166] width 62 height 61
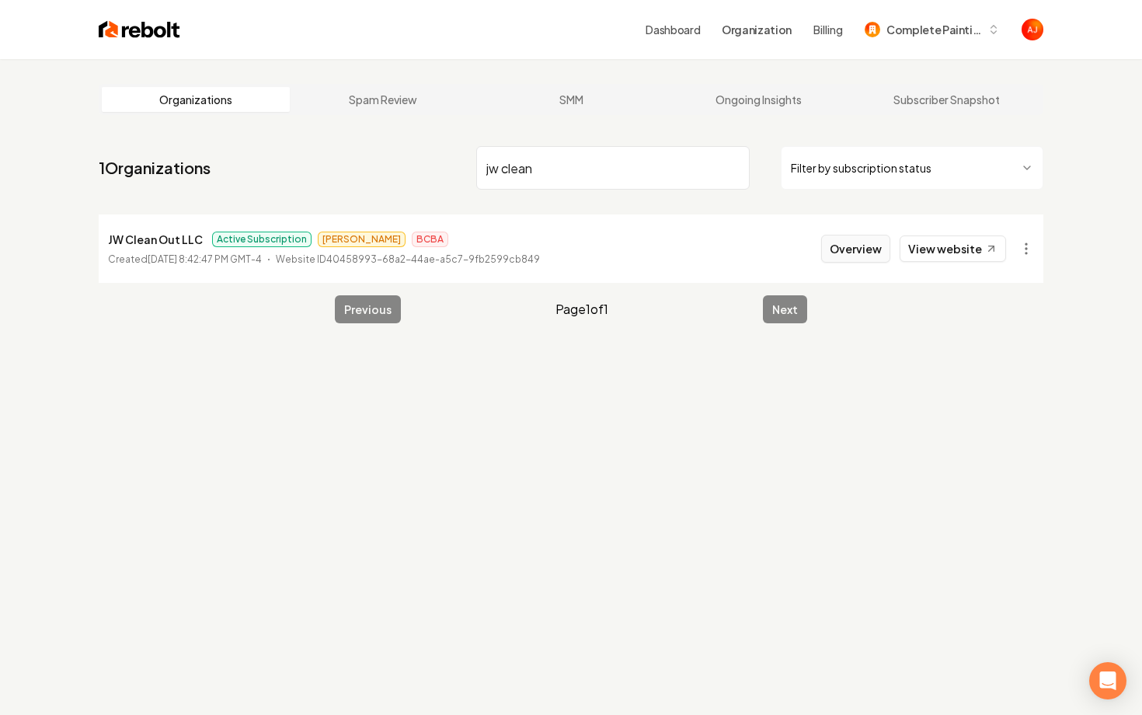
type input "jw clean"
click at [834, 257] on button "Overview" at bounding box center [855, 249] width 69 height 28
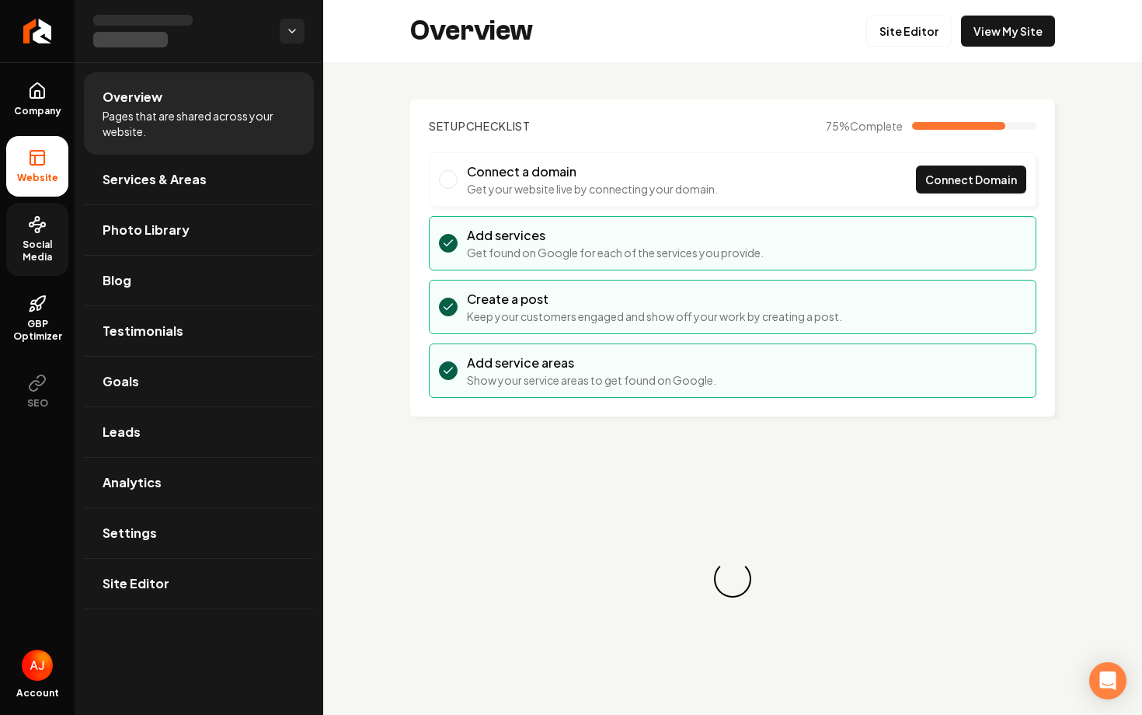
click at [48, 240] on span "Social Media" at bounding box center [37, 250] width 62 height 25
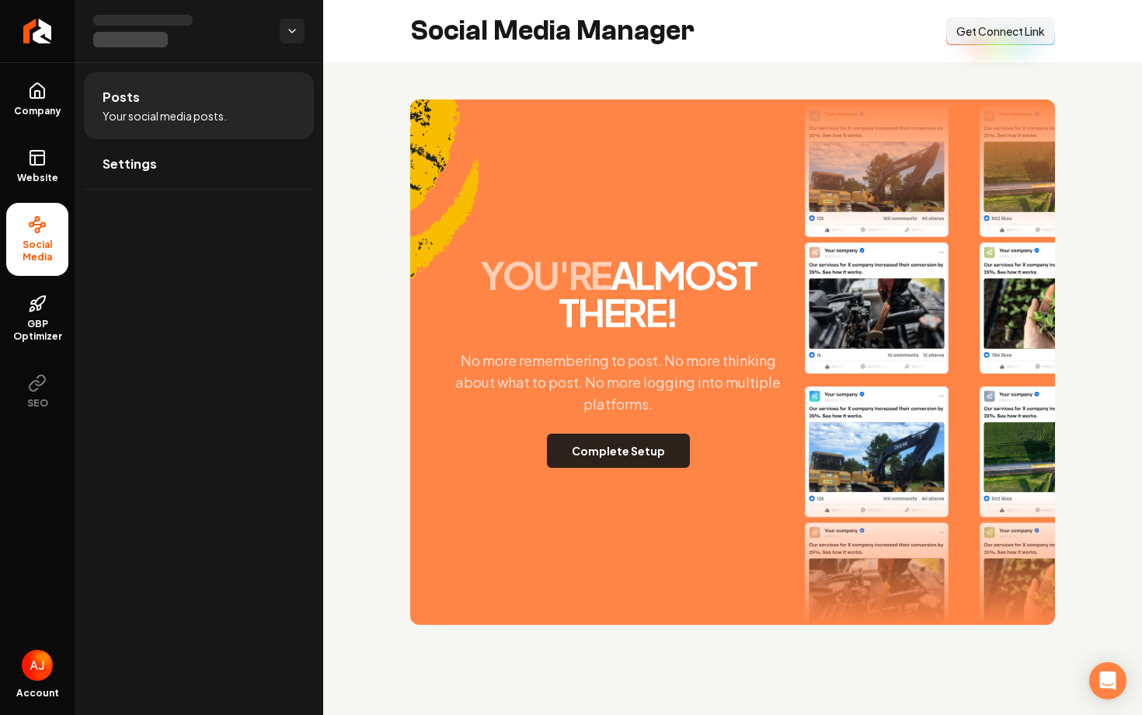
click at [593, 440] on button "Complete Setup" at bounding box center [618, 450] width 143 height 34
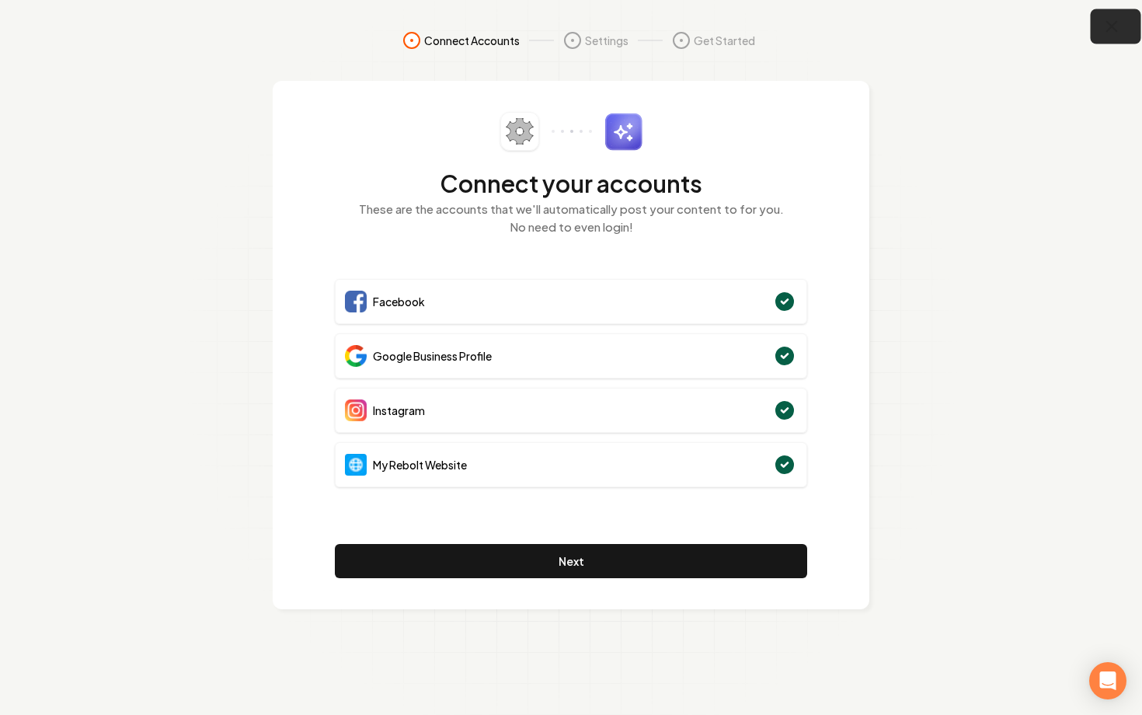
click at [1102, 32] on icon "button" at bounding box center [1111, 26] width 19 height 19
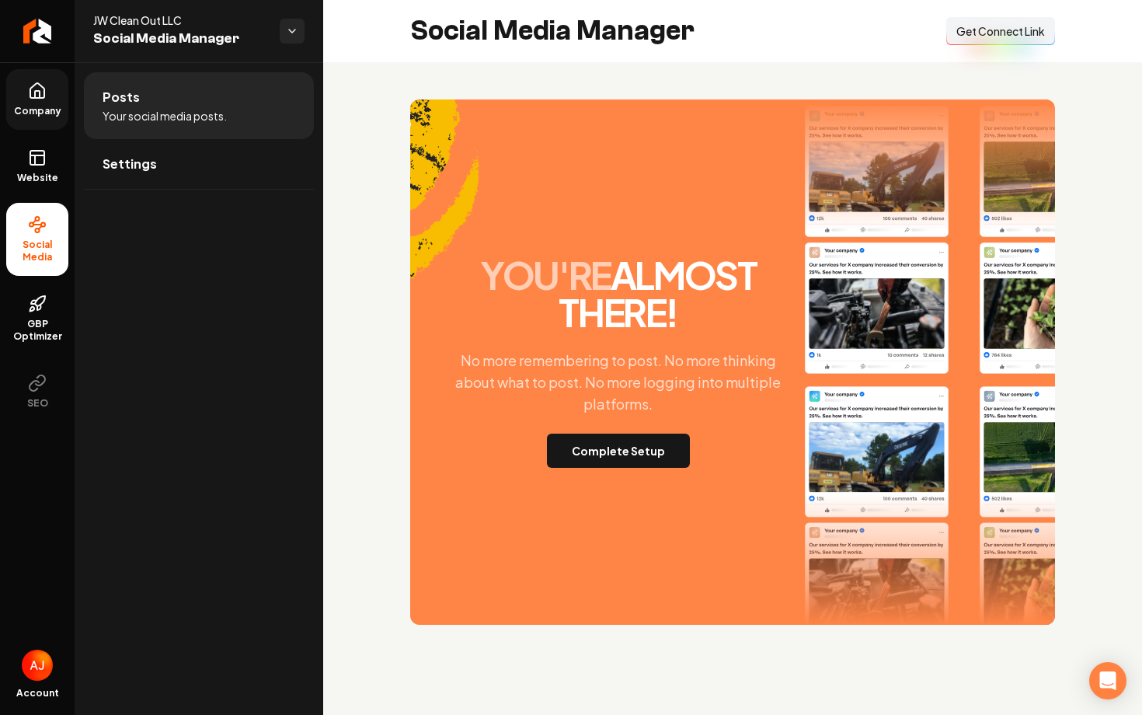
click at [30, 116] on span "Company" at bounding box center [38, 111] width 60 height 12
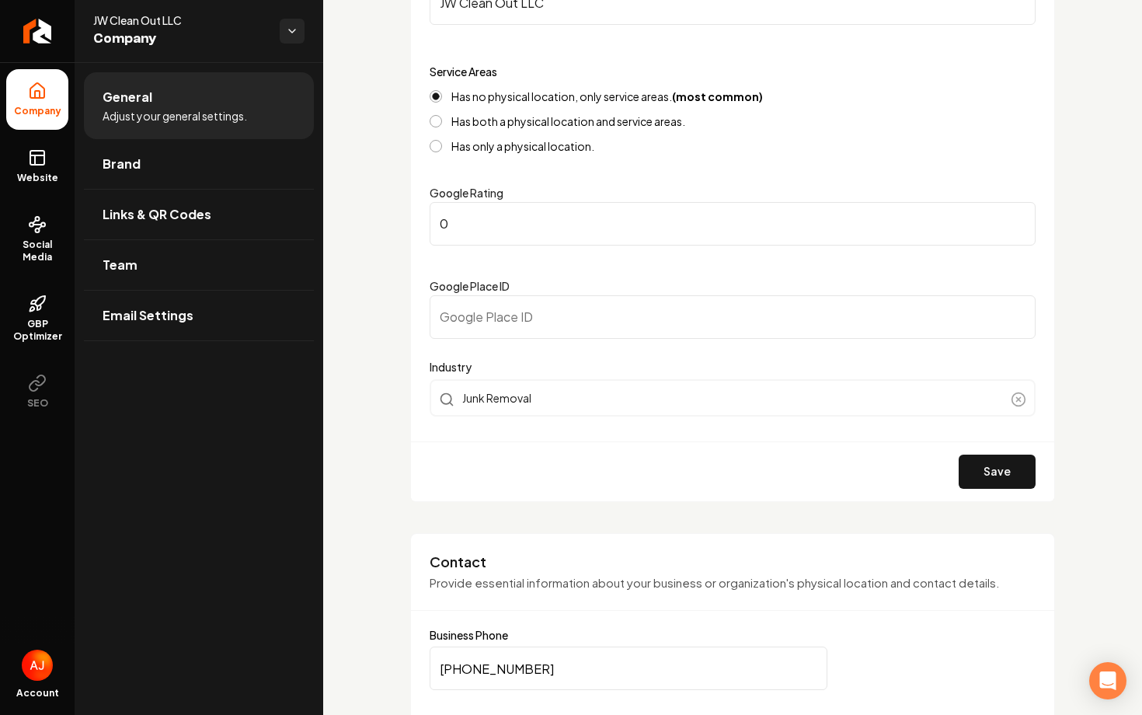
scroll to position [325, 0]
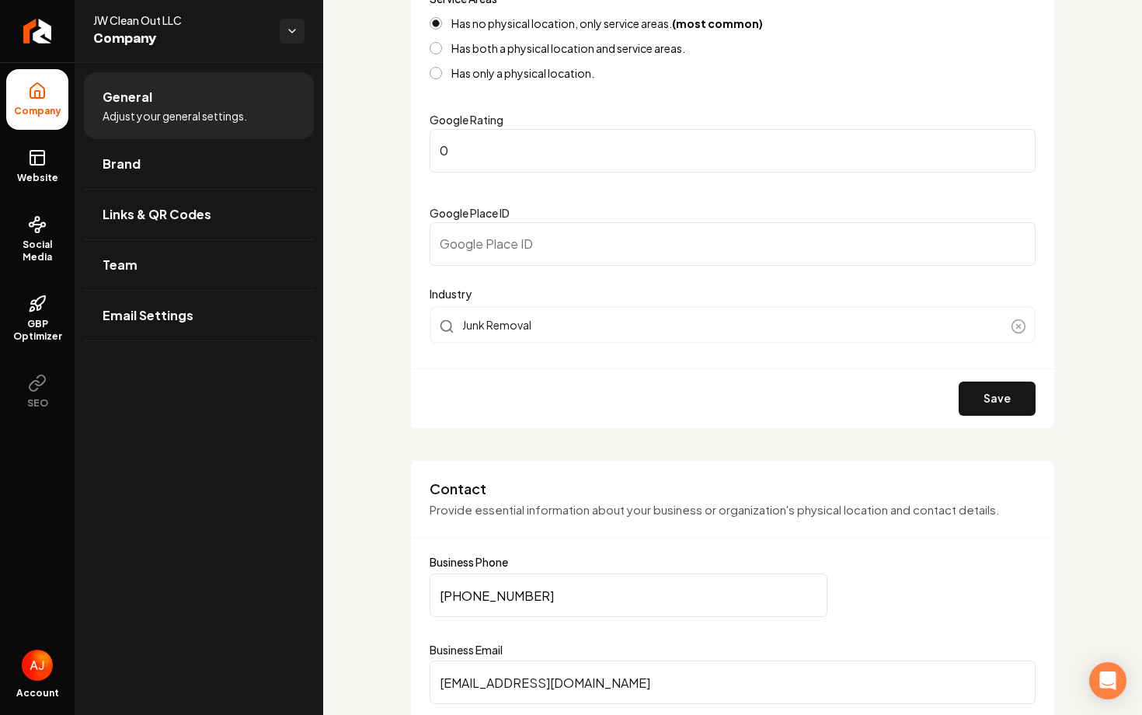
drag, startPoint x: 563, startPoint y: 577, endPoint x: 448, endPoint y: 590, distance: 115.6
click at [448, 590] on input "(252) 908-5355" at bounding box center [629, 594] width 398 height 43
click at [476, 597] on input "(252) 908-5355" at bounding box center [629, 594] width 398 height 43
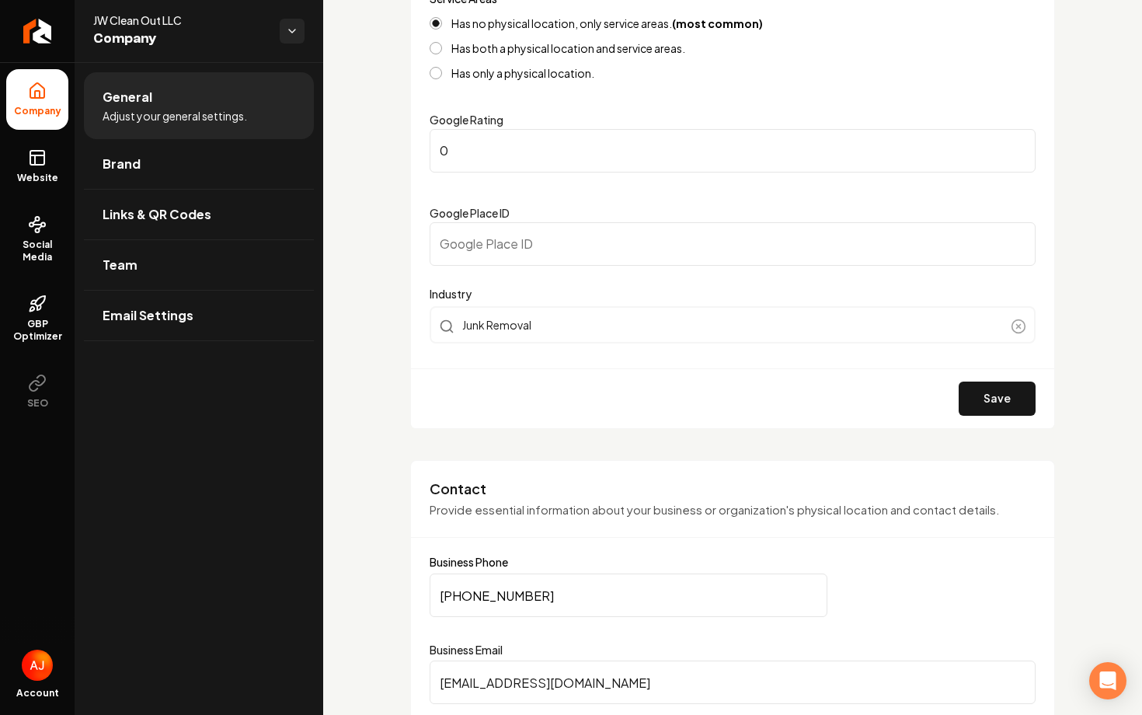
scroll to position [0, 0]
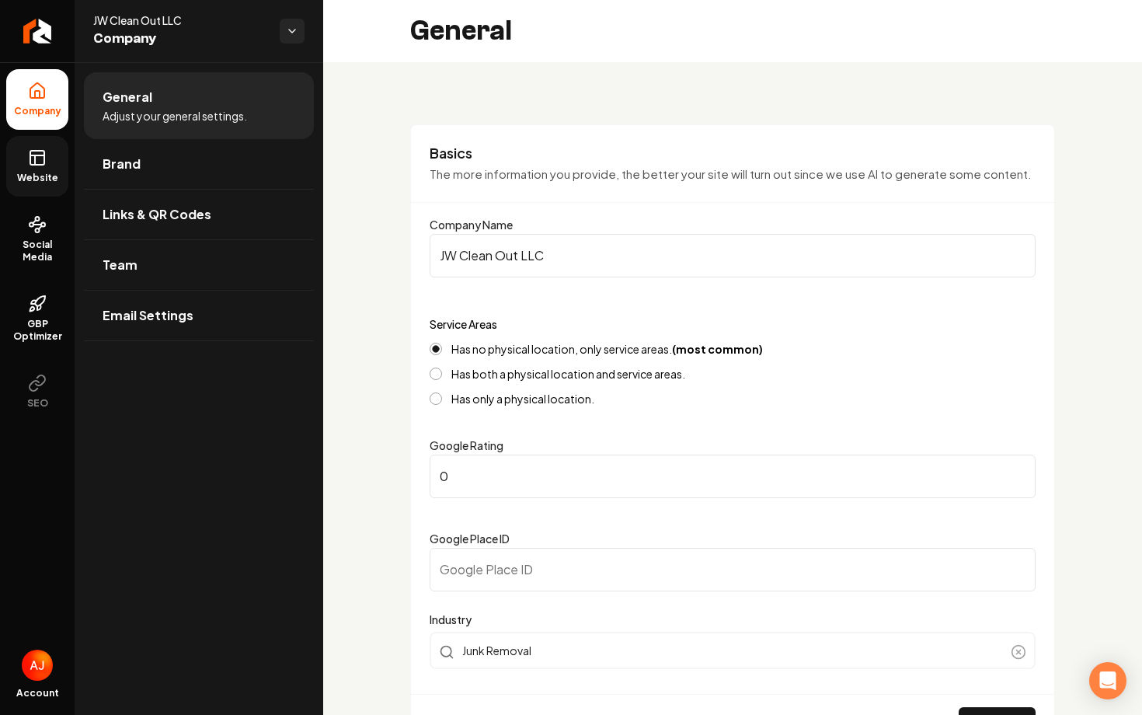
click at [47, 161] on link "Website" at bounding box center [37, 166] width 62 height 61
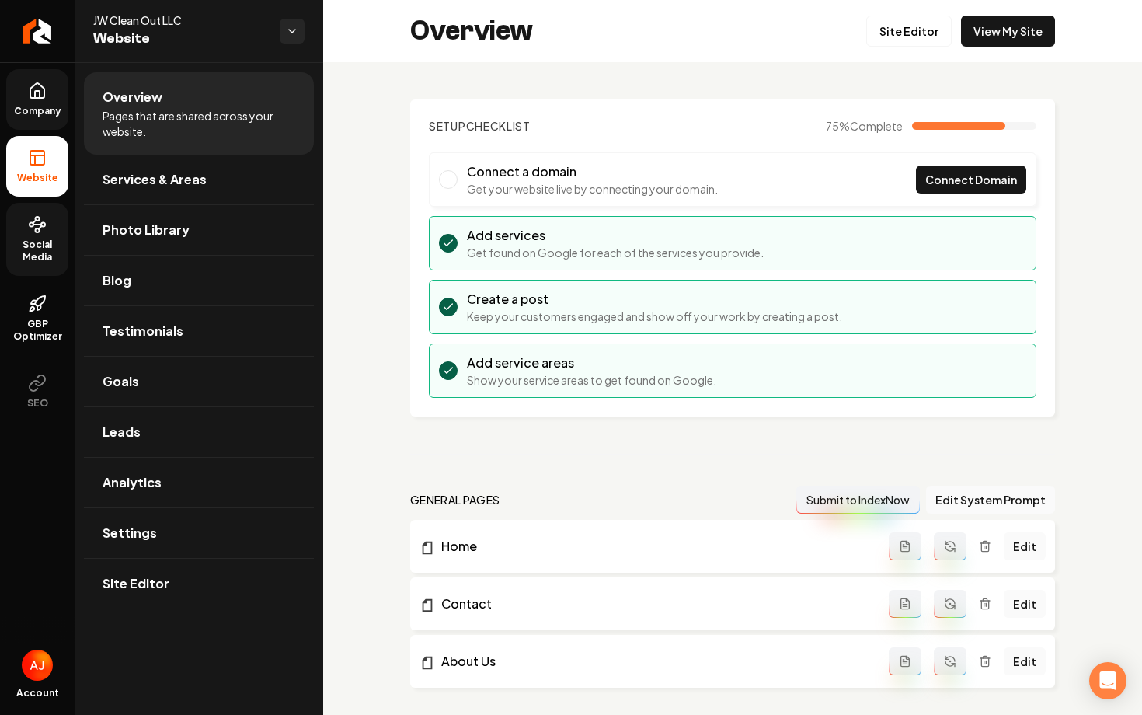
click at [50, 274] on link "Social Media" at bounding box center [37, 239] width 62 height 73
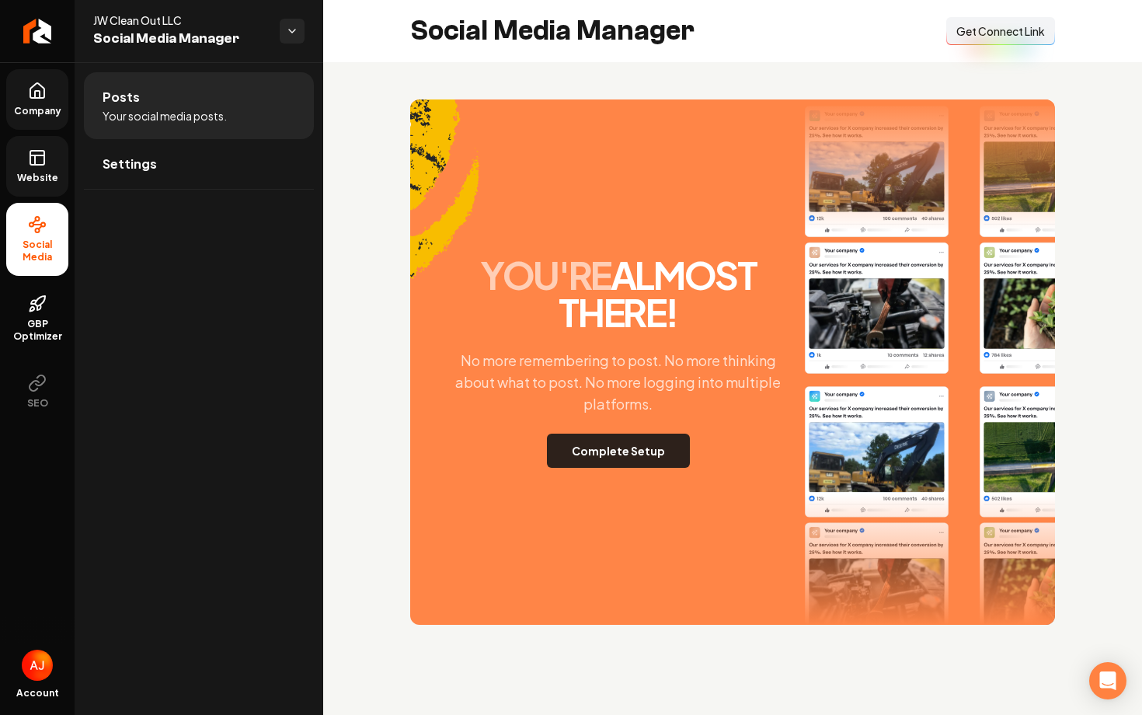
click at [624, 452] on button "Complete Setup" at bounding box center [618, 450] width 143 height 34
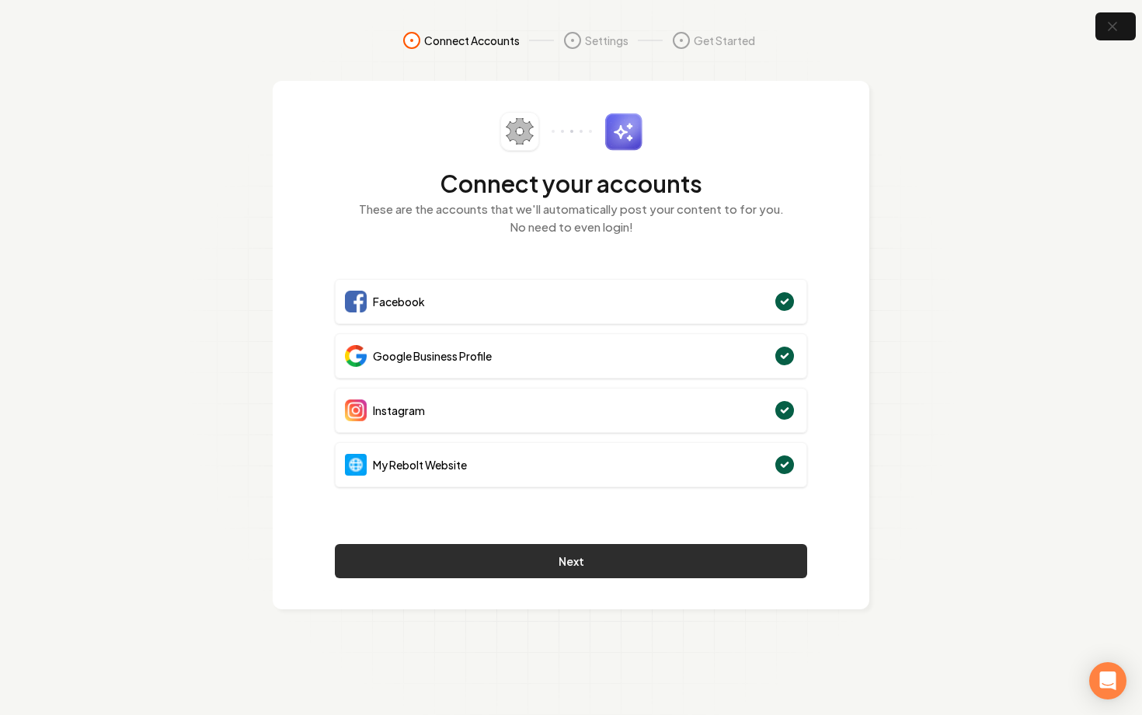
click at [579, 557] on button "Next" at bounding box center [571, 561] width 472 height 34
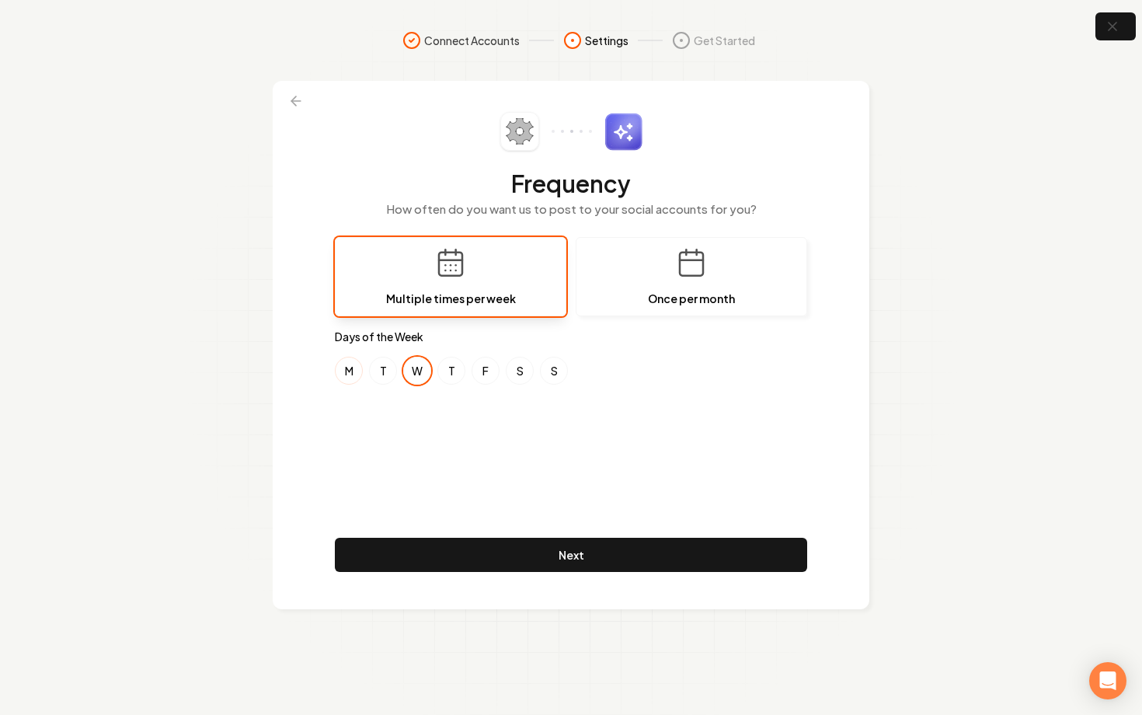
click at [349, 364] on button "M" at bounding box center [349, 370] width 28 height 28
click at [492, 367] on button "F" at bounding box center [485, 370] width 28 height 28
click at [518, 377] on button "S" at bounding box center [520, 370] width 28 height 28
click at [487, 368] on button "F" at bounding box center [485, 370] width 28 height 28
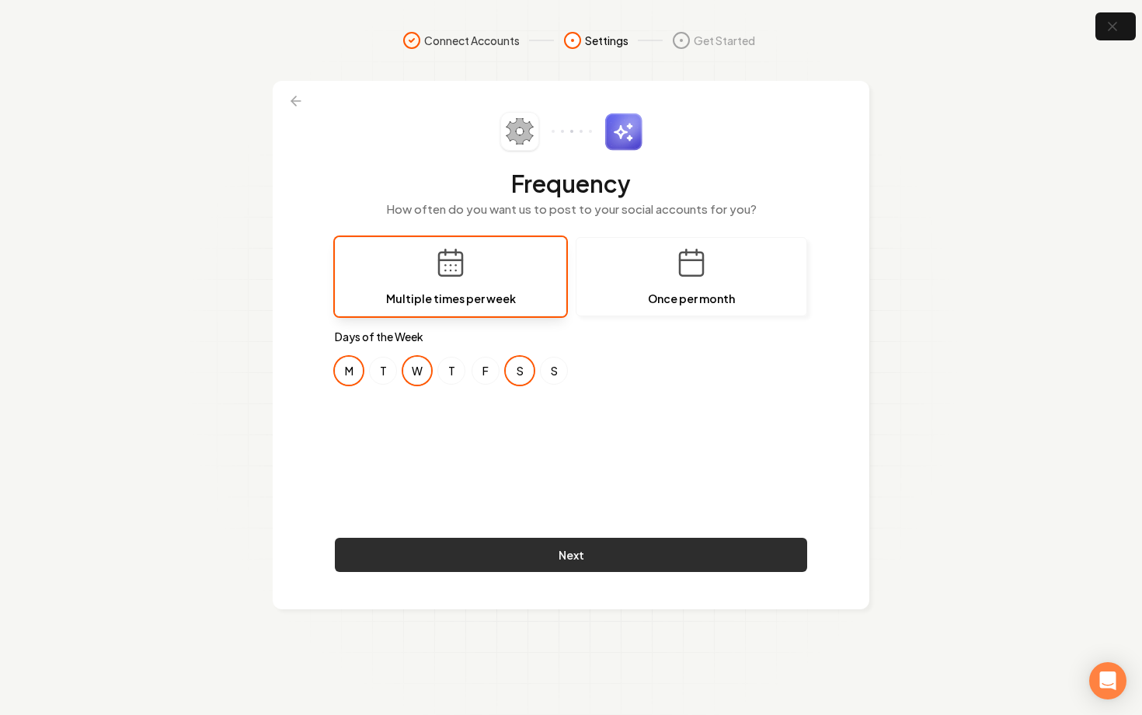
click at [562, 551] on button "Next" at bounding box center [571, 554] width 472 height 34
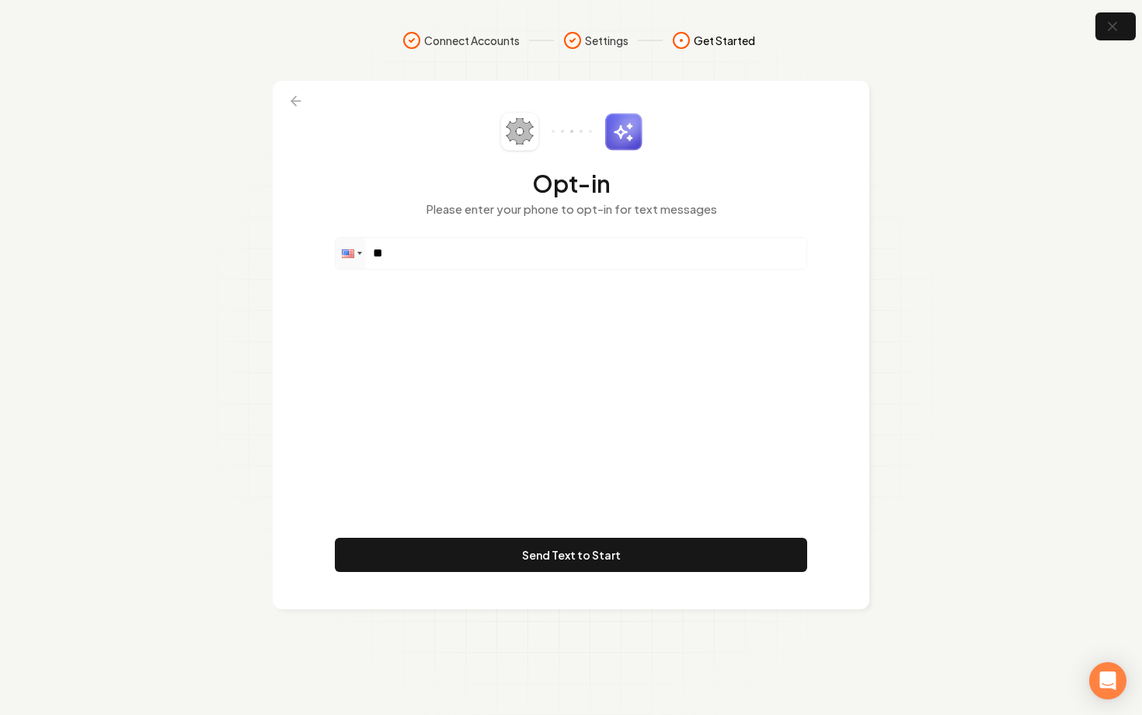
click at [458, 268] on div "Phone **" at bounding box center [571, 253] width 472 height 33
click at [457, 263] on input "**" at bounding box center [571, 253] width 471 height 31
paste input "**********"
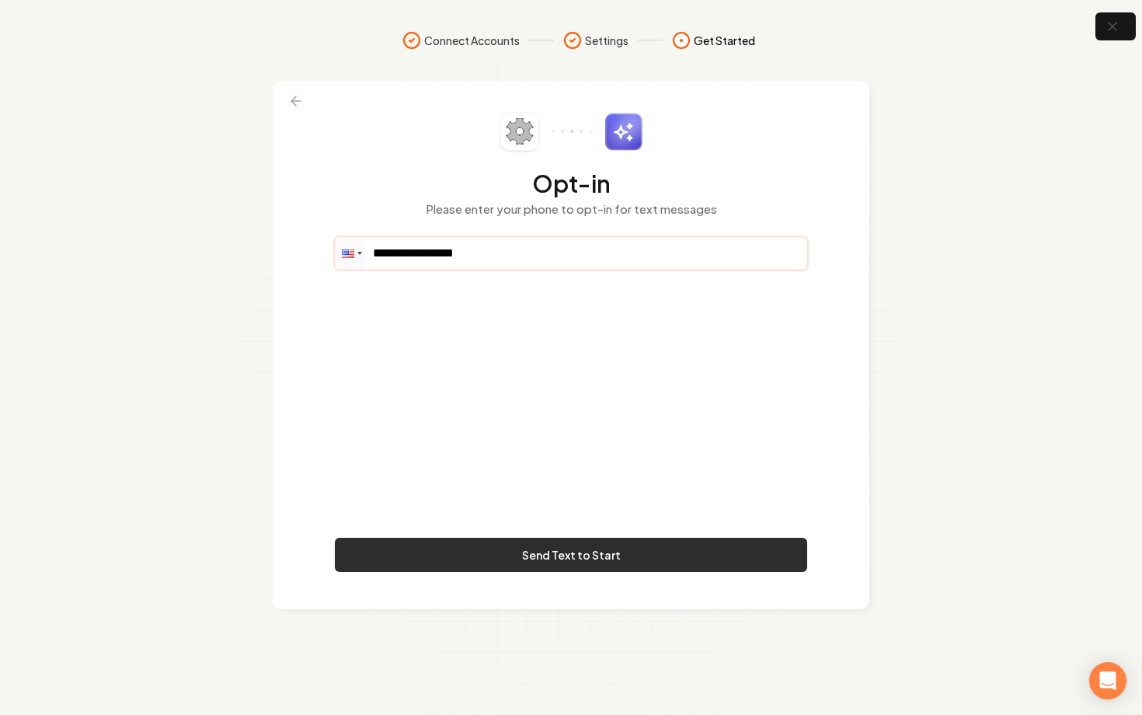
type input "**********"
click at [642, 557] on button "Send Text to Start" at bounding box center [571, 554] width 472 height 34
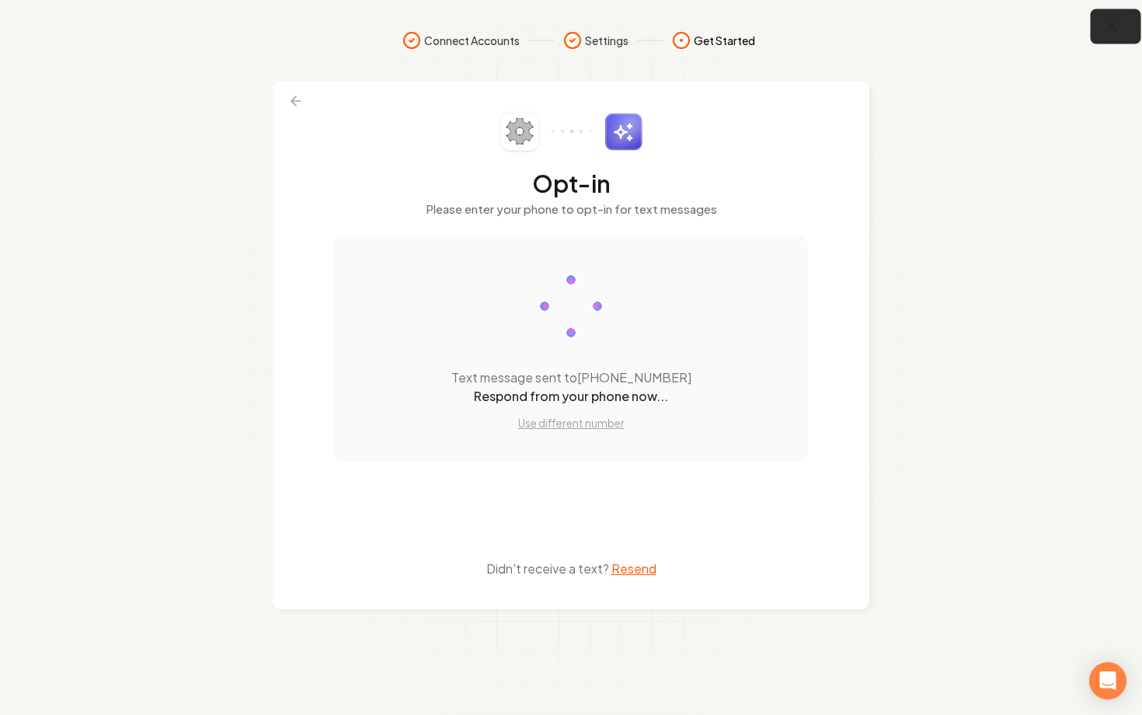
click at [1108, 31] on icon "button" at bounding box center [1111, 26] width 19 height 19
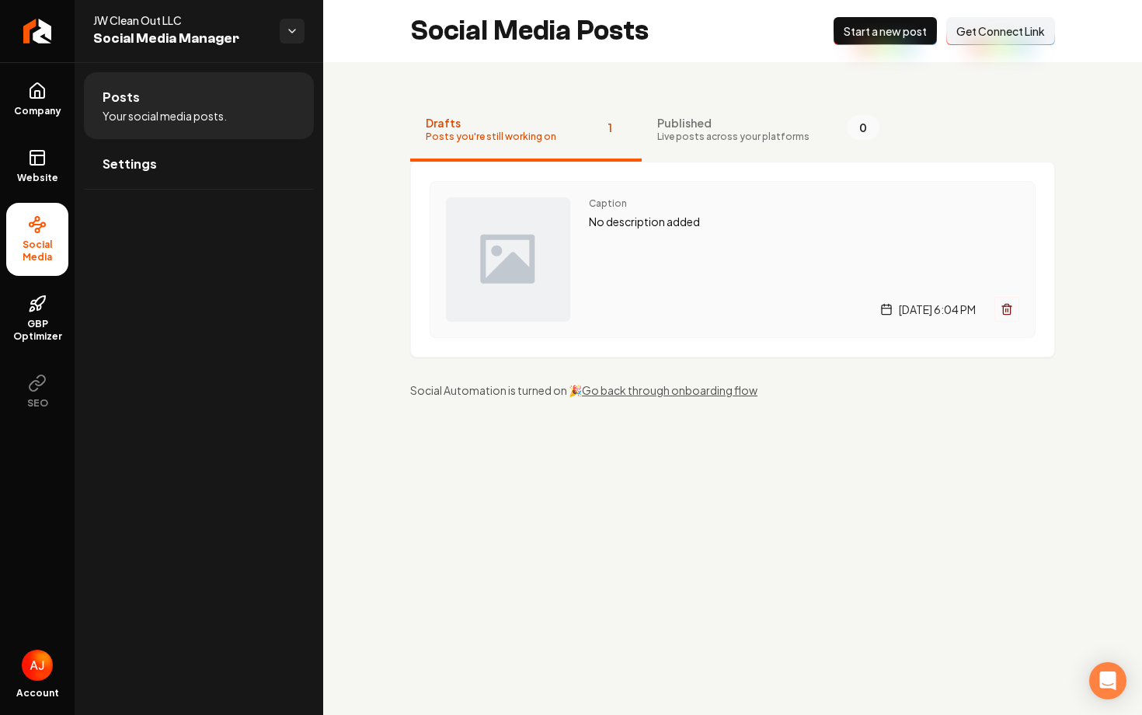
click at [695, 293] on div "Caption No description added Wednesday, August 13, 2025 | 6:04 PM" at bounding box center [804, 259] width 430 height 124
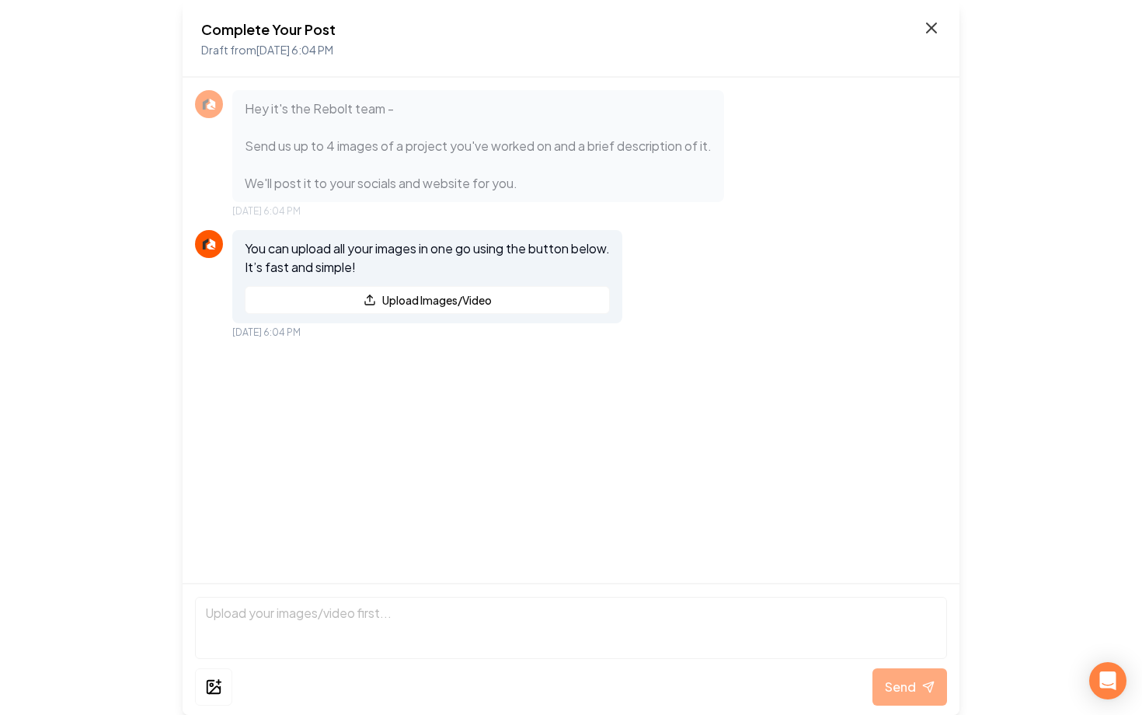
click at [933, 33] on icon at bounding box center [931, 28] width 19 height 19
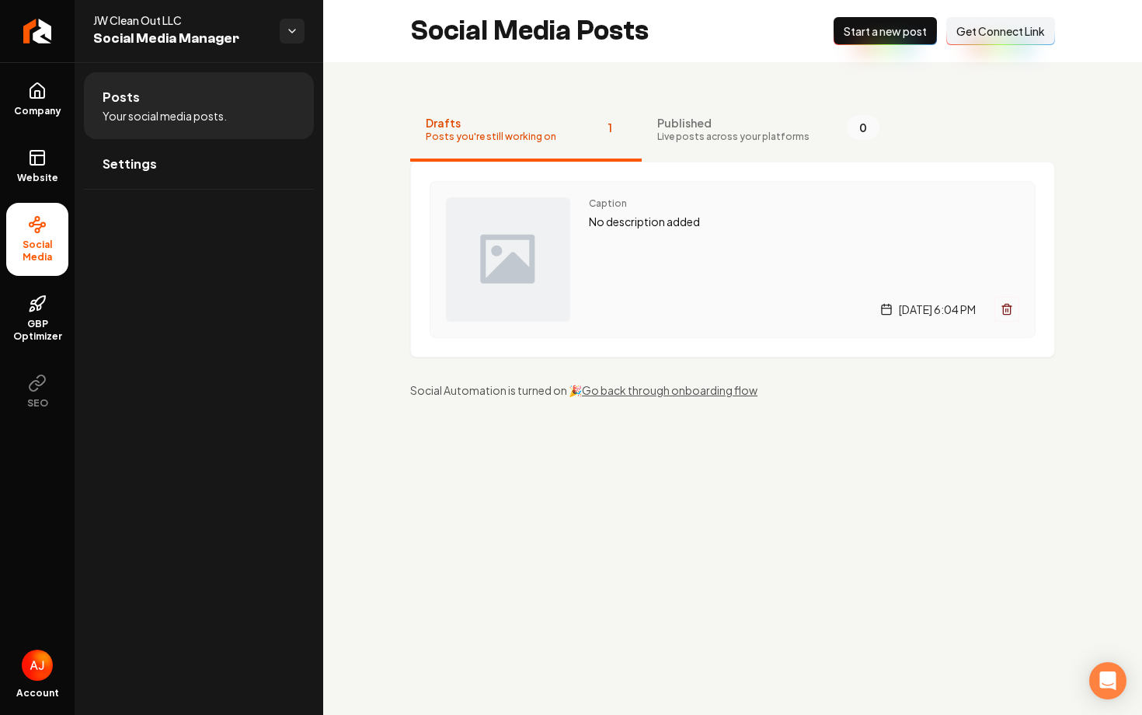
click at [669, 226] on p "No description added" at bounding box center [804, 222] width 430 height 18
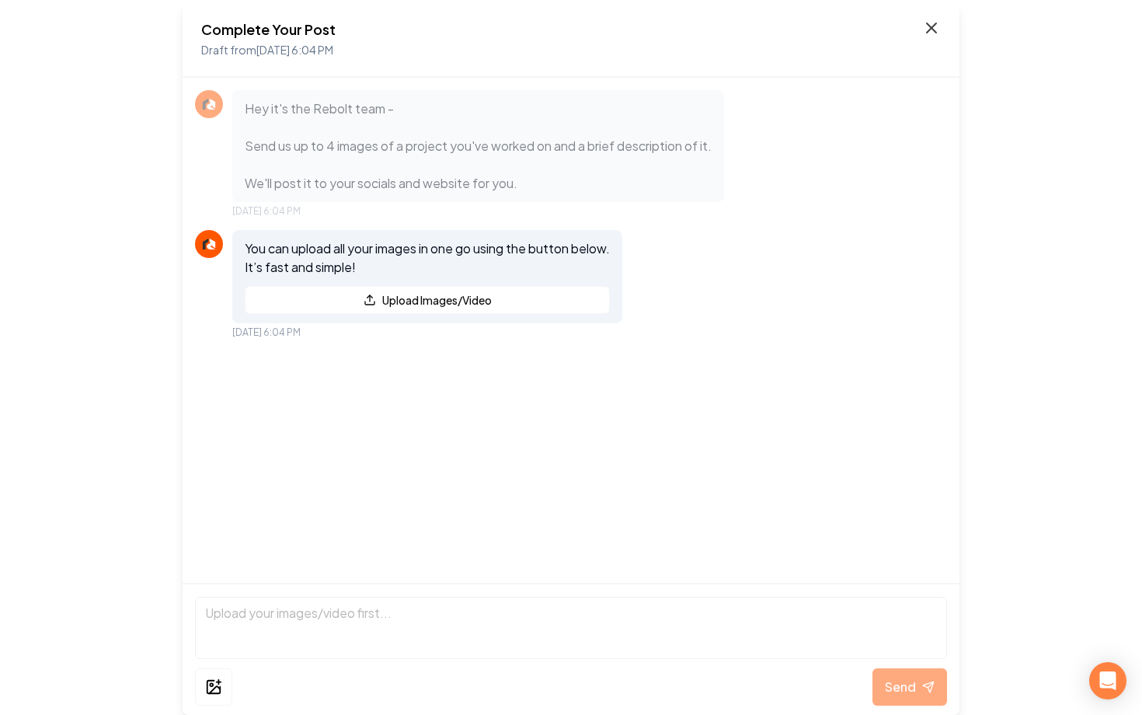
click at [927, 30] on icon at bounding box center [931, 28] width 19 height 19
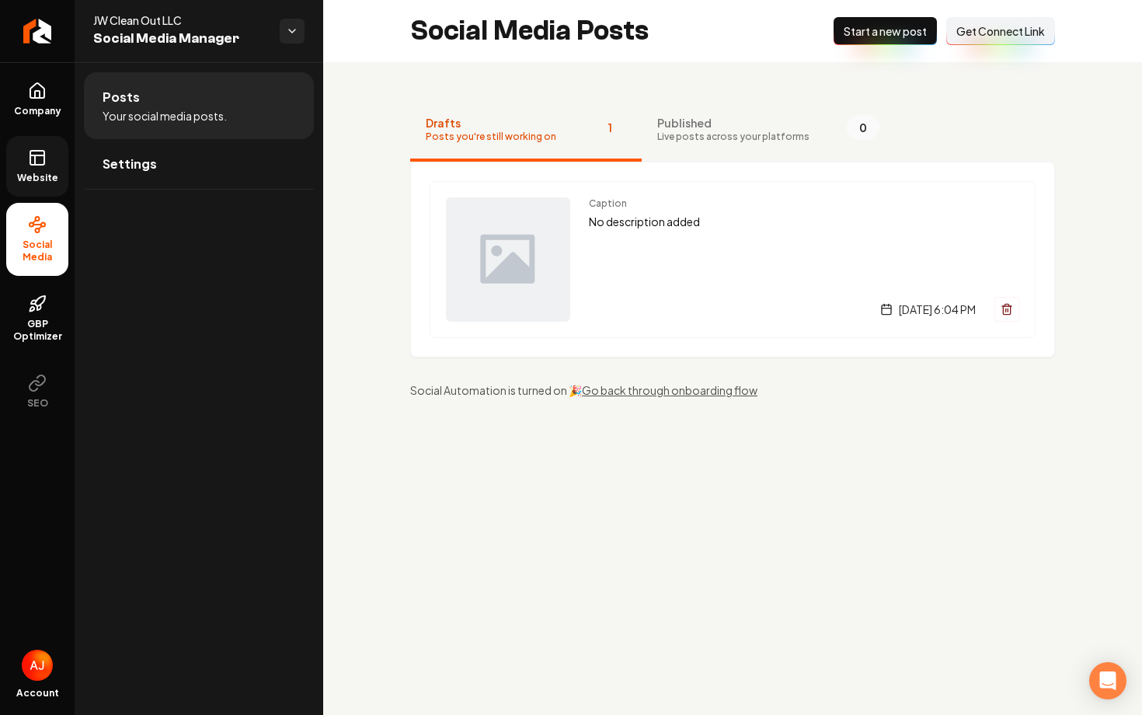
click at [38, 165] on rect at bounding box center [37, 158] width 14 height 14
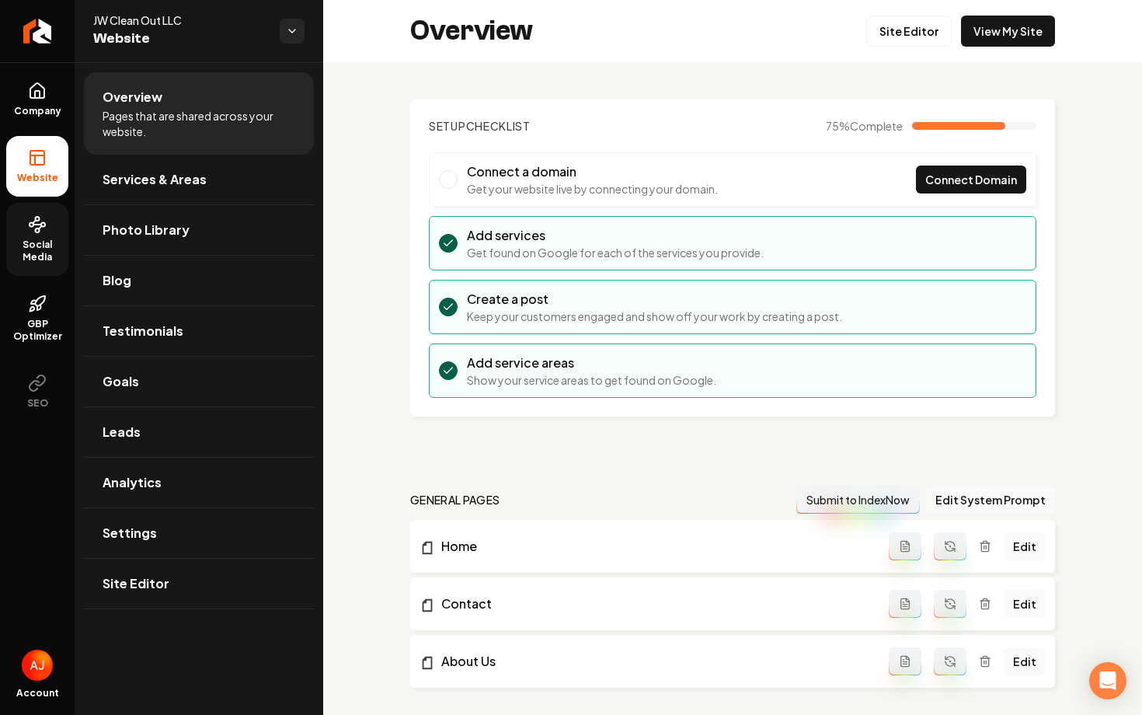
click at [52, 241] on span "Social Media" at bounding box center [37, 250] width 62 height 25
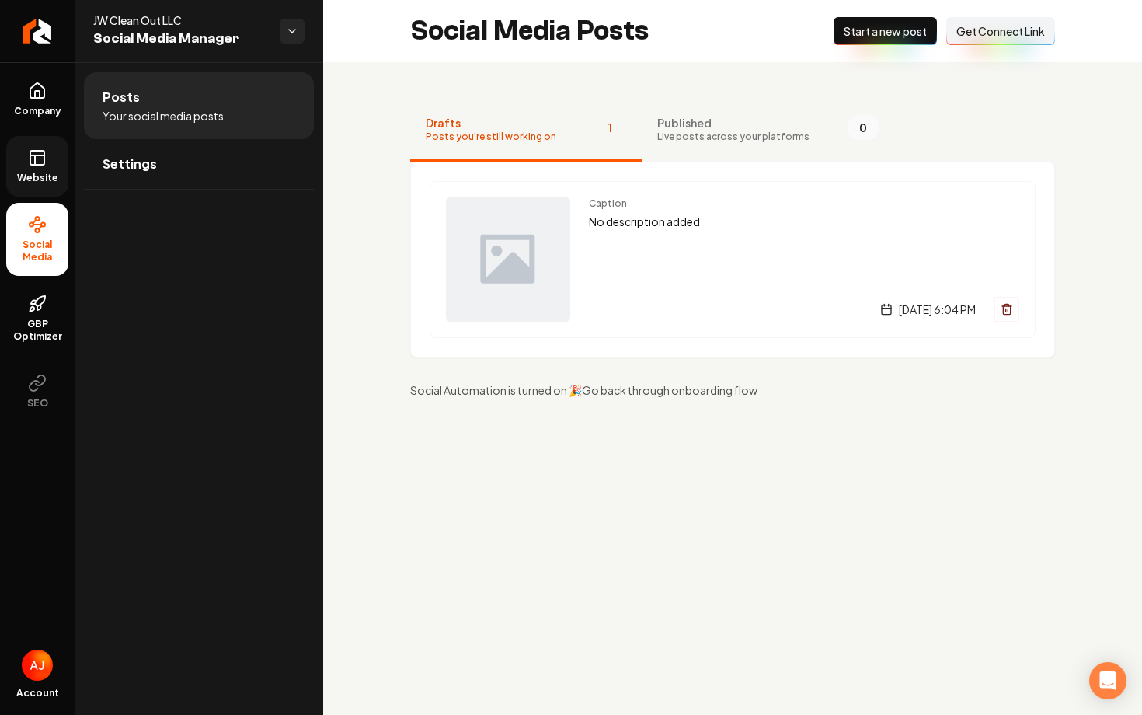
click at [38, 177] on span "Website" at bounding box center [38, 178] width 54 height 12
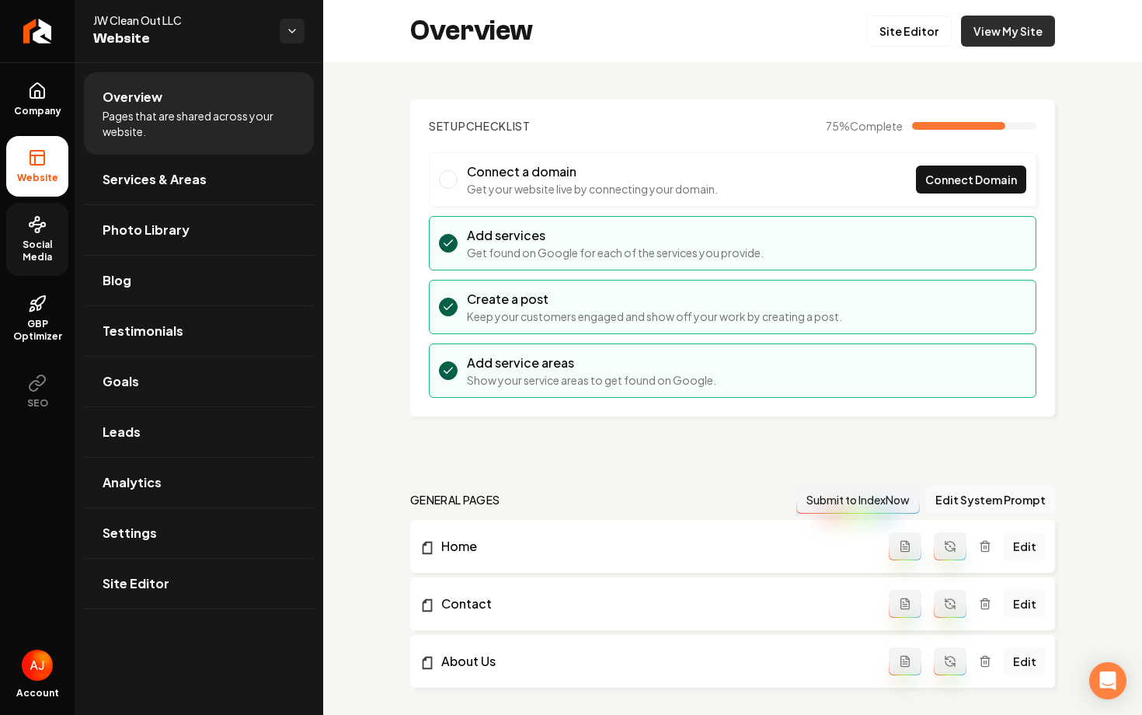
click at [985, 37] on link "View My Site" at bounding box center [1008, 31] width 94 height 31
click at [40, 235] on link "Social Media" at bounding box center [37, 239] width 62 height 73
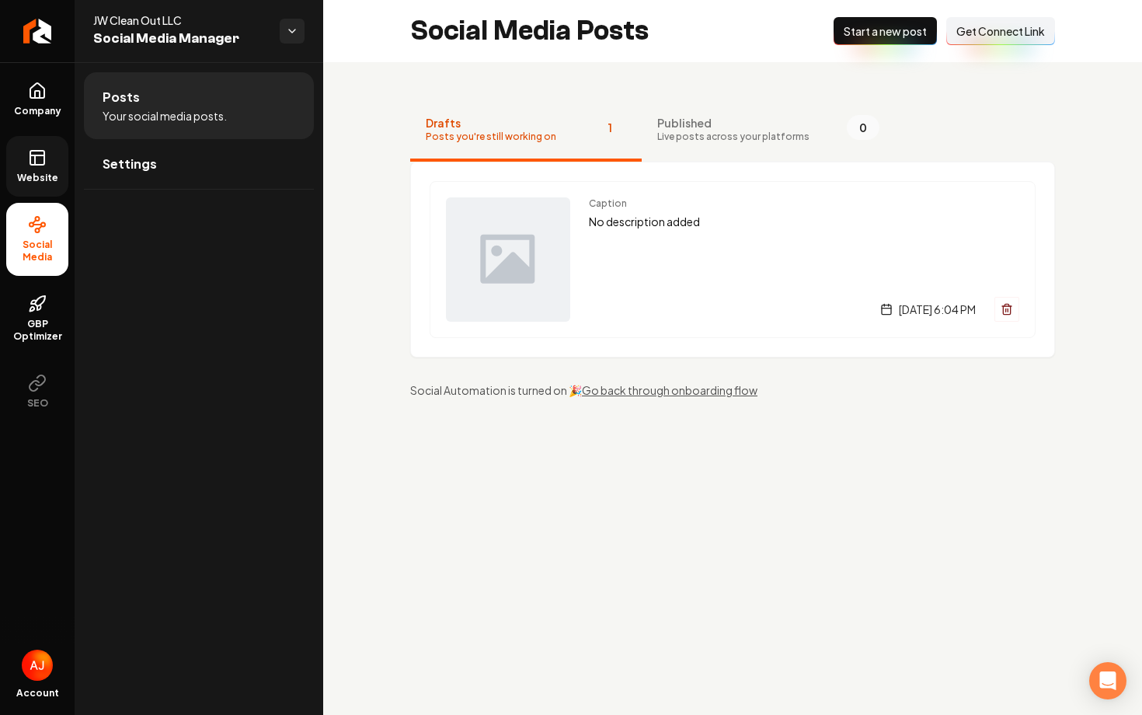
click at [33, 192] on link "Website" at bounding box center [37, 166] width 62 height 61
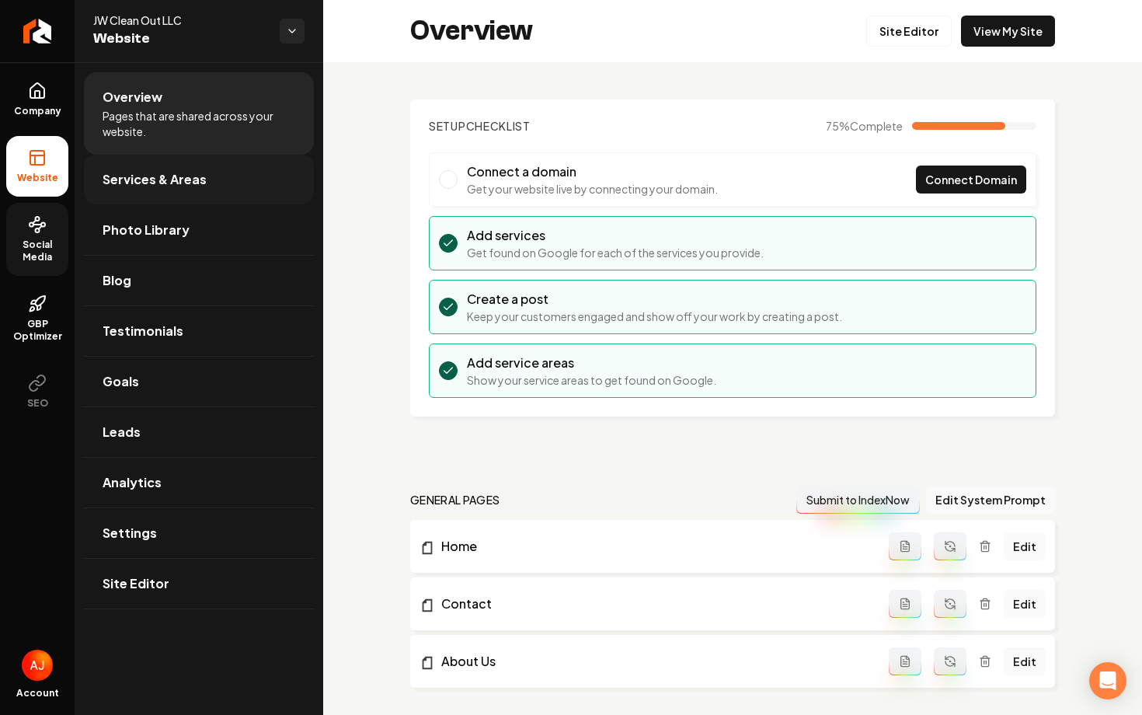
click at [153, 179] on span "Services & Areas" at bounding box center [155, 179] width 104 height 19
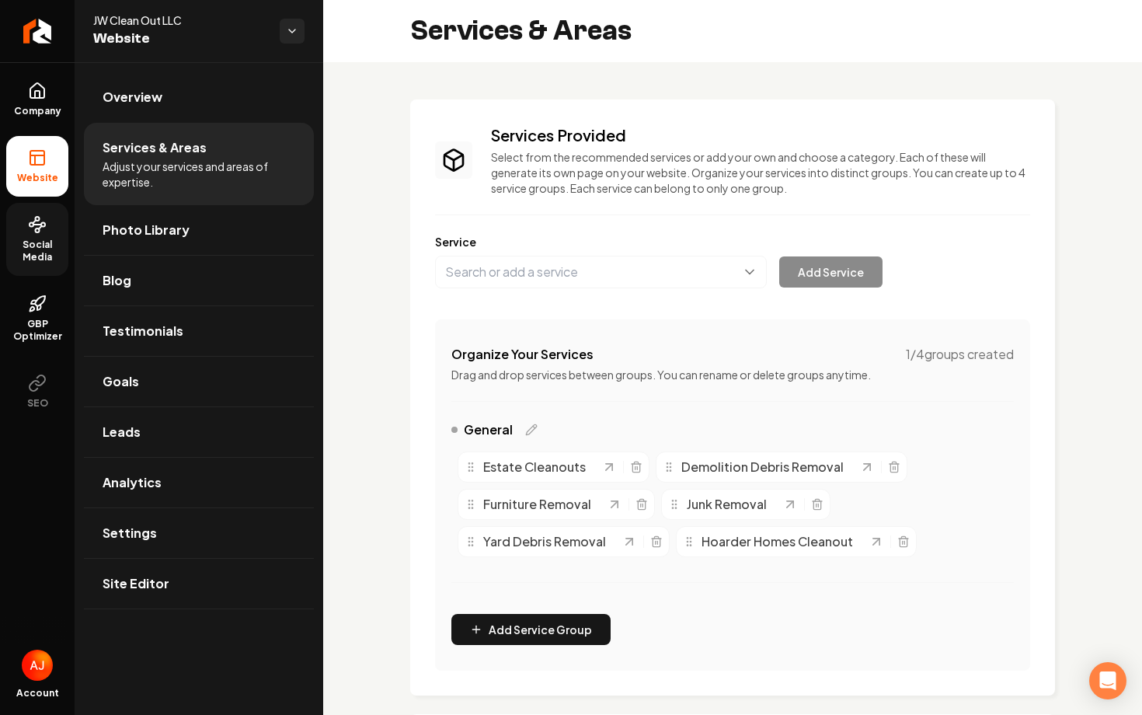
click at [589, 287] on button "Main content area" at bounding box center [601, 272] width 332 height 33
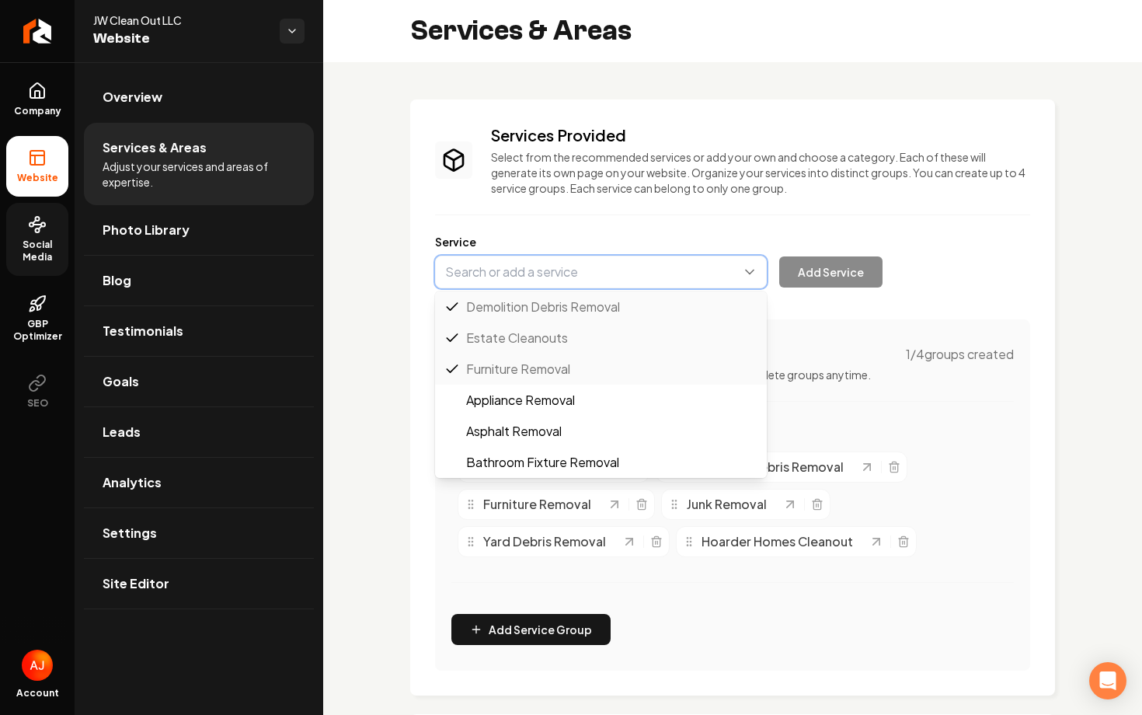
click at [565, 278] on button "Main content area" at bounding box center [601, 272] width 332 height 33
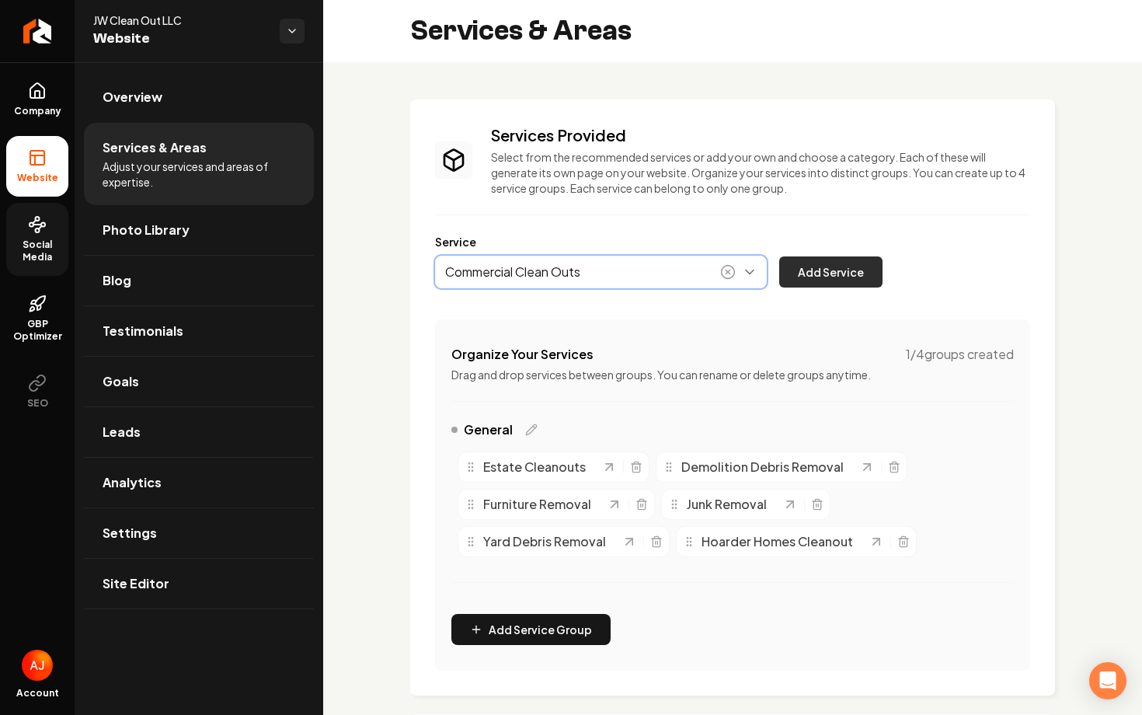
type input "Commercial Clean Outs"
click at [802, 286] on button "Add Service" at bounding box center [830, 271] width 103 height 31
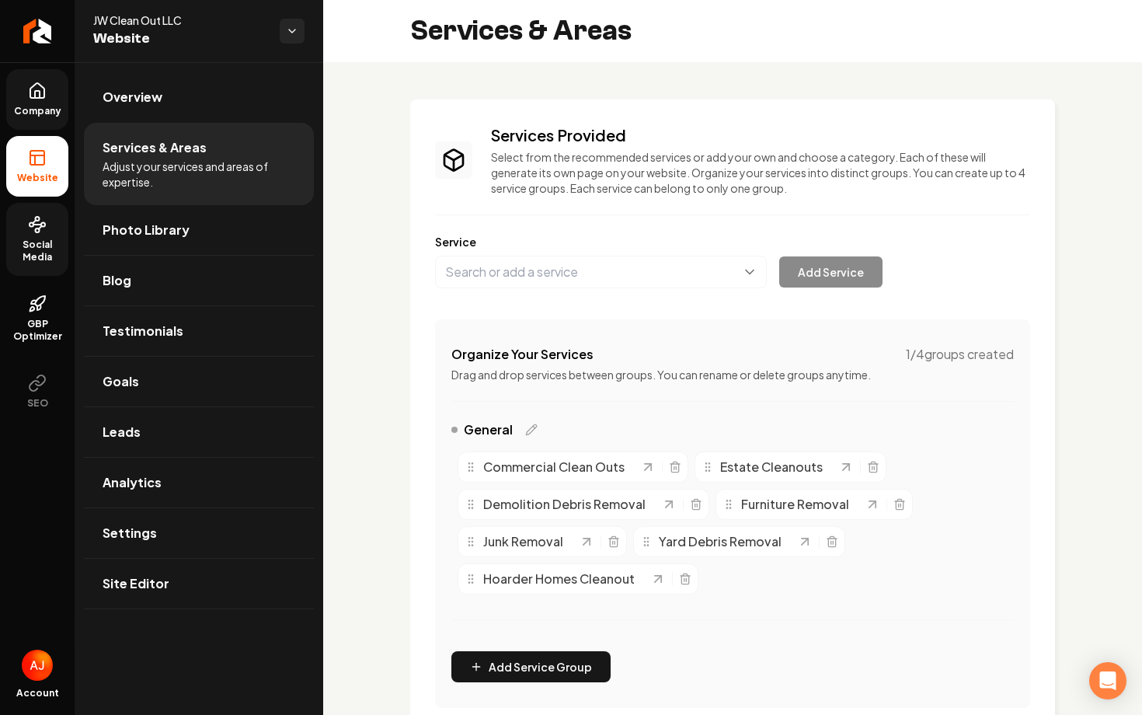
click at [43, 99] on icon at bounding box center [37, 91] width 19 height 19
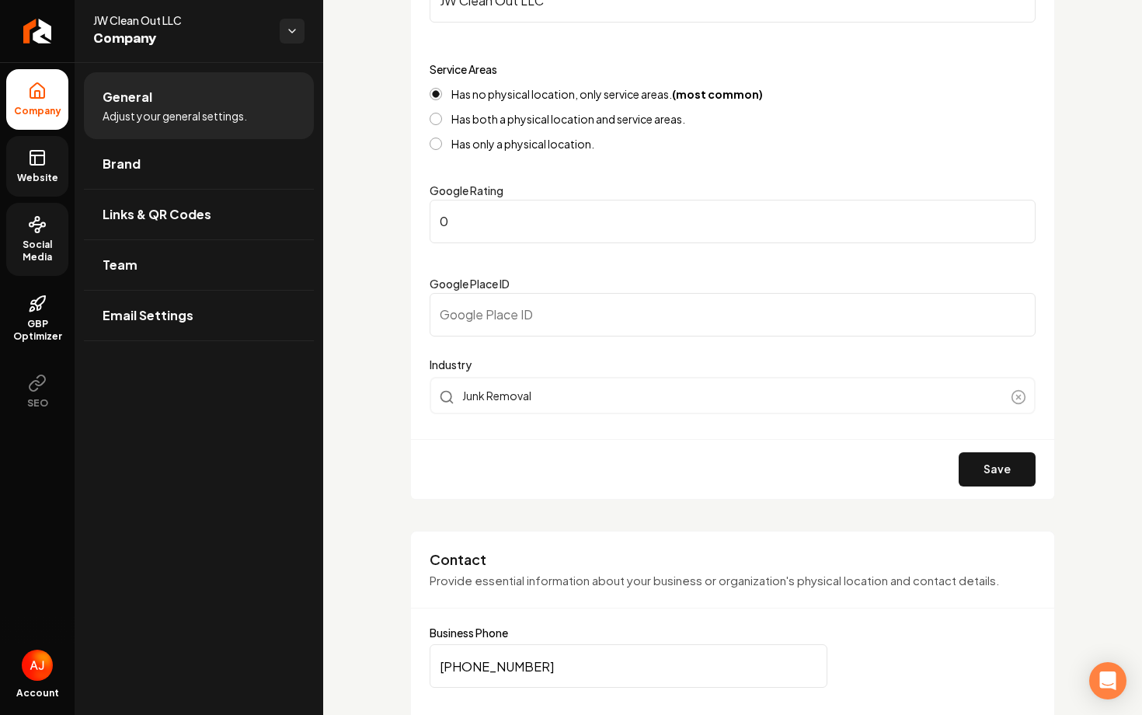
scroll to position [311, 0]
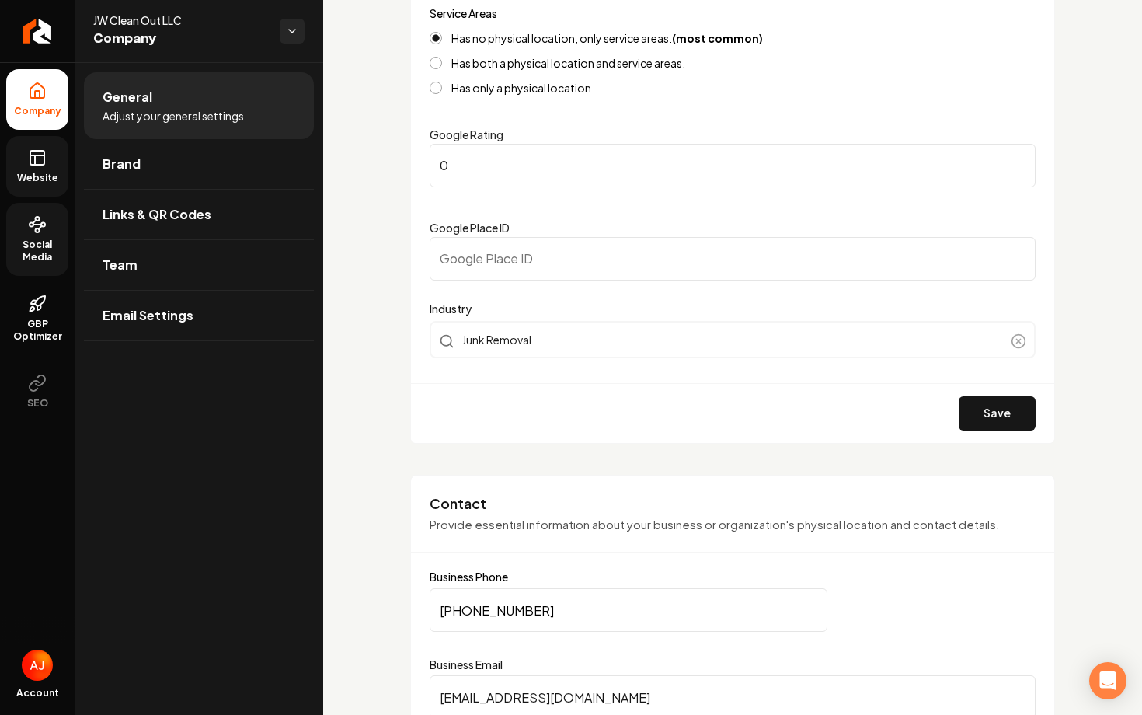
click at [512, 276] on input "Google Place ID" at bounding box center [733, 258] width 606 height 43
paste input "https://search.google.com/local/writereview?placeid=ChIJT17AtcYoLWQRWfm2uHakLEo"
drag, startPoint x: 765, startPoint y: 260, endPoint x: 402, endPoint y: 254, distance: 363.5
type input "ChIJT17AtcYoLWQRWfm2uHakLEo"
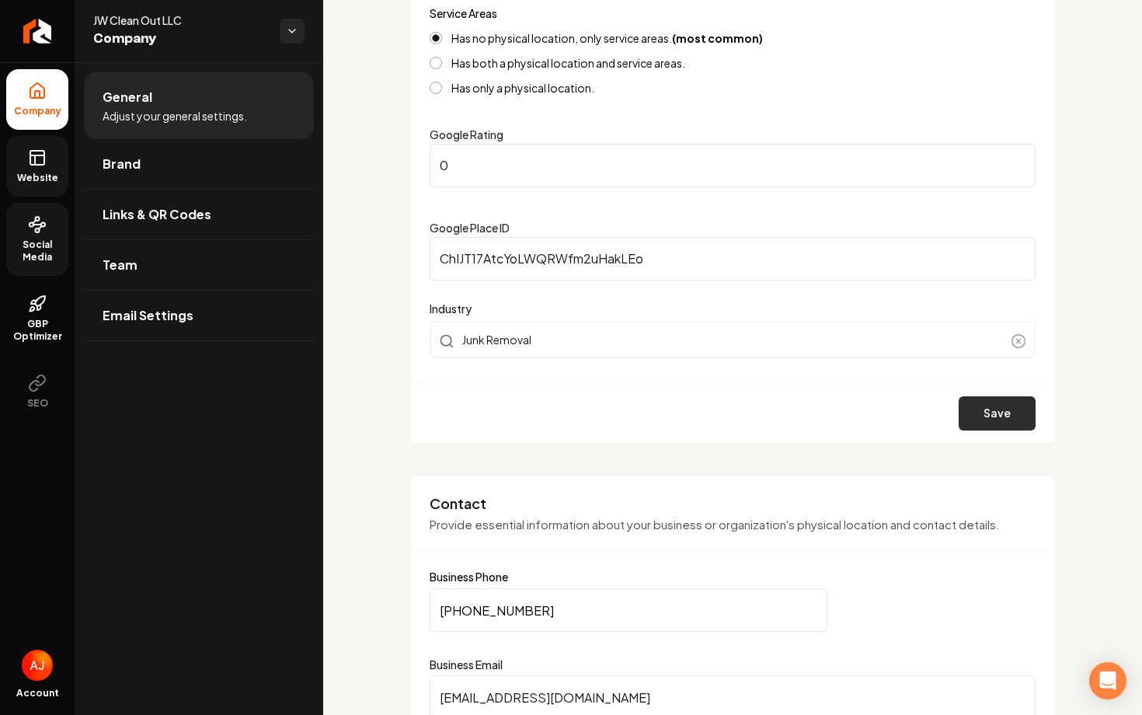
click at [1006, 415] on button "Save" at bounding box center [996, 413] width 77 height 34
drag, startPoint x: 495, startPoint y: 166, endPoint x: 343, endPoint y: 165, distance: 152.2
type input "5"
click at [981, 418] on button "Save" at bounding box center [996, 413] width 77 height 34
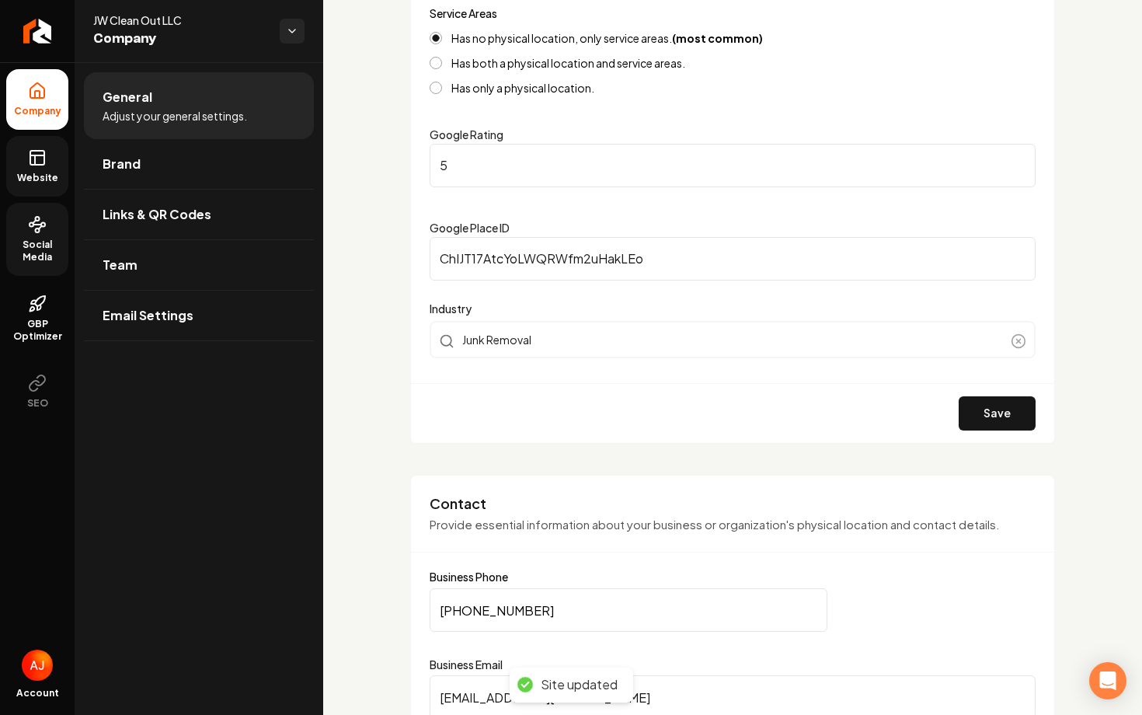
click at [30, 172] on span "Website" at bounding box center [38, 178] width 54 height 12
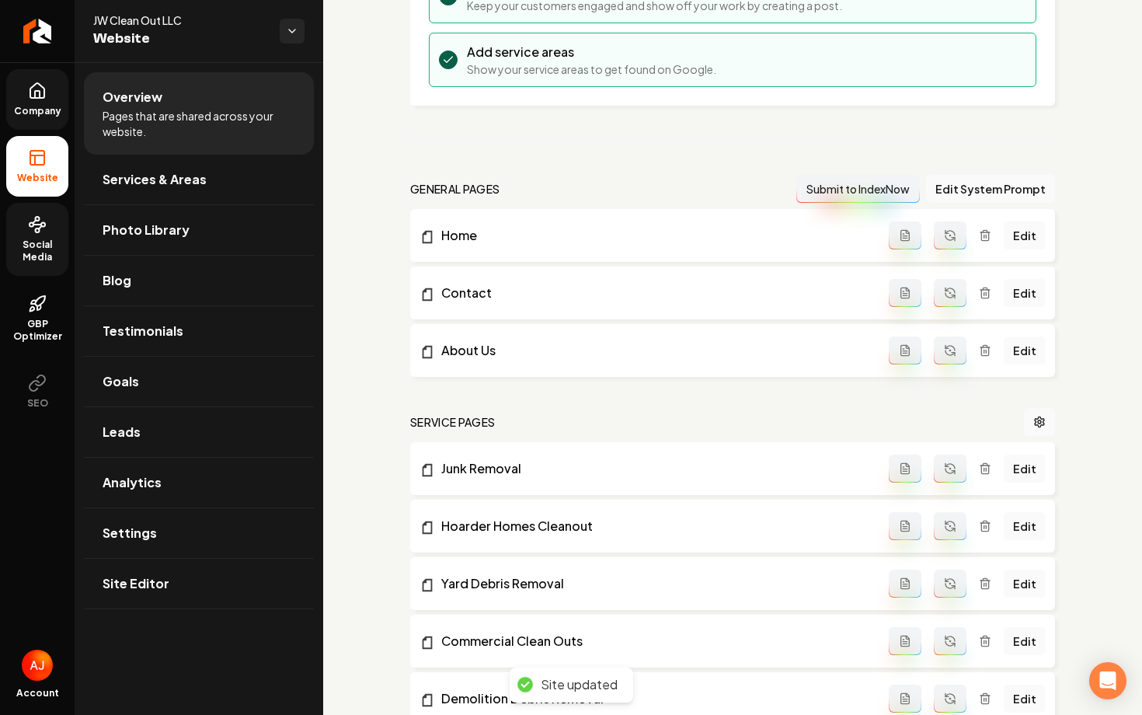
click at [43, 123] on link "Company" at bounding box center [37, 99] width 62 height 61
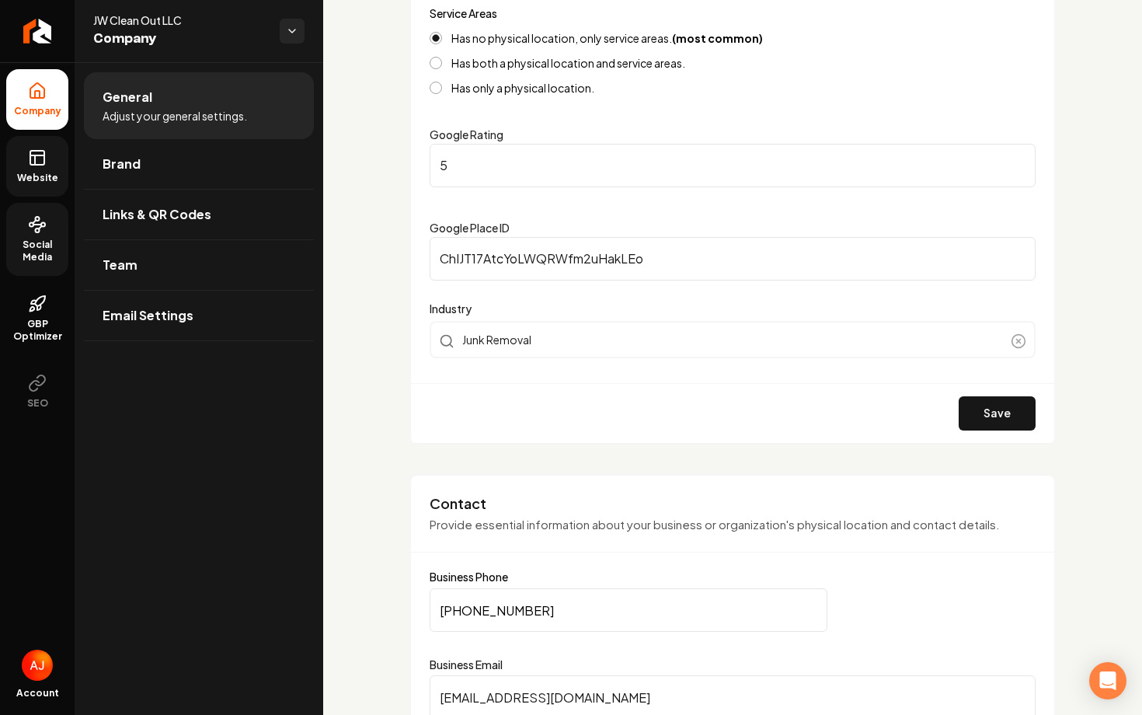
click at [34, 171] on link "Website" at bounding box center [37, 166] width 62 height 61
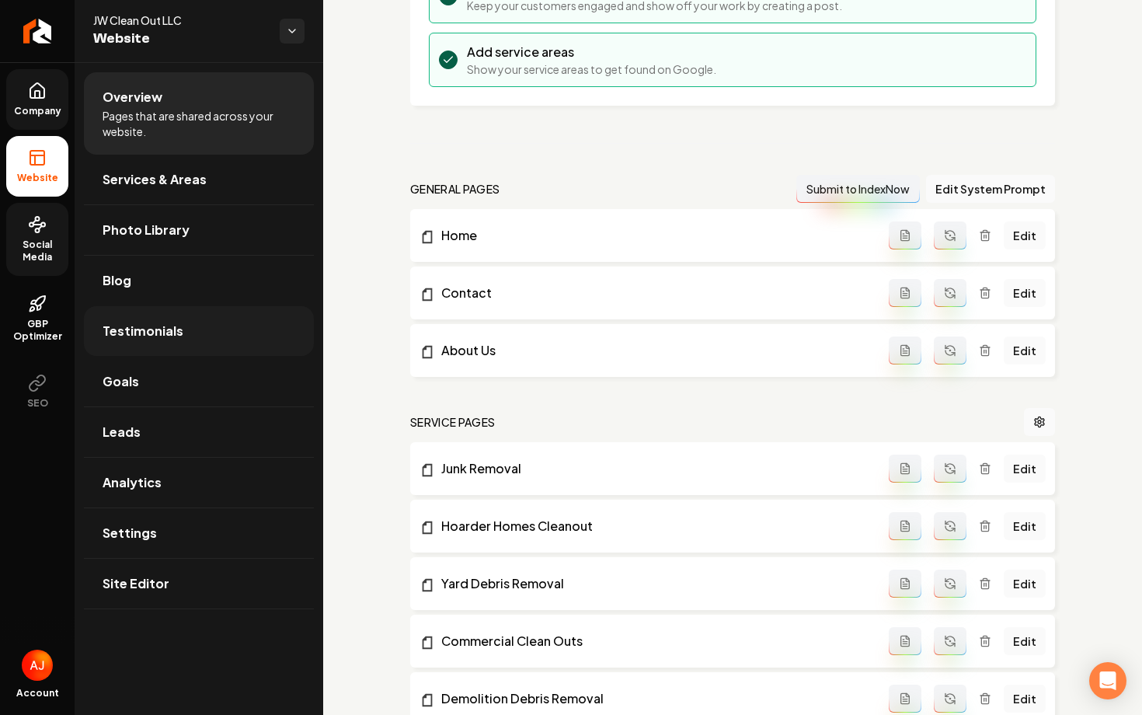
click at [146, 329] on span "Testimonials" at bounding box center [143, 331] width 81 height 19
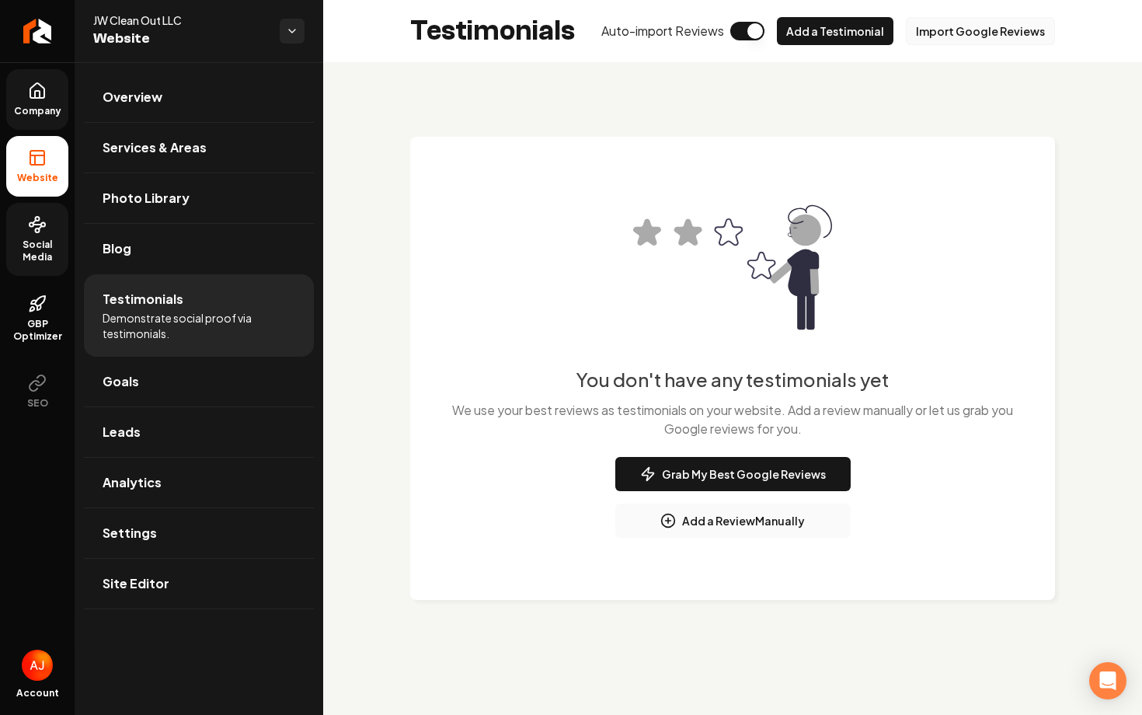
click at [946, 31] on button "Import Google Reviews" at bounding box center [980, 31] width 149 height 28
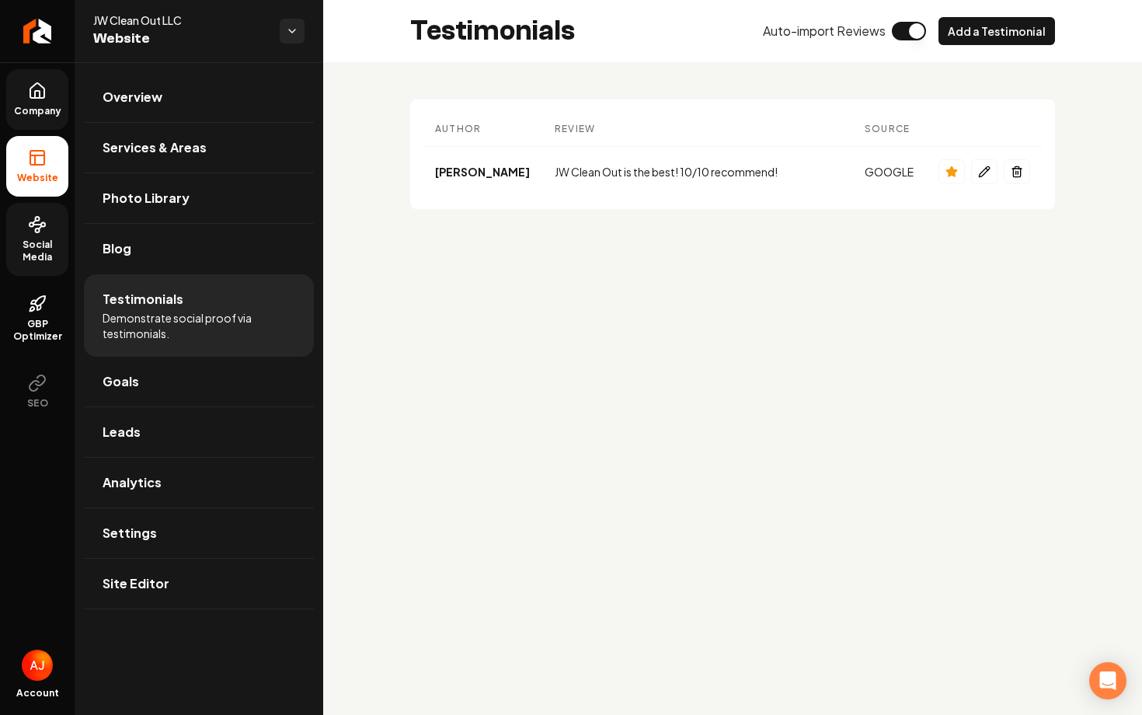
click at [31, 103] on link "Company" at bounding box center [37, 99] width 62 height 61
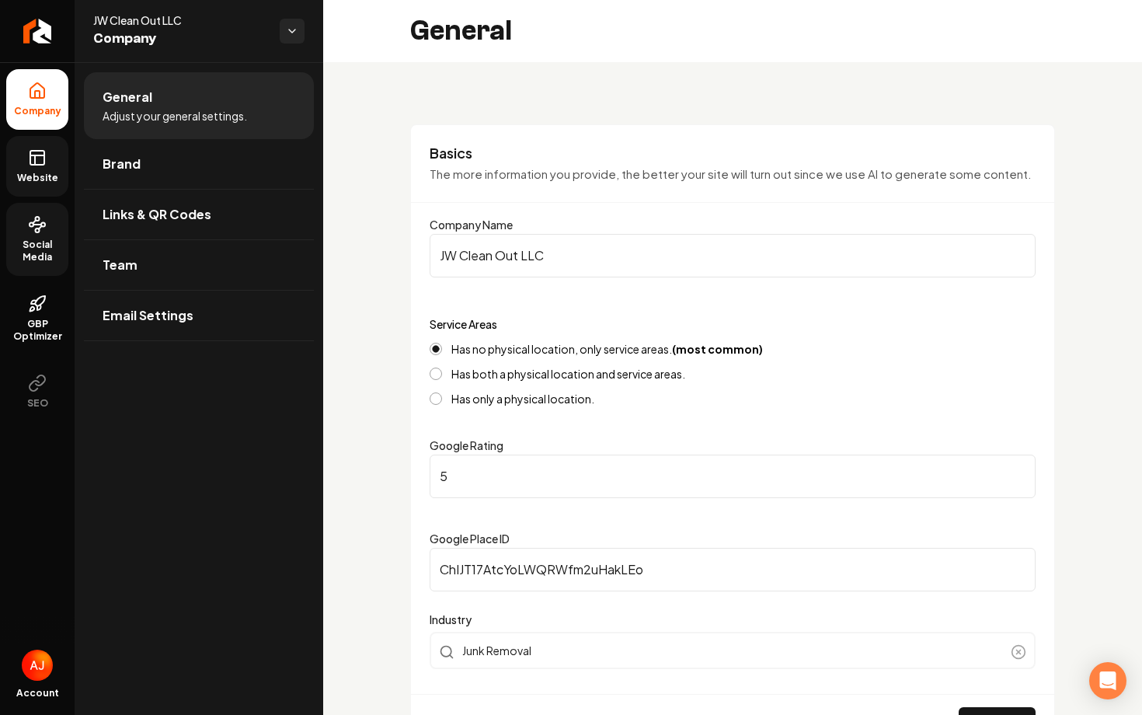
click at [38, 197] on ul "Company Website Social Media GBP Optimizer SEO" at bounding box center [37, 245] width 75 height 366
click at [38, 177] on span "Website" at bounding box center [38, 178] width 54 height 12
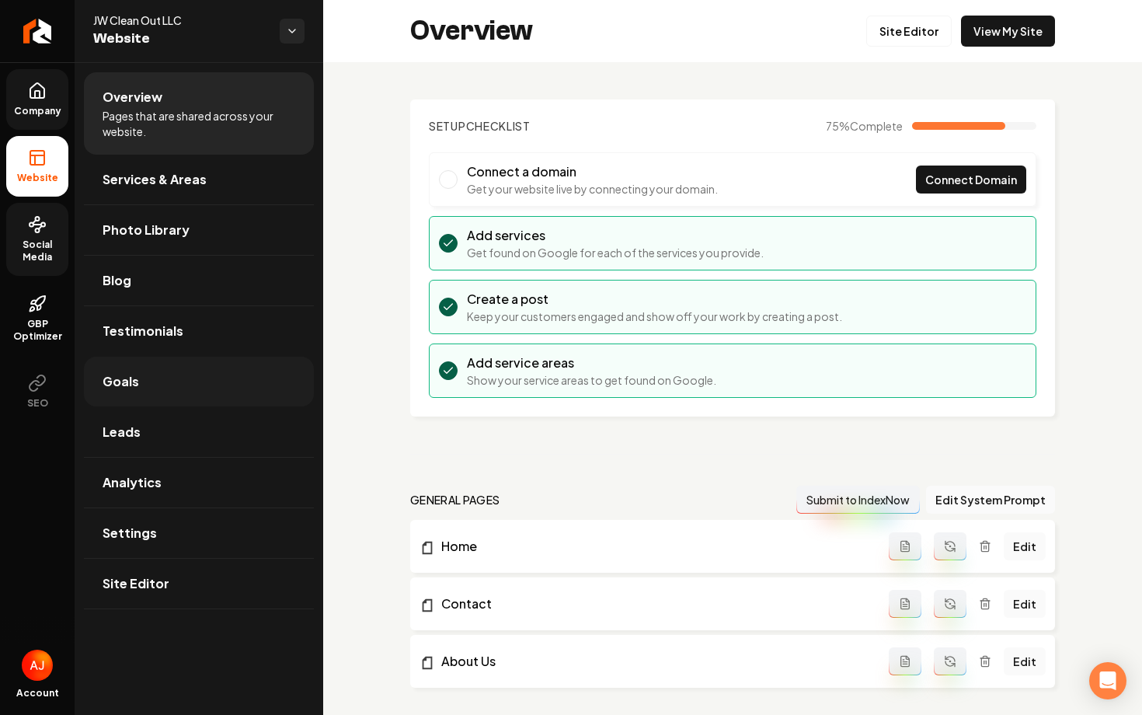
click at [146, 388] on link "Goals" at bounding box center [199, 381] width 230 height 50
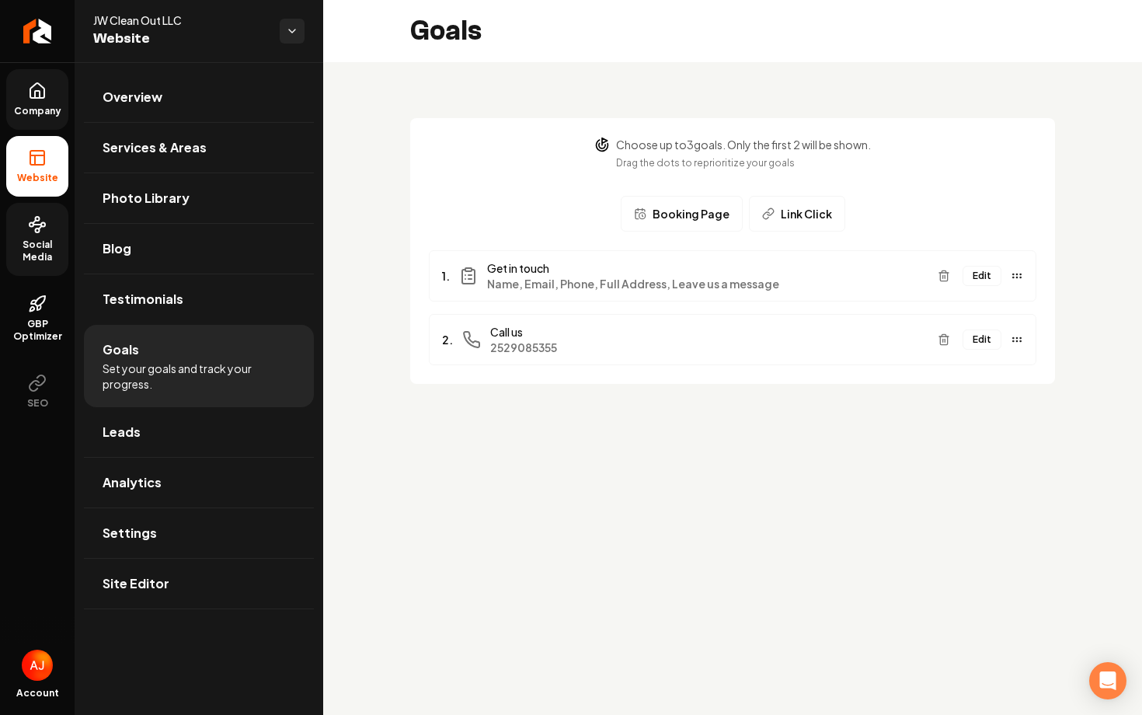
click at [972, 277] on button "Edit" at bounding box center [981, 276] width 39 height 20
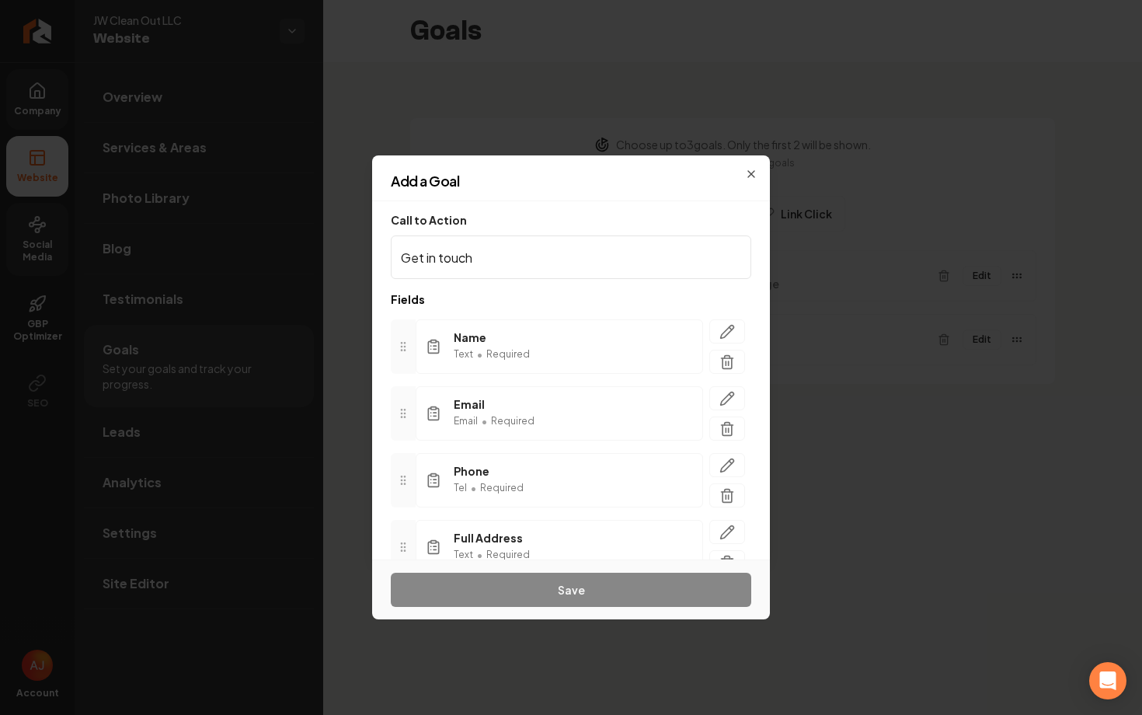
scroll to position [141, 0]
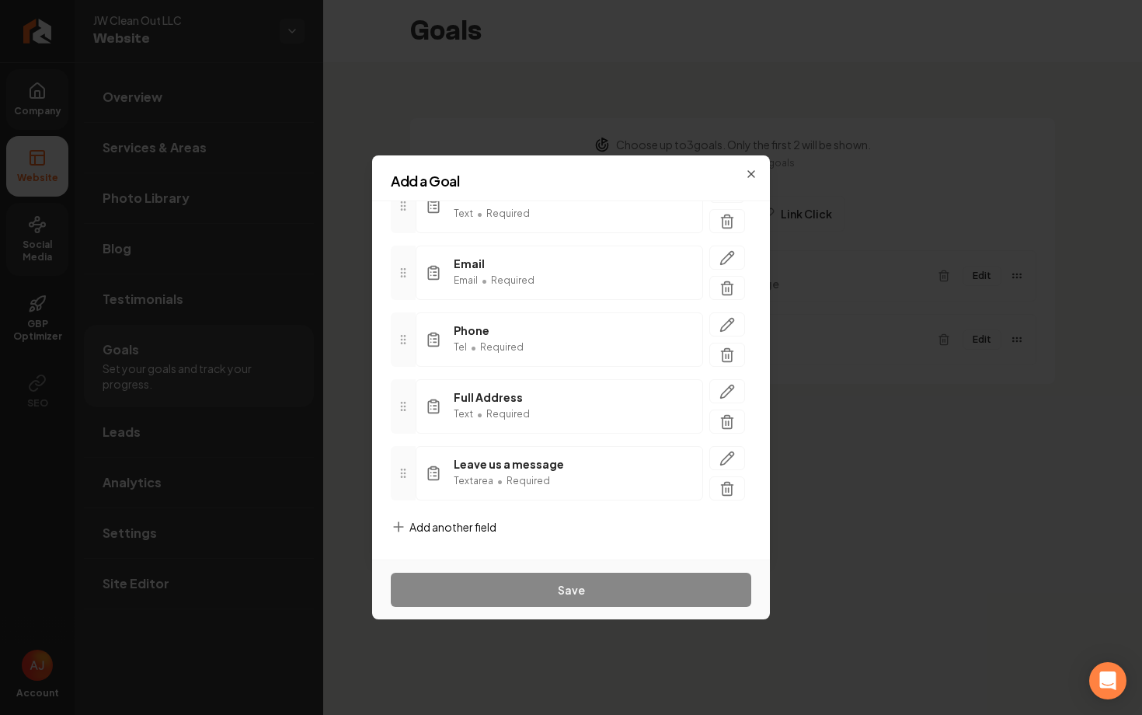
click at [408, 519] on div "Add another field" at bounding box center [444, 539] width 106 height 40
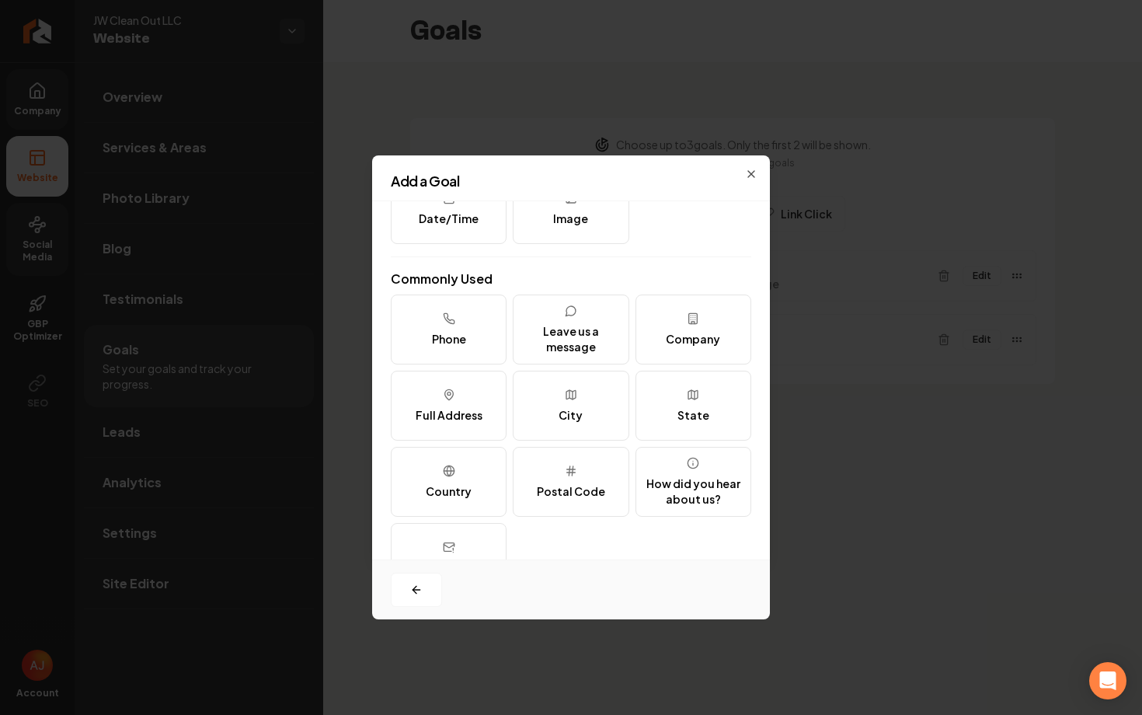
click at [579, 249] on div "Custom Text Options Select Date/Time Image Commonly Used Phone Leave us a messa…" at bounding box center [571, 333] width 360 height 520
click at [579, 238] on button "Image" at bounding box center [571, 209] width 116 height 70
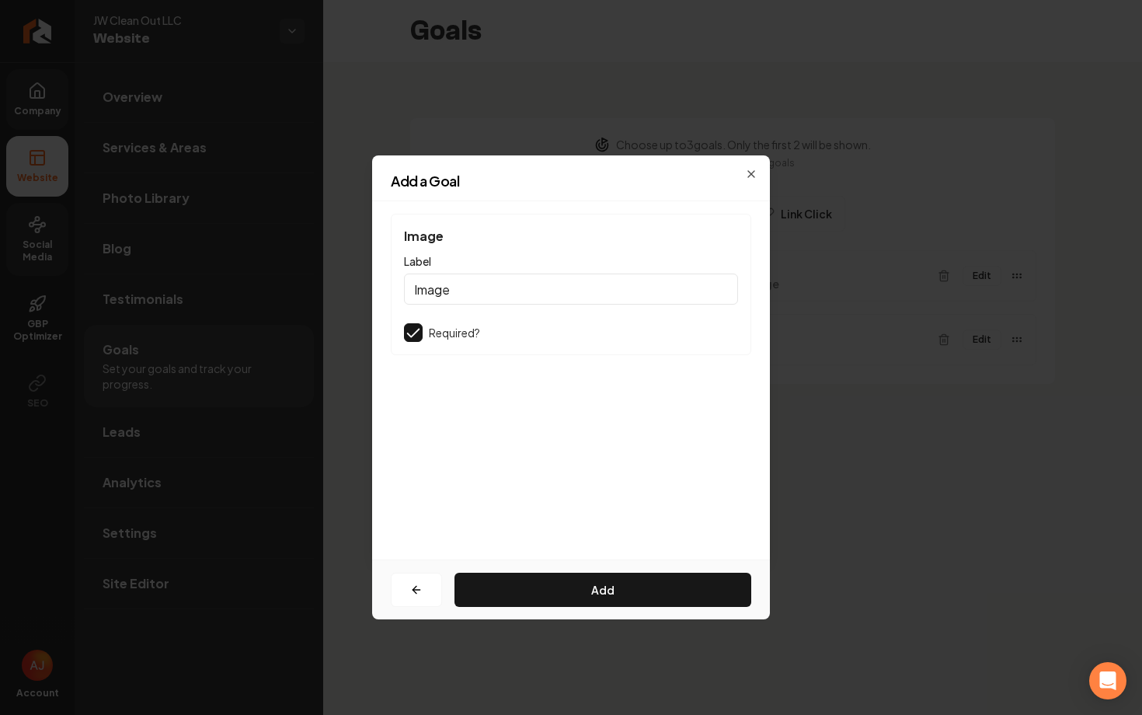
scroll to position [0, 0]
click at [500, 290] on input "Image" at bounding box center [571, 288] width 334 height 31
type input "Image of Project"
click at [592, 576] on button "Add" at bounding box center [602, 589] width 297 height 34
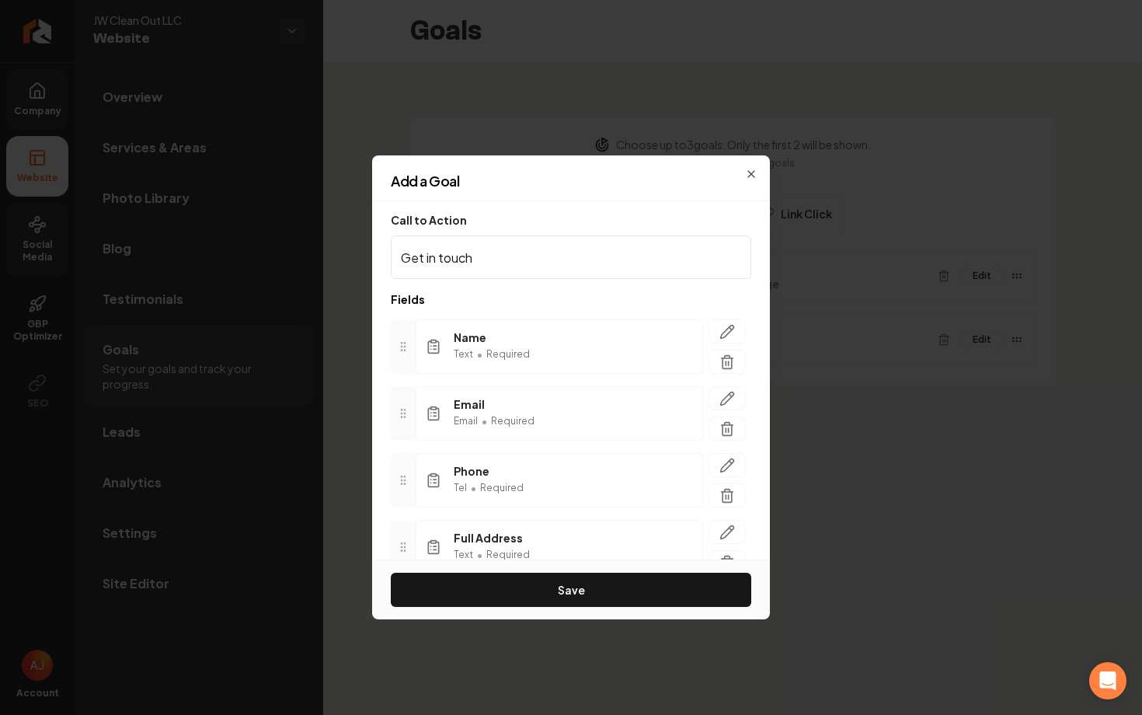
scroll to position [207, 0]
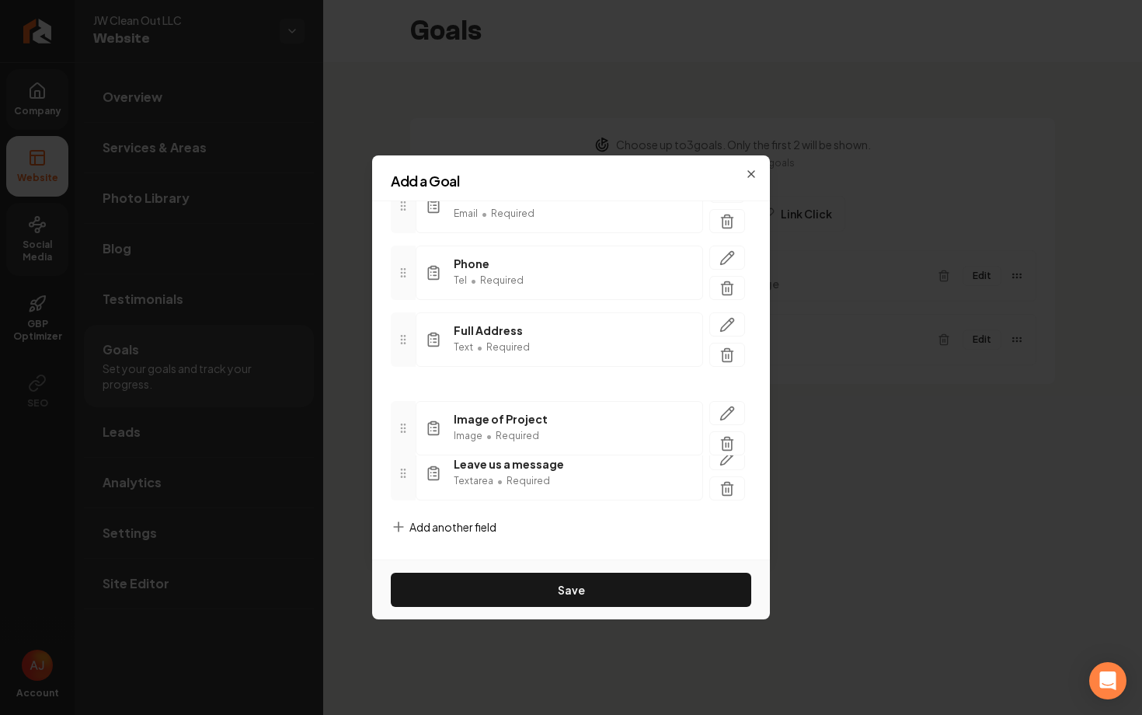
drag, startPoint x: 404, startPoint y: 471, endPoint x: 405, endPoint y: 397, distance: 74.6
click at [404, 422] on icon at bounding box center [403, 428] width 12 height 12
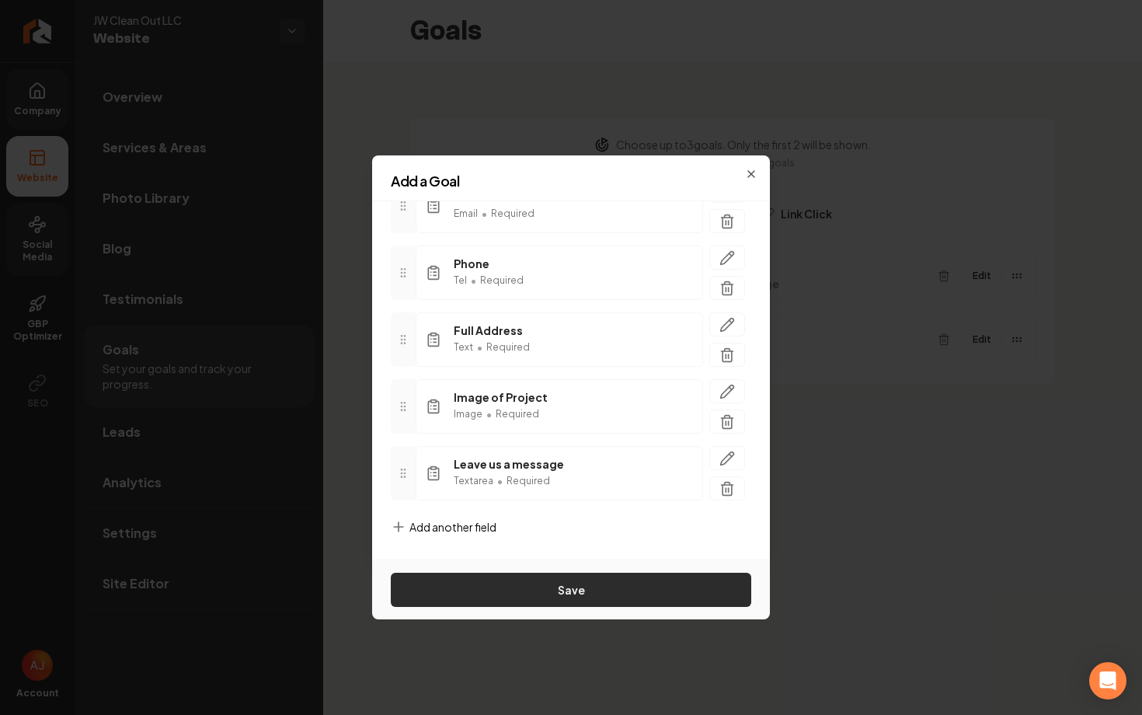
click at [555, 591] on button "Save" at bounding box center [571, 589] width 360 height 34
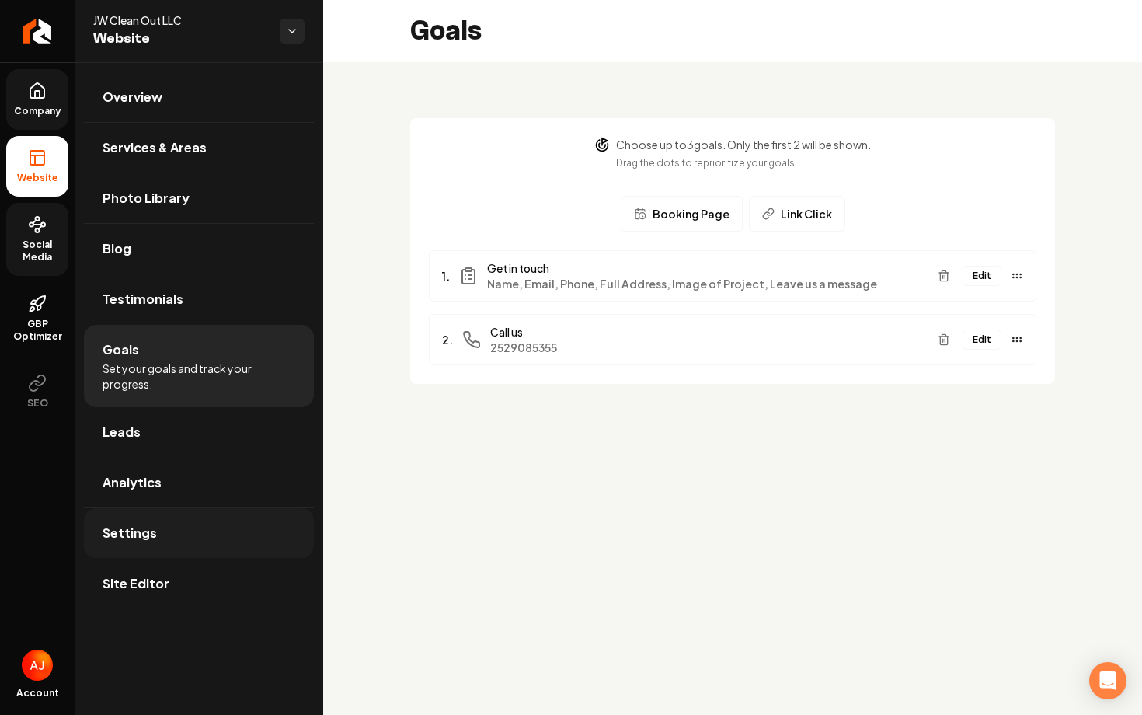
click at [186, 542] on link "Settings" at bounding box center [199, 533] width 230 height 50
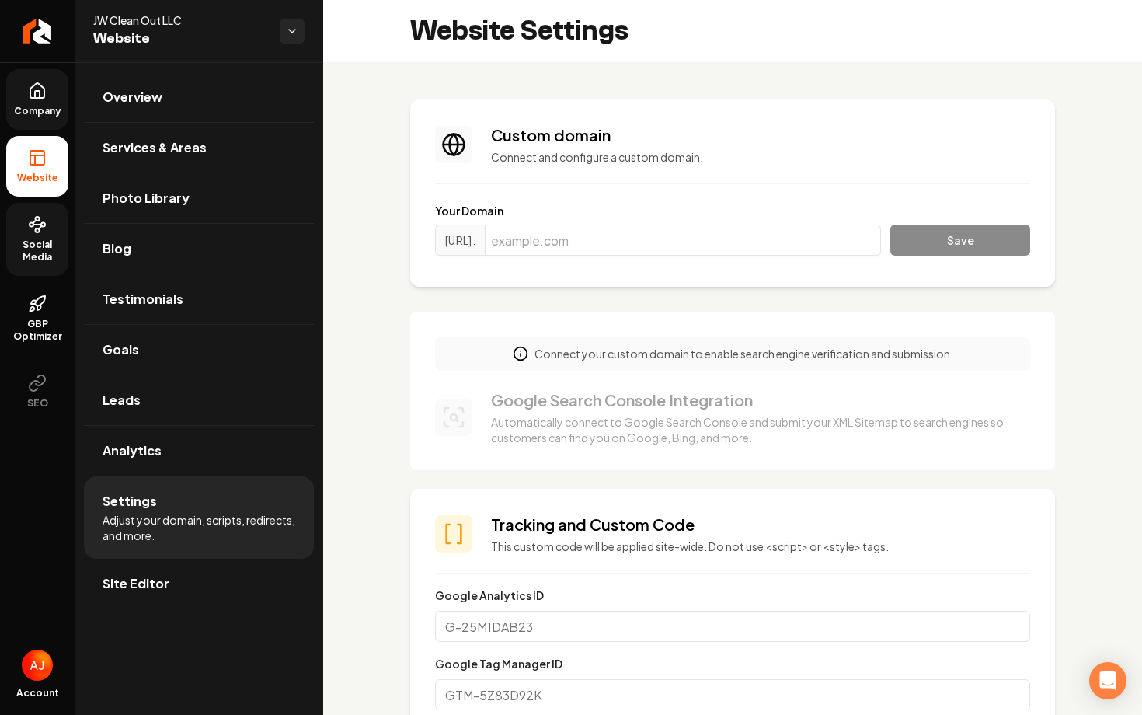
scroll to position [140, 0]
click at [544, 258] on div "https://www. Save" at bounding box center [732, 242] width 595 height 37
click at [544, 241] on input "Main content area" at bounding box center [683, 239] width 396 height 31
paste input "jwcleanout.com"
type input "jwcleanout.com"
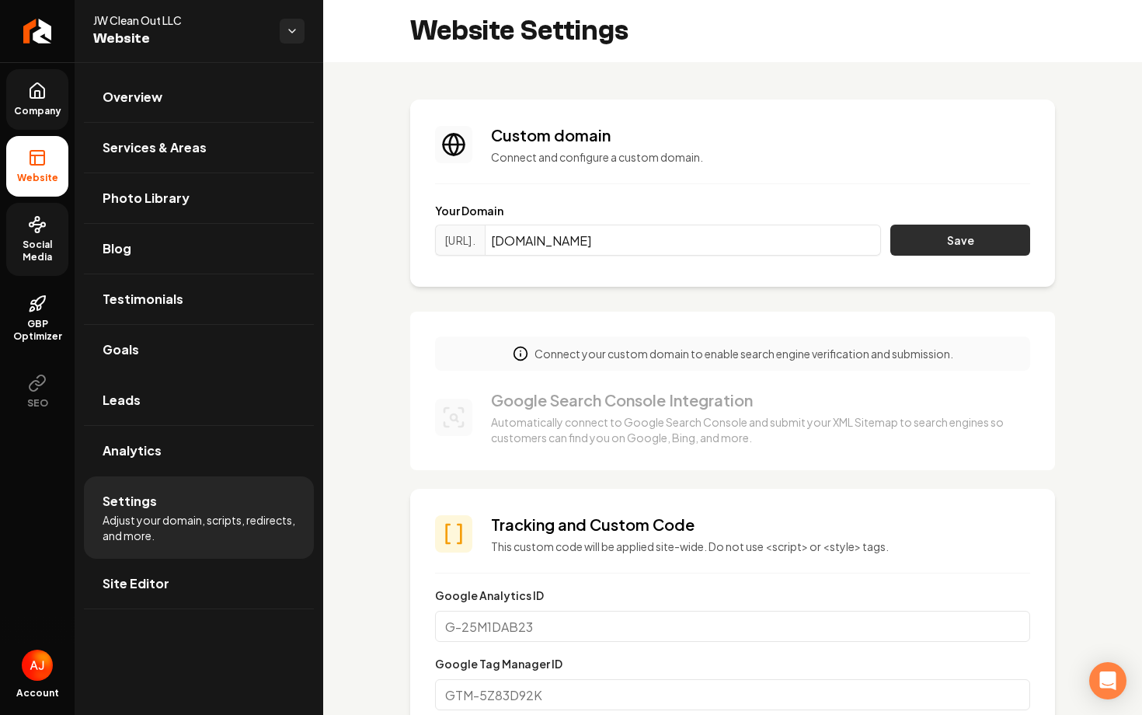
click at [963, 243] on button "Save" at bounding box center [960, 239] width 140 height 31
click at [292, 37] on html "Company Website Social Media GBP Optimizer SEO Account JW Clean Out LLC Website…" at bounding box center [571, 357] width 1142 height 715
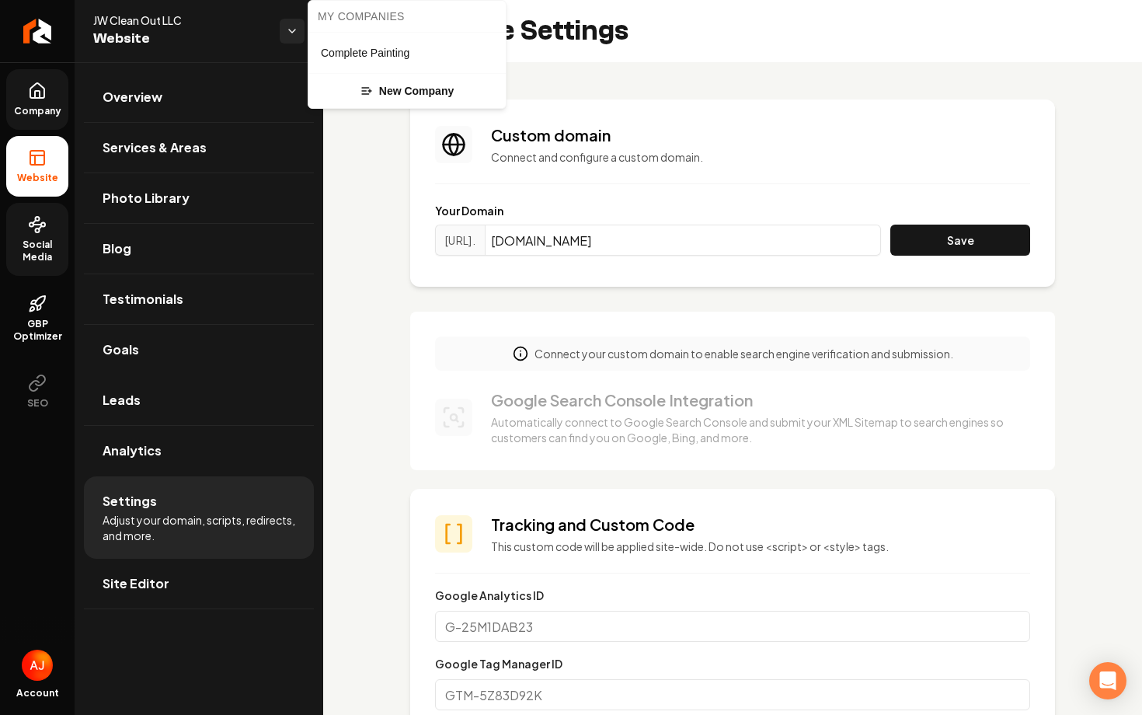
click at [226, 34] on html "Company Website Social Media GBP Optimizer SEO Account JW Clean Out LLC Website…" at bounding box center [571, 357] width 1142 height 715
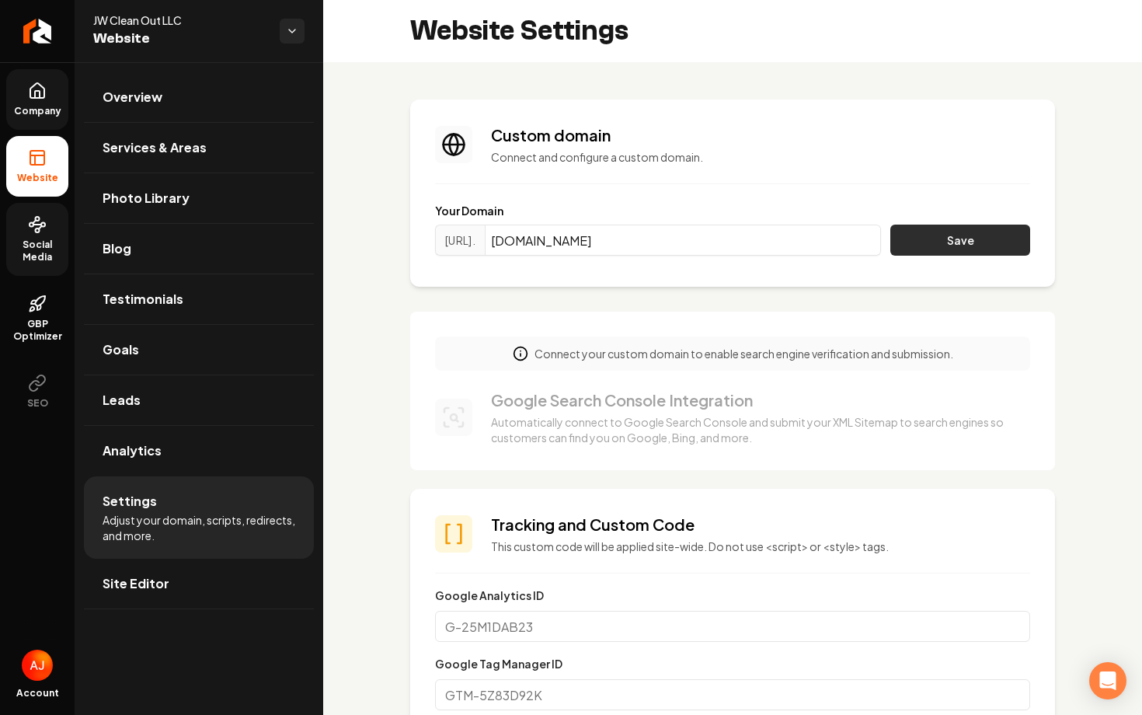
click at [962, 250] on button "Save" at bounding box center [960, 239] width 140 height 31
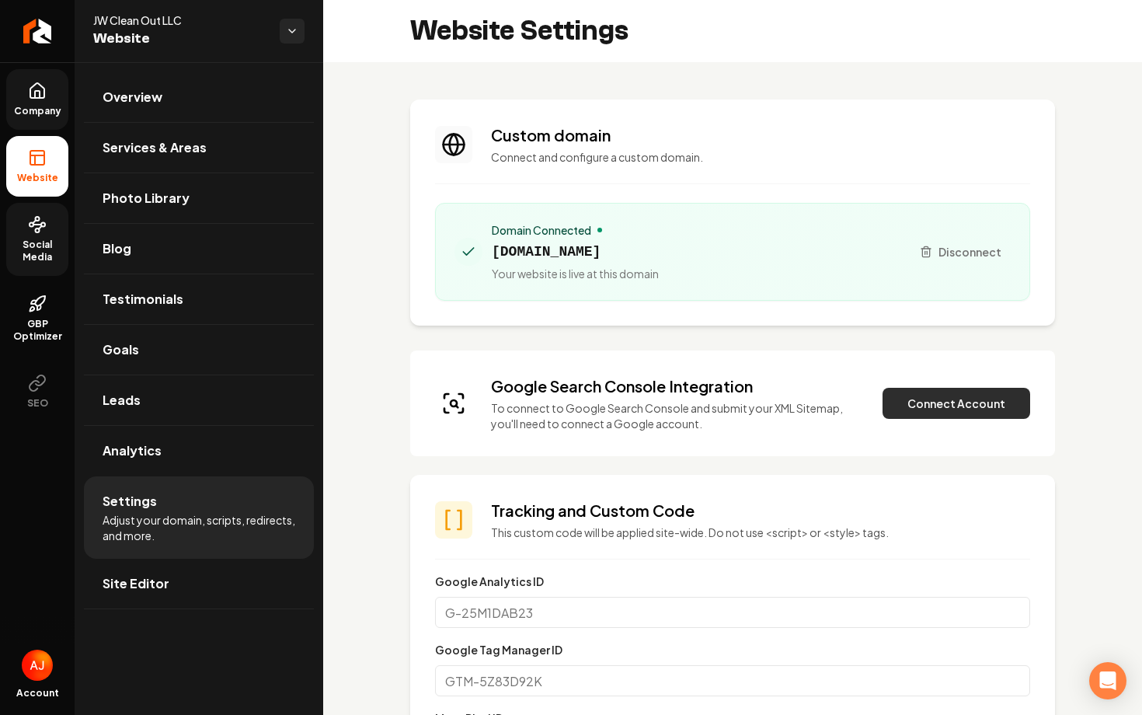
click at [926, 407] on button "Connect Account" at bounding box center [956, 403] width 148 height 31
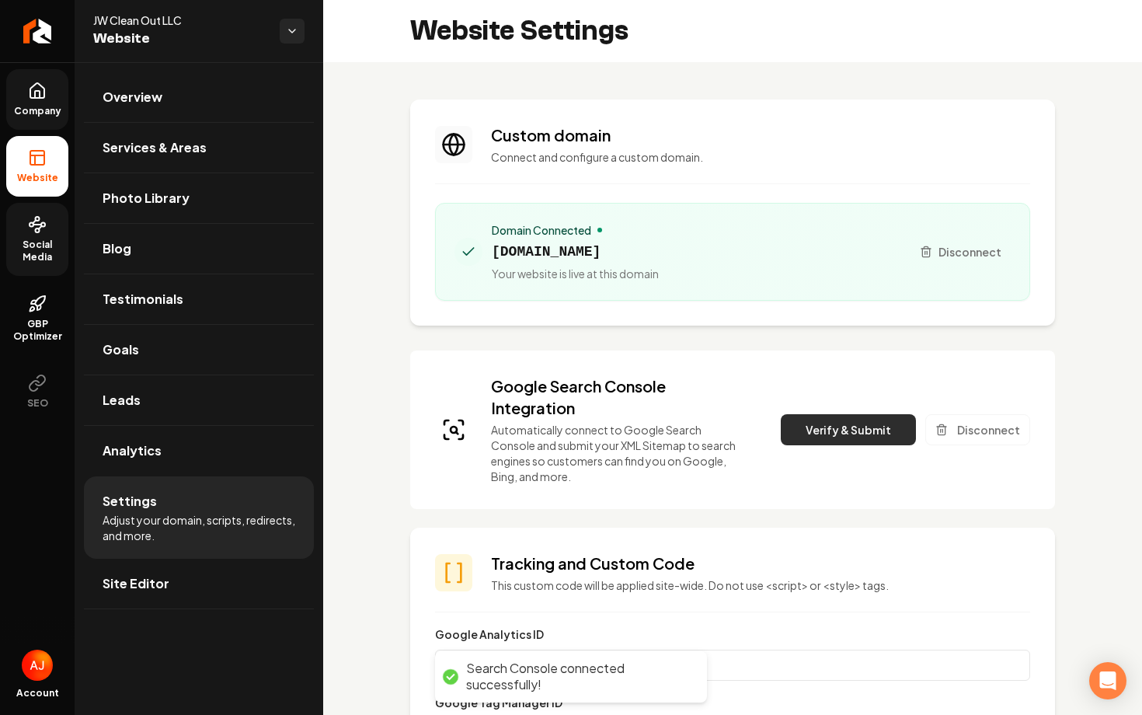
click at [813, 441] on button "Verify & Submit" at bounding box center [848, 429] width 135 height 31
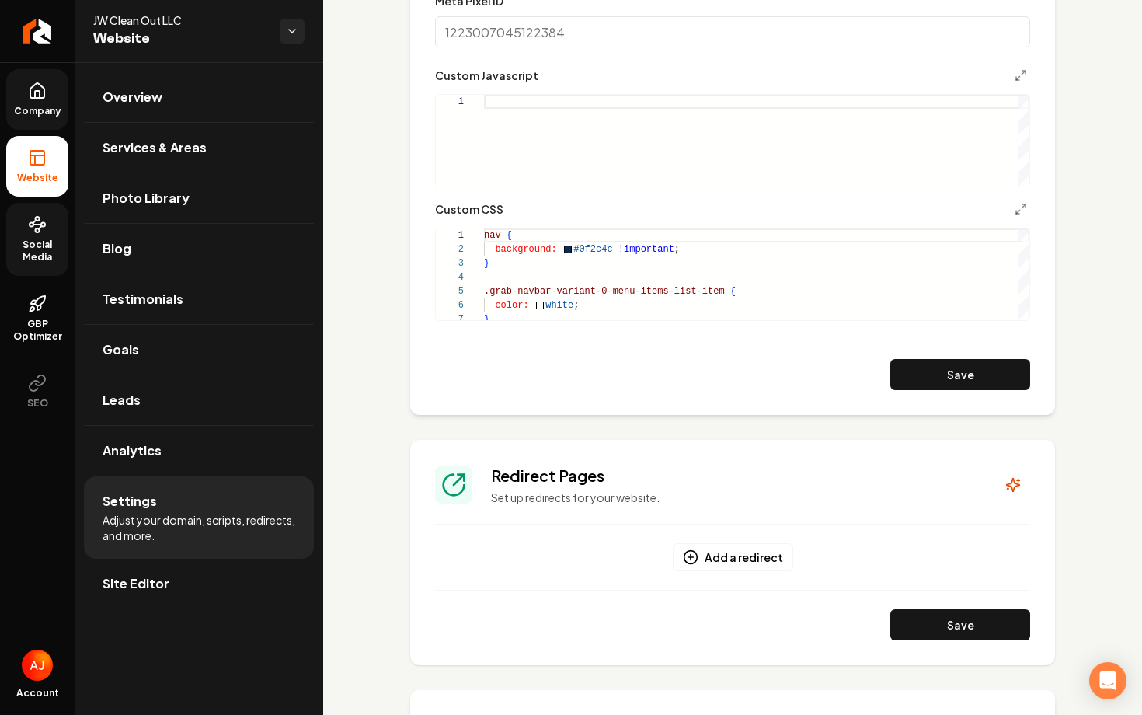
scroll to position [0, 0]
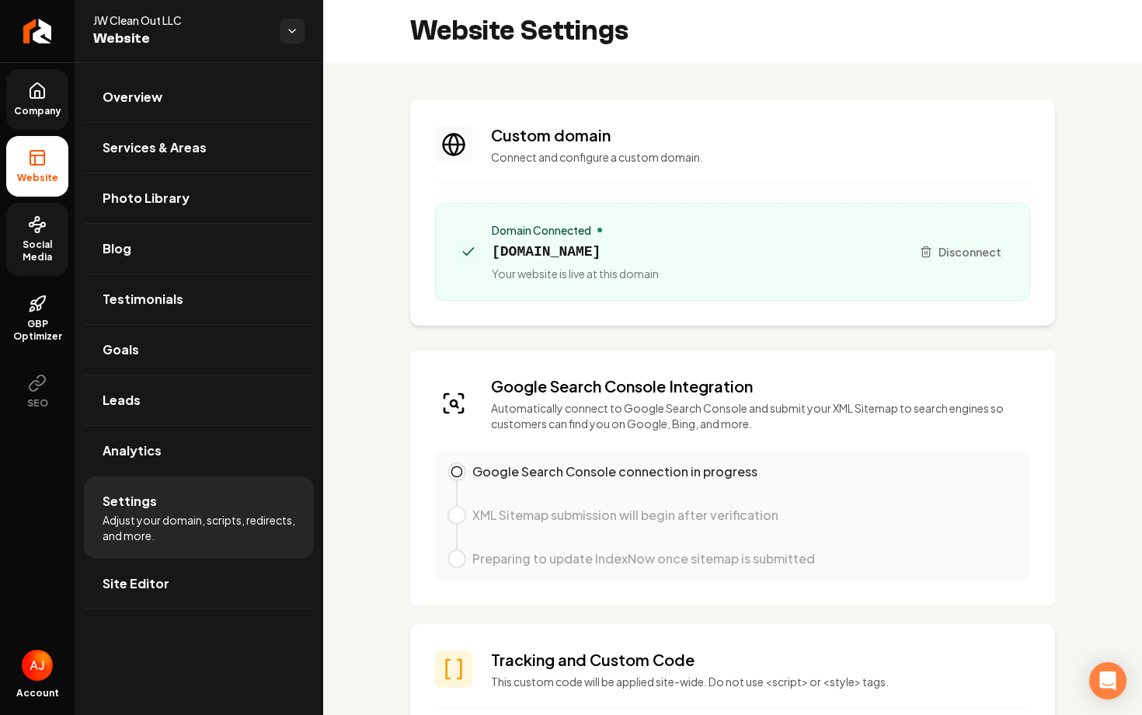
drag, startPoint x: 621, startPoint y: 250, endPoint x: 478, endPoint y: 250, distance: 143.7
click at [477, 250] on div "Domain Connected jwcleanout.com Your website is live at this domain" at bounding box center [675, 251] width 443 height 59
click at [592, 254] on span "jwcleanout.com" at bounding box center [575, 252] width 167 height 22
drag, startPoint x: 609, startPoint y: 255, endPoint x: 489, endPoint y: 254, distance: 119.6
click at [489, 254] on div "Domain Connected jwcleanout.com Your website is live at this domain" at bounding box center [675, 251] width 443 height 59
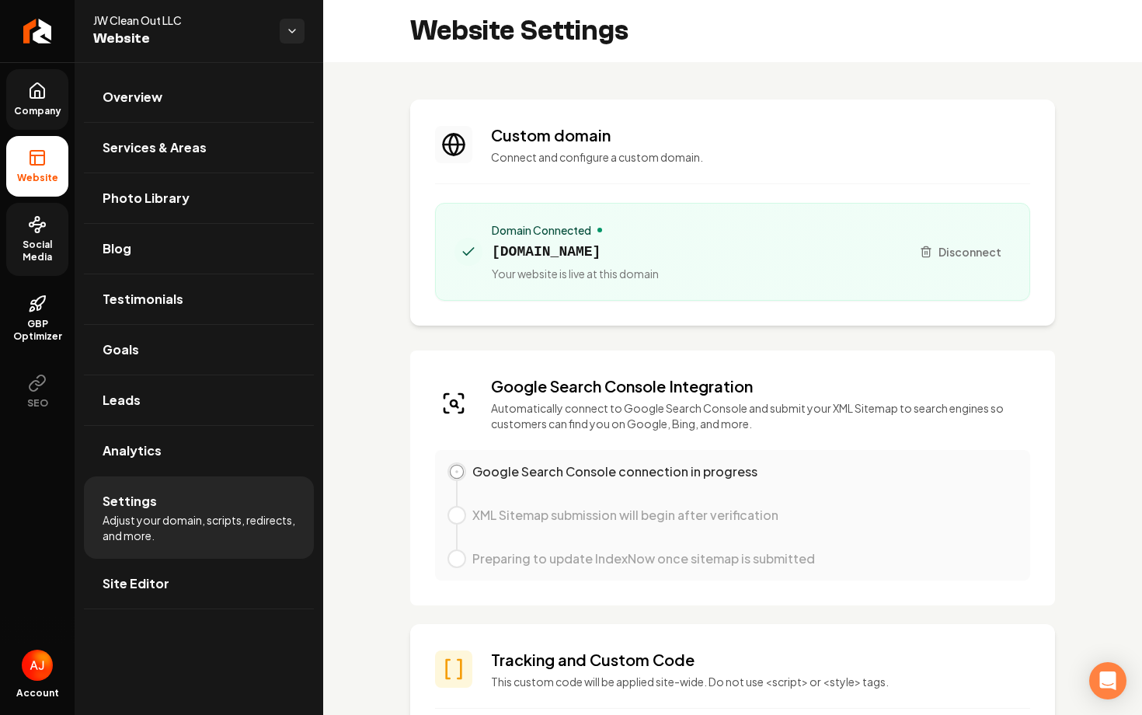
copy span "jwcleanout.com"
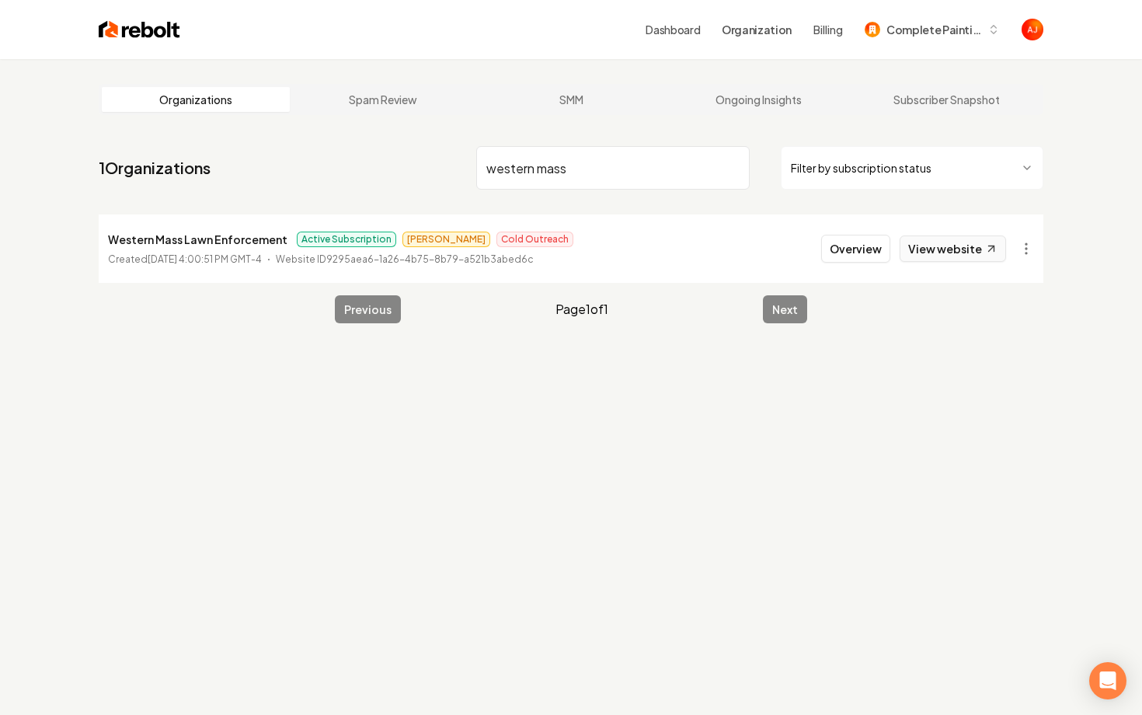
type input "western mass"
click at [963, 239] on link "View website" at bounding box center [952, 248] width 106 height 26
